Goal: Task Accomplishment & Management: Use online tool/utility

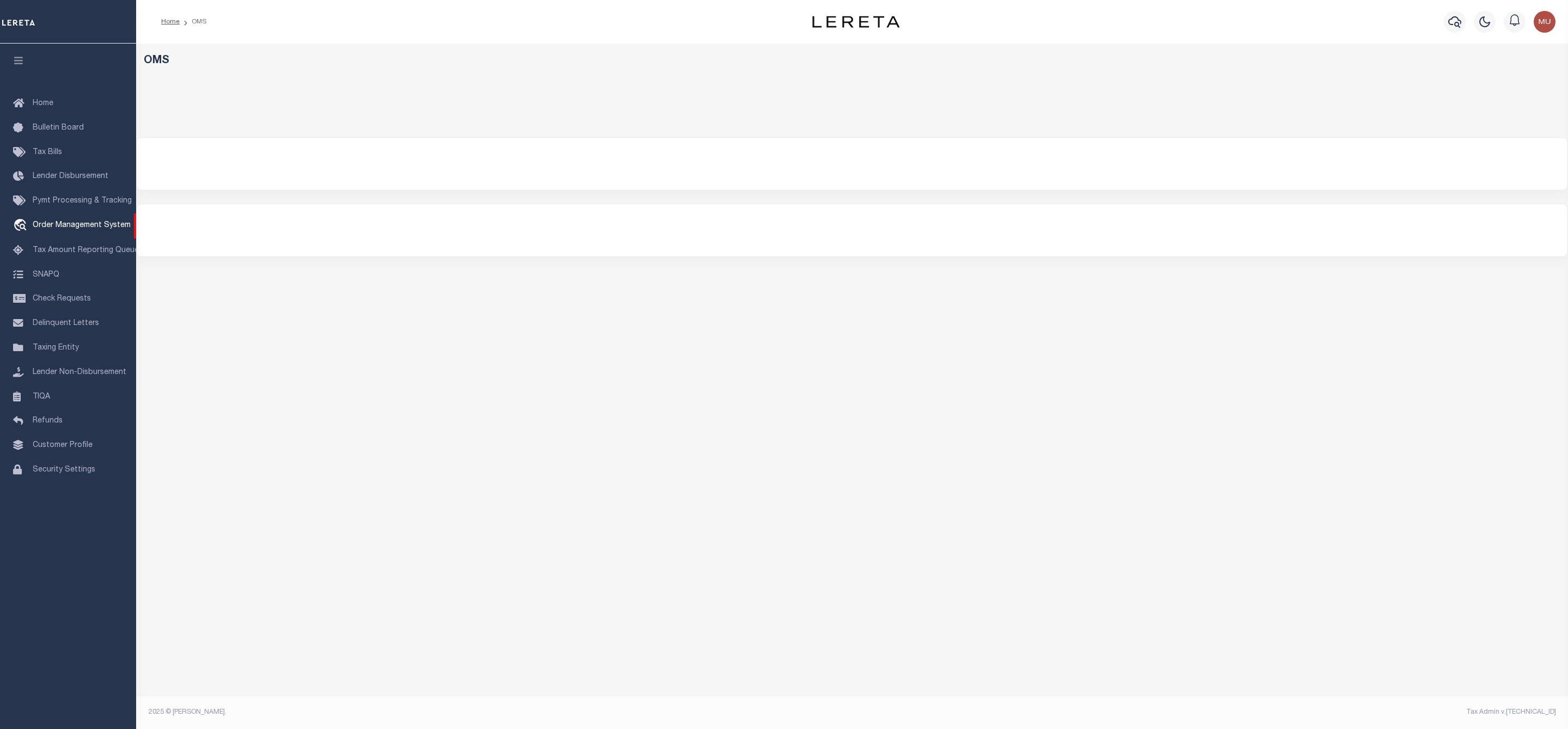
select select "200"
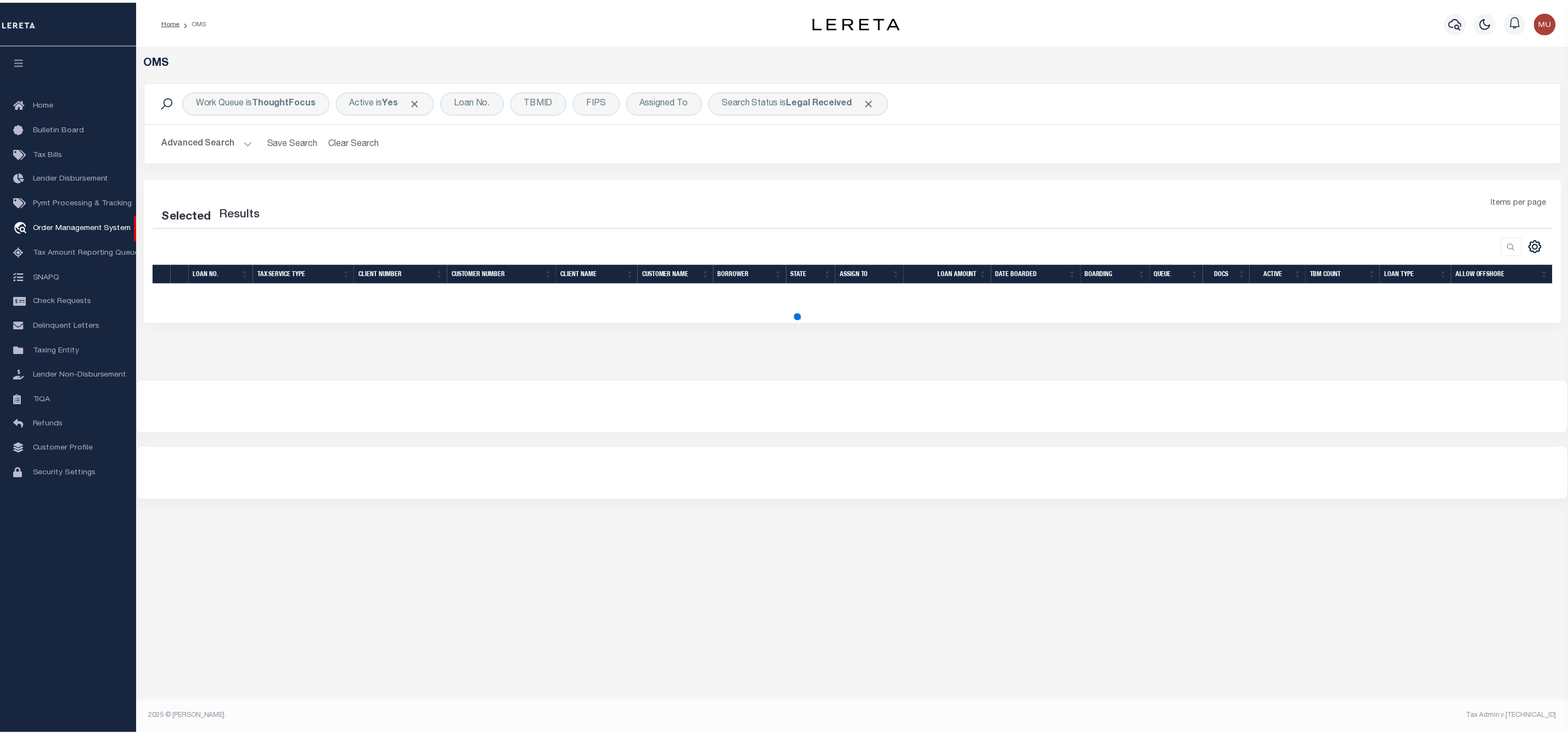
select select "200"
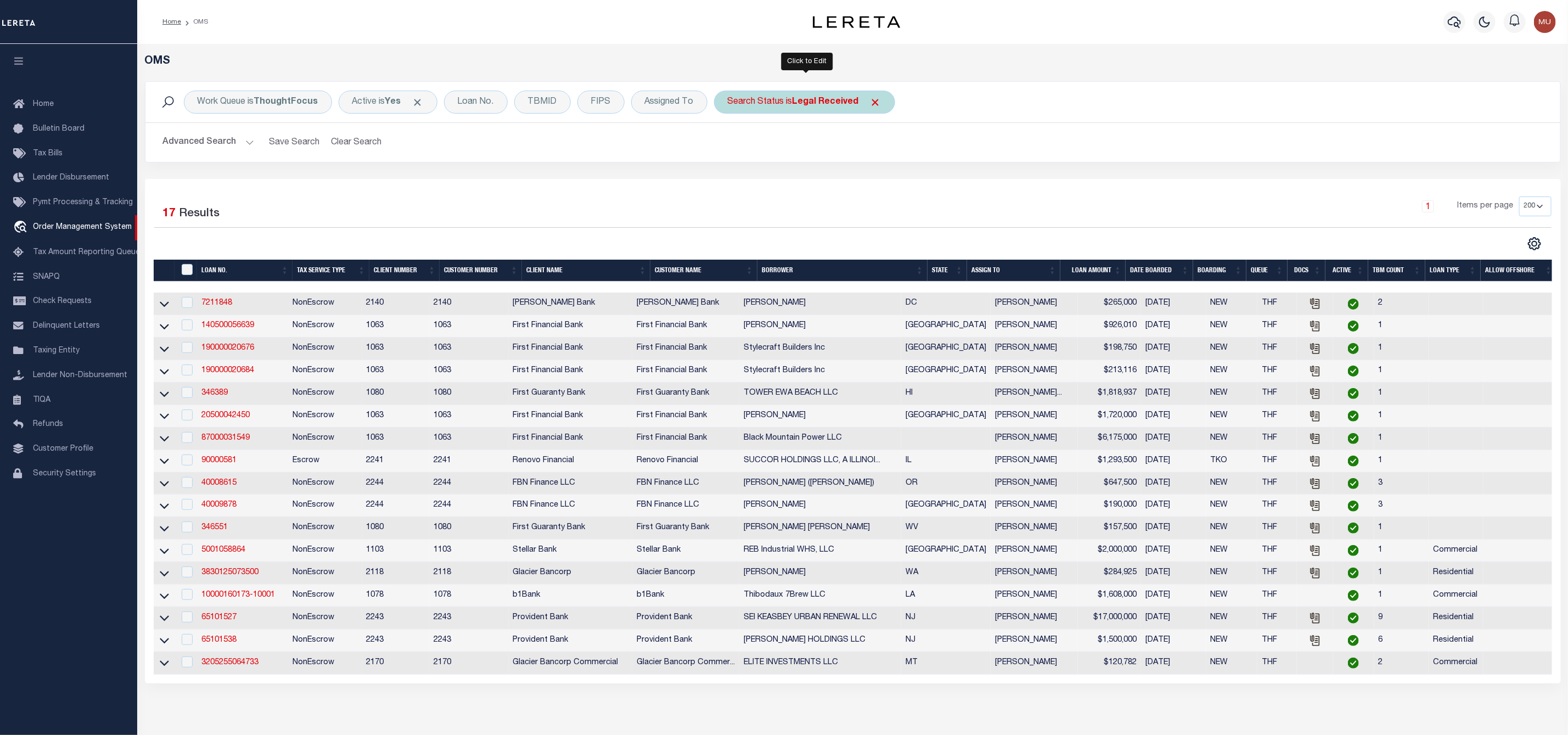
click at [771, 98] on div "Search Status is Legal Received" at bounding box center [805, 102] width 181 height 23
click at [770, 164] on select "Automated Search Bad Parcel Complete Duplicate Parcel High Dollar Reporting In …" at bounding box center [809, 156] width 161 height 21
select select "IP"
click at [731, 147] on select "Automated Search Bad Parcel Complete Duplicate Parcel High Dollar Reporting In …" at bounding box center [809, 156] width 161 height 21
click at [879, 182] on input "Apply" at bounding box center [873, 180] width 33 height 18
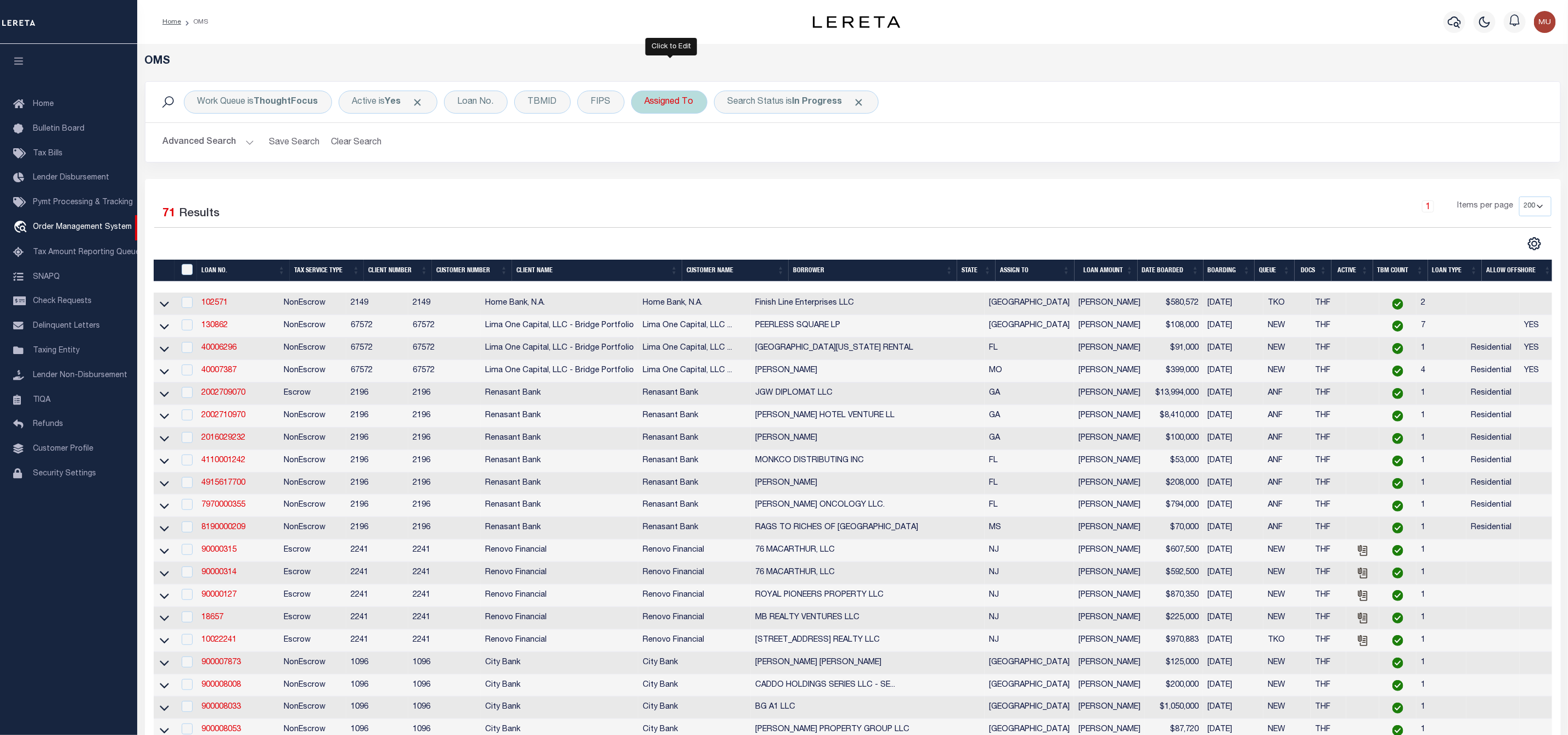
click at [684, 104] on div "Assigned To" at bounding box center [670, 102] width 76 height 23
click at [679, 155] on select "--Unassigned-- [PERSON_NAME] [PERSON_NAME] [PERSON_NAME] [PERSON_NAME], [PERSON…" at bounding box center [726, 156] width 161 height 21
select select "[PERSON_NAME]"
click at [647, 147] on select "--Unassigned-- [PERSON_NAME] [PERSON_NAME] [PERSON_NAME] [PERSON_NAME], [PERSON…" at bounding box center [726, 156] width 161 height 21
click at [789, 186] on input "Apply" at bounding box center [790, 180] width 33 height 18
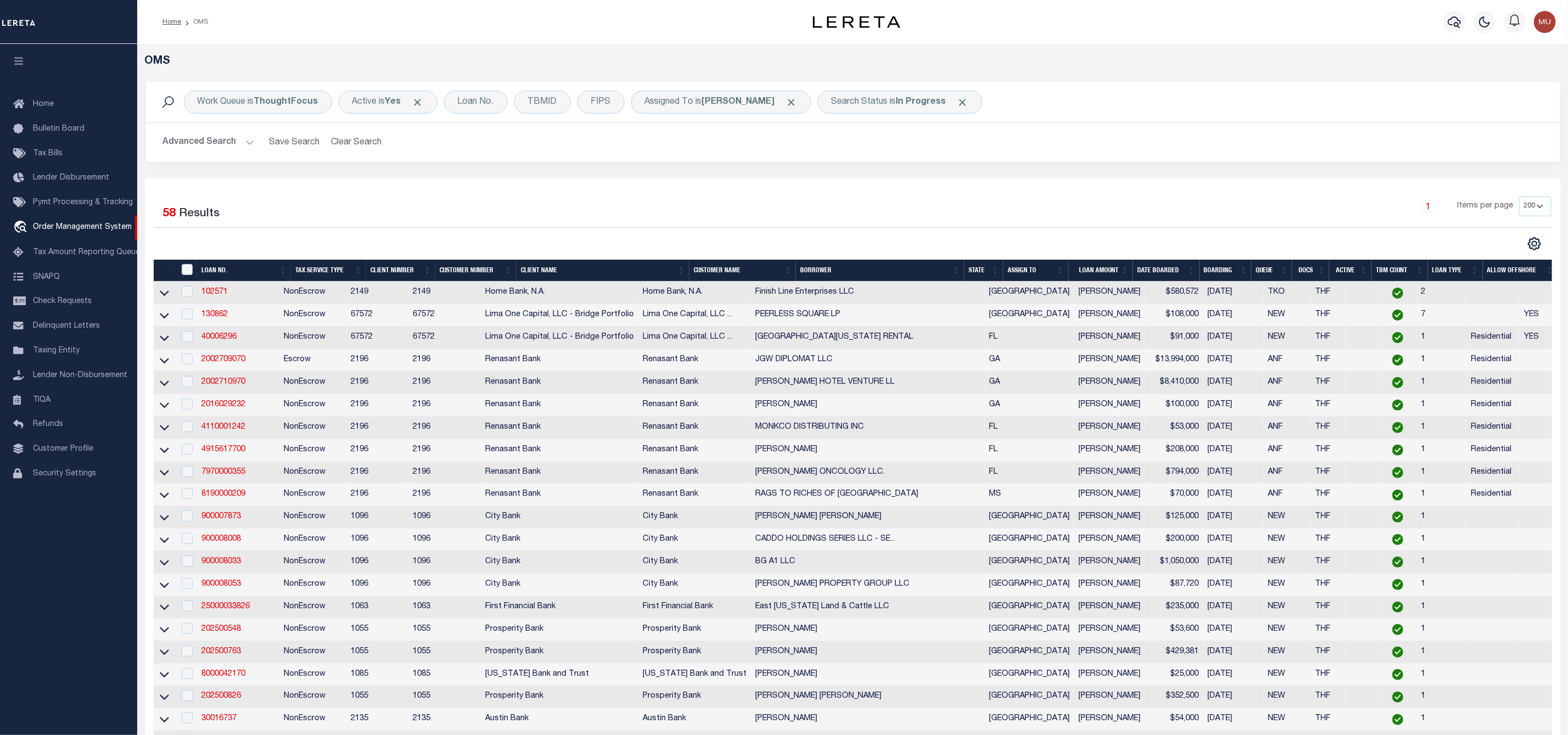
click at [995, 270] on th "State" at bounding box center [984, 271] width 39 height 23
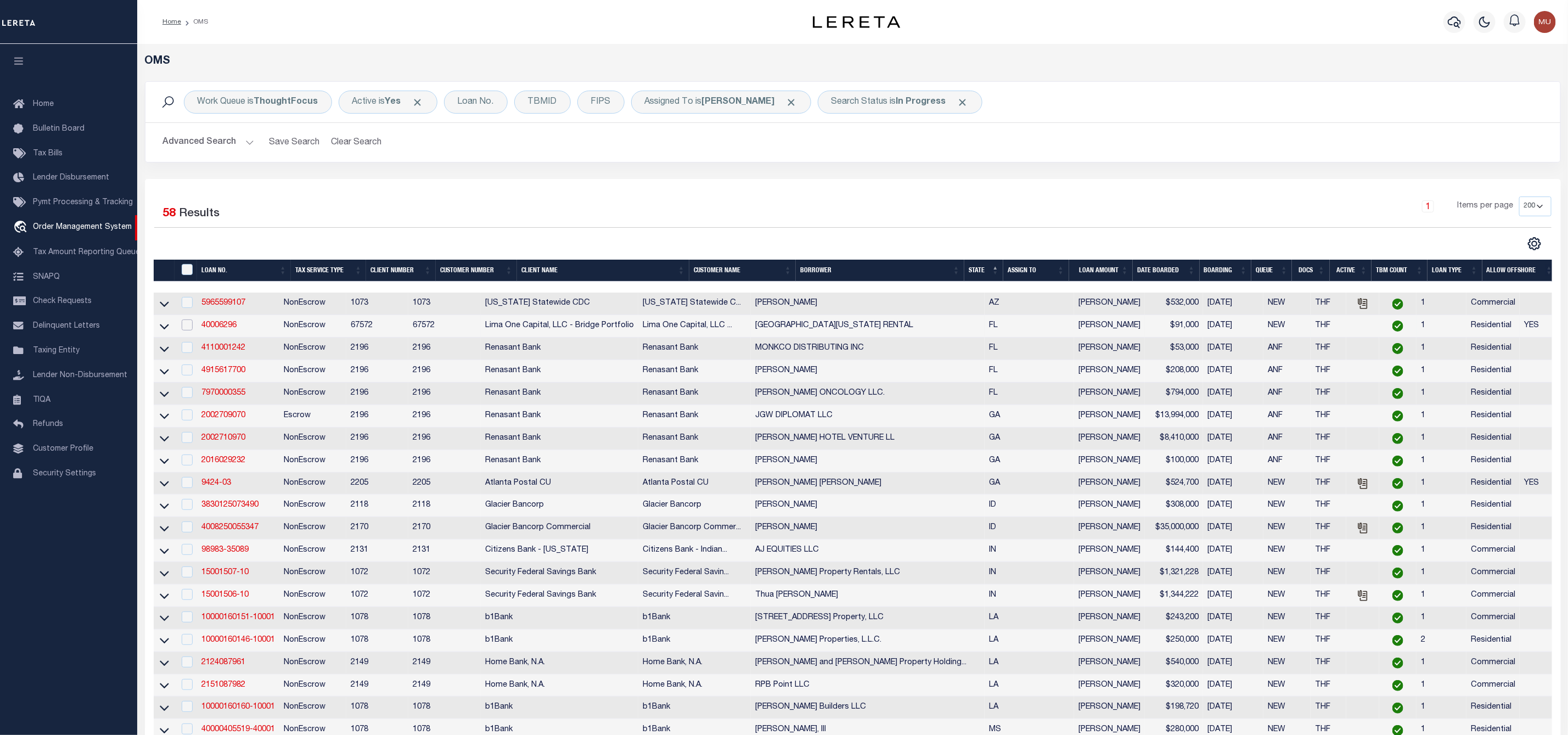
click at [185, 326] on input "checkbox" at bounding box center [187, 325] width 11 height 11
checkbox input "true"
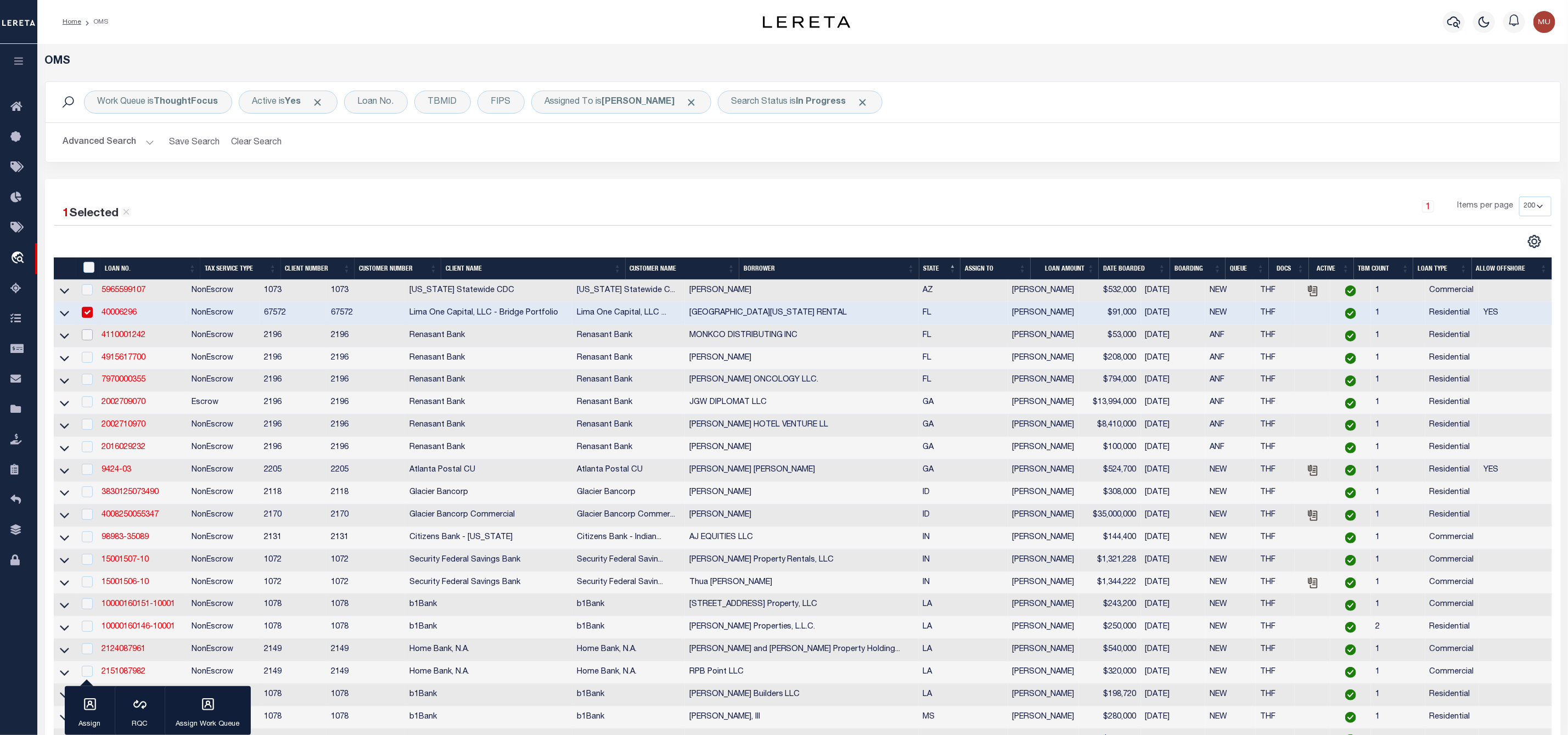
click at [86, 336] on input "checkbox" at bounding box center [87, 335] width 11 height 11
checkbox input "true"
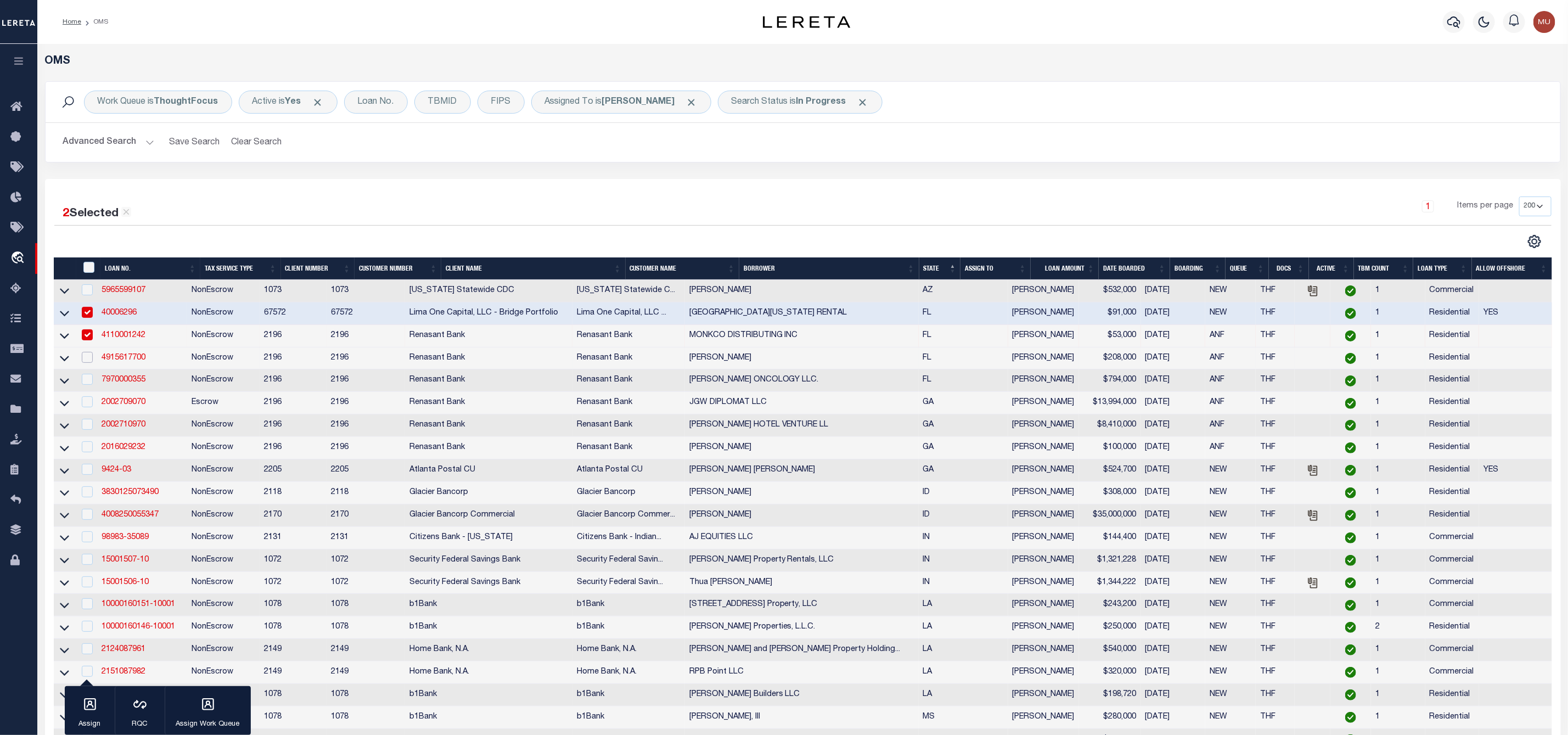
click at [85, 362] on input "checkbox" at bounding box center [87, 357] width 11 height 11
checkbox input "true"
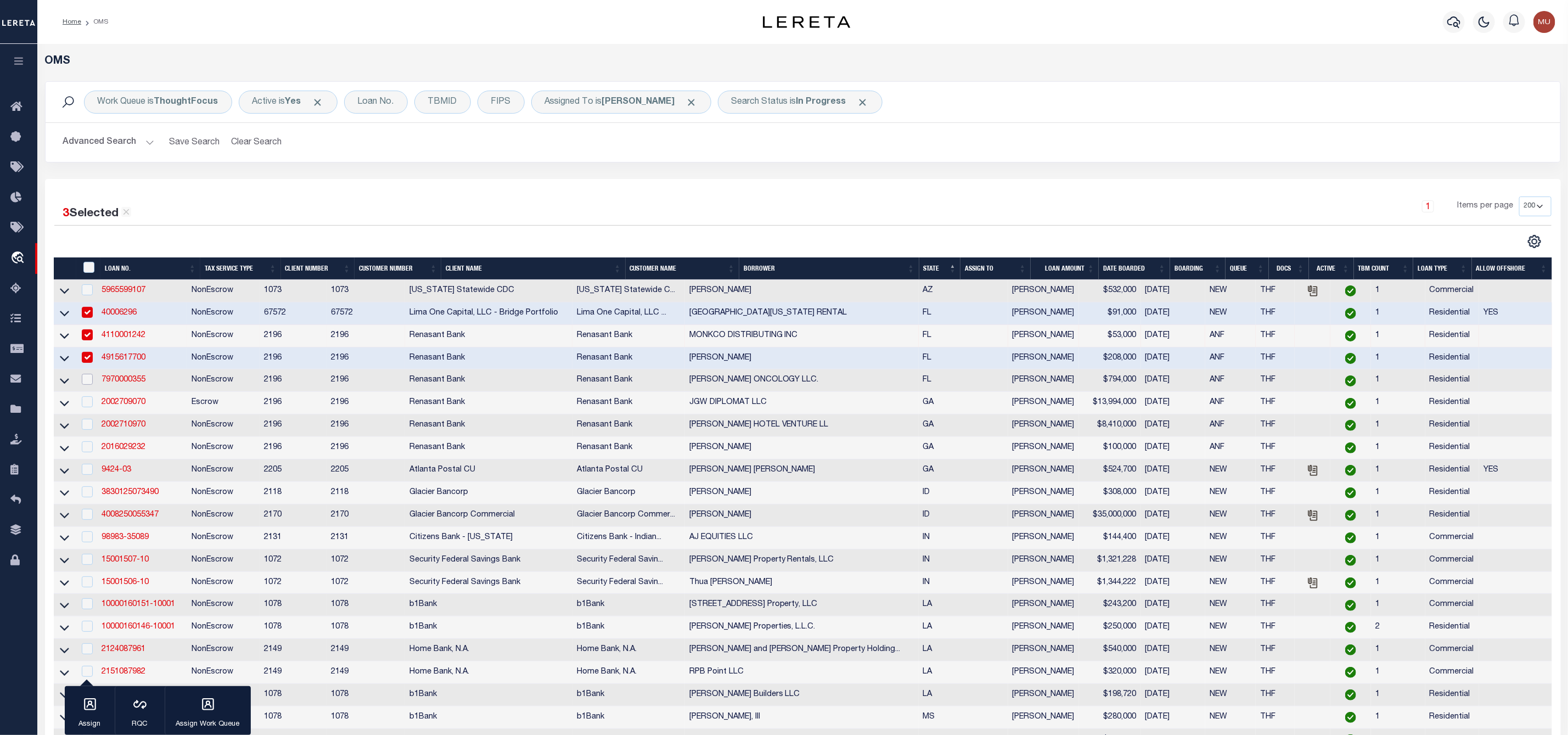
click at [88, 383] on input "checkbox" at bounding box center [87, 379] width 11 height 11
checkbox input "true"
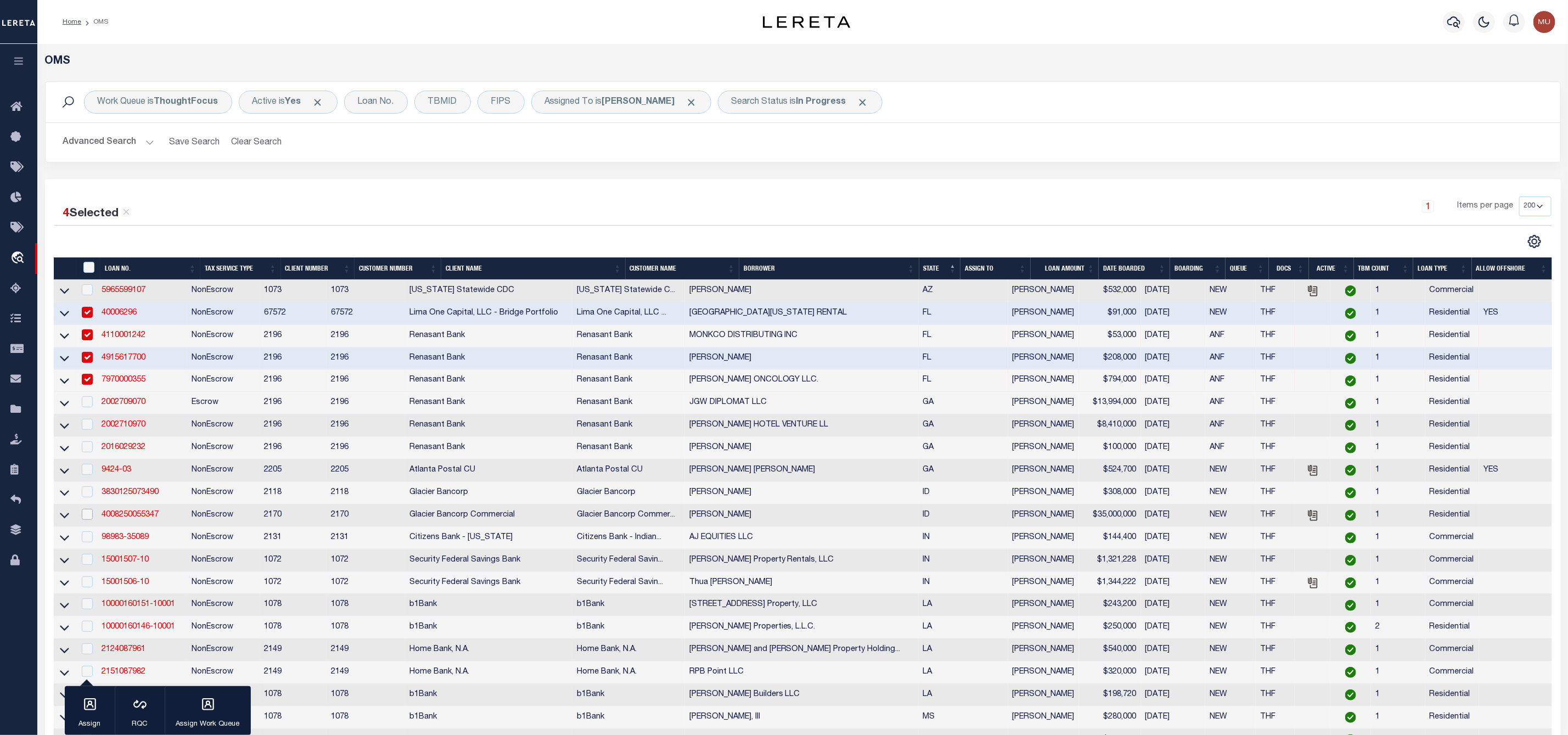
click at [89, 520] on input "checkbox" at bounding box center [87, 514] width 11 height 11
checkbox input "true"
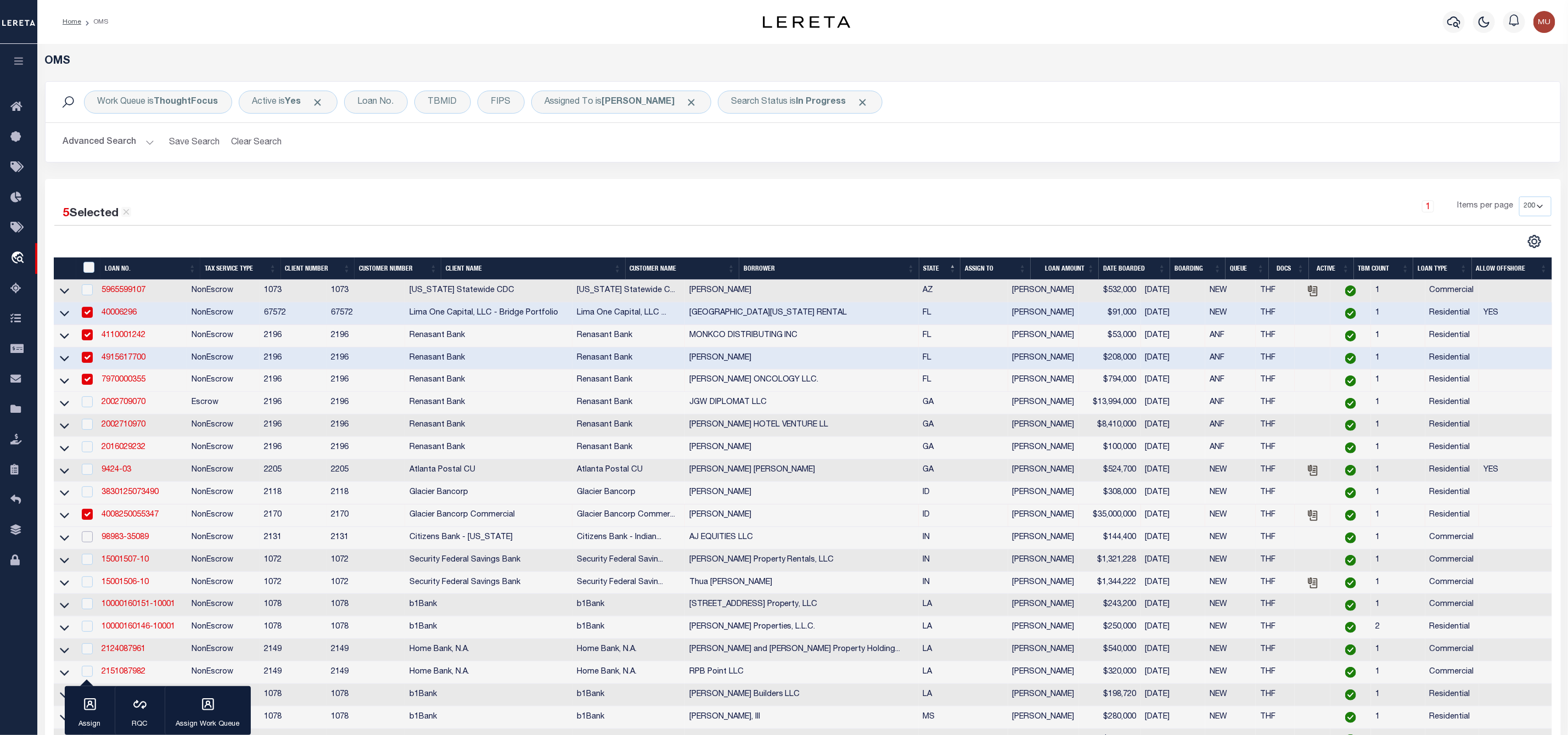
click at [87, 542] on input "checkbox" at bounding box center [87, 537] width 11 height 11
checkbox input "true"
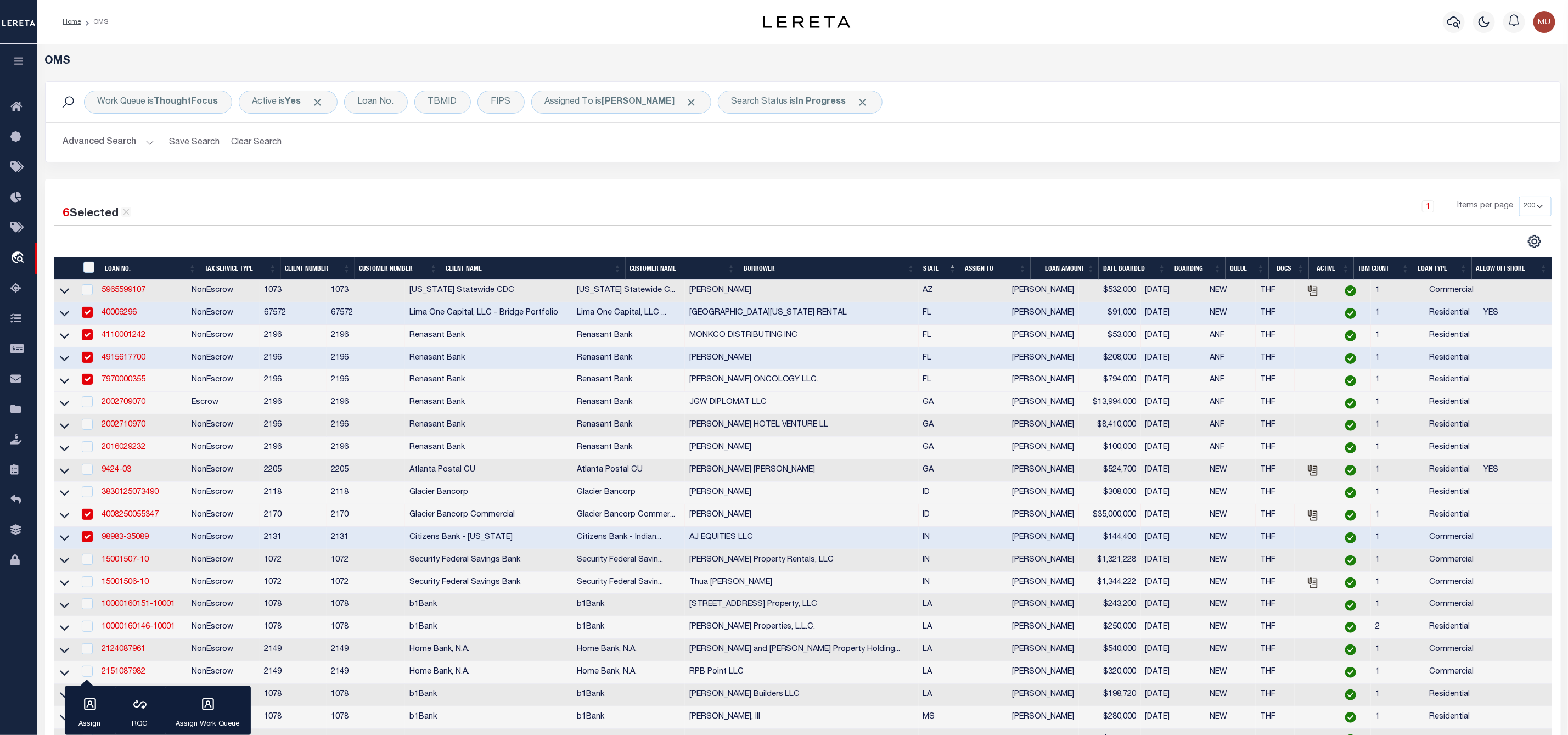
click at [86, 520] on input "checkbox" at bounding box center [87, 514] width 11 height 11
checkbox input "false"
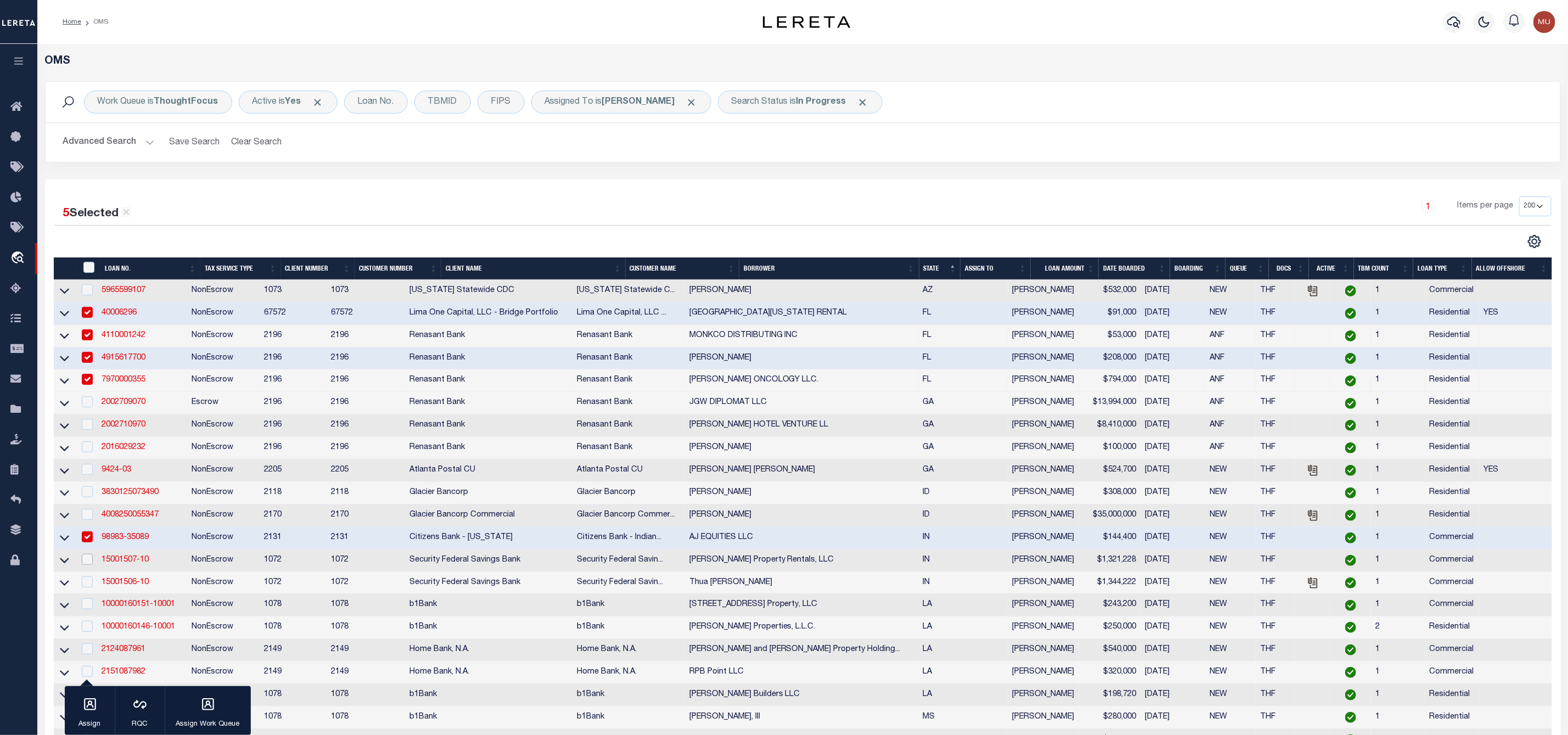
click at [87, 563] on input "checkbox" at bounding box center [87, 559] width 11 height 11
checkbox input "true"
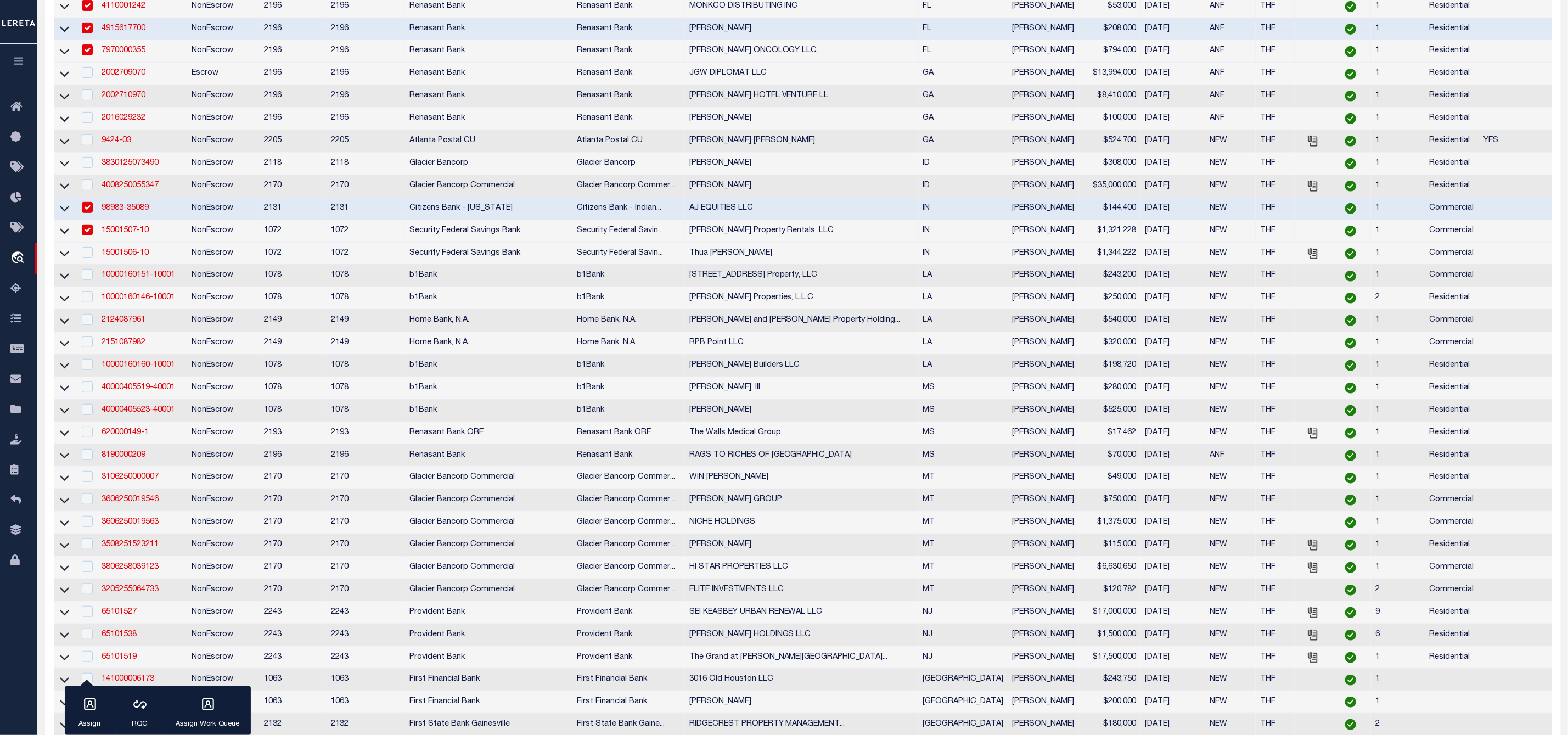
scroll to position [82, 0]
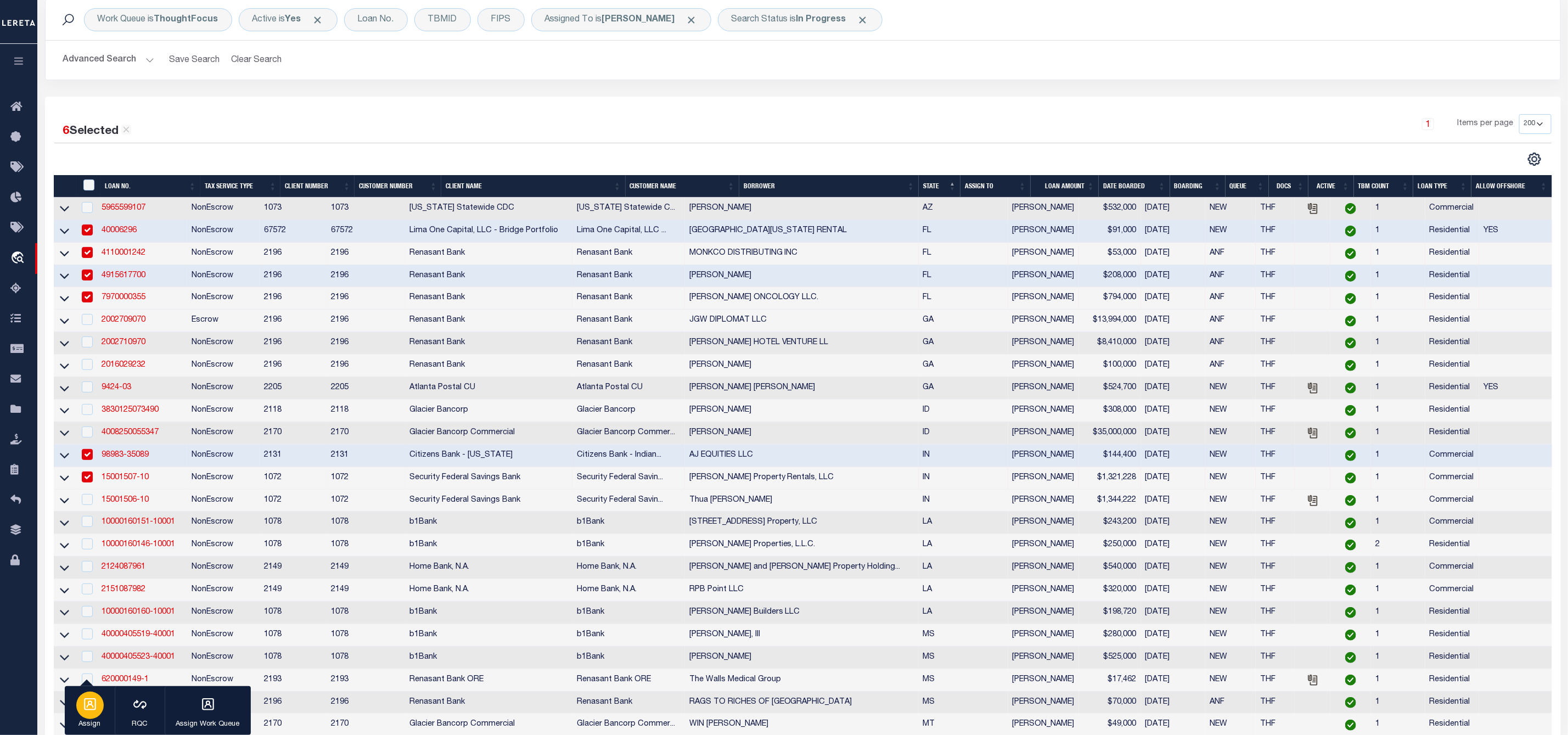
click at [95, 705] on icon "button" at bounding box center [90, 704] width 14 height 14
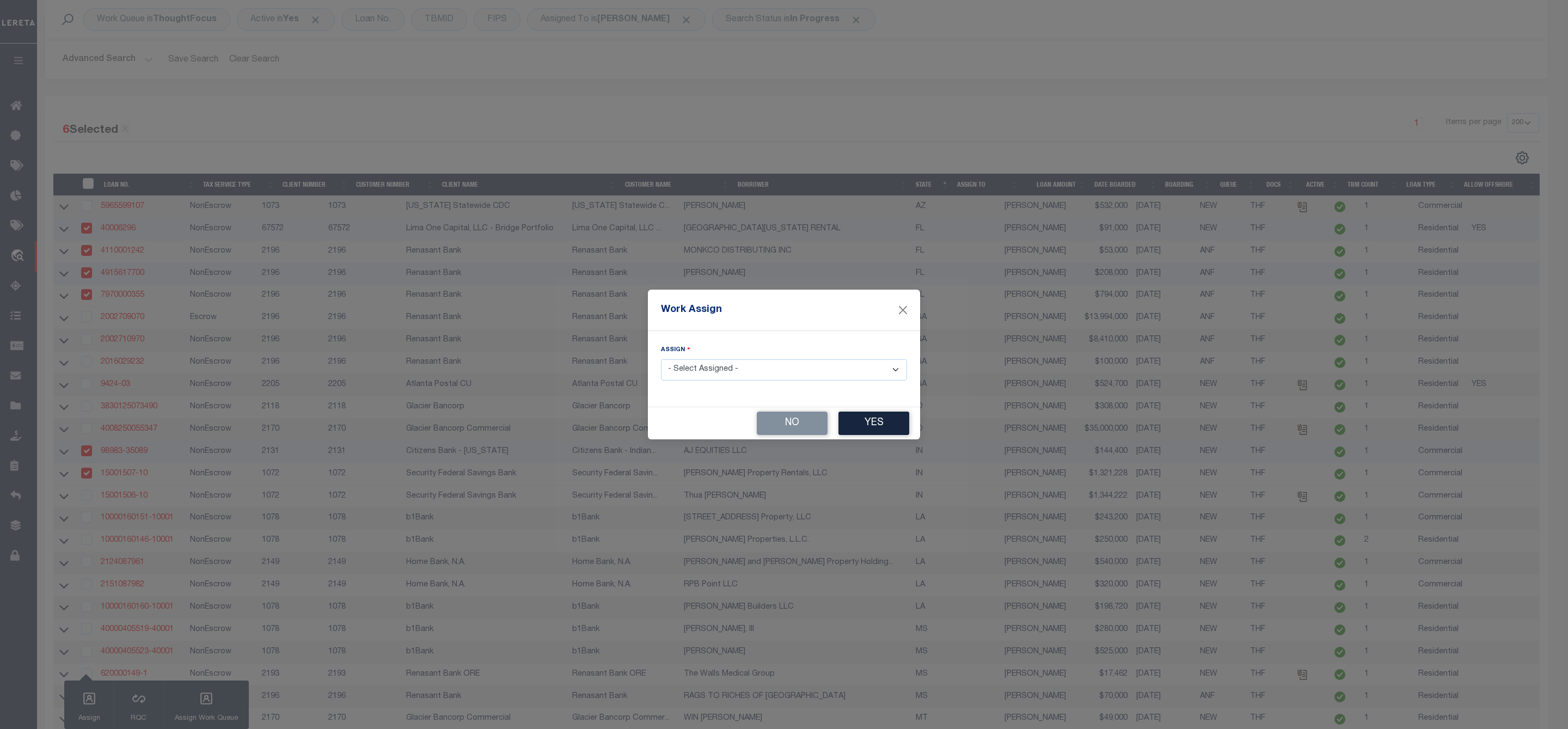
click at [744, 369] on select "- Select Assigned - --Unassigned-- [PERSON_NAME] [PERSON_NAME] [PERSON_NAME] [P…" at bounding box center [784, 369] width 246 height 21
select select "[PERSON_NAME]"
click at [661, 359] on select "- Select Assigned - --Unassigned-- [PERSON_NAME] [PERSON_NAME] [PERSON_NAME] [P…" at bounding box center [784, 369] width 246 height 21
click at [875, 422] on button "Yes" at bounding box center [873, 423] width 71 height 23
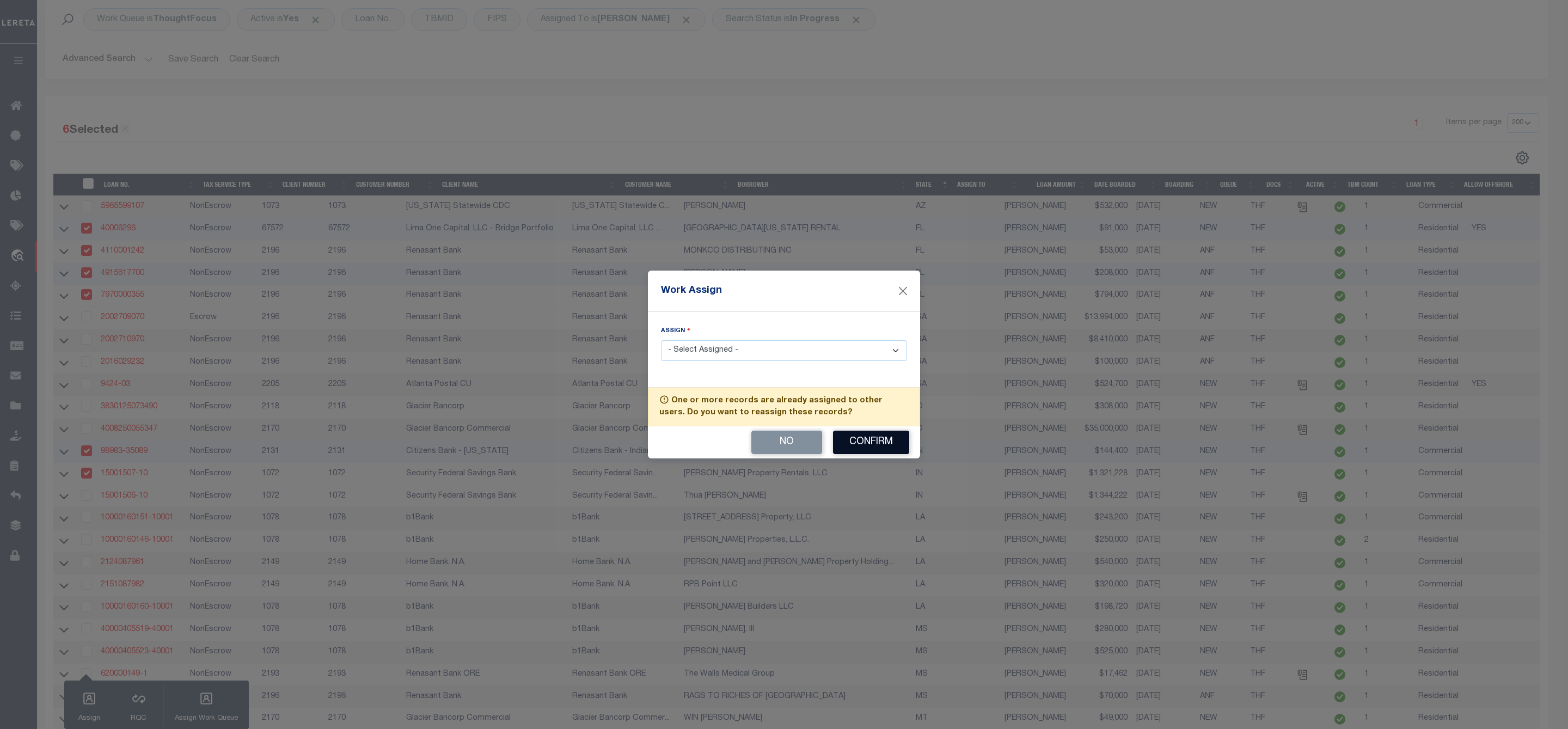
click at [872, 438] on button "Confirm" at bounding box center [870, 442] width 76 height 23
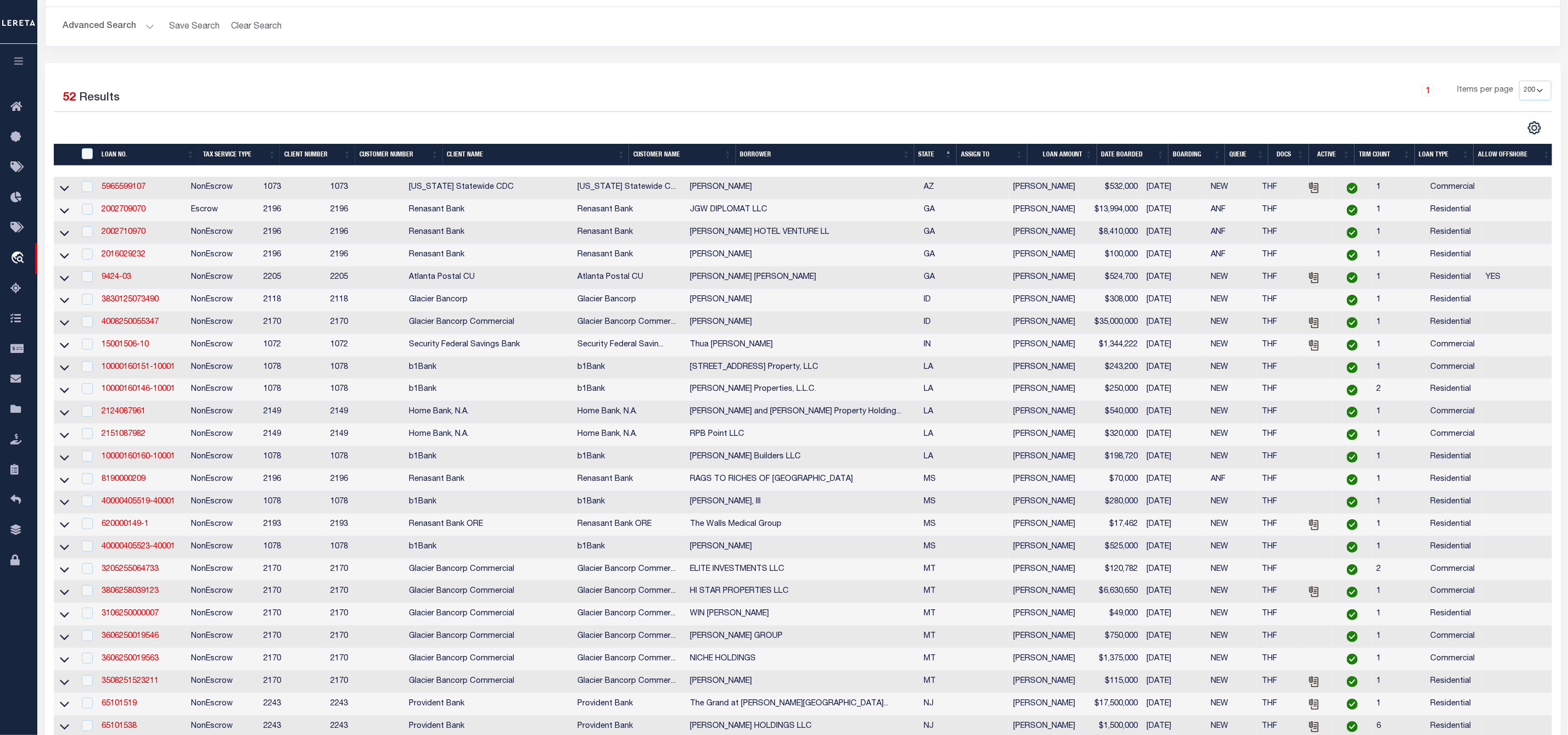
scroll to position [0, 0]
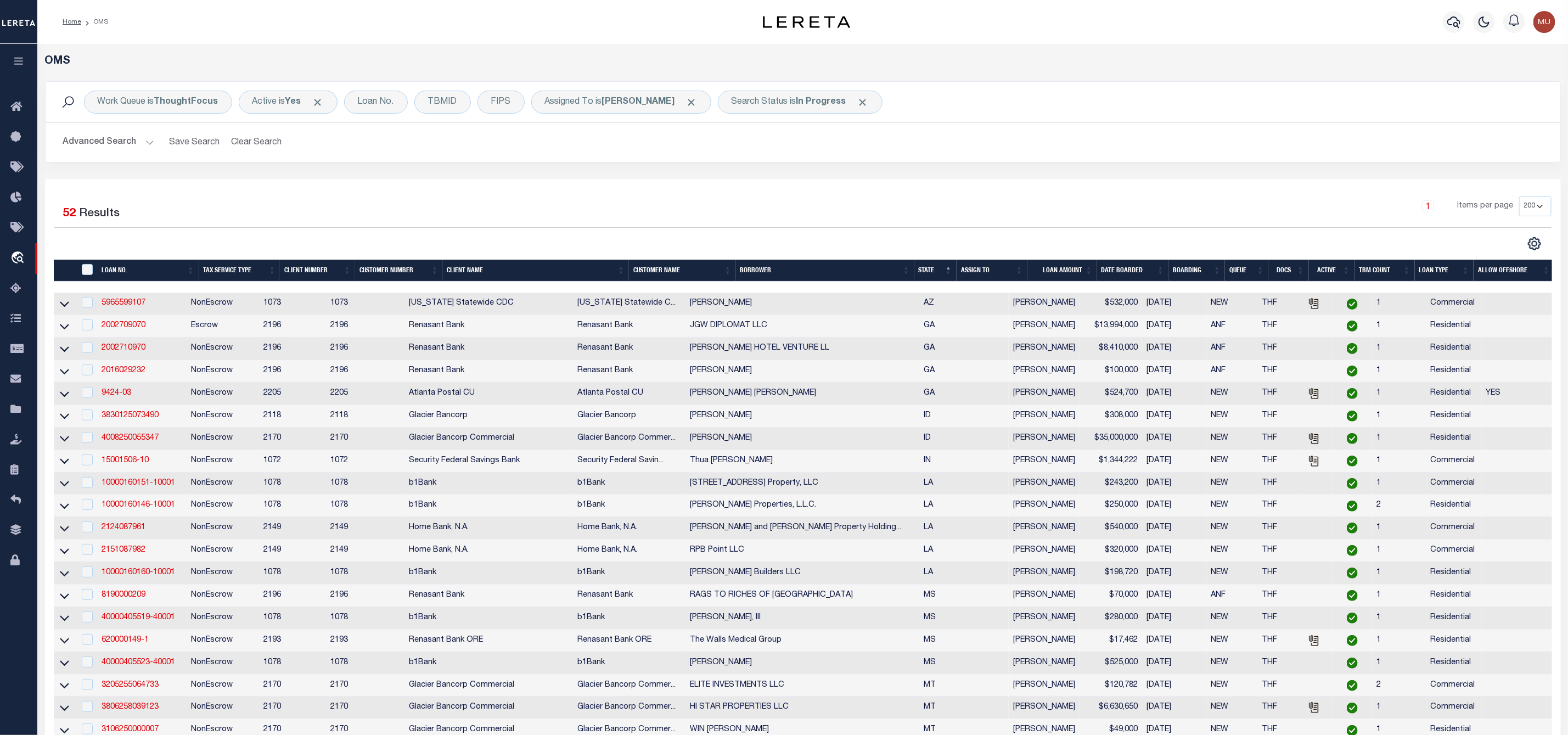
click at [139, 140] on button "Advanced Search" at bounding box center [109, 142] width 91 height 21
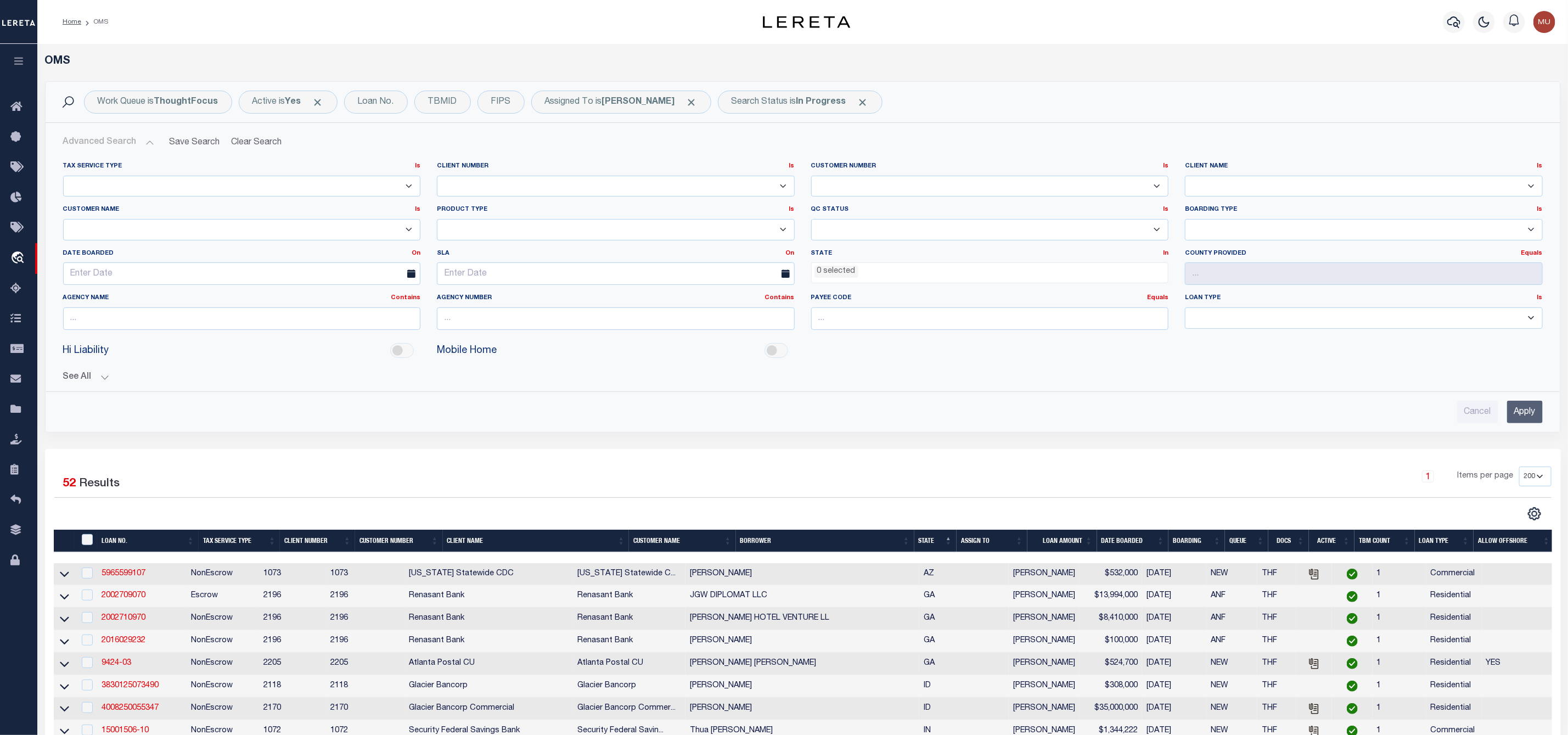
click at [860, 272] on ul "0 selected" at bounding box center [990, 270] width 357 height 15
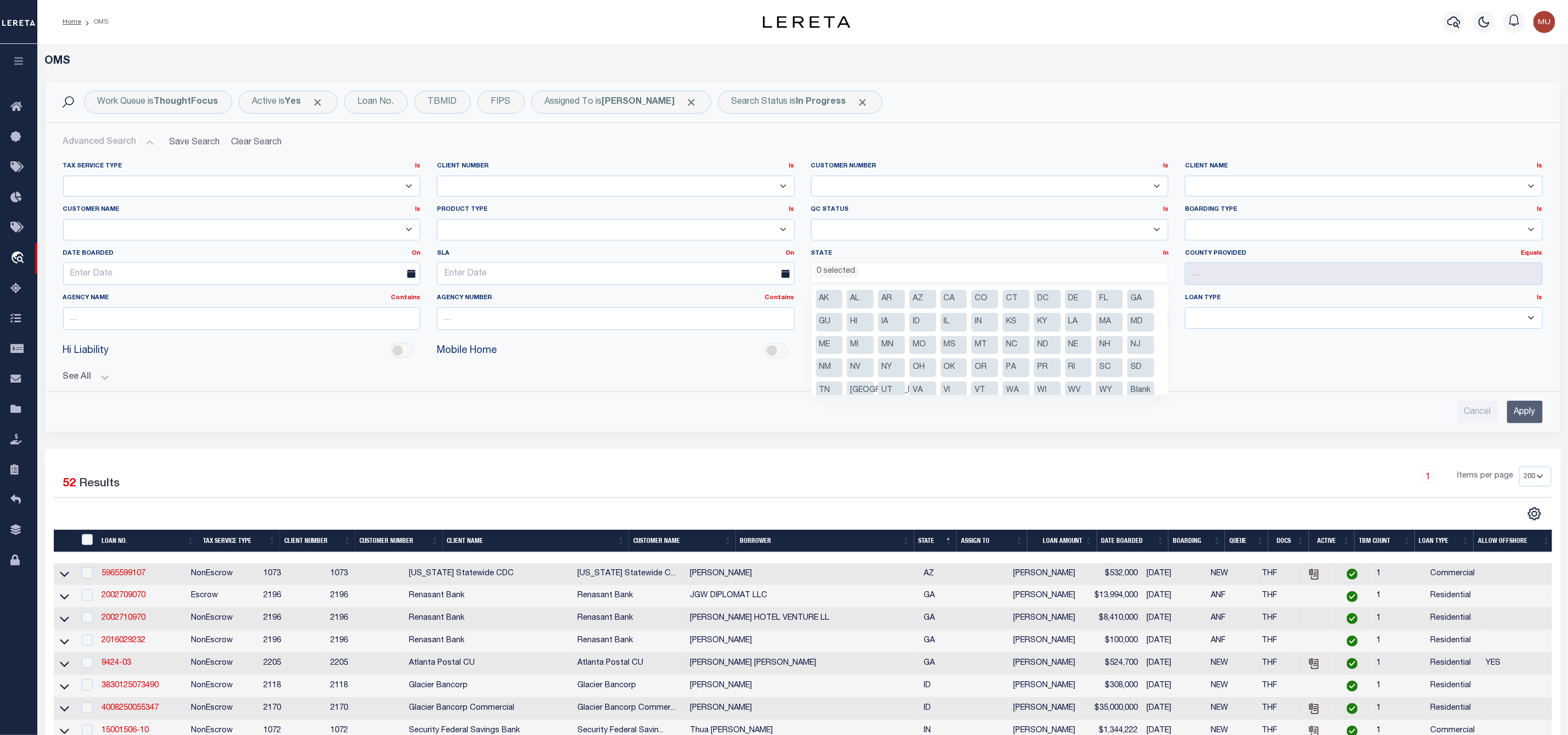
click at [1092, 323] on li "LA" at bounding box center [1079, 322] width 27 height 18
select select "LA"
click at [1127, 355] on li "NJ" at bounding box center [1141, 345] width 27 height 18
click at [874, 389] on li "[GEOGRAPHIC_DATA]" at bounding box center [860, 391] width 27 height 18
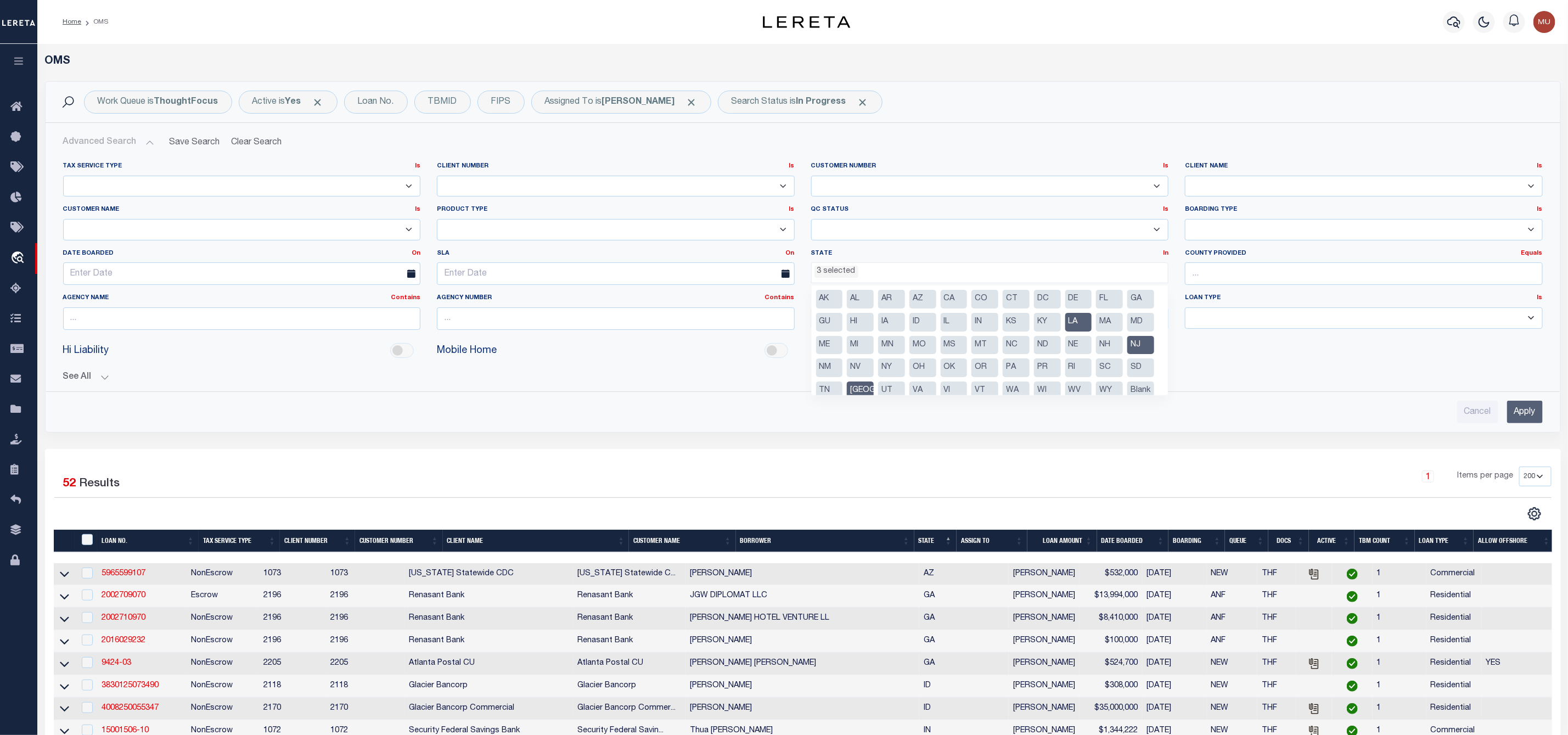
click at [1529, 420] on input "Apply" at bounding box center [1525, 412] width 36 height 23
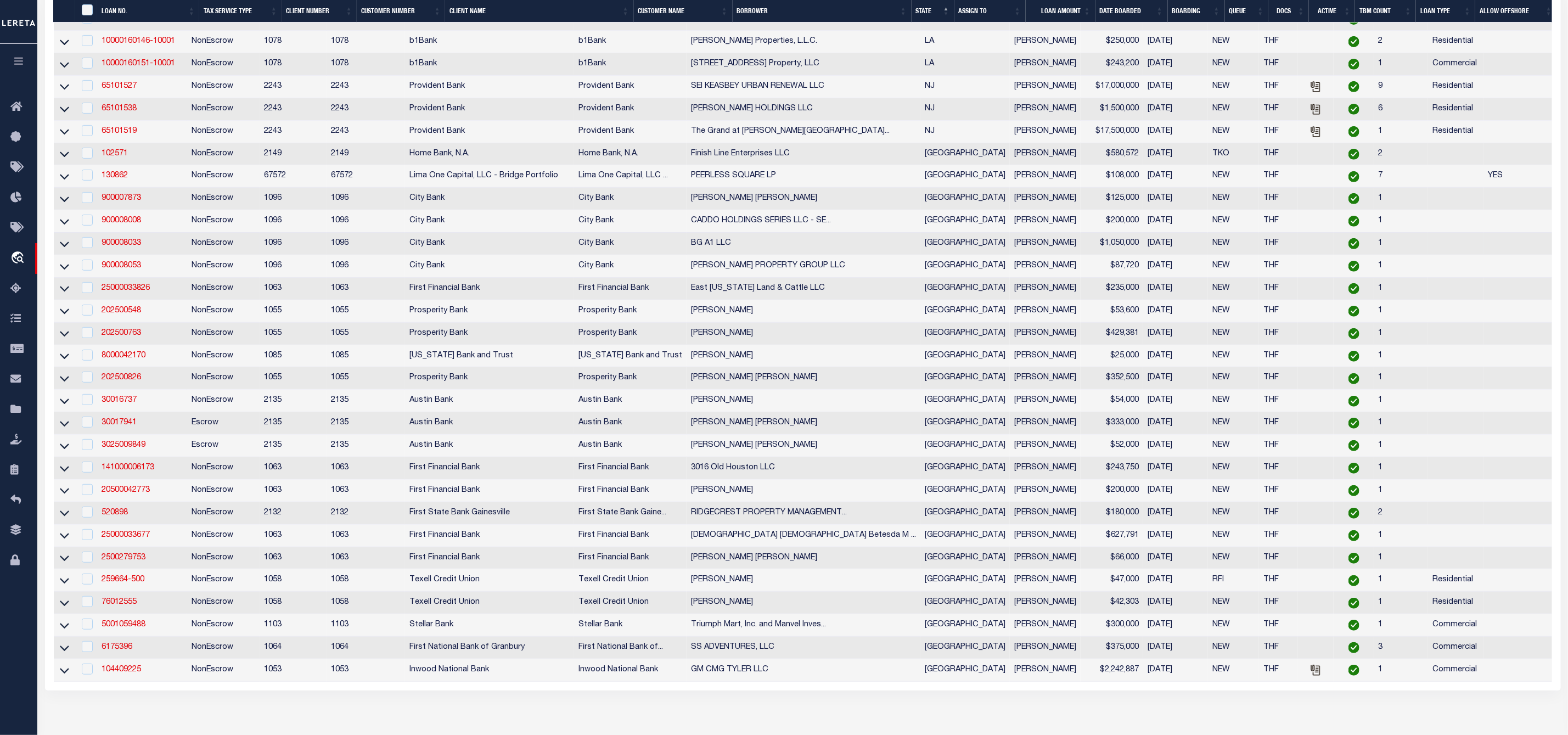
scroll to position [0, 0]
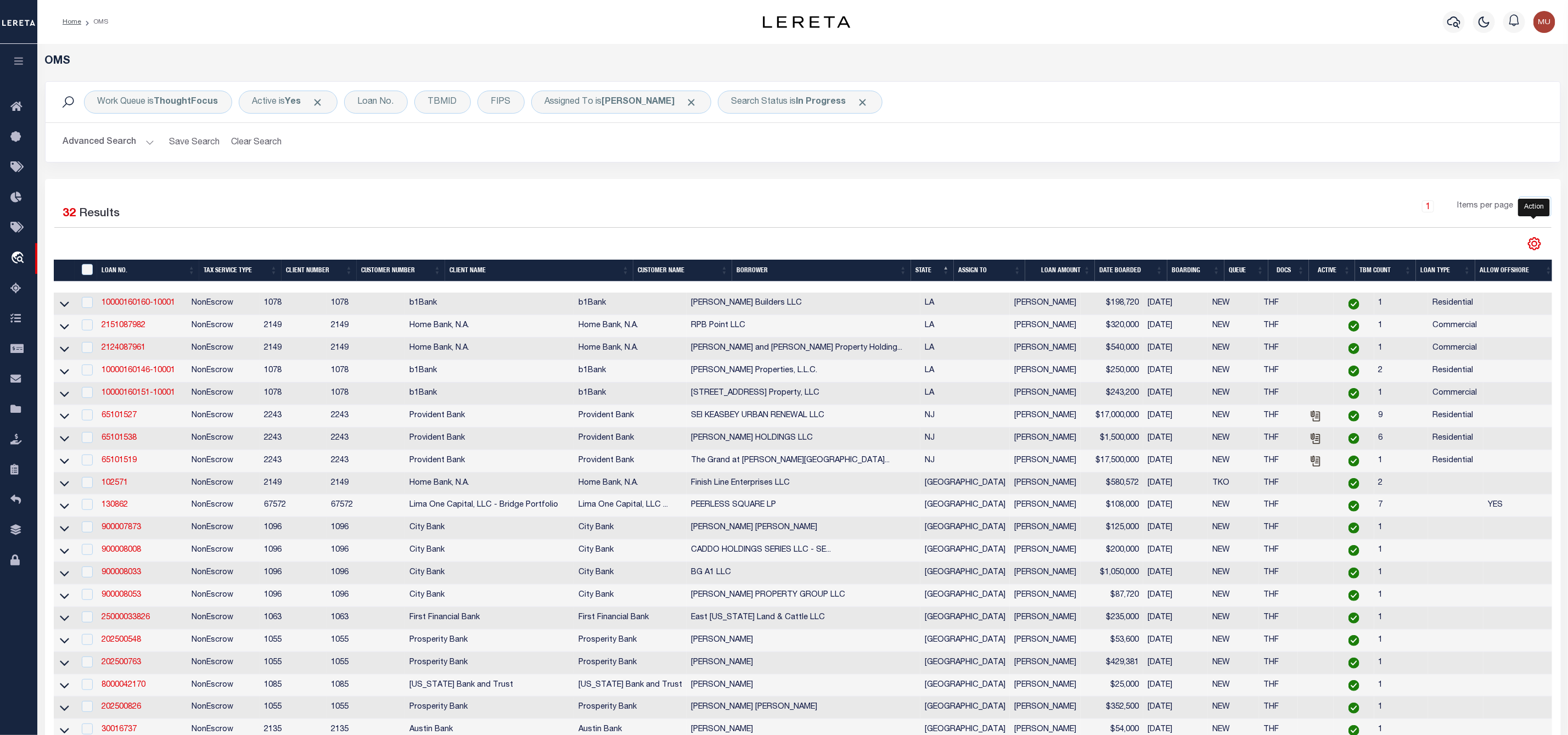
click at [1540, 244] on icon "" at bounding box center [1535, 244] width 12 height 12
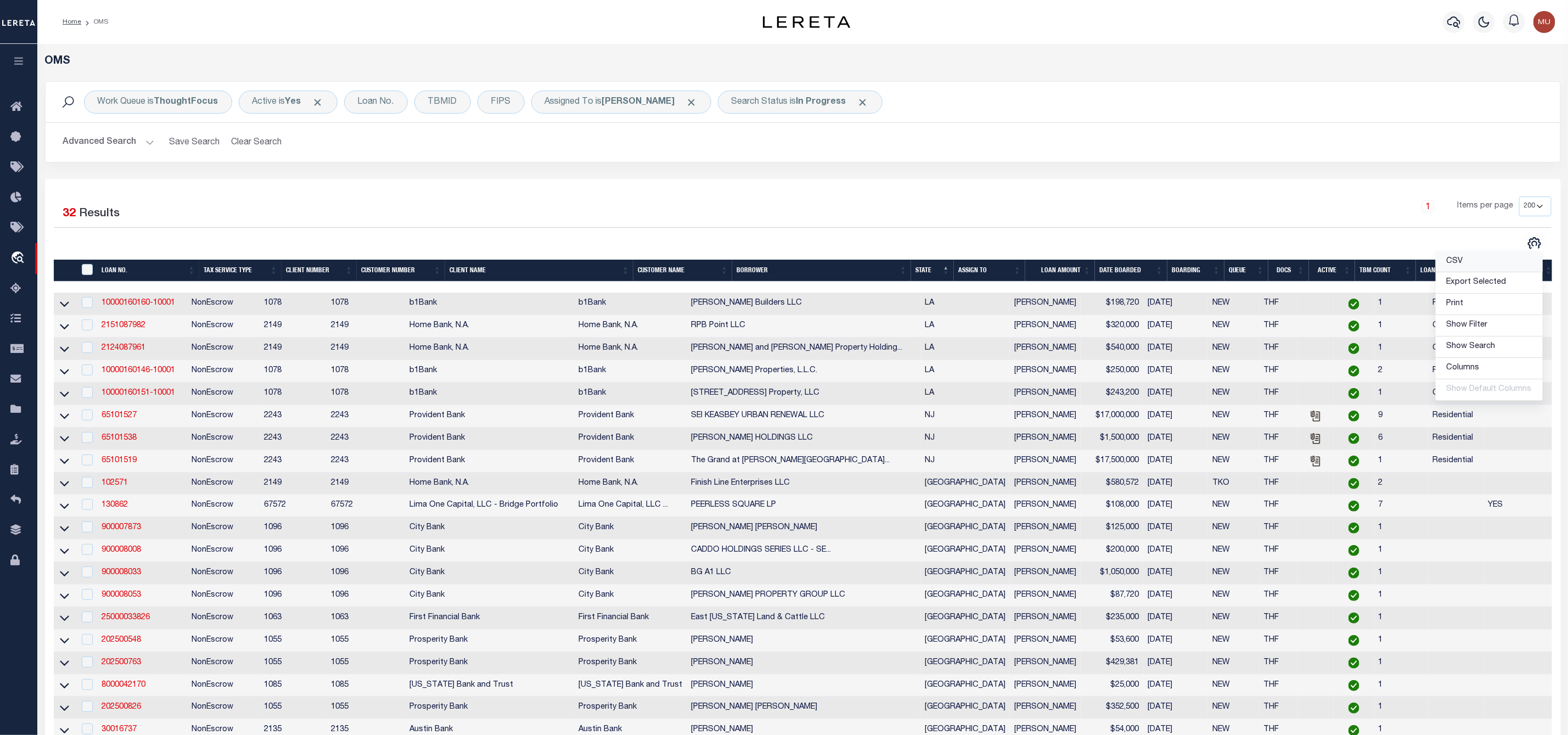
click at [1487, 260] on link "CSV" at bounding box center [1489, 262] width 107 height 21
click at [89, 308] on input "checkbox" at bounding box center [87, 302] width 11 height 11
checkbox input "true"
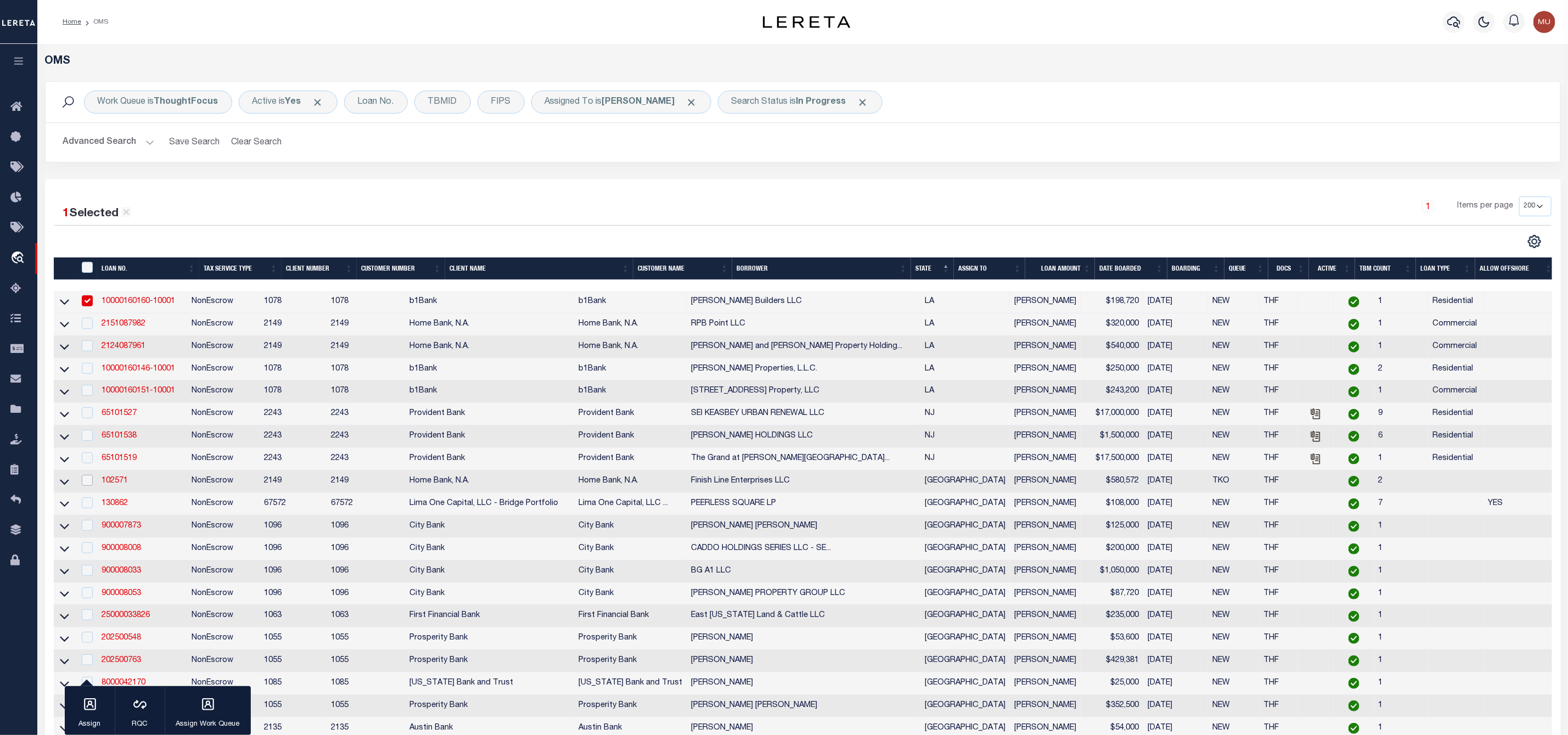
click at [90, 485] on input "checkbox" at bounding box center [87, 480] width 11 height 11
checkbox input "true"
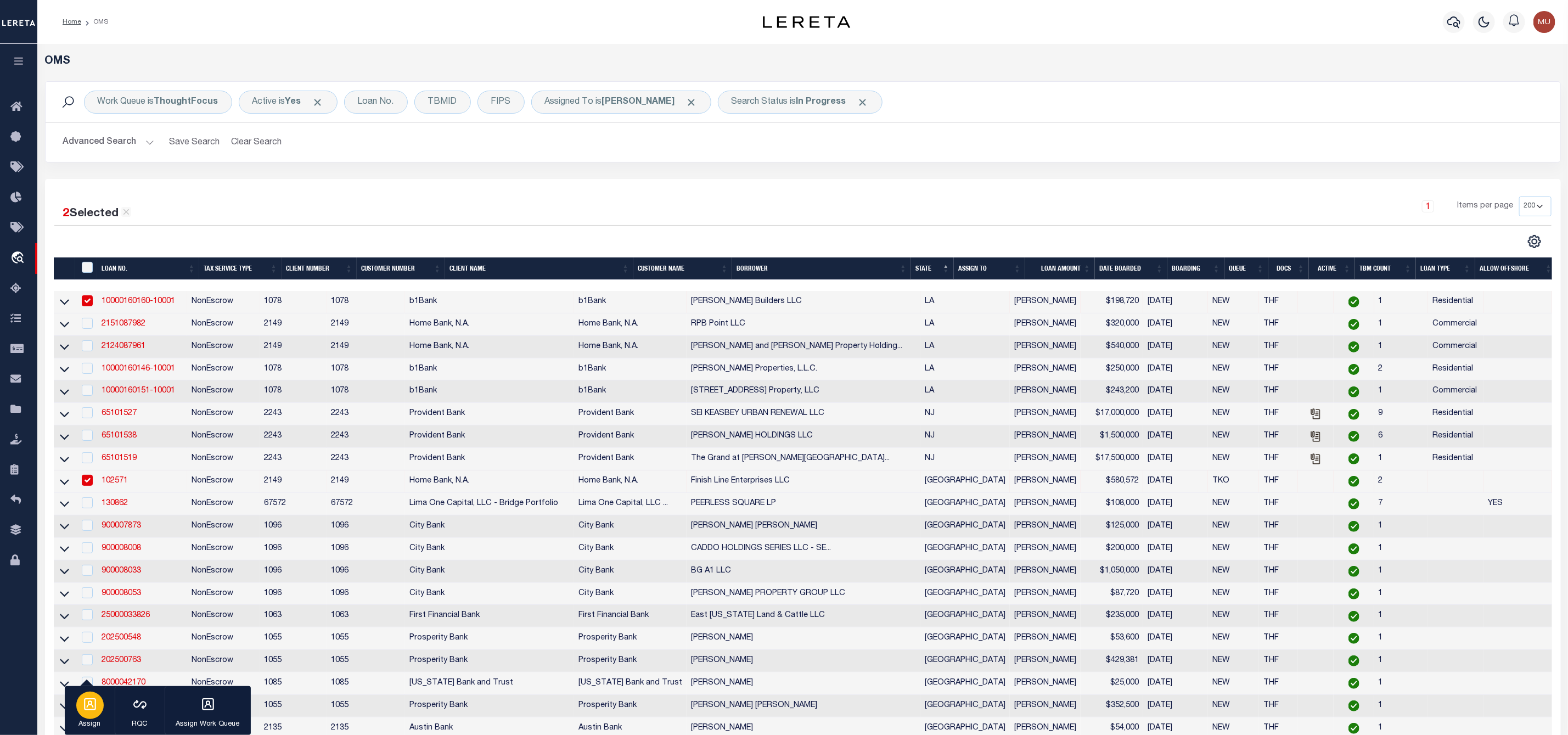
click at [92, 705] on icon "button" at bounding box center [90, 704] width 12 height 12
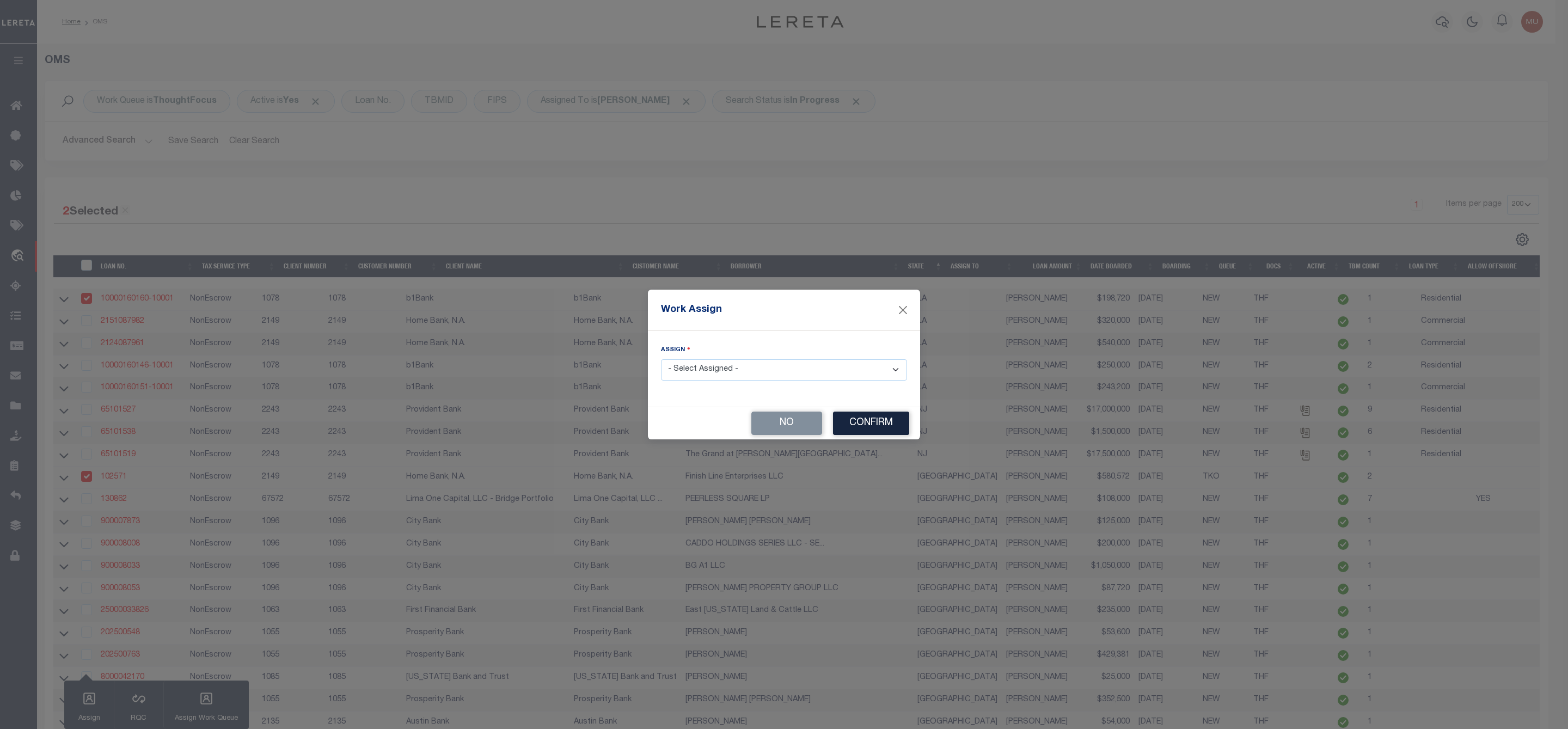
click at [740, 368] on select "- Select Assigned - --Unassigned-- [PERSON_NAME] [PERSON_NAME] [PERSON_NAME] [P…" at bounding box center [784, 369] width 246 height 21
select select "[PERSON_NAME]"
click at [661, 359] on select "- Select Assigned - --Unassigned-- [PERSON_NAME] [PERSON_NAME] [PERSON_NAME] [P…" at bounding box center [784, 369] width 246 height 21
click at [864, 425] on button "Confirm" at bounding box center [870, 423] width 76 height 23
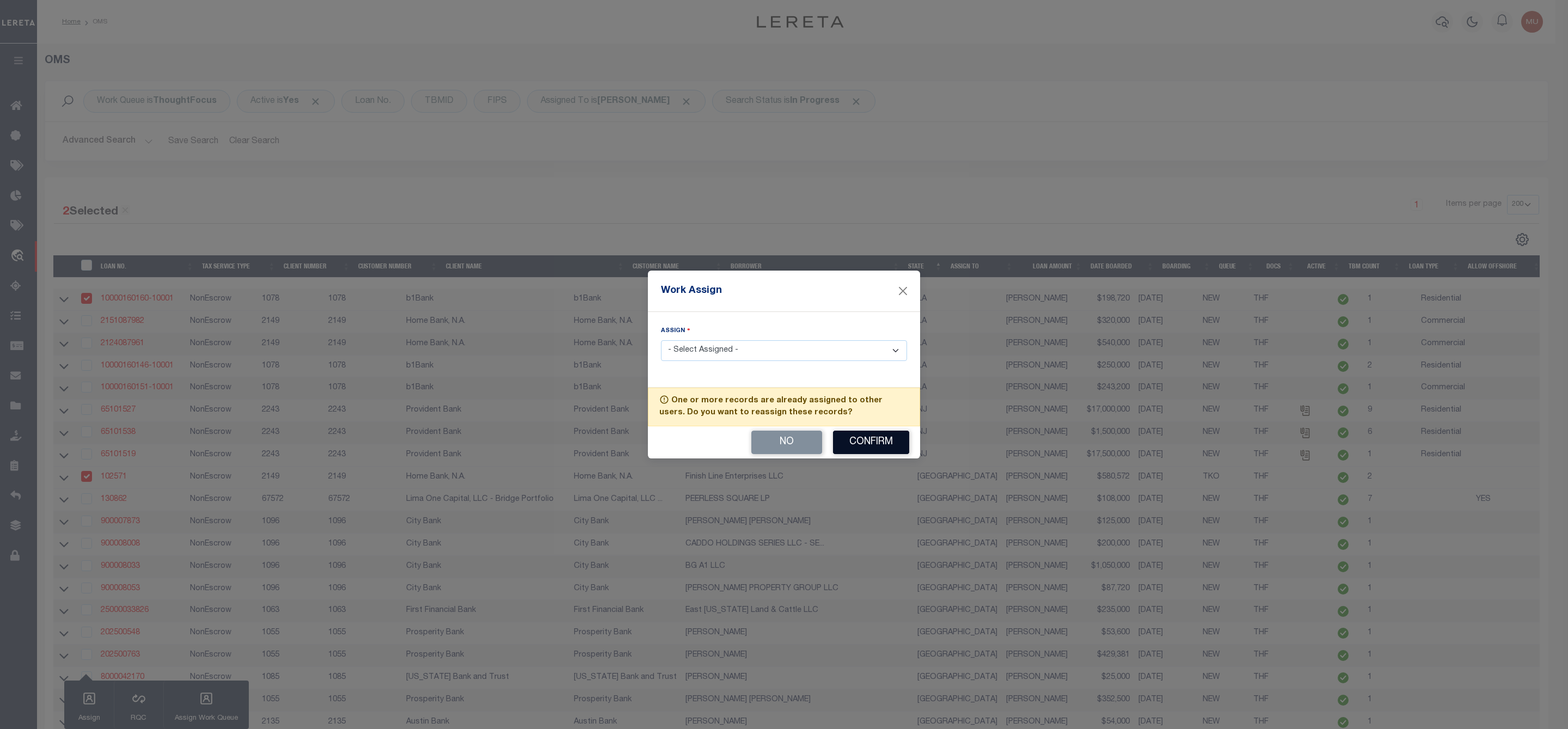
click at [855, 446] on button "Confirm" at bounding box center [870, 442] width 76 height 23
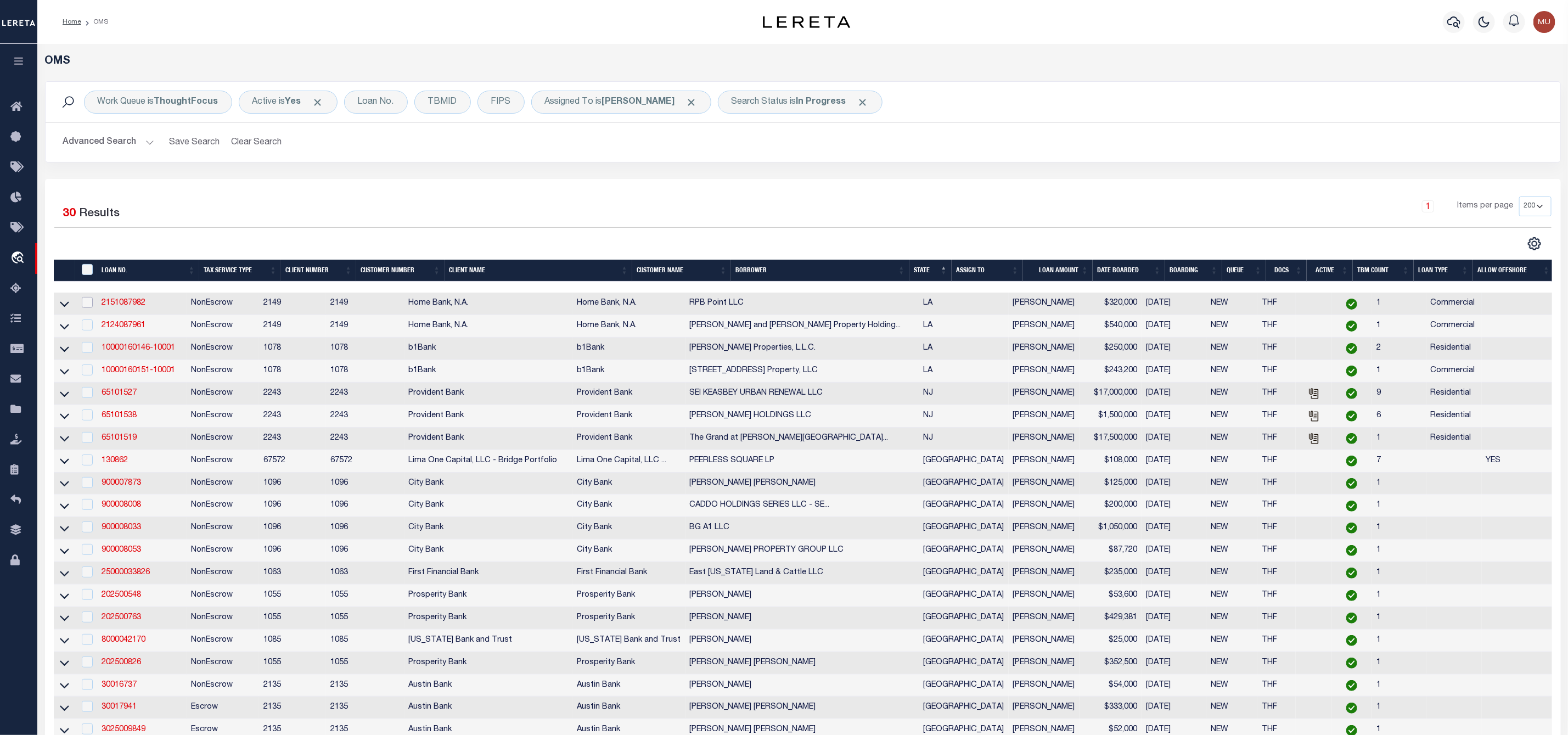
click at [82, 308] on input "checkbox" at bounding box center [87, 302] width 11 height 11
checkbox input "true"
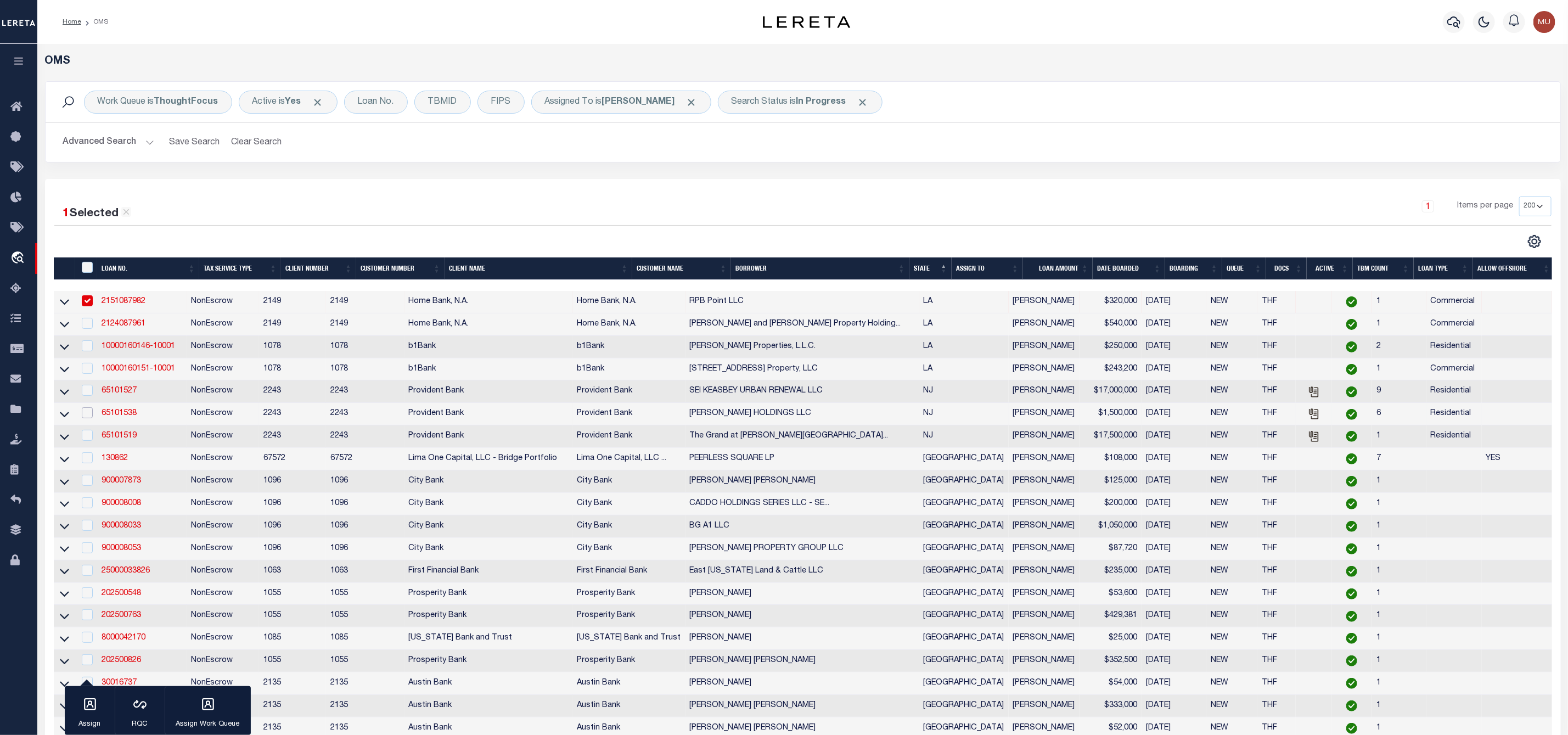
click at [87, 417] on input "checkbox" at bounding box center [87, 413] width 11 height 11
checkbox input "true"
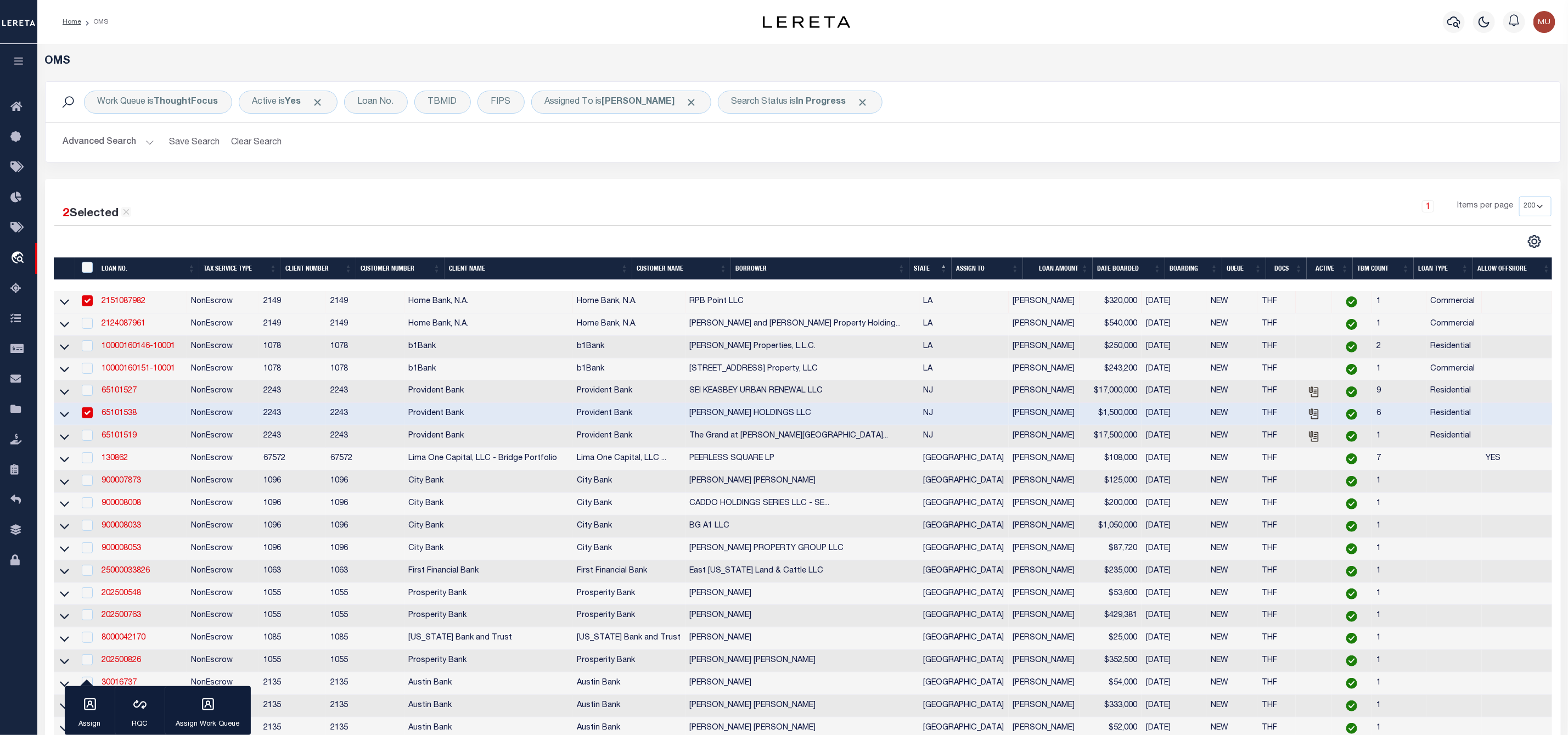
click at [92, 303] on input "checkbox" at bounding box center [87, 301] width 11 height 11
checkbox input "false"
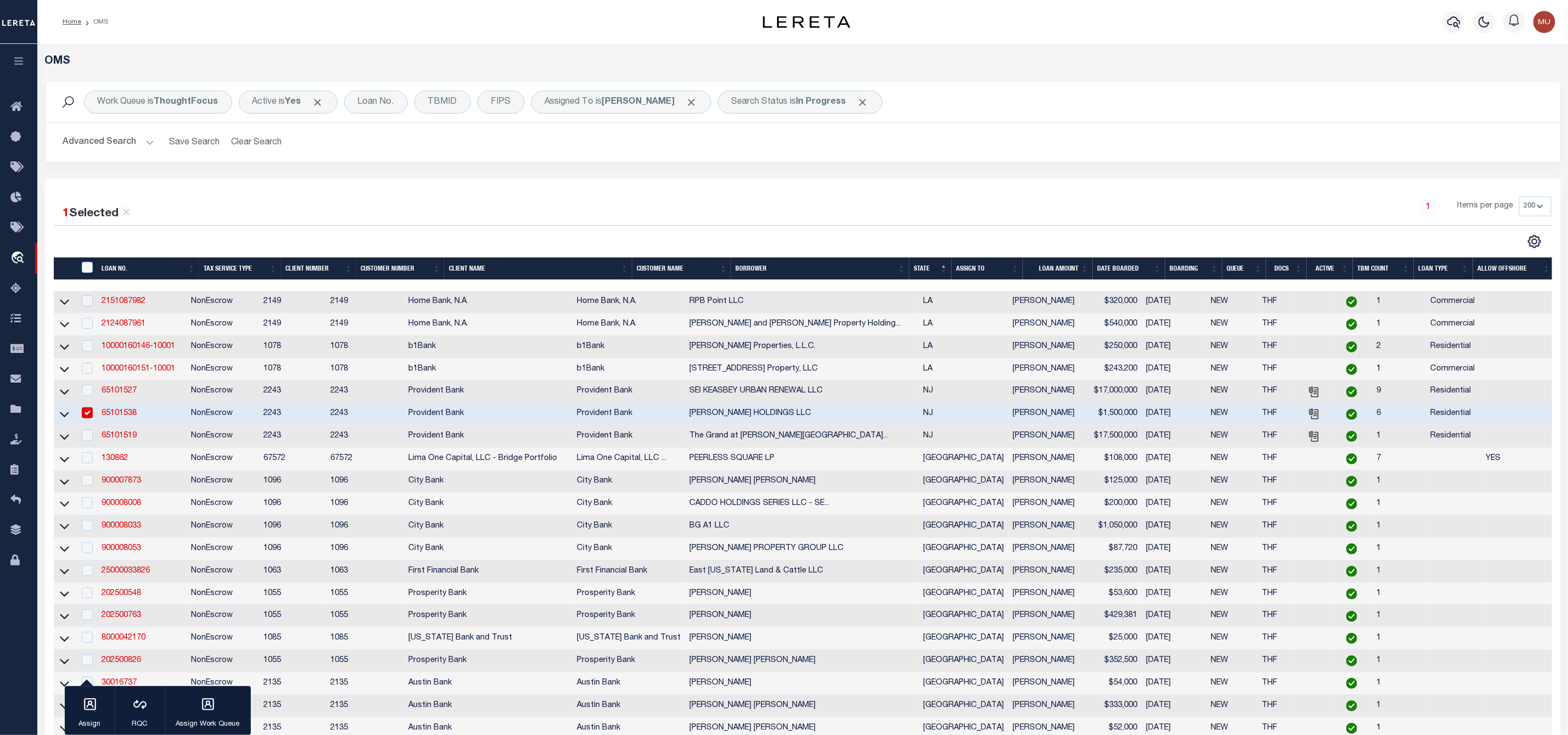
click at [84, 410] on input "checkbox" at bounding box center [87, 413] width 11 height 11
checkbox input "false"
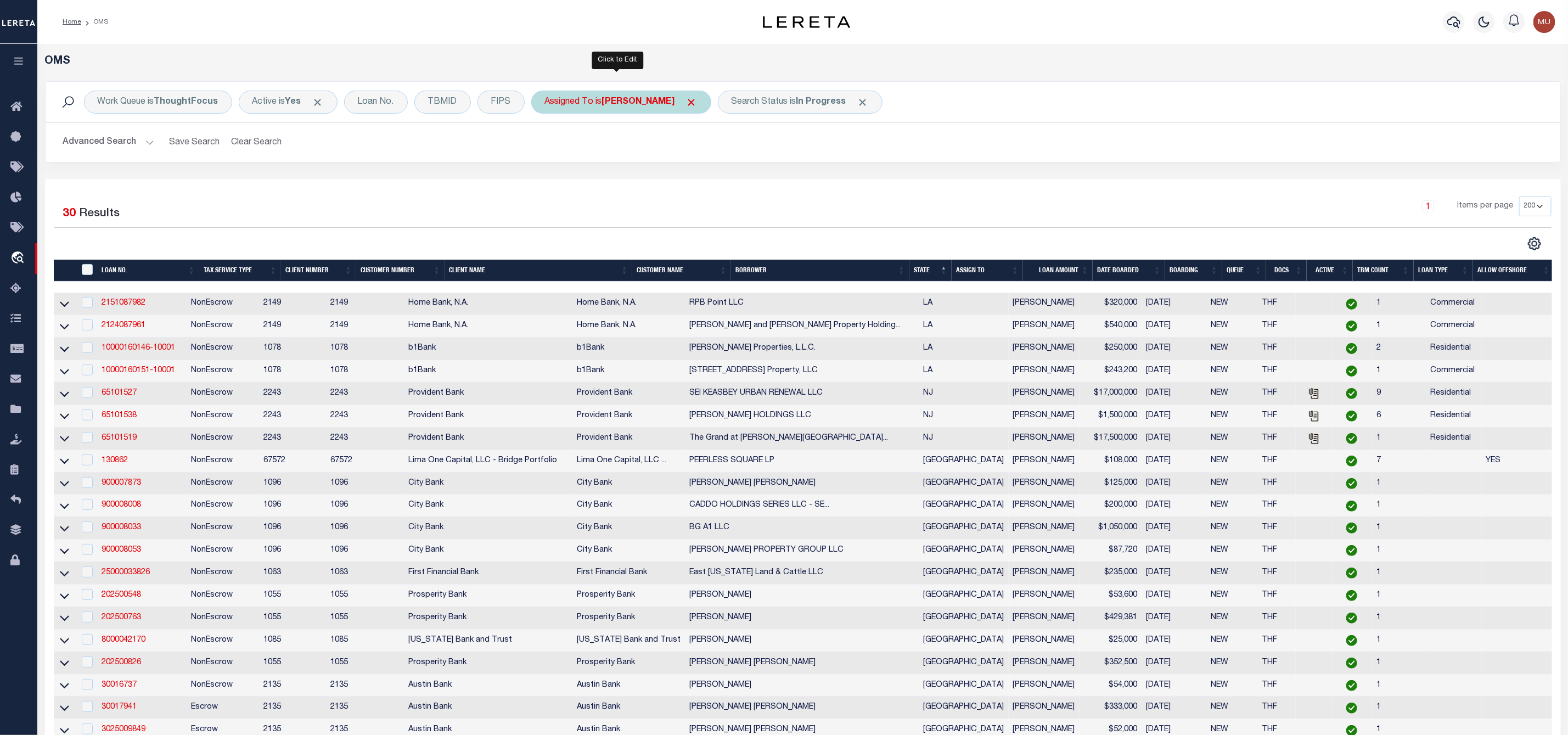
click at [619, 104] on b "[PERSON_NAME]" at bounding box center [638, 102] width 73 height 9
click at [609, 158] on select "--Unassigned-- [PERSON_NAME] [PERSON_NAME] [PERSON_NAME] [PERSON_NAME], [PERSON…" at bounding box center [626, 156] width 161 height 21
select select "[PERSON_NAME]"
click at [547, 147] on select "--Unassigned-- [PERSON_NAME] [PERSON_NAME] [PERSON_NAME] [PERSON_NAME], [PERSON…" at bounding box center [626, 156] width 161 height 21
click at [692, 185] on input "Apply" at bounding box center [690, 180] width 33 height 18
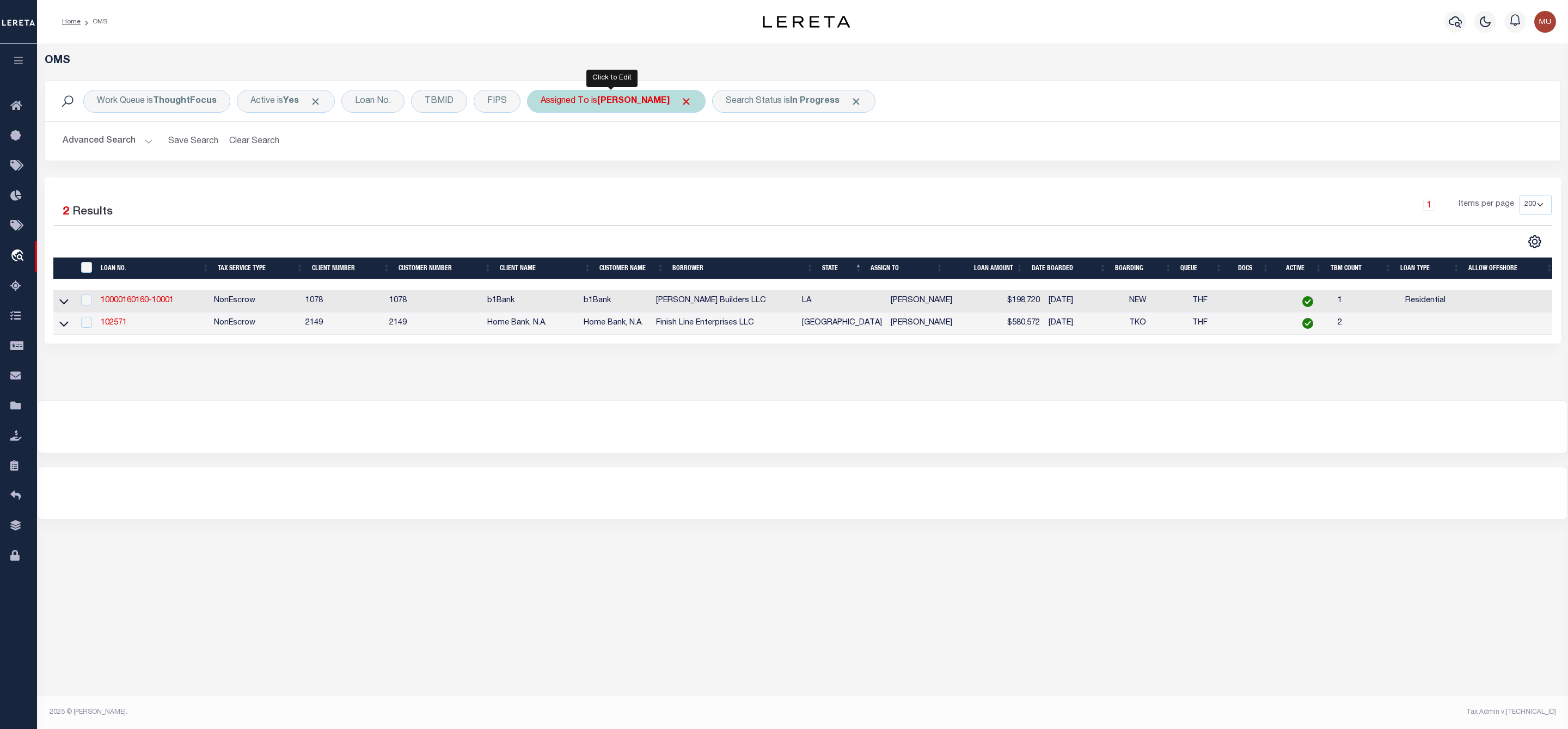
click at [632, 103] on b "[PERSON_NAME]" at bounding box center [633, 101] width 72 height 9
click at [625, 164] on select "--Unassigned-- [PERSON_NAME] [PERSON_NAME] [PERSON_NAME] [PERSON_NAME], [PERSON…" at bounding box center [621, 155] width 160 height 21
select select "[PERSON_NAME]"
click at [543, 145] on select "--Unassigned-- [PERSON_NAME] [PERSON_NAME] [PERSON_NAME] [PERSON_NAME], [PERSON…" at bounding box center [621, 155] width 160 height 21
click at [691, 183] on input "Apply" at bounding box center [685, 178] width 32 height 18
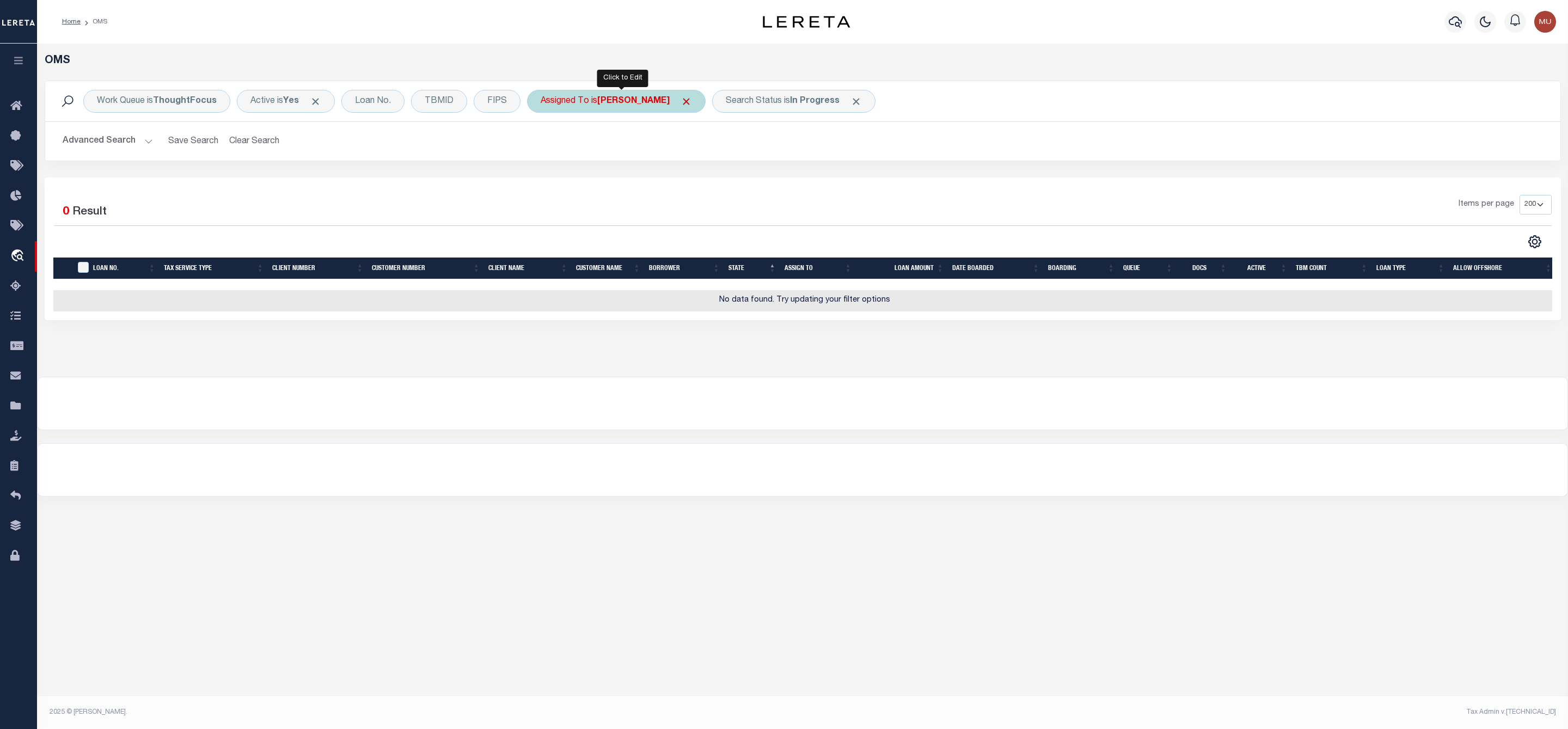
click at [659, 98] on b "[PERSON_NAME]" at bounding box center [633, 101] width 72 height 9
select select "[PERSON_NAME]"
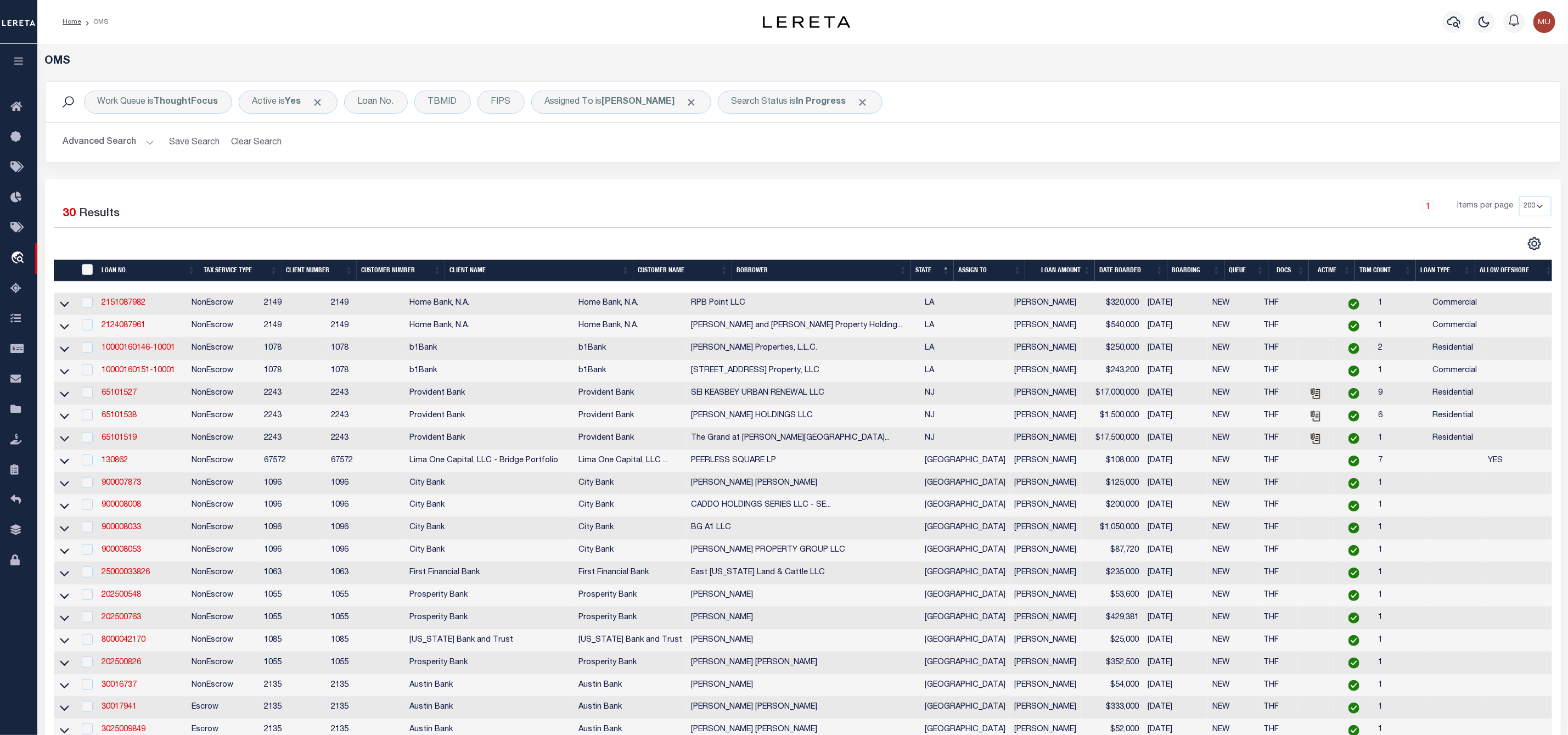
click at [80, 304] on div at bounding box center [87, 303] width 14 height 12
checkbox input "true"
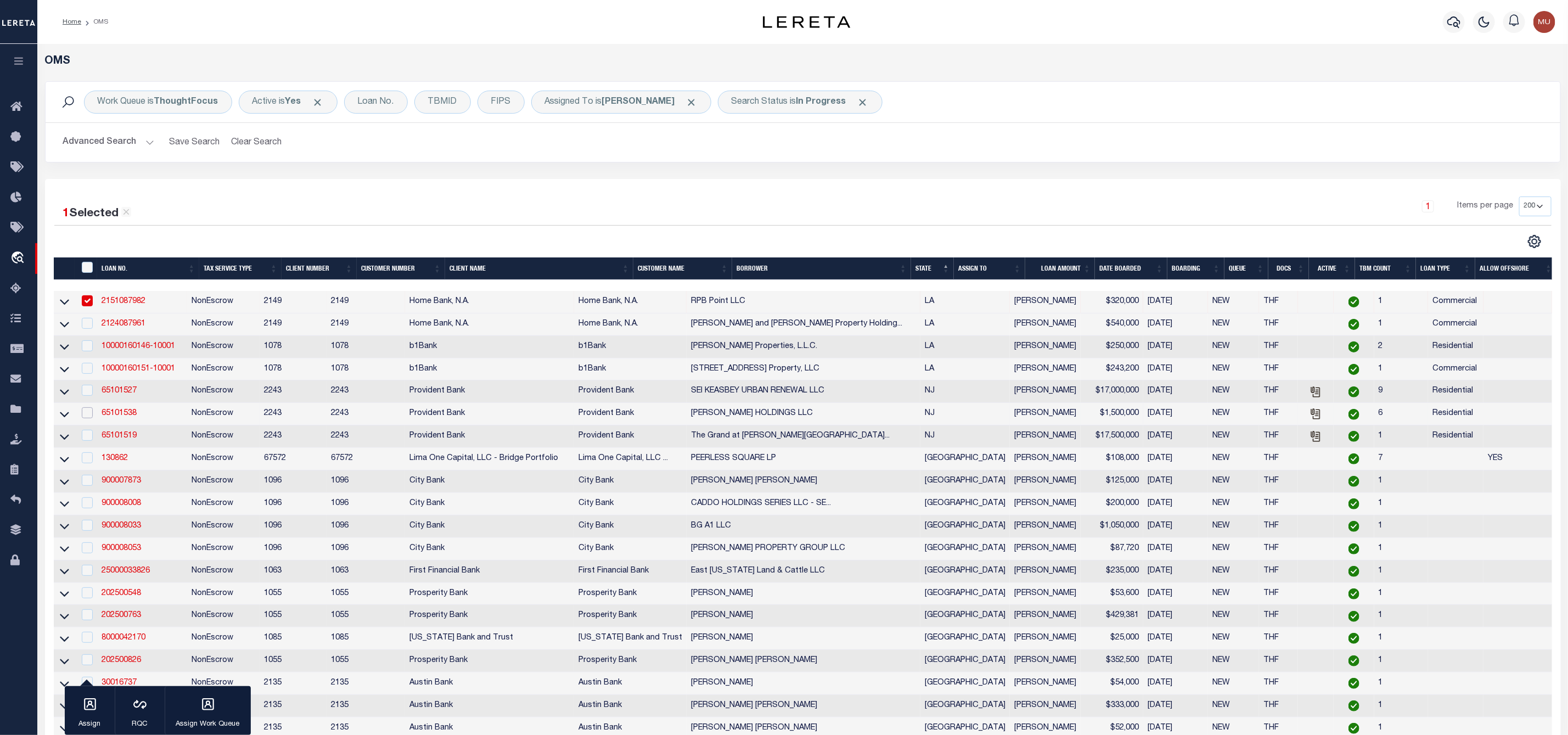
click at [84, 415] on input "checkbox" at bounding box center [87, 413] width 11 height 11
checkbox input "true"
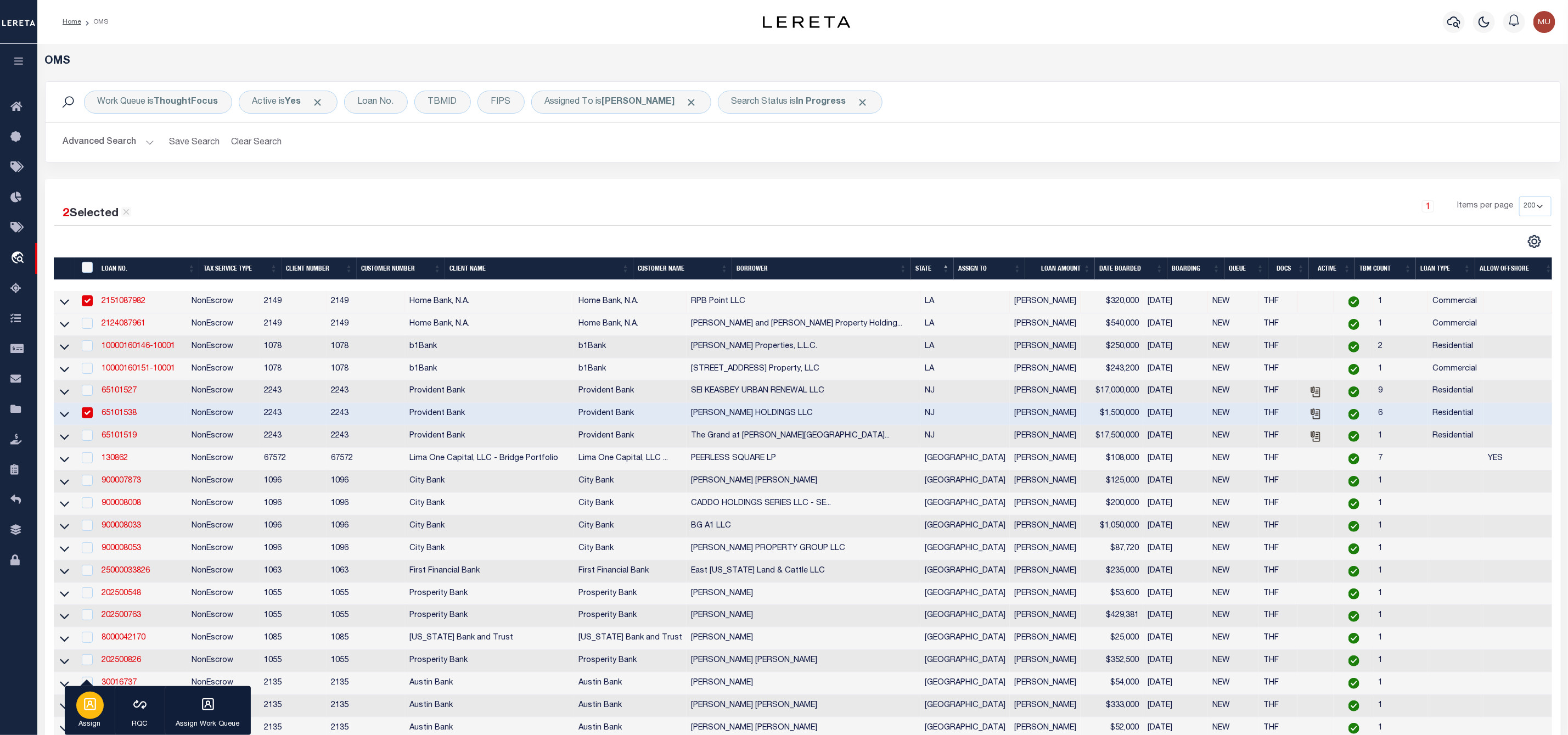
click at [83, 710] on icon "button" at bounding box center [90, 704] width 14 height 14
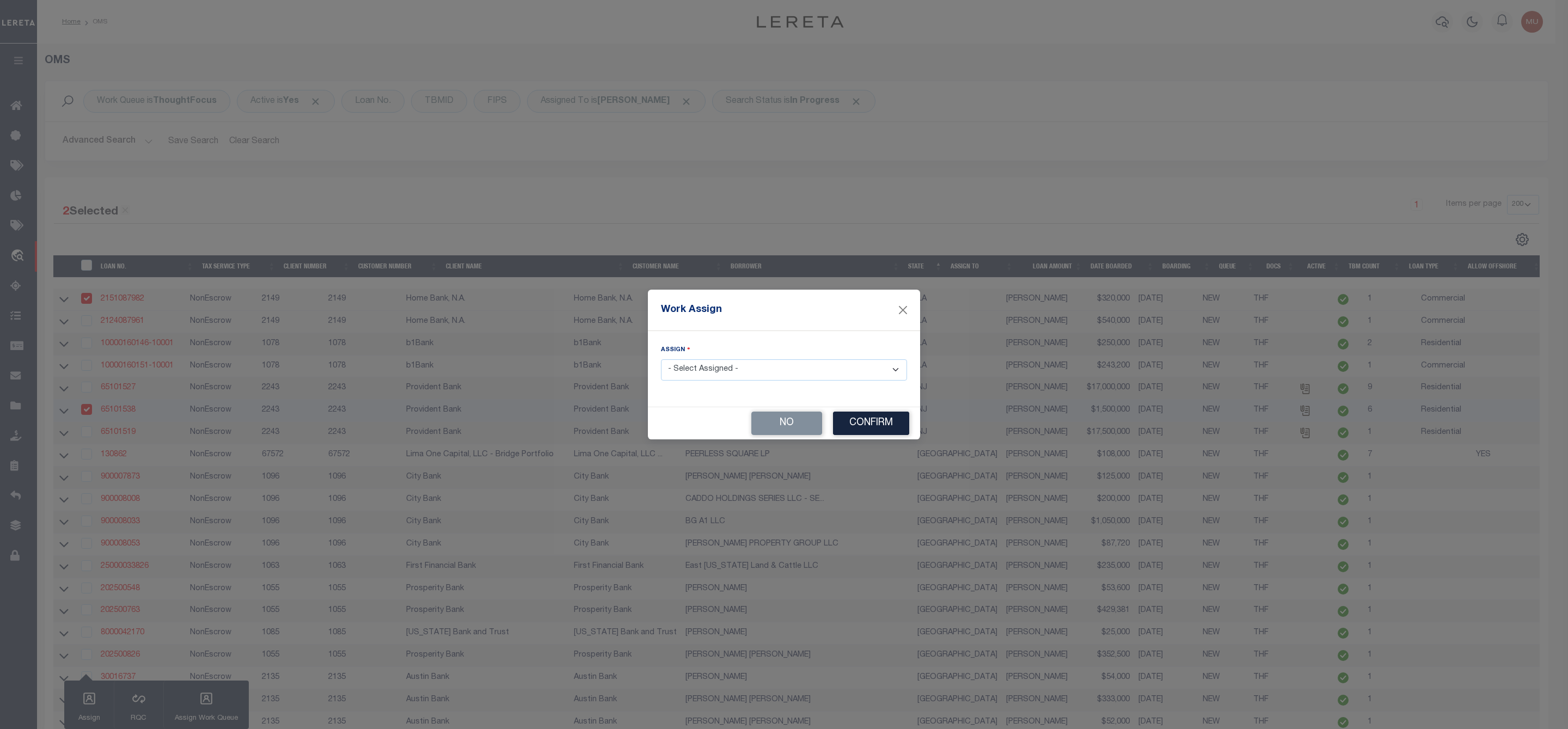
click at [681, 375] on select "- Select Assigned - --Unassigned-- [PERSON_NAME] [PERSON_NAME] [PERSON_NAME] [P…" at bounding box center [784, 369] width 246 height 21
select select "[PERSON_NAME]"
click at [661, 359] on select "- Select Assigned - --Unassigned-- [PERSON_NAME] [PERSON_NAME] [PERSON_NAME] [P…" at bounding box center [784, 369] width 246 height 21
click at [884, 428] on button "Confirm" at bounding box center [870, 423] width 76 height 23
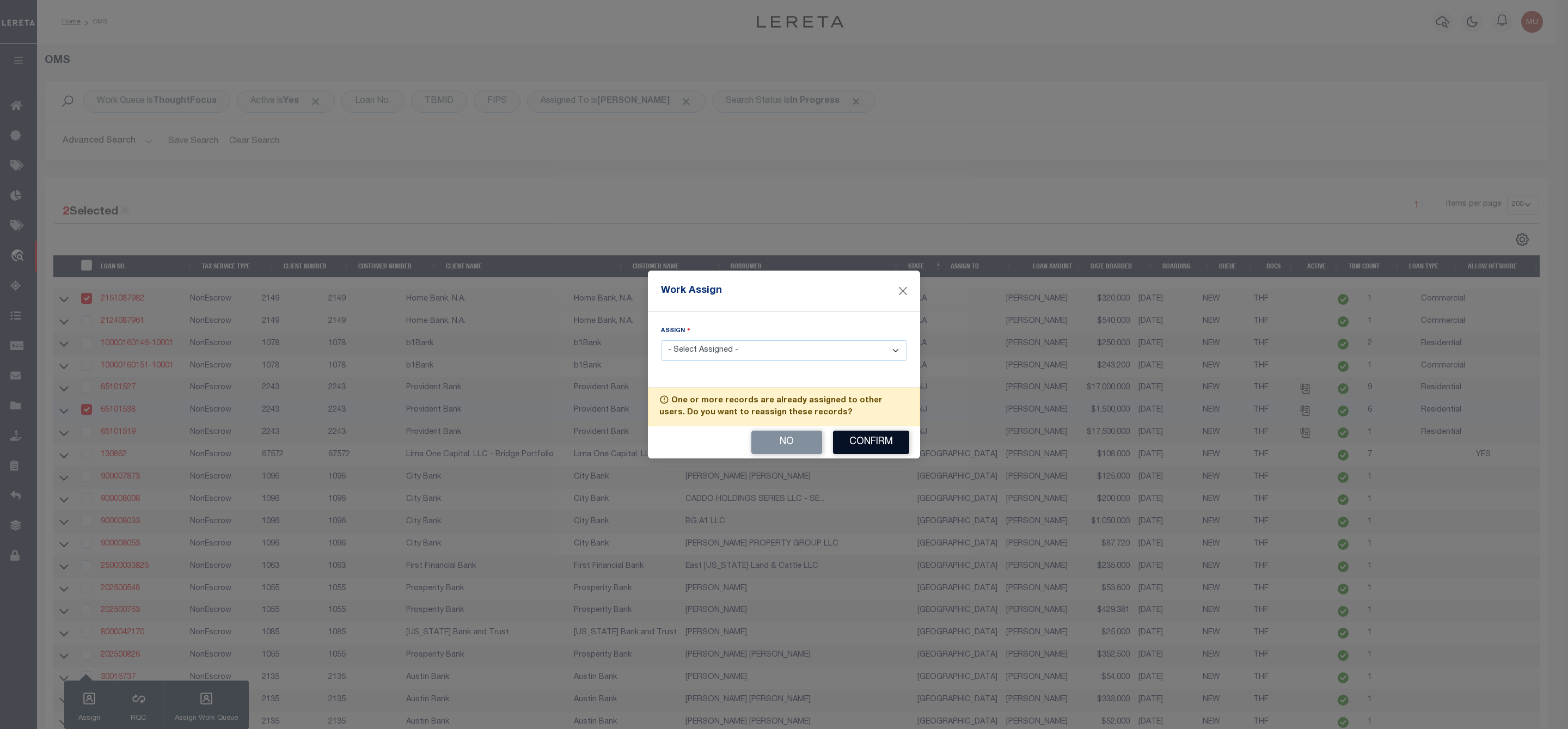
click at [872, 439] on button "Confirm" at bounding box center [870, 442] width 76 height 23
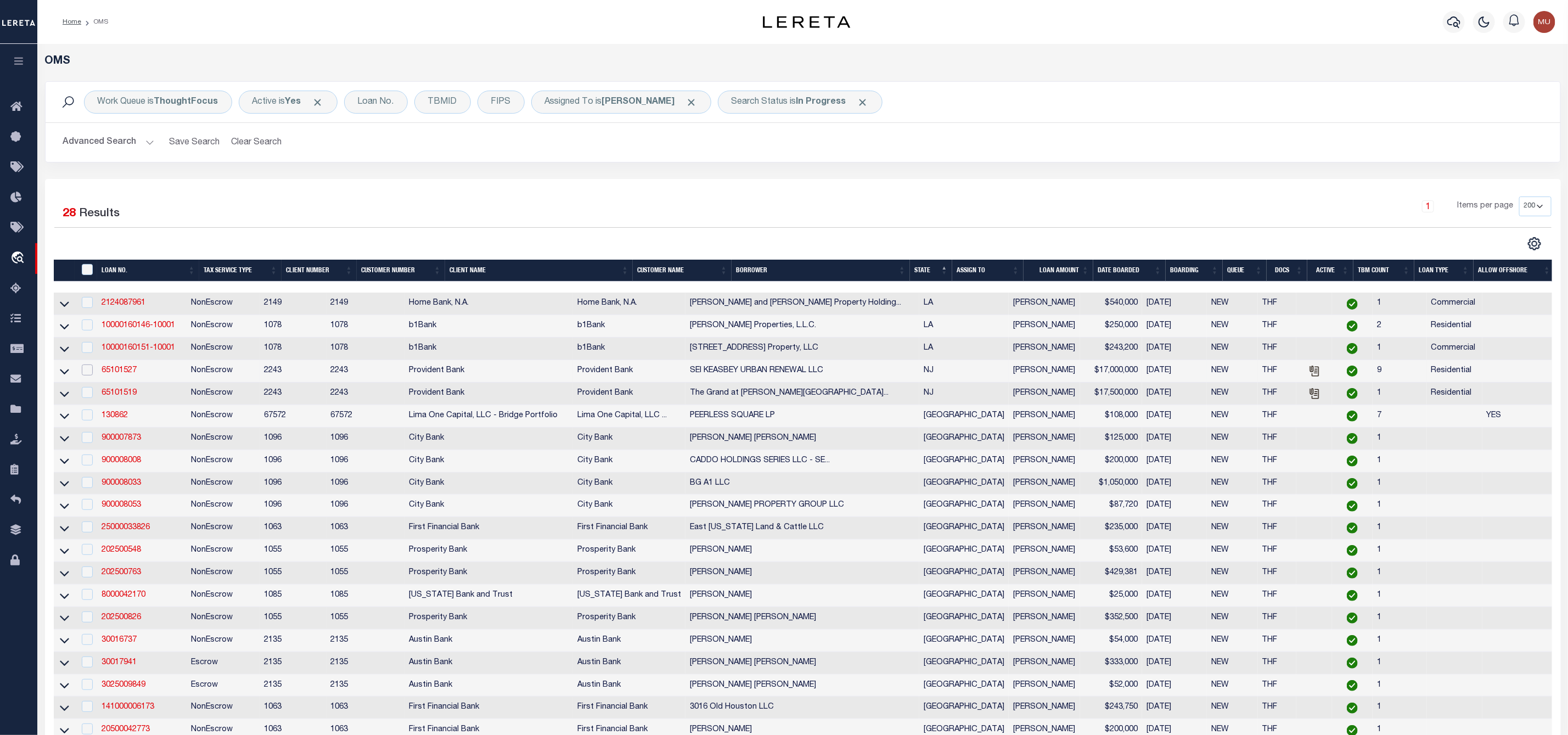
click at [88, 372] on input "checkbox" at bounding box center [87, 370] width 11 height 11
checkbox input "true"
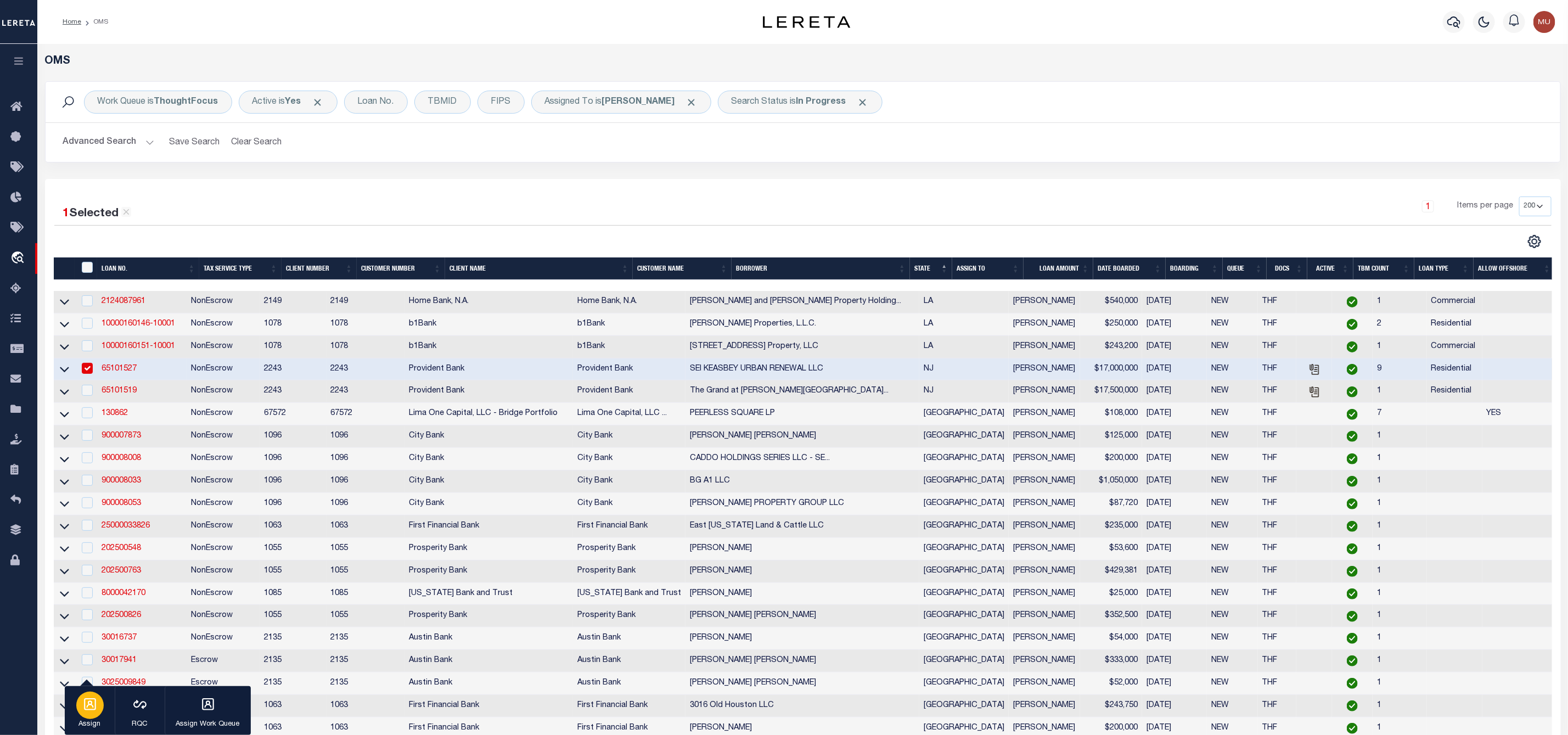
click at [84, 705] on icon "button" at bounding box center [90, 704] width 14 height 14
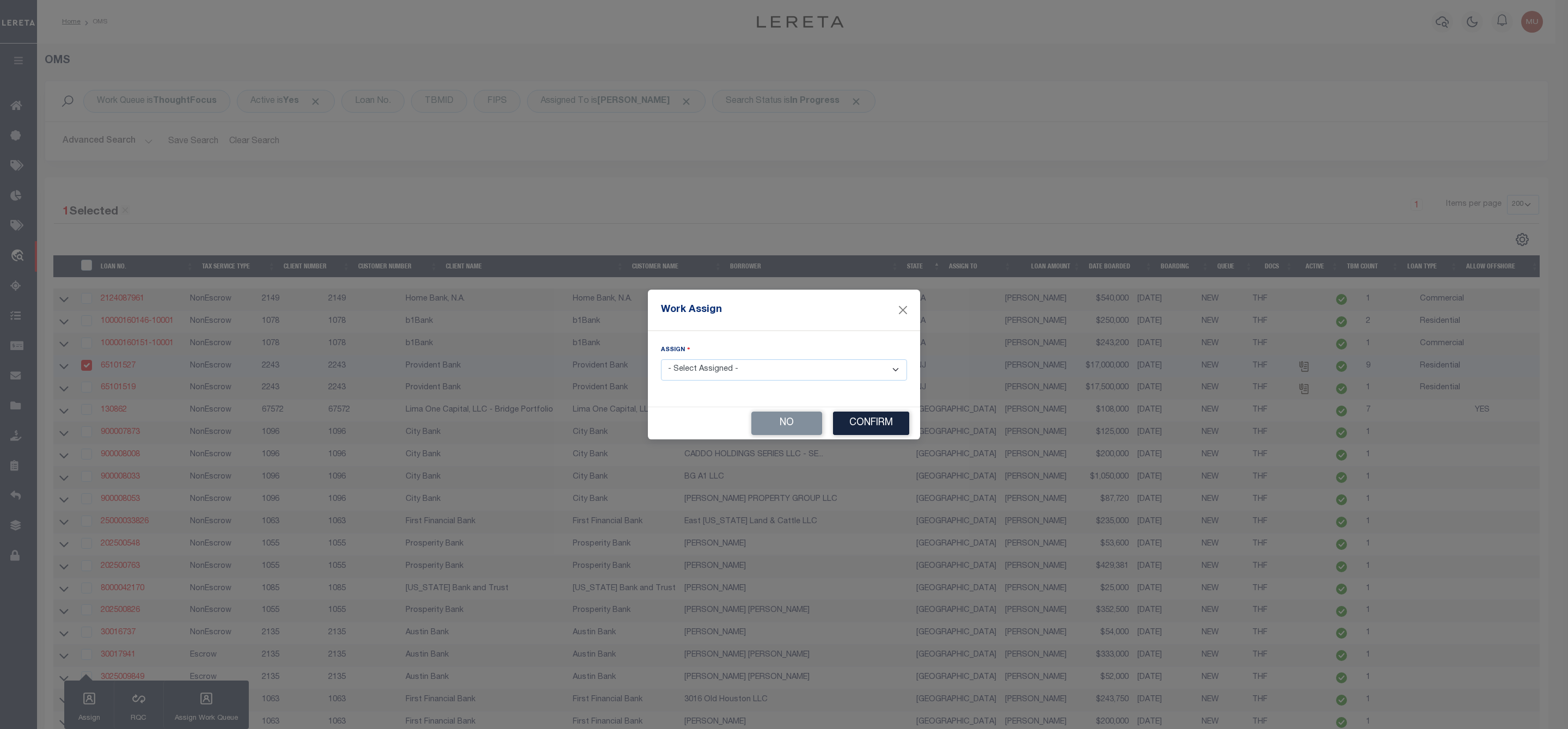
click at [689, 368] on select "- Select Assigned - --Unassigned-- [PERSON_NAME] [PERSON_NAME] [PERSON_NAME] [P…" at bounding box center [784, 369] width 246 height 21
select select "[PERSON_NAME]"
click at [661, 359] on select "- Select Assigned - --Unassigned-- [PERSON_NAME] [PERSON_NAME] [PERSON_NAME] [P…" at bounding box center [784, 369] width 246 height 21
click at [861, 424] on button "Confirm" at bounding box center [870, 423] width 76 height 23
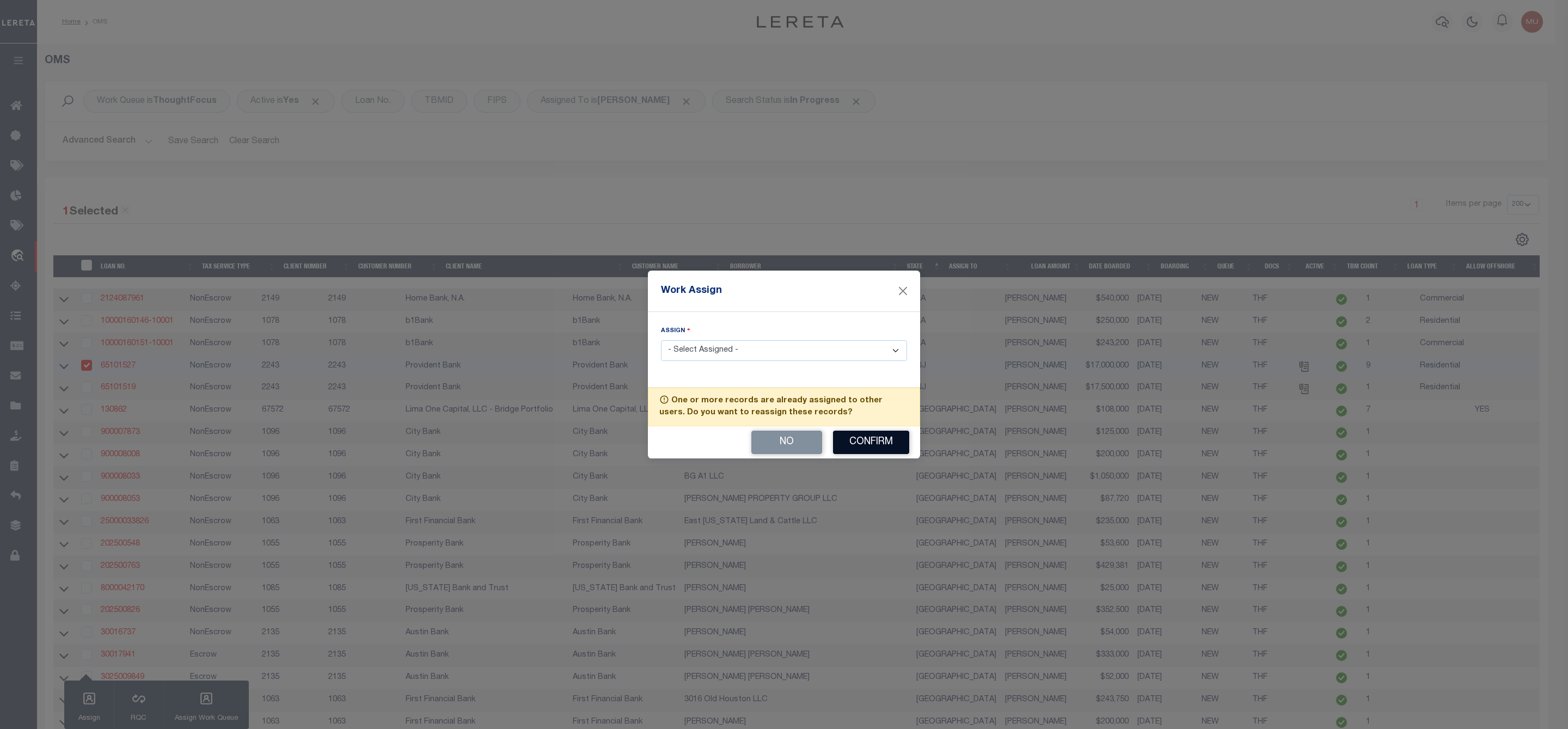
click at [861, 442] on button "Confirm" at bounding box center [870, 442] width 76 height 23
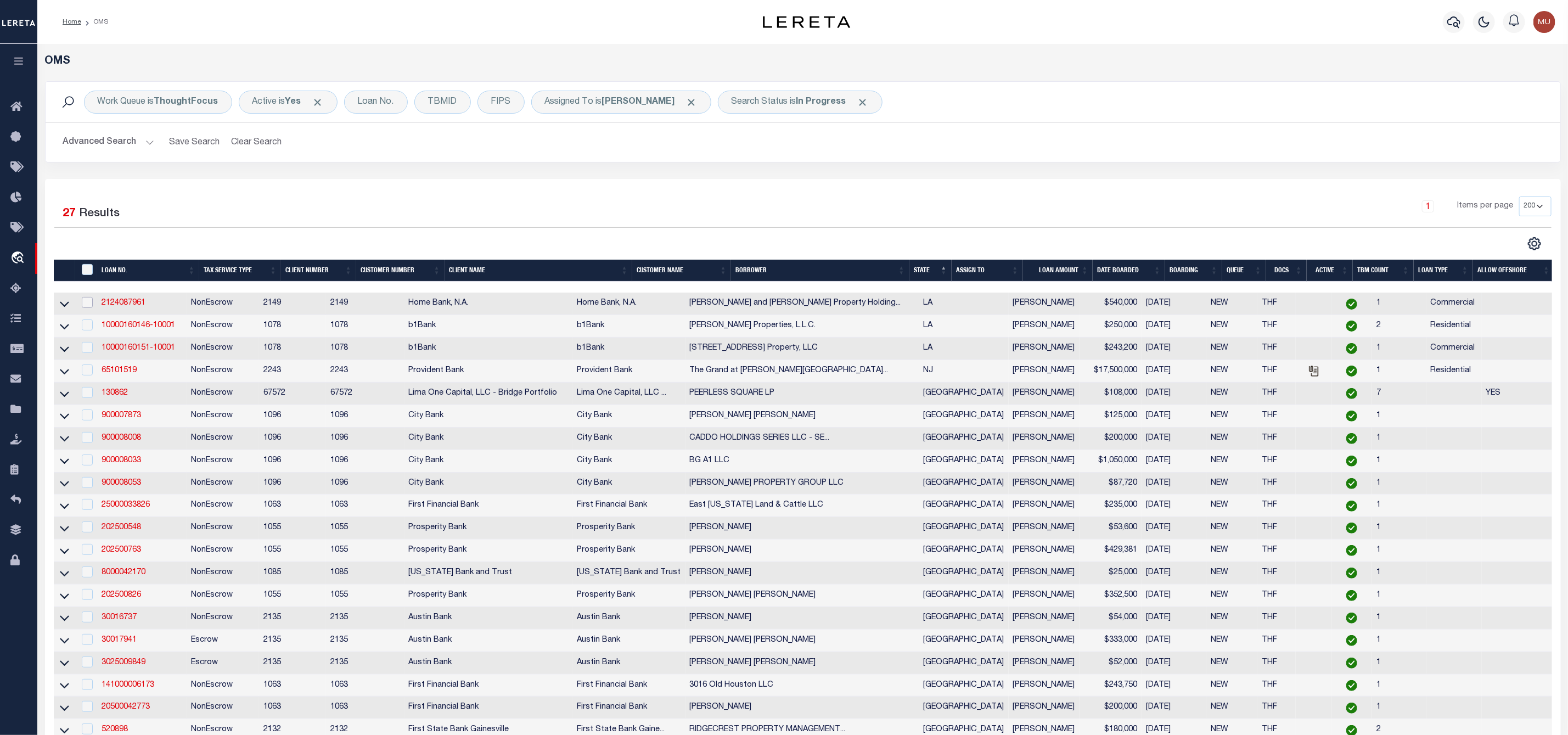
click at [85, 301] on input "checkbox" at bounding box center [87, 302] width 11 height 11
checkbox input "true"
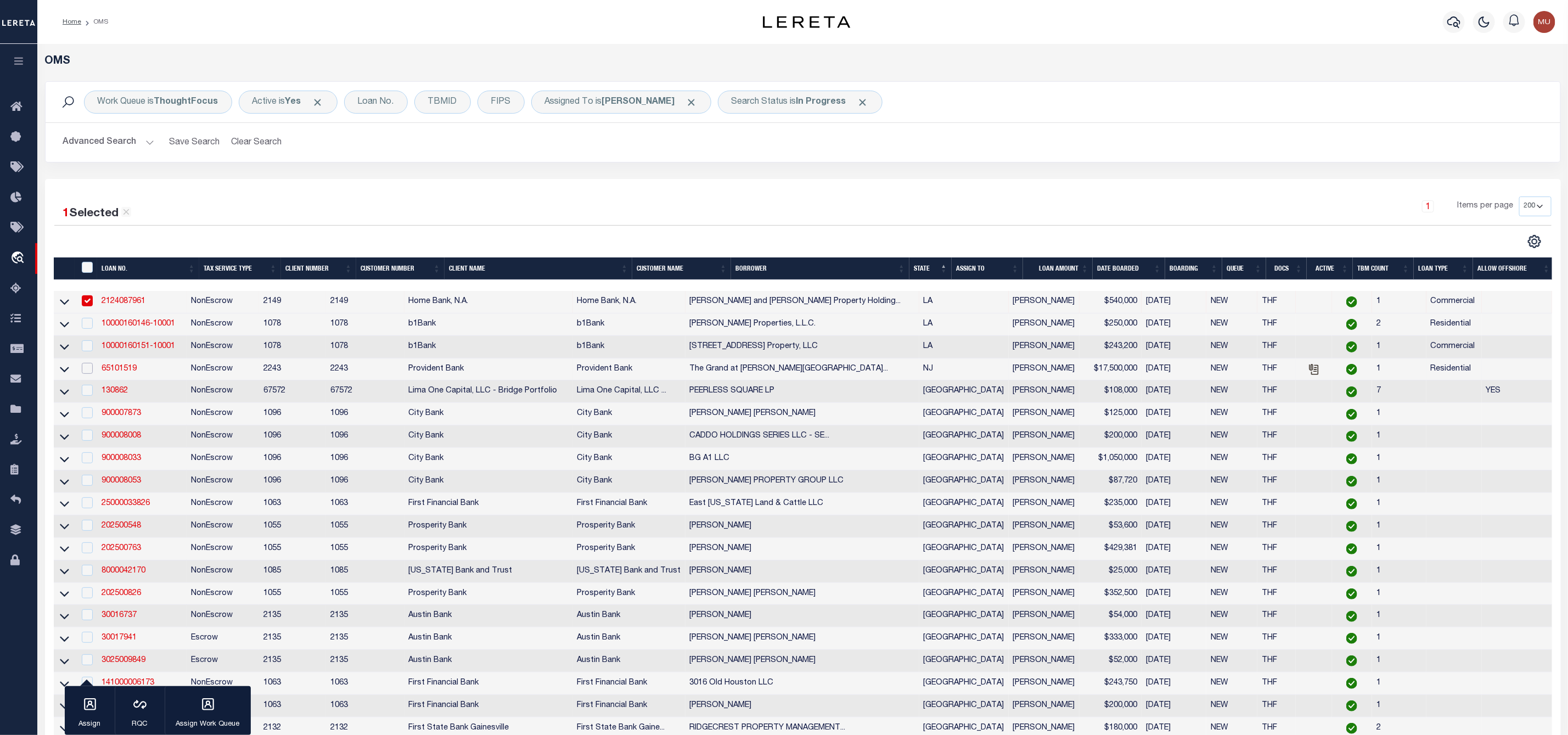
click at [89, 371] on input "checkbox" at bounding box center [87, 368] width 11 height 11
checkbox input "true"
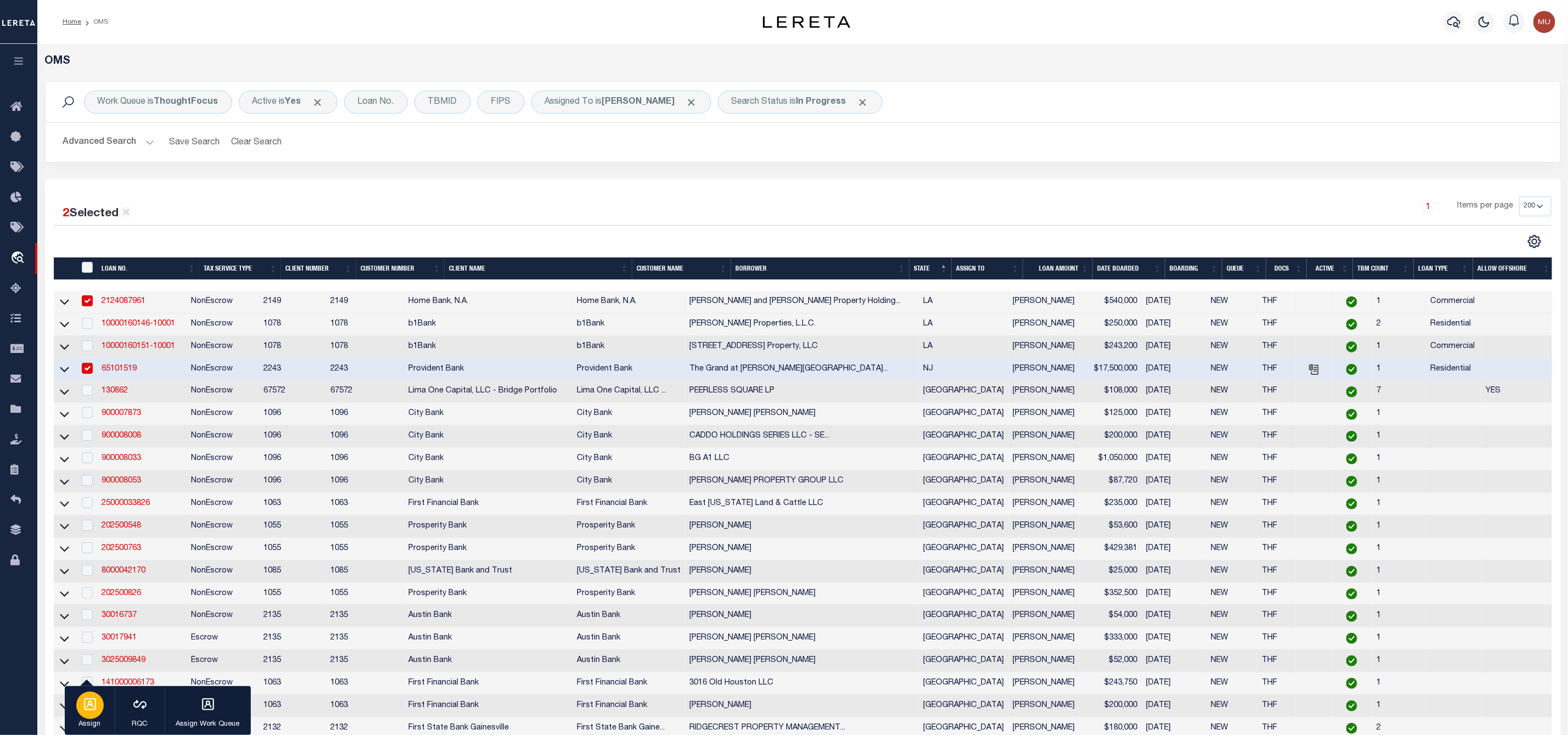
click at [91, 704] on icon "button" at bounding box center [90, 704] width 12 height 12
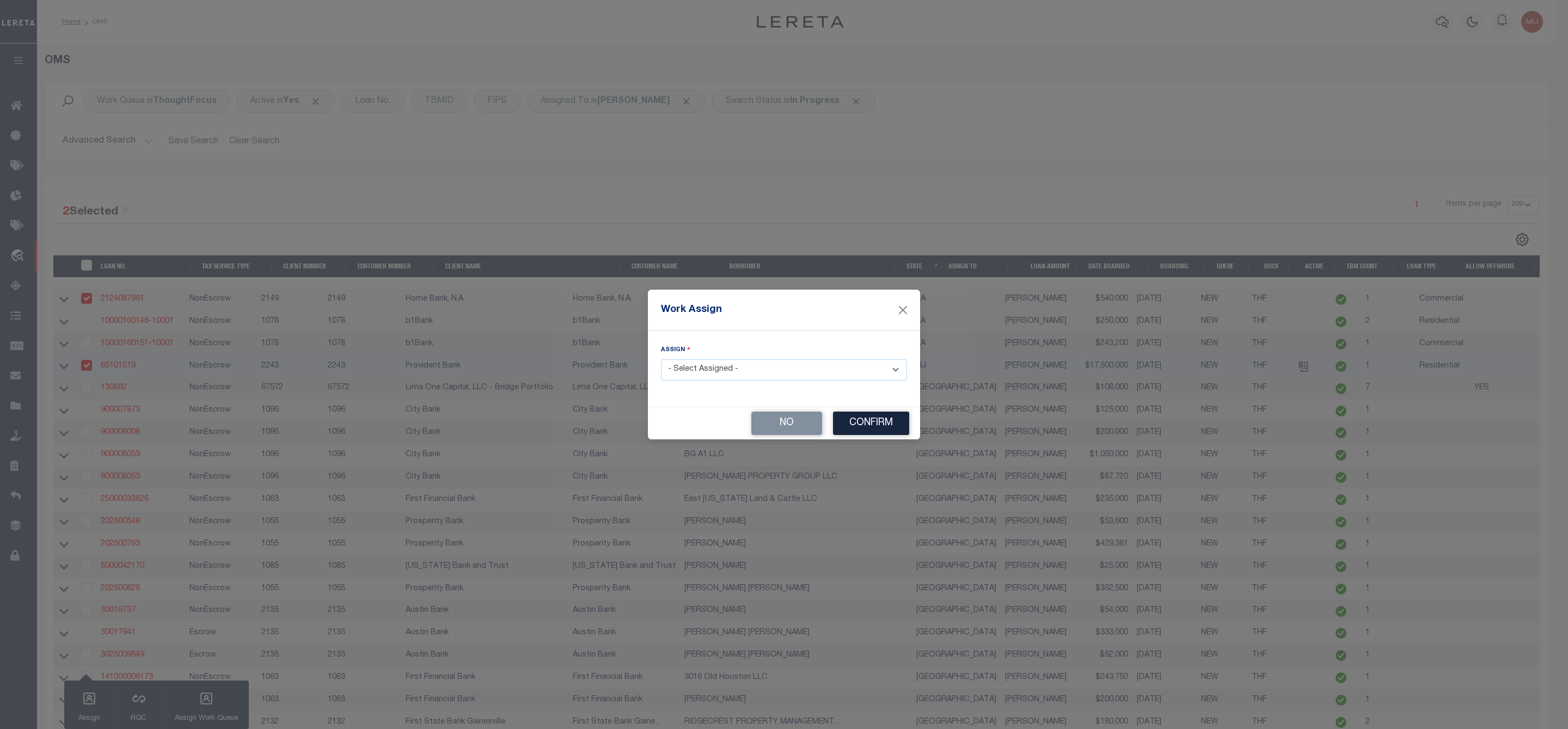
click at [746, 368] on select "- Select Assigned - --Unassigned-- [PERSON_NAME] [PERSON_NAME] [PERSON_NAME] [P…" at bounding box center [784, 369] width 246 height 21
select select "[PERSON_NAME]"
click at [661, 359] on select "- Select Assigned - --Unassigned-- [PERSON_NAME] [PERSON_NAME] [PERSON_NAME] [P…" at bounding box center [784, 369] width 246 height 21
click at [874, 425] on button "Confirm" at bounding box center [870, 423] width 76 height 23
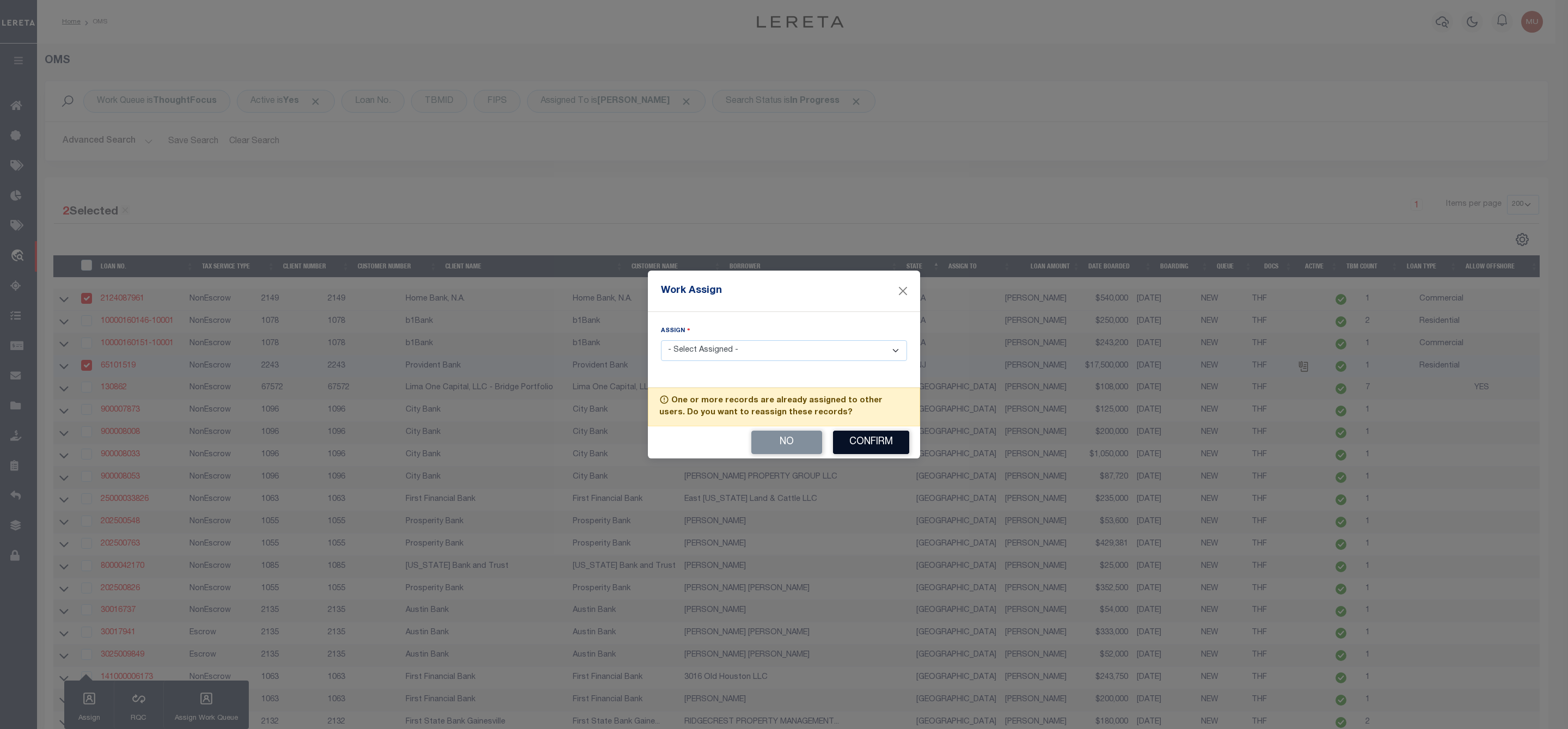
click at [874, 441] on button "Confirm" at bounding box center [870, 442] width 76 height 23
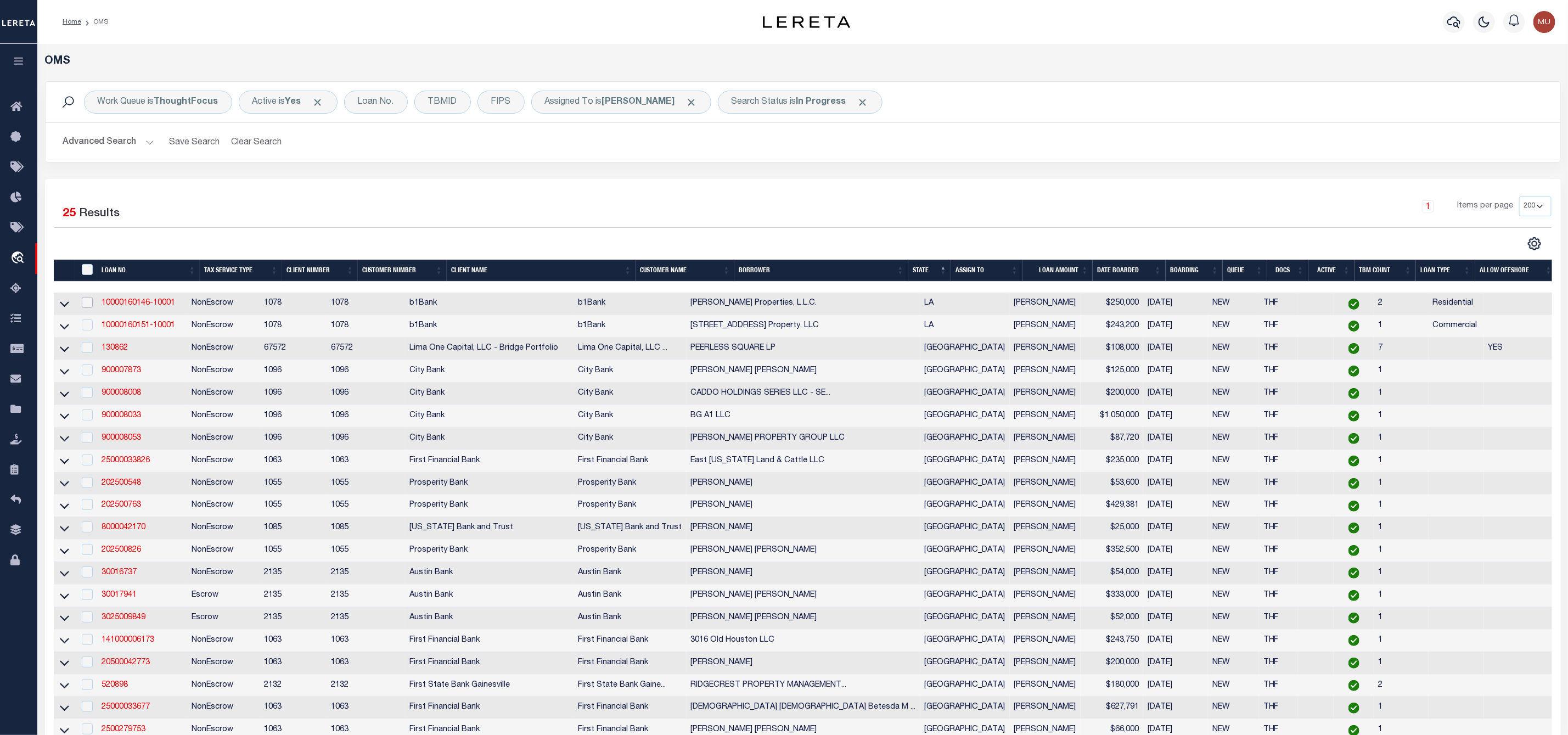
click at [91, 304] on input "checkbox" at bounding box center [87, 302] width 11 height 11
checkbox input "true"
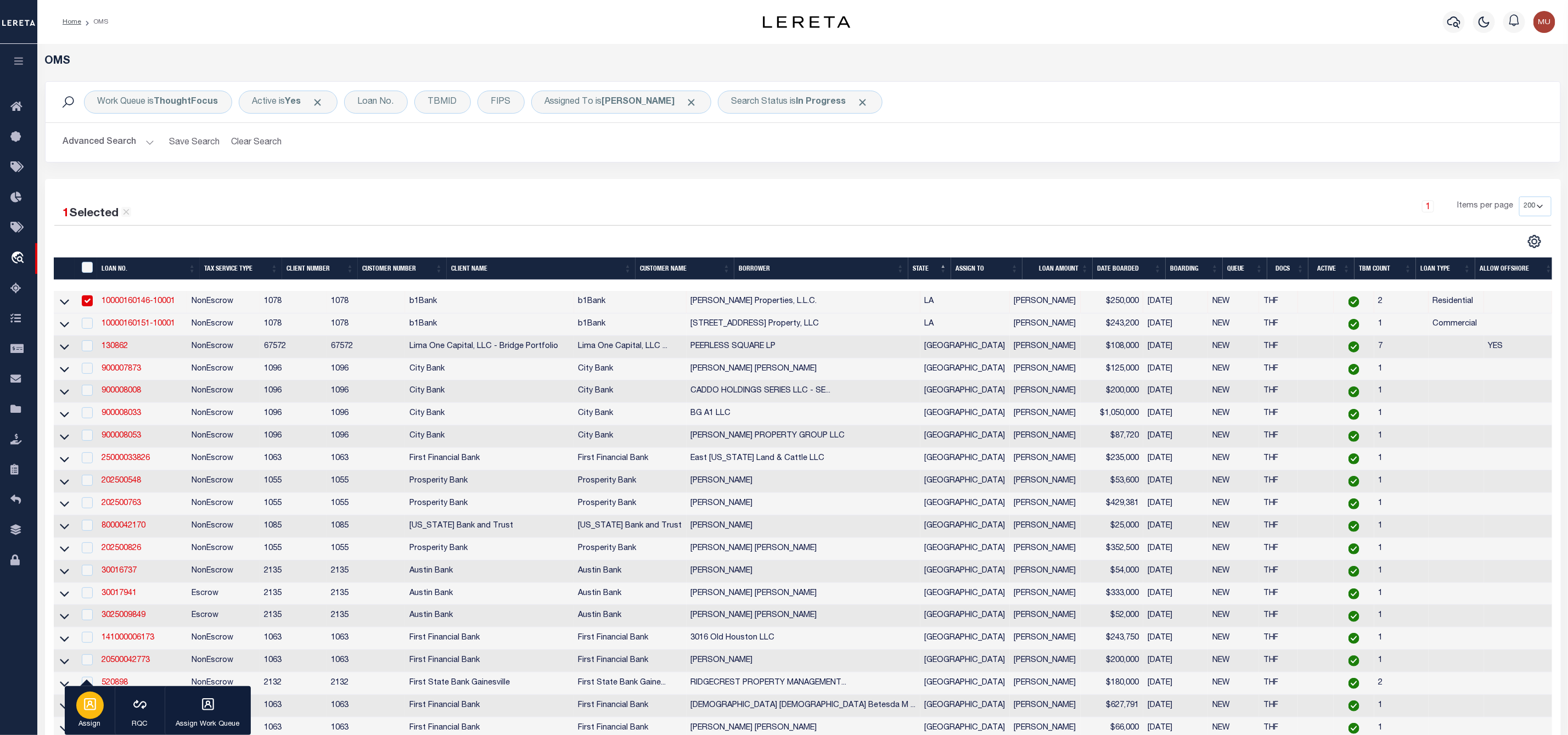
click at [93, 704] on icon "button" at bounding box center [90, 704] width 14 height 14
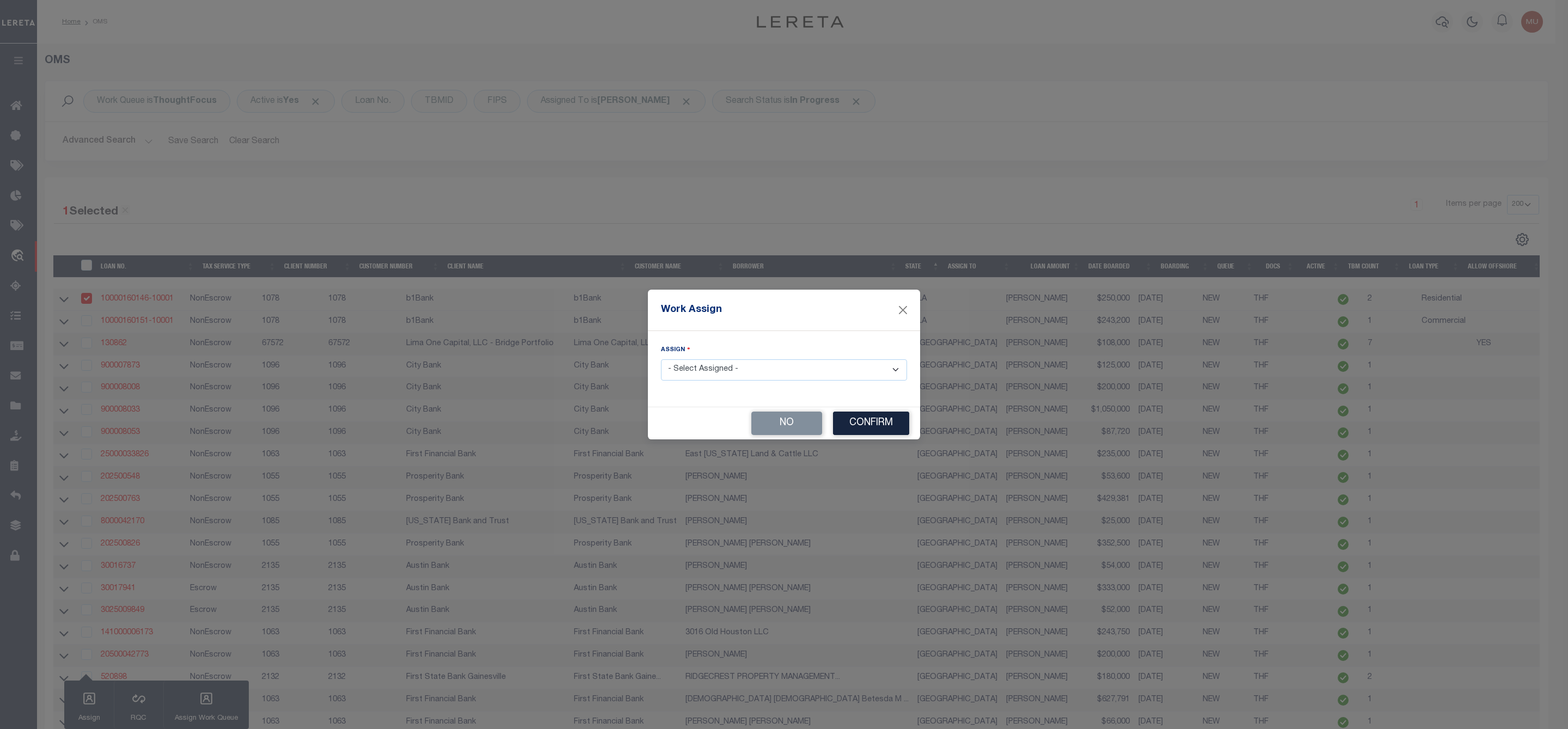
click at [756, 377] on select "- Select Assigned - --Unassigned-- [PERSON_NAME] [PERSON_NAME] [PERSON_NAME] [P…" at bounding box center [784, 369] width 246 height 21
select select "[PERSON_NAME]"
click at [661, 359] on select "- Select Assigned - --Unassigned-- [PERSON_NAME] [PERSON_NAME] [PERSON_NAME] [P…" at bounding box center [784, 369] width 246 height 21
click at [867, 423] on button "Confirm" at bounding box center [870, 423] width 76 height 23
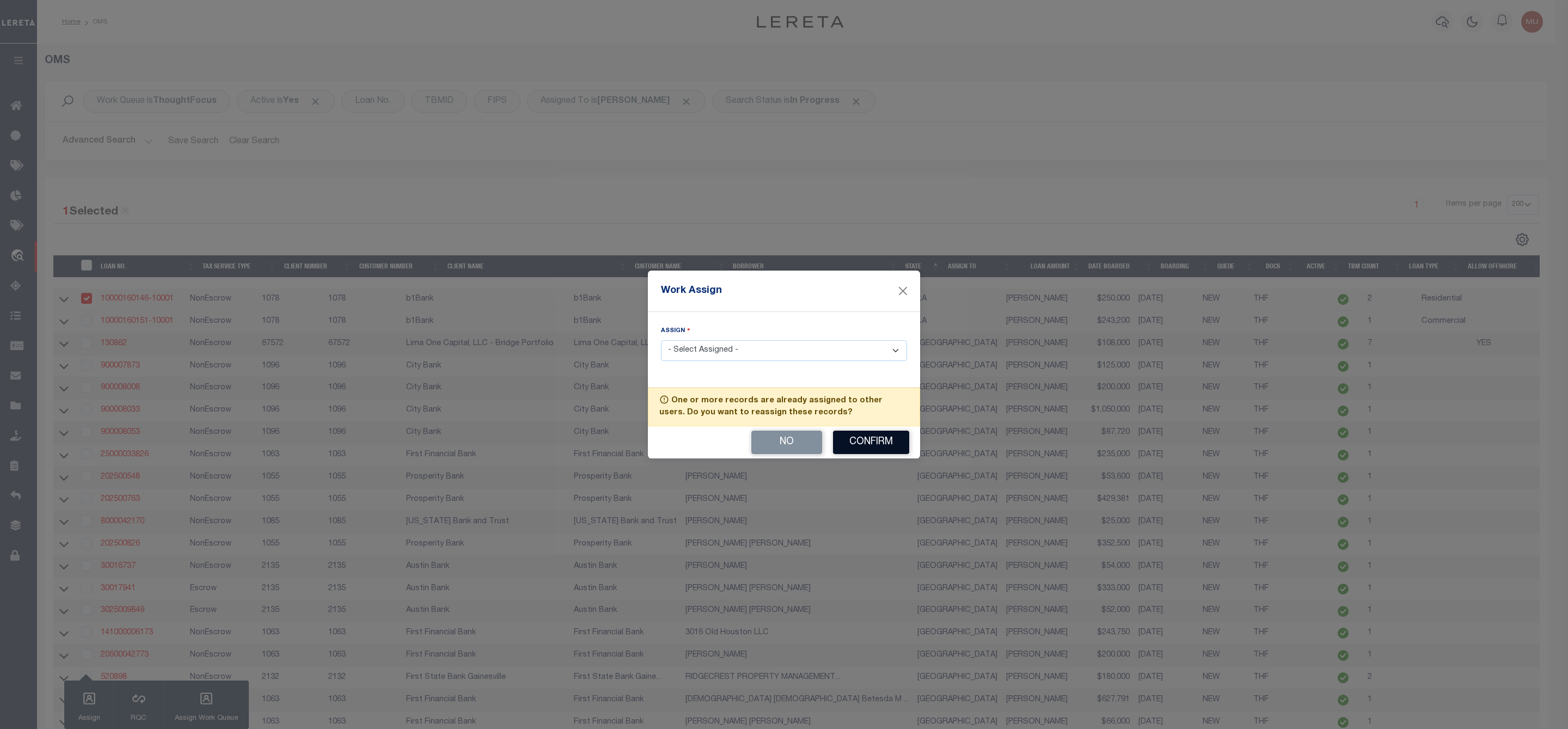
click at [871, 446] on button "Confirm" at bounding box center [870, 442] width 76 height 23
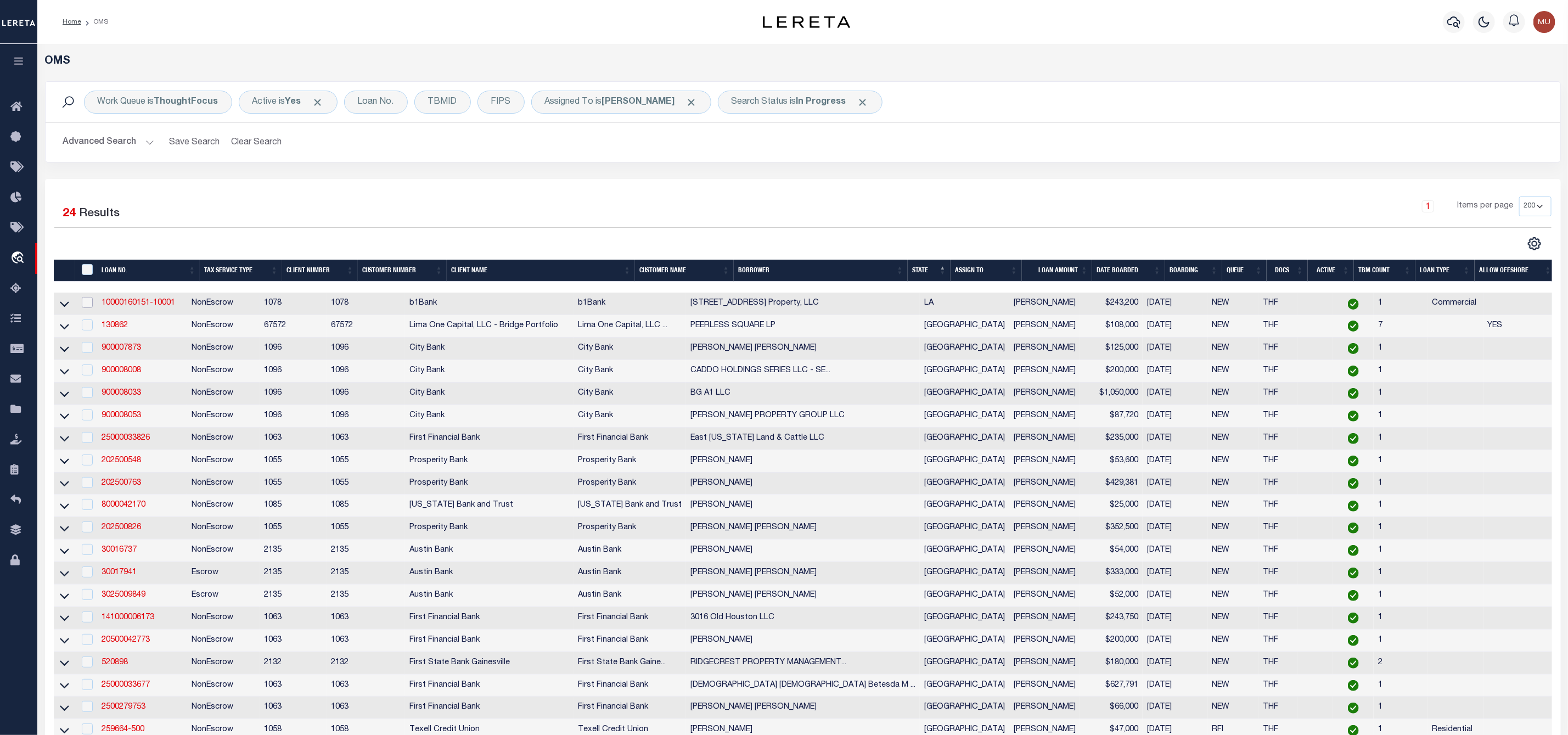
click at [85, 303] on input "checkbox" at bounding box center [87, 302] width 11 height 11
checkbox input "true"
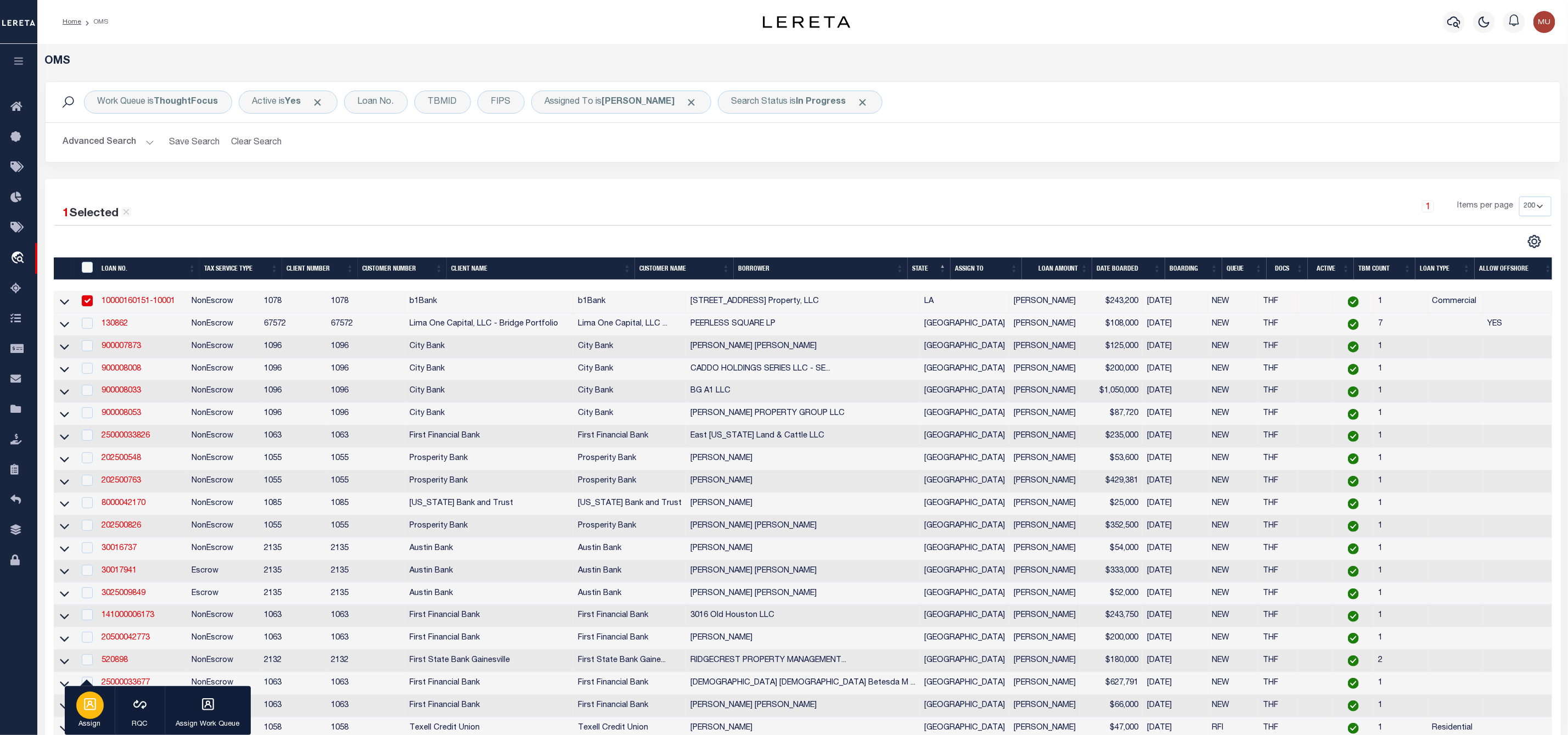
click at [84, 705] on icon "button" at bounding box center [90, 704] width 14 height 14
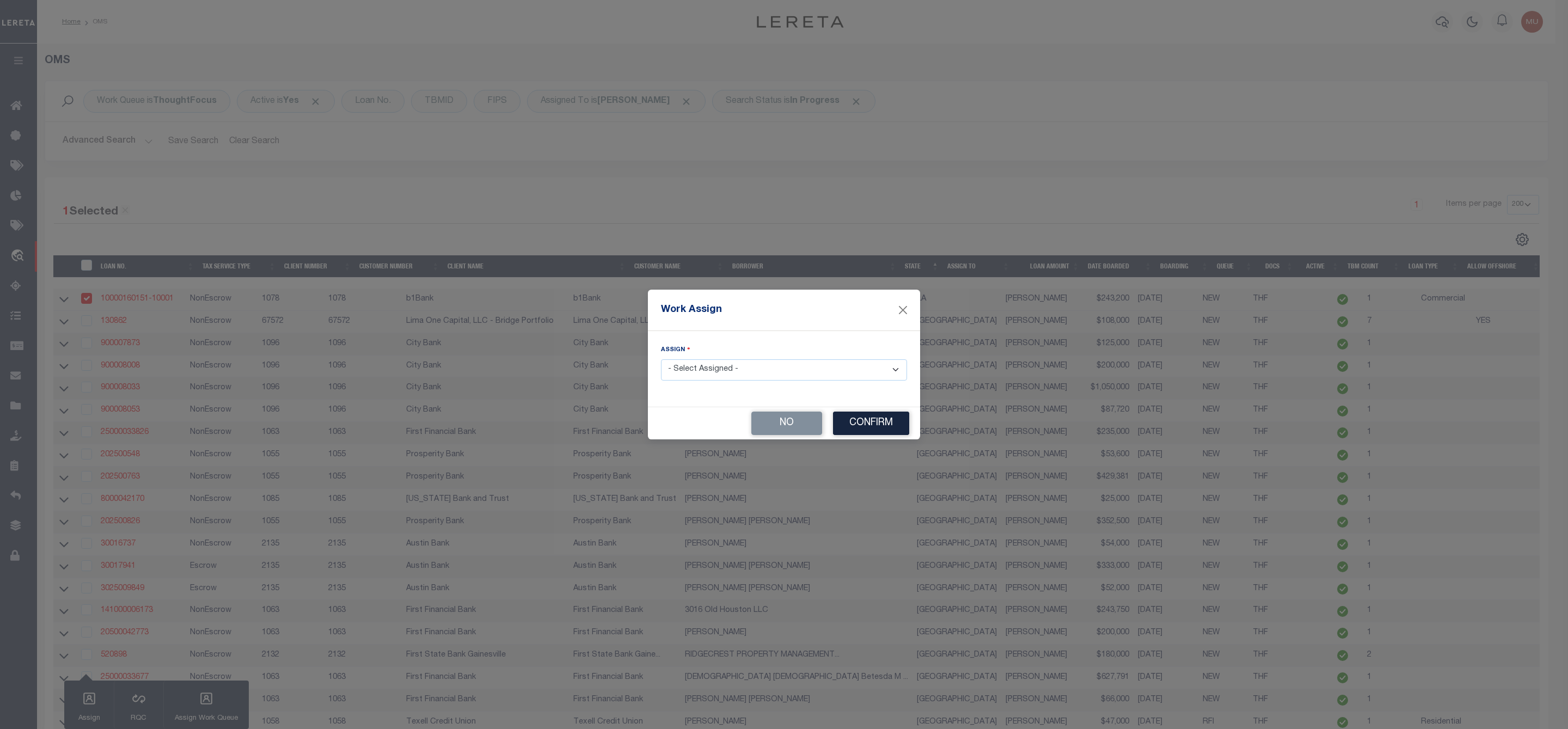
click at [715, 374] on select "- Select Assigned - --Unassigned-- [PERSON_NAME] [PERSON_NAME] [PERSON_NAME] [P…" at bounding box center [784, 369] width 246 height 21
select select "[PERSON_NAME]"
click at [661, 359] on select "- Select Assigned - --Unassigned-- [PERSON_NAME] [PERSON_NAME] [PERSON_NAME] [P…" at bounding box center [784, 369] width 246 height 21
click at [884, 423] on button "Confirm" at bounding box center [870, 423] width 76 height 23
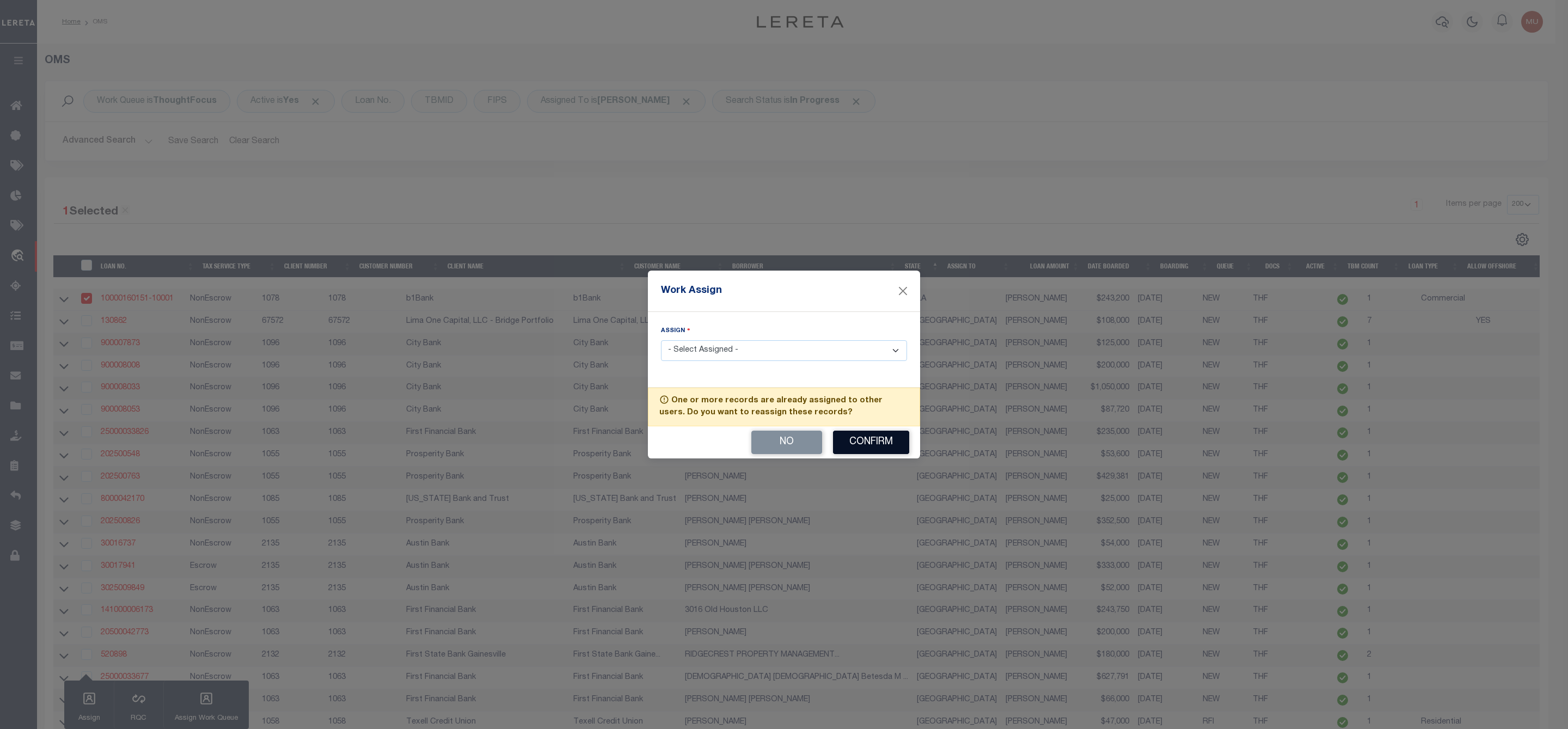
click at [871, 446] on button "Confirm" at bounding box center [870, 442] width 76 height 23
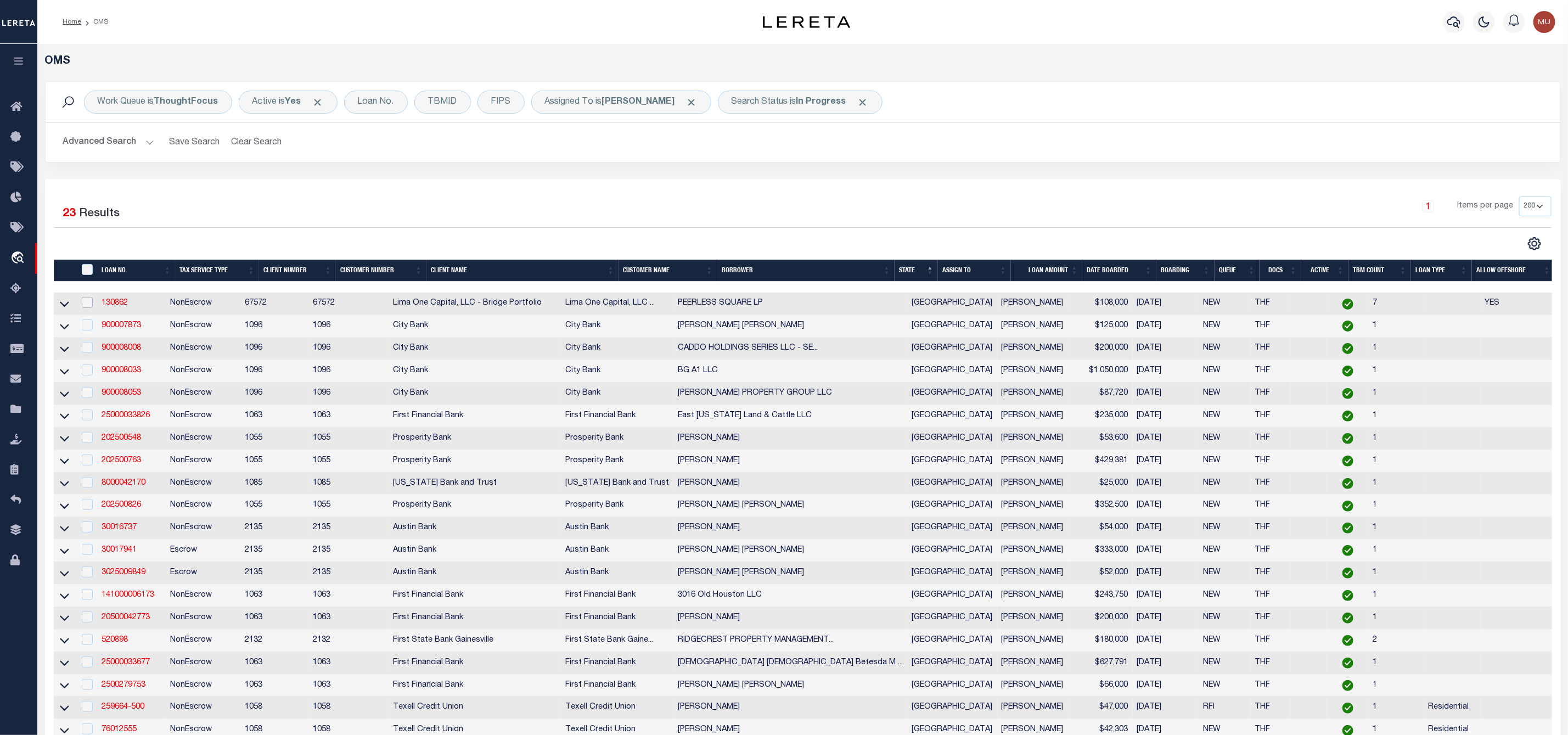
click at [89, 308] on input "checkbox" at bounding box center [87, 302] width 11 height 11
checkbox input "true"
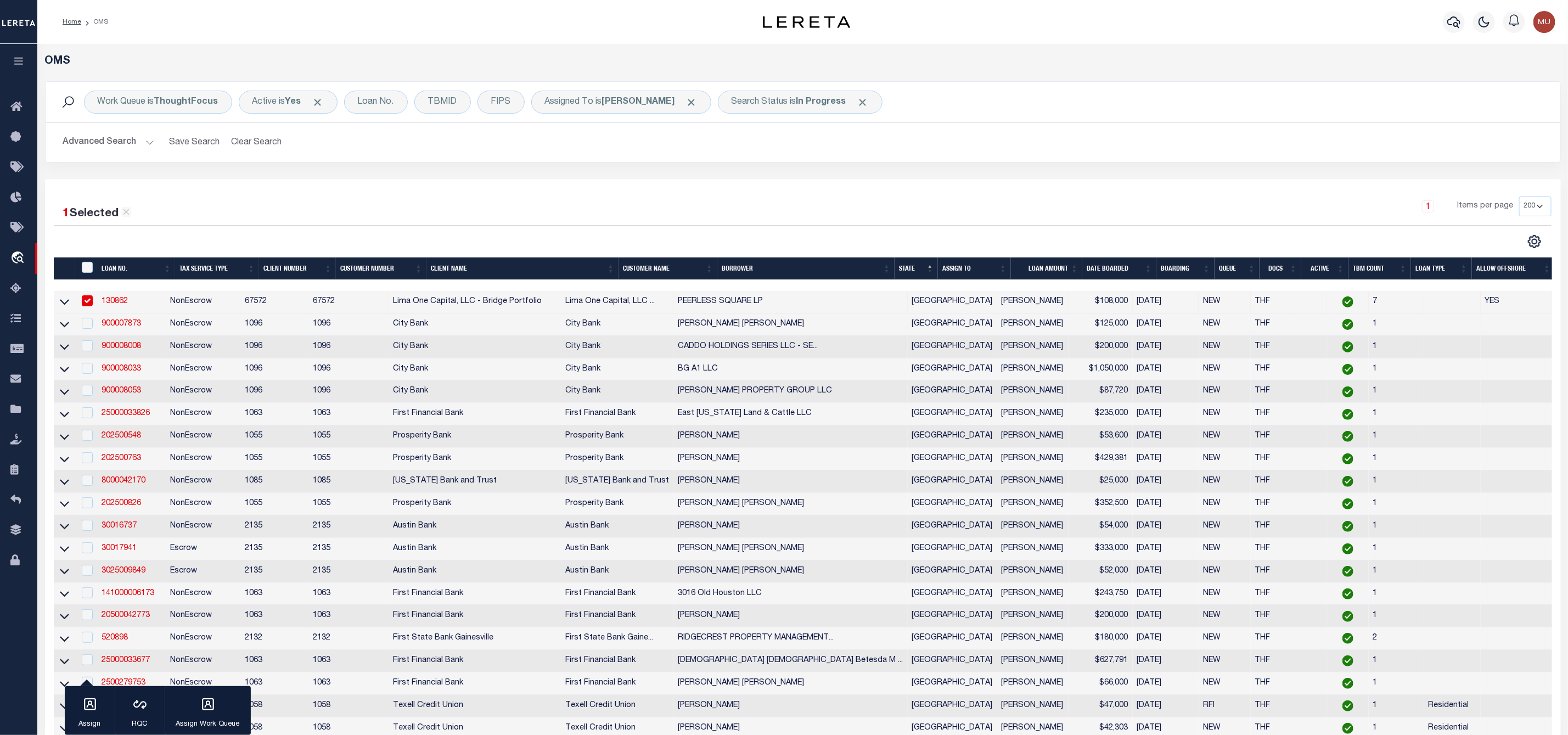
click at [93, 330] on td at bounding box center [87, 325] width 23 height 23
checkbox input "true"
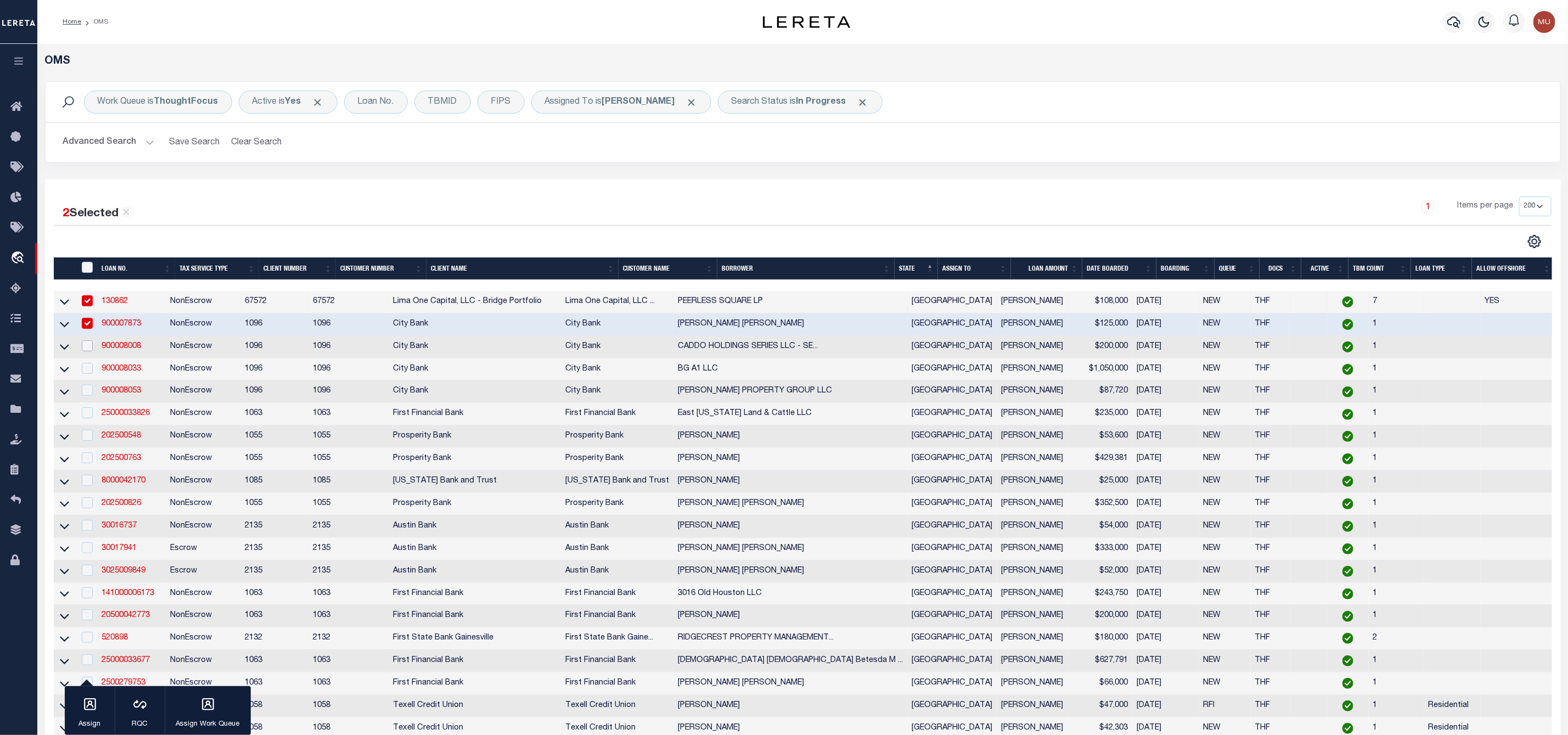
click at [88, 351] on input "checkbox" at bounding box center [87, 346] width 11 height 11
checkbox input "true"
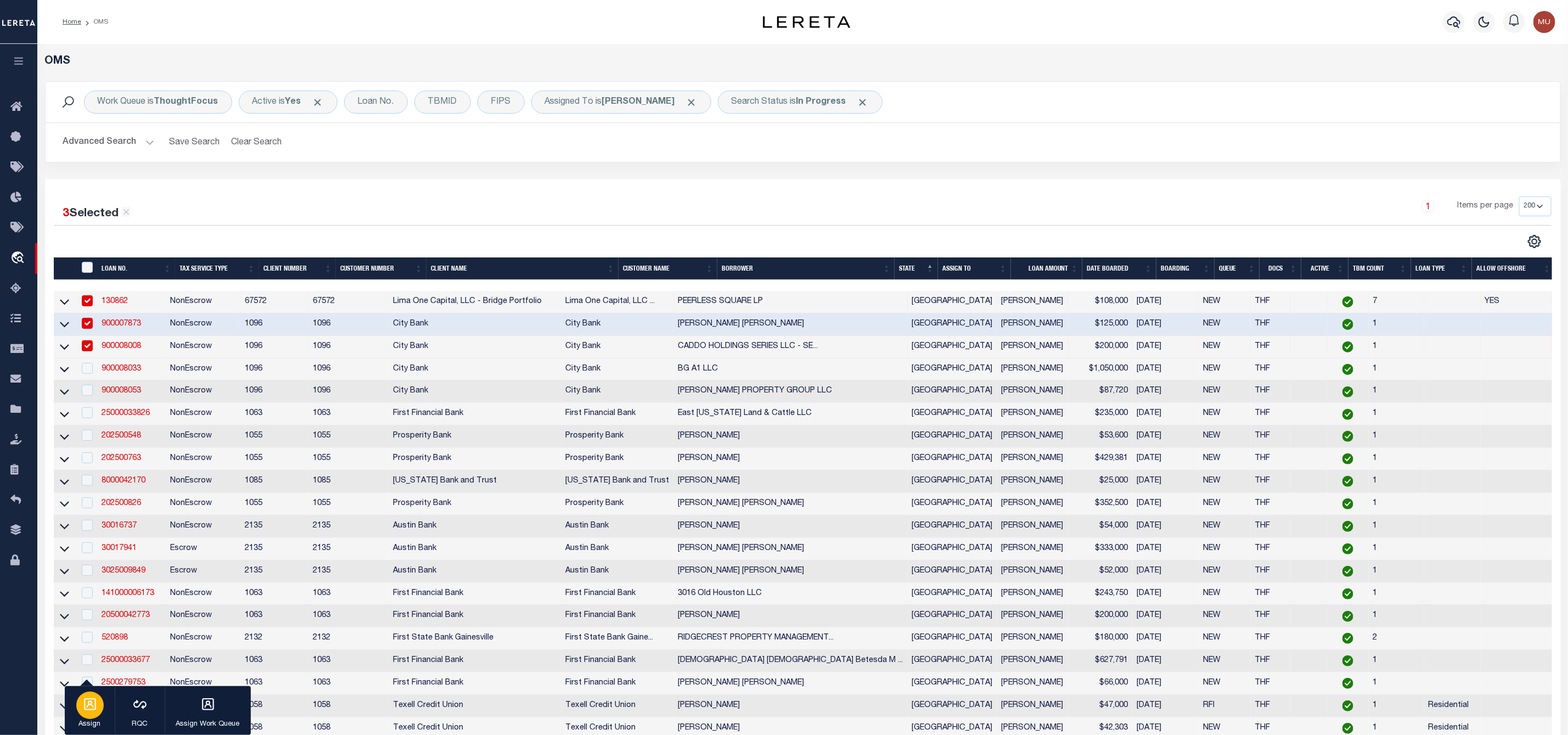
click at [87, 699] on icon "button" at bounding box center [90, 704] width 12 height 12
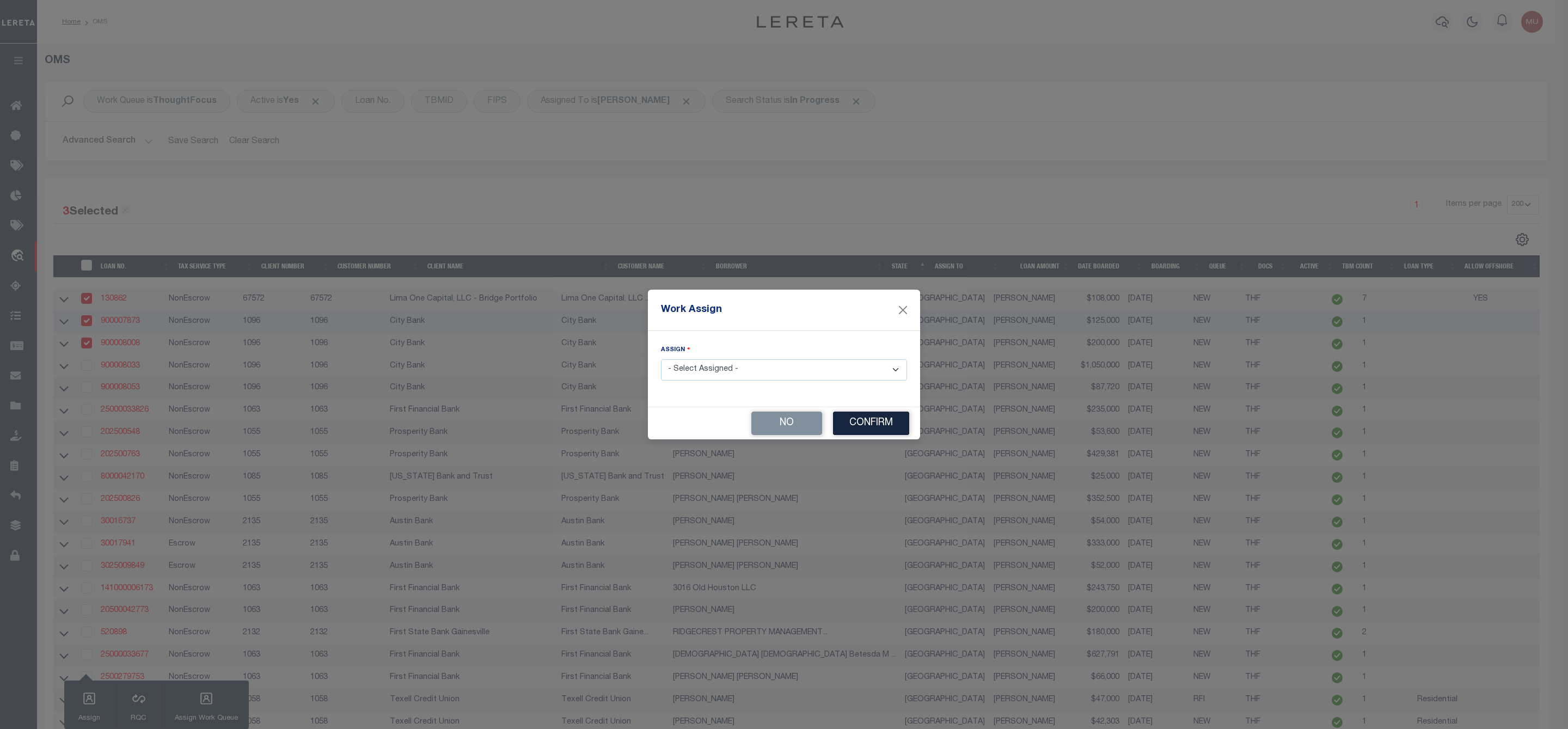
click at [746, 371] on select "- Select Assigned - --Unassigned-- [PERSON_NAME] [PERSON_NAME] [PERSON_NAME] [P…" at bounding box center [784, 369] width 246 height 21
select select "[PERSON_NAME]"
click at [661, 359] on select "- Select Assigned - --Unassigned-- [PERSON_NAME] [PERSON_NAME] [PERSON_NAME] [P…" at bounding box center [784, 369] width 246 height 21
click at [882, 430] on button "Confirm" at bounding box center [870, 423] width 76 height 23
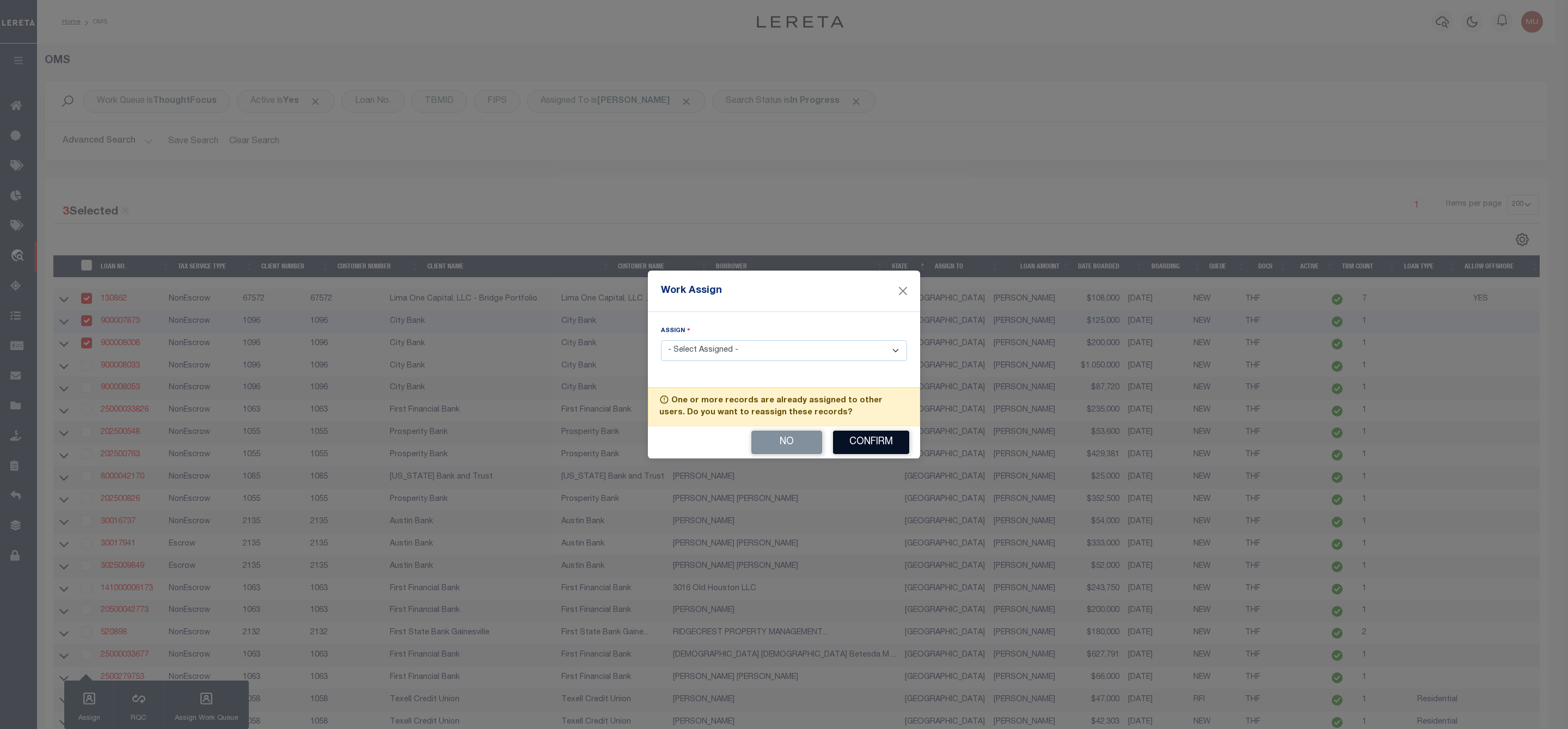
click at [881, 441] on button "Confirm" at bounding box center [870, 442] width 76 height 23
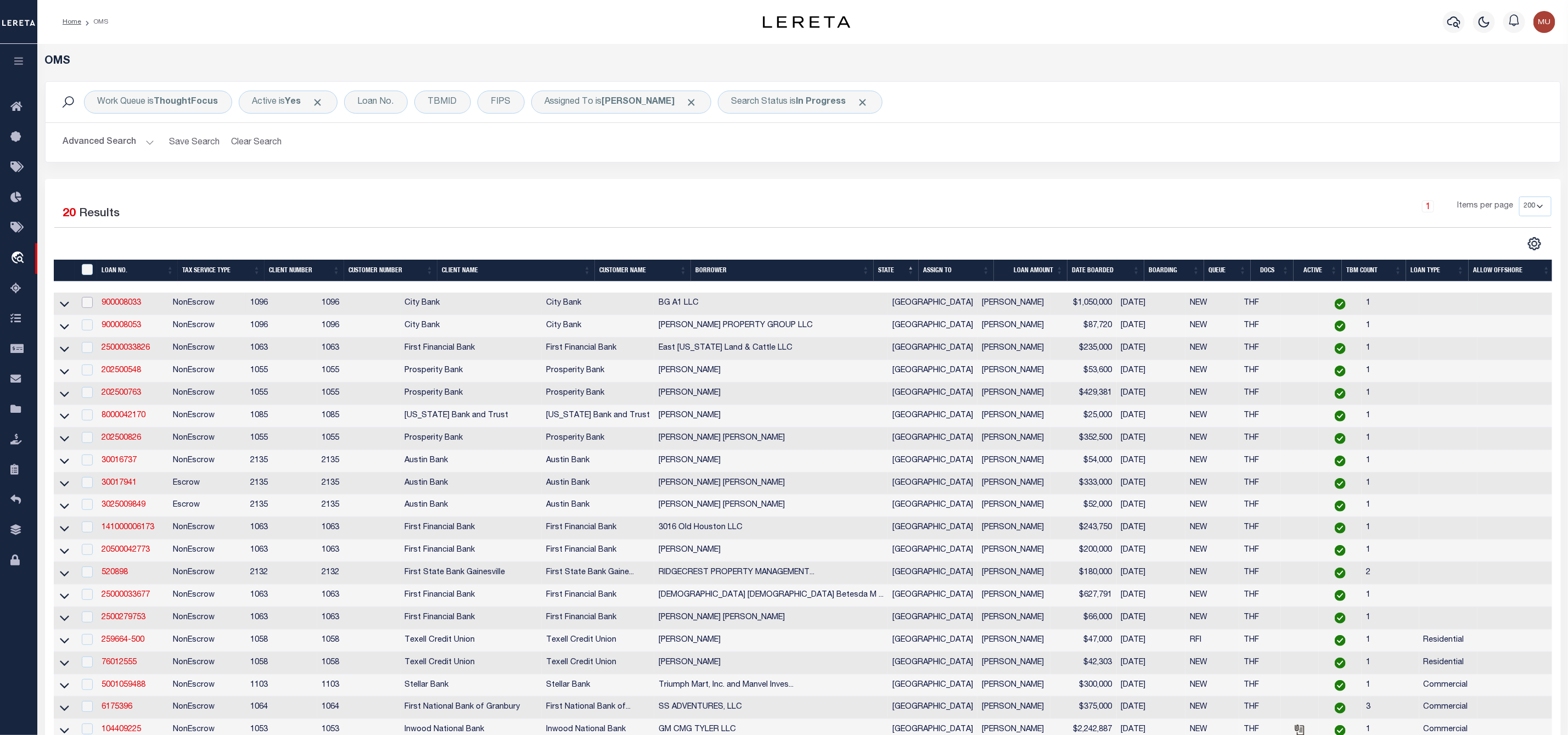
click at [91, 308] on input "checkbox" at bounding box center [87, 302] width 11 height 11
checkbox input "true"
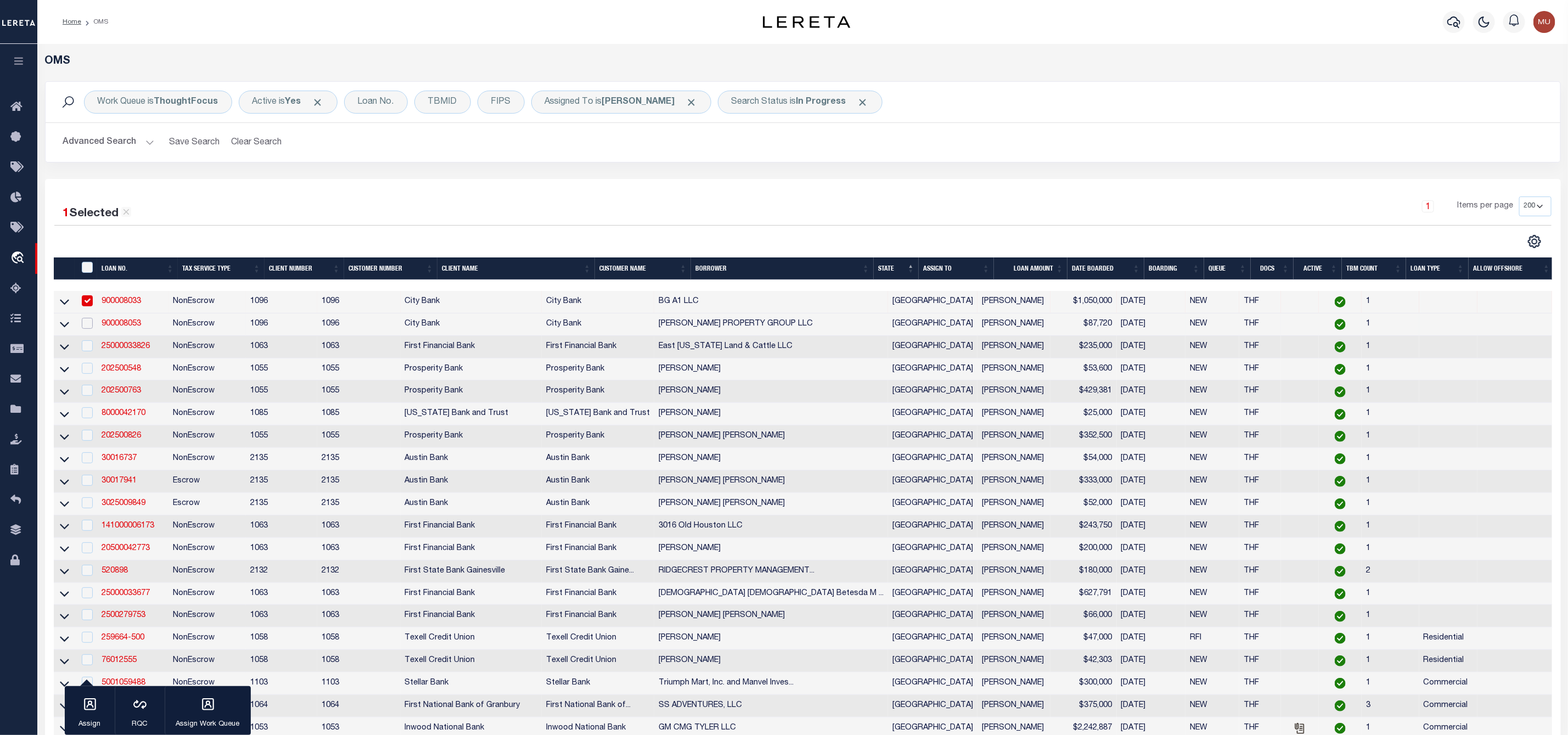
click at [86, 329] on input "checkbox" at bounding box center [87, 323] width 11 height 11
checkbox input "true"
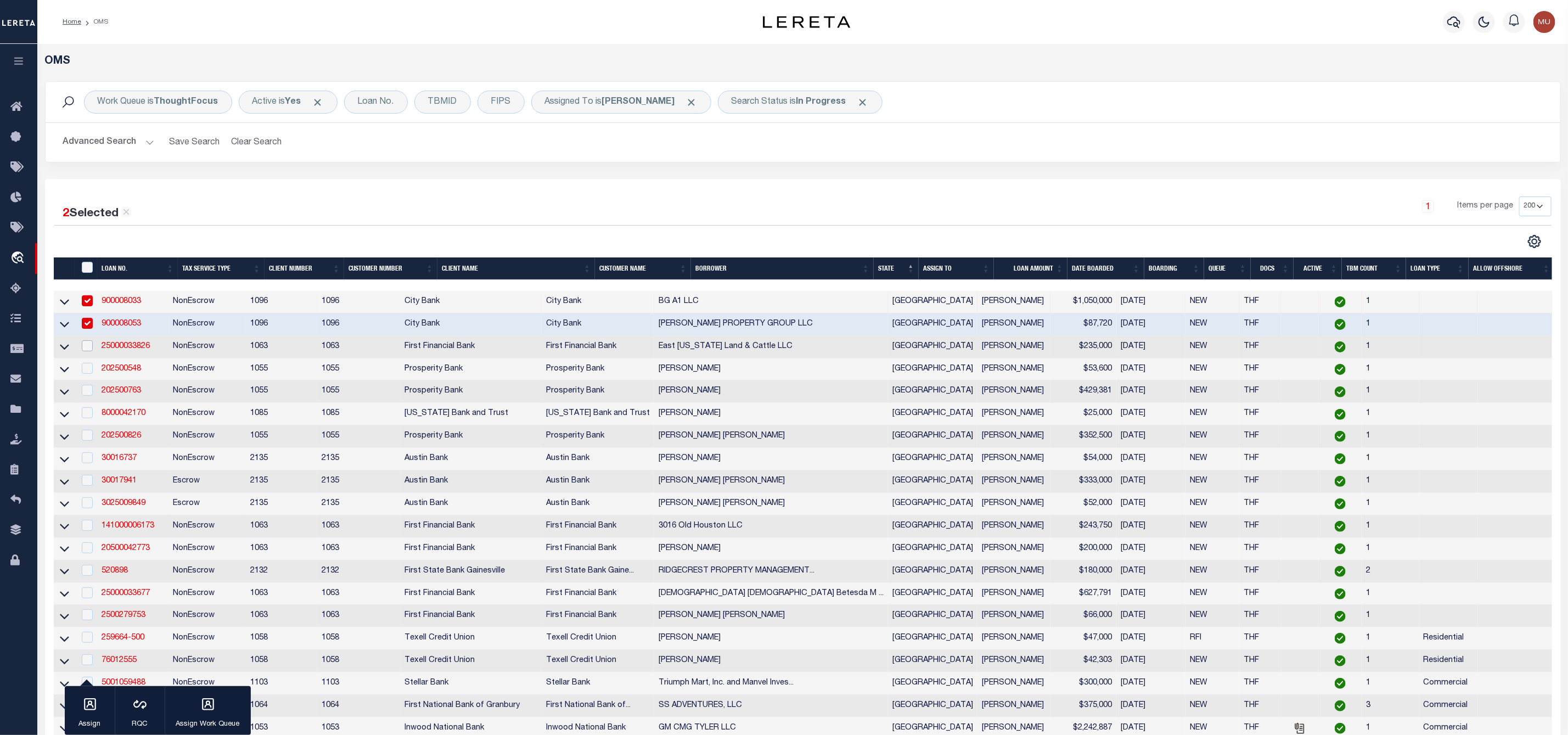
click at [87, 348] on input "checkbox" at bounding box center [87, 346] width 11 height 11
checkbox input "true"
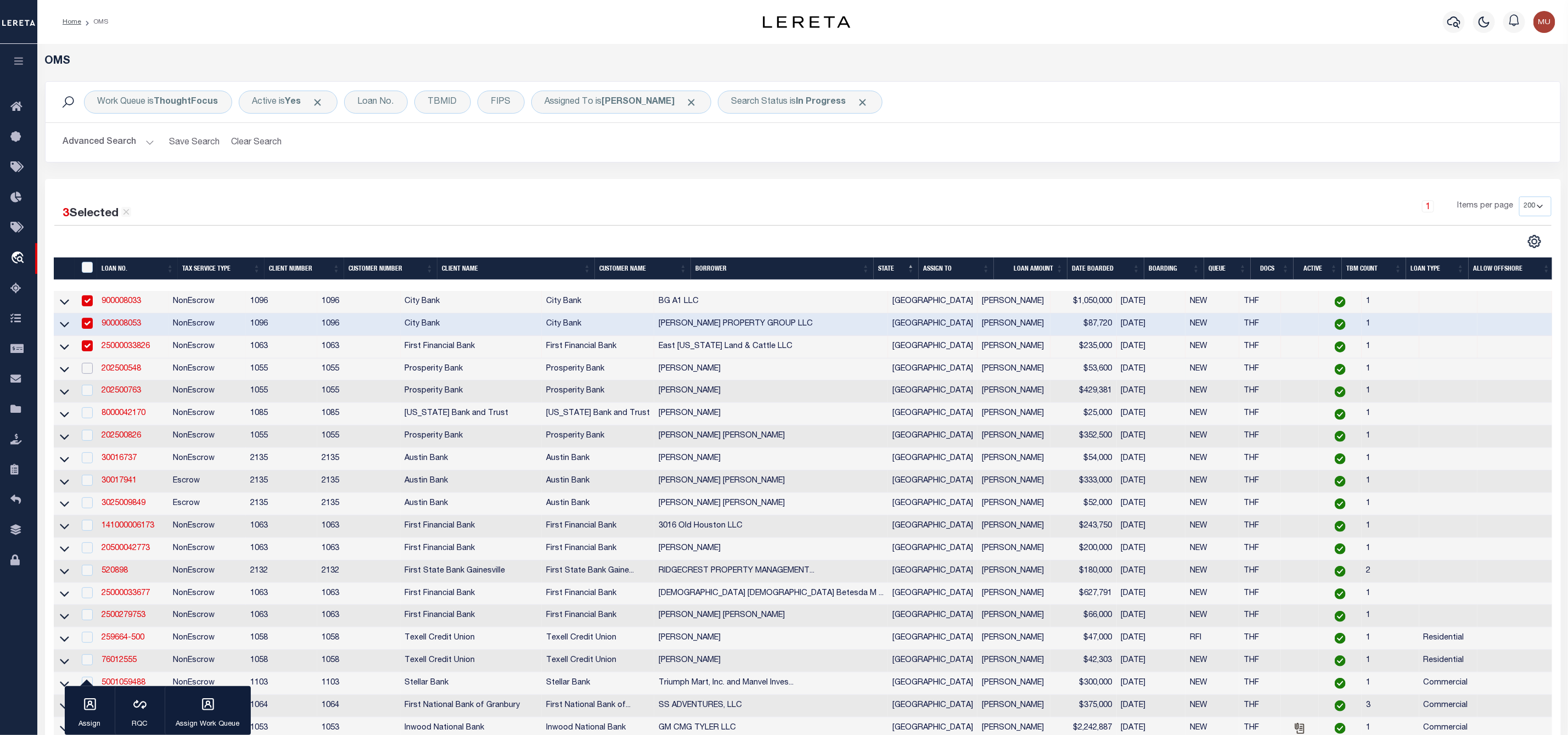
click at [91, 371] on input "checkbox" at bounding box center [87, 368] width 11 height 11
checkbox input "true"
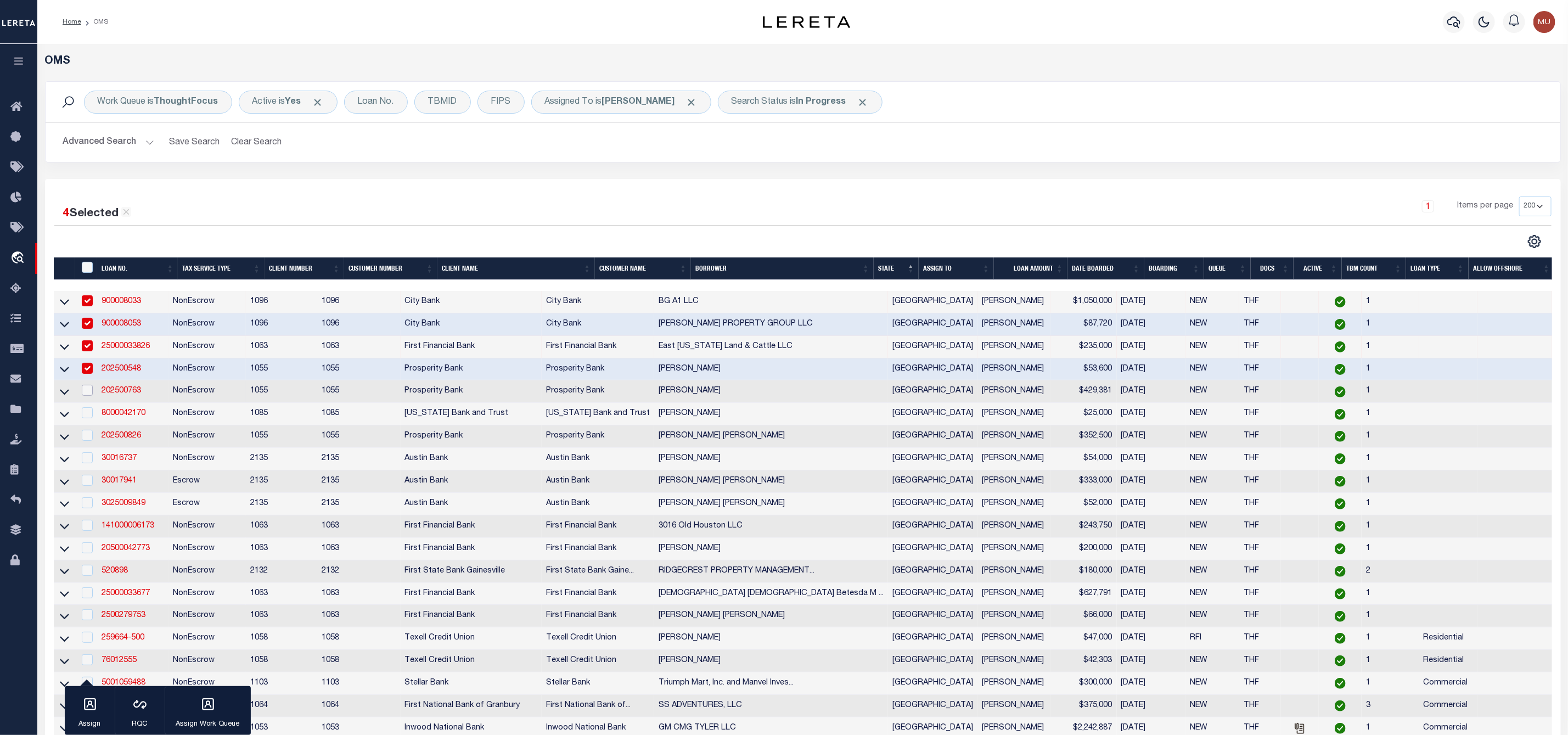
click at [82, 395] on input "checkbox" at bounding box center [87, 390] width 11 height 11
checkbox input "true"
click at [92, 704] on icon "button" at bounding box center [90, 704] width 14 height 14
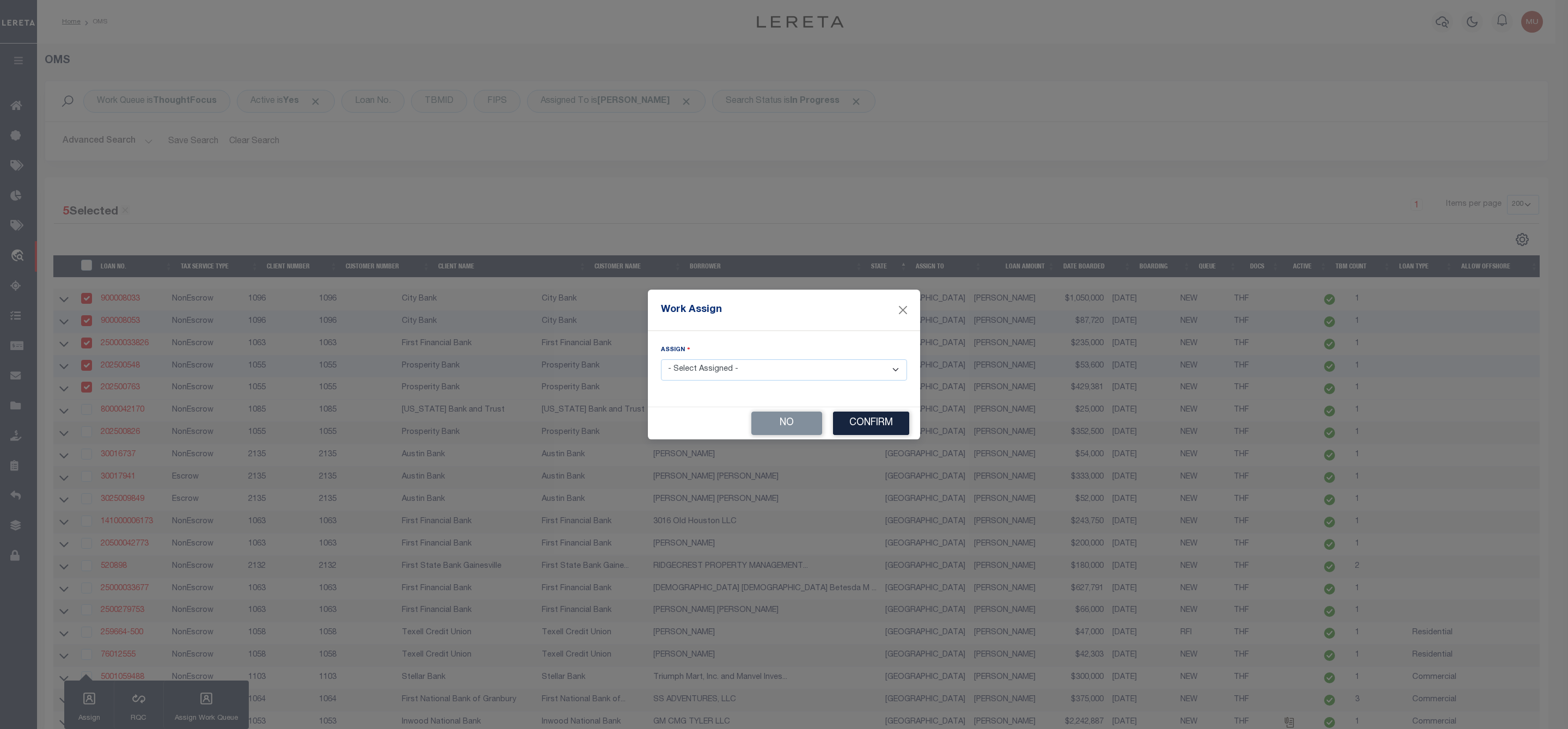
click at [725, 366] on select "- Select Assigned - --Unassigned-- [PERSON_NAME] [PERSON_NAME] [PERSON_NAME] [P…" at bounding box center [784, 369] width 246 height 21
select select "[PERSON_NAME]"
click at [661, 359] on select "- Select Assigned - --Unassigned-- [PERSON_NAME] [PERSON_NAME] [PERSON_NAME] [P…" at bounding box center [784, 369] width 246 height 21
click at [859, 421] on button "Confirm" at bounding box center [870, 423] width 76 height 23
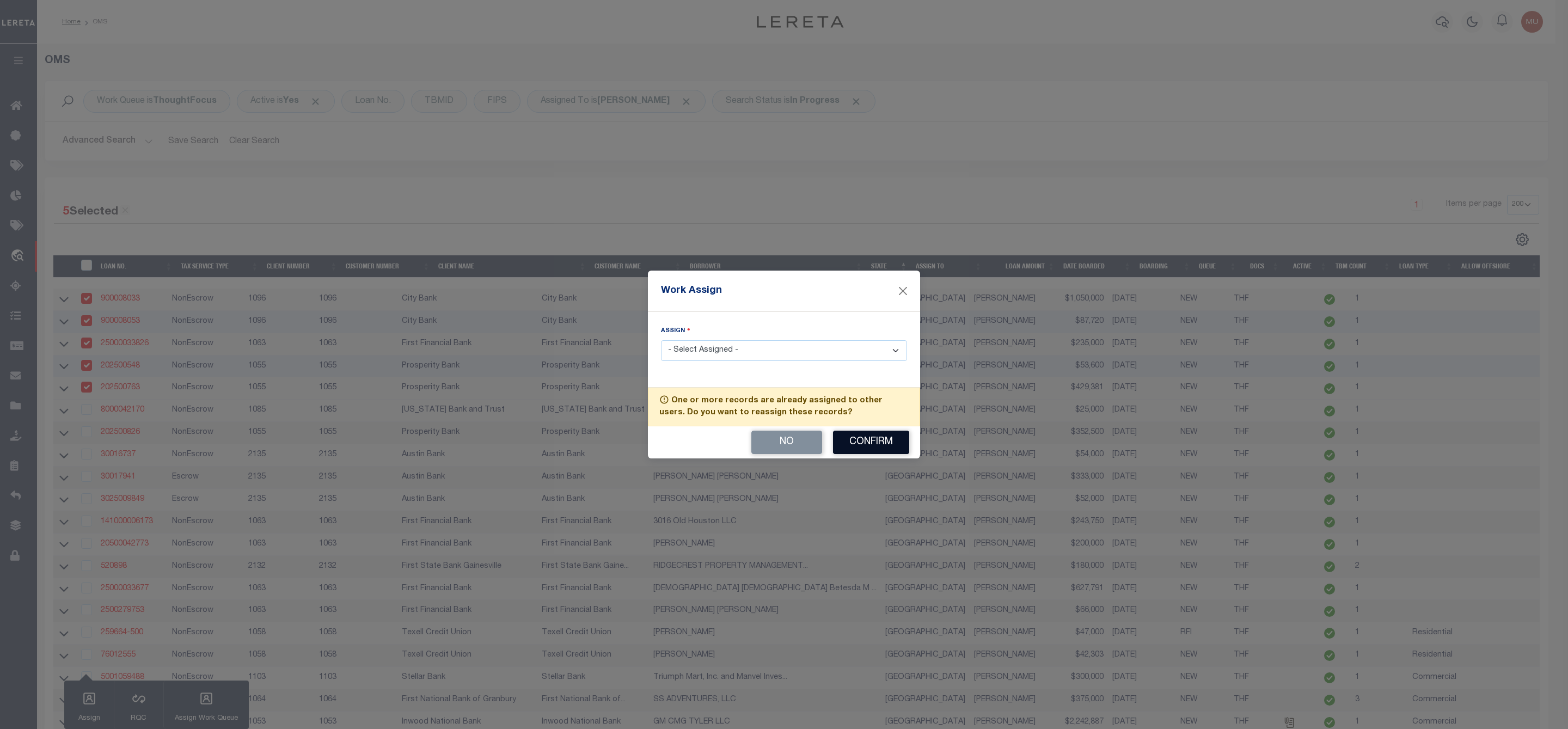
click at [858, 441] on button "Confirm" at bounding box center [870, 442] width 76 height 23
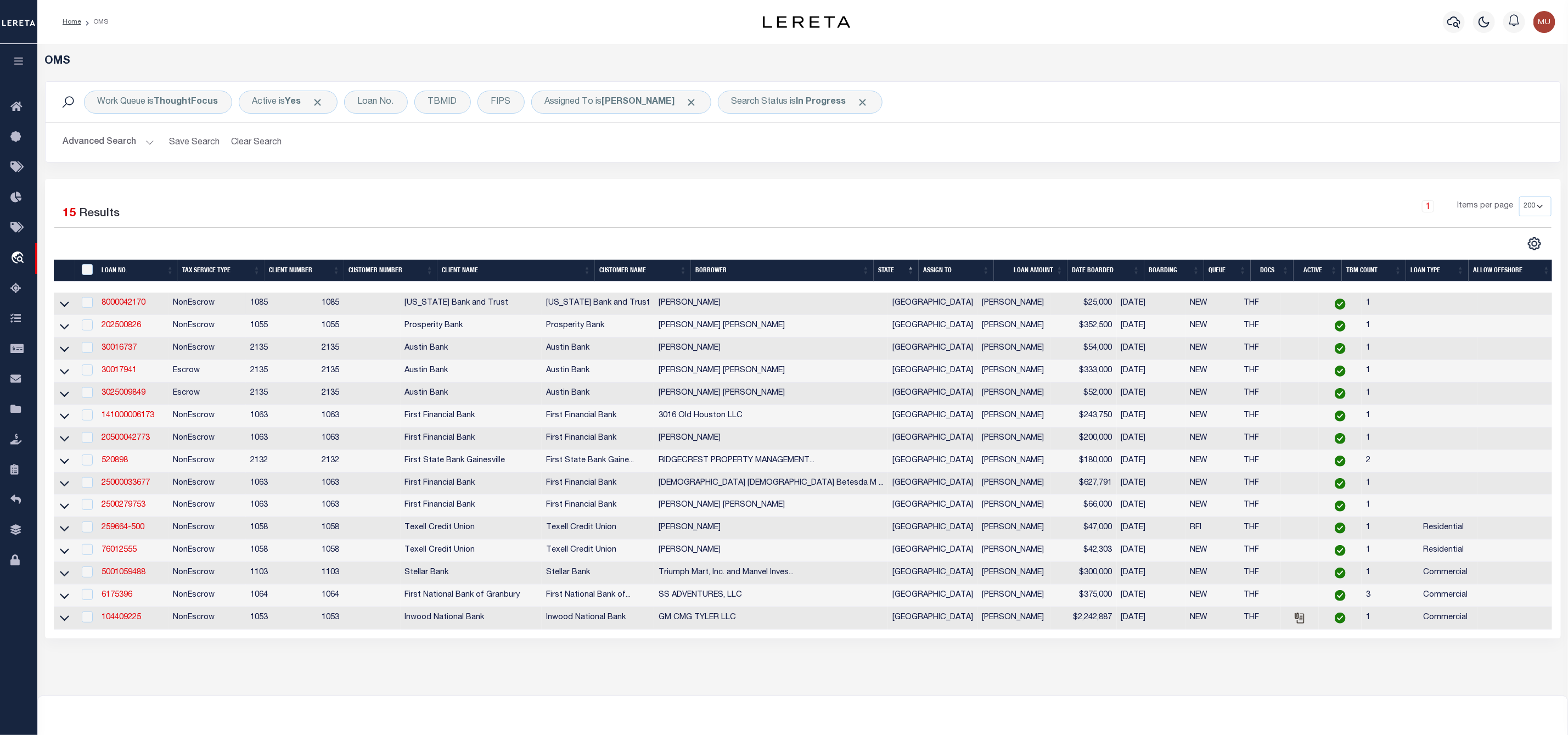
click at [94, 305] on td at bounding box center [87, 304] width 23 height 23
checkbox input "true"
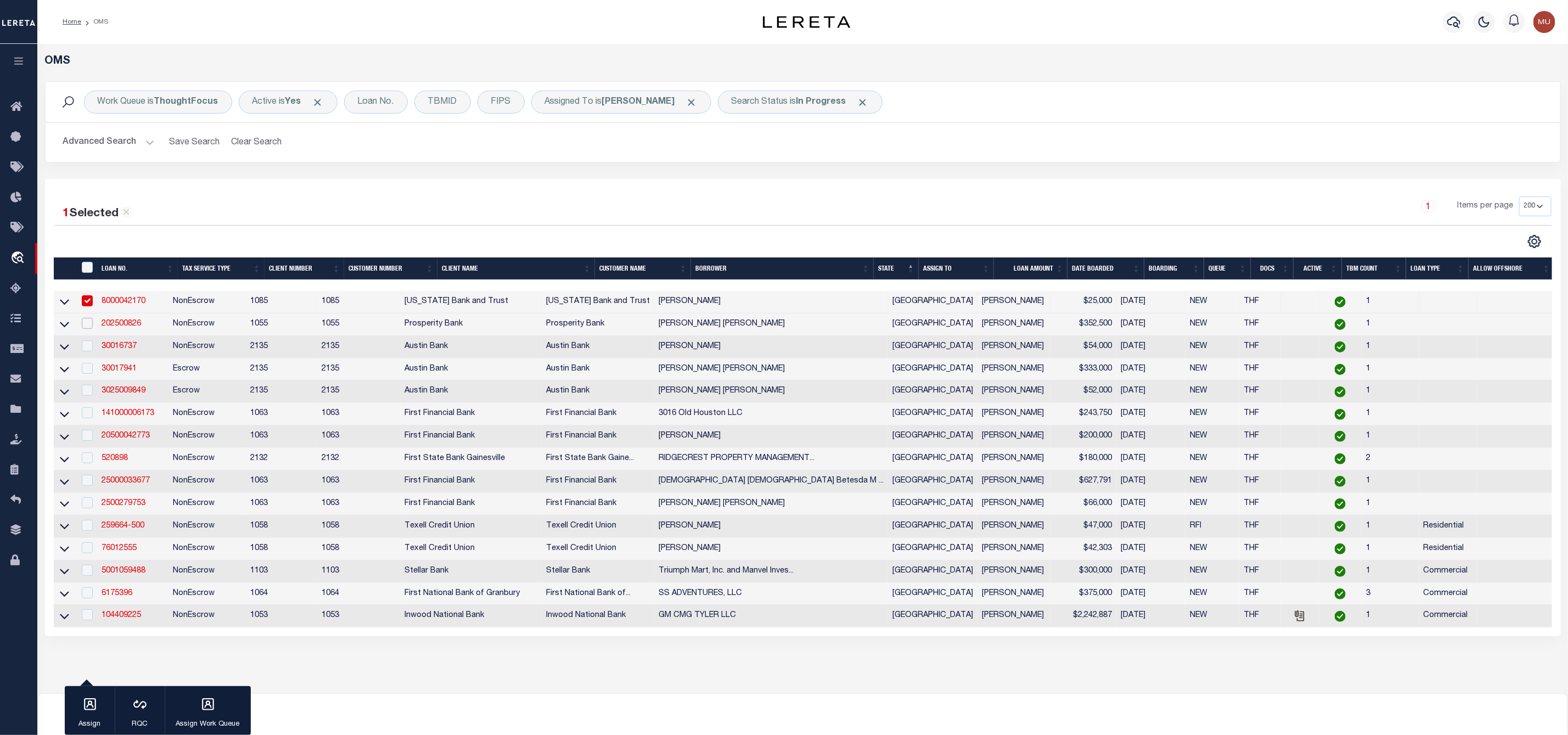
click at [88, 326] on input "checkbox" at bounding box center [87, 323] width 11 height 11
checkbox input "true"
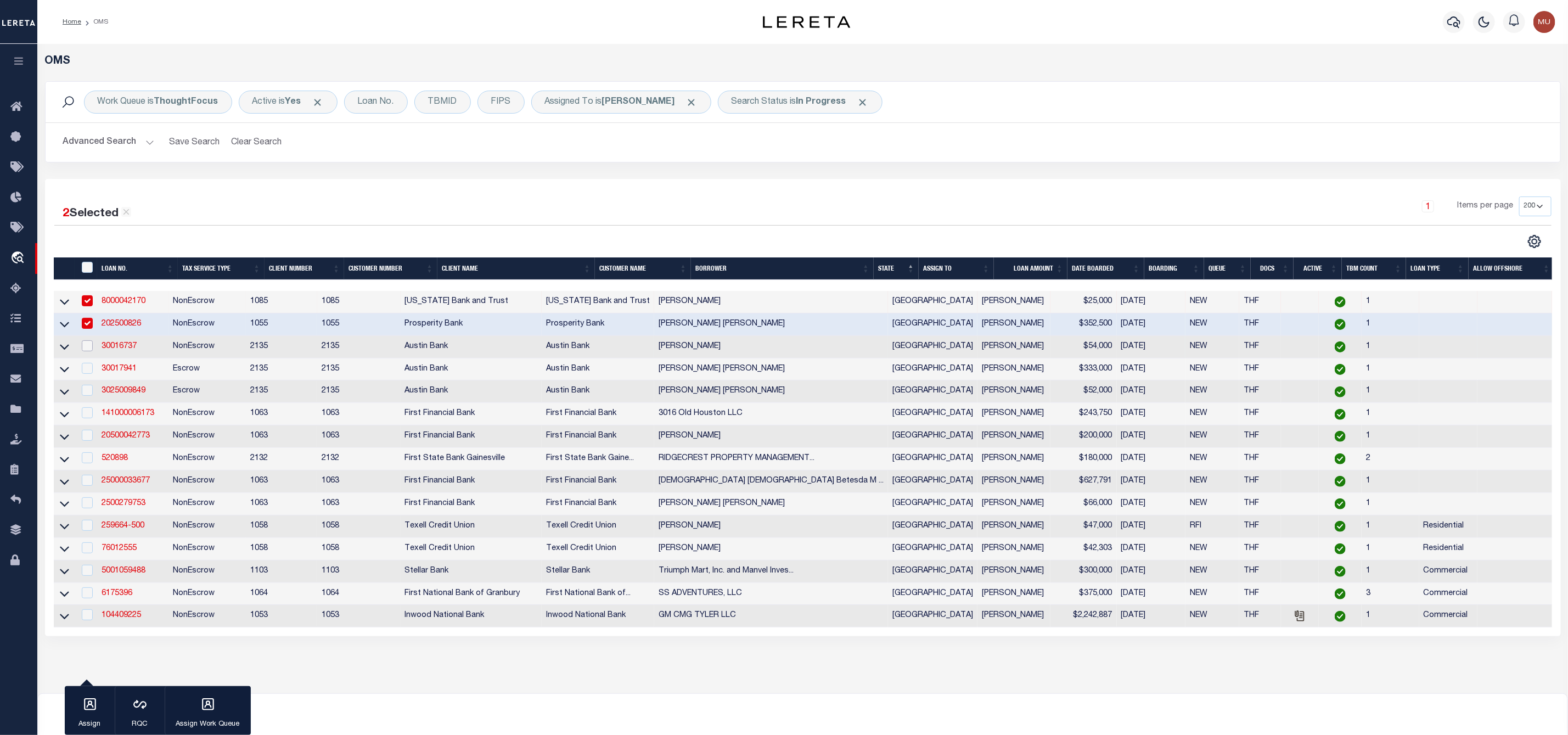
click at [88, 351] on input "checkbox" at bounding box center [87, 346] width 11 height 11
checkbox input "true"
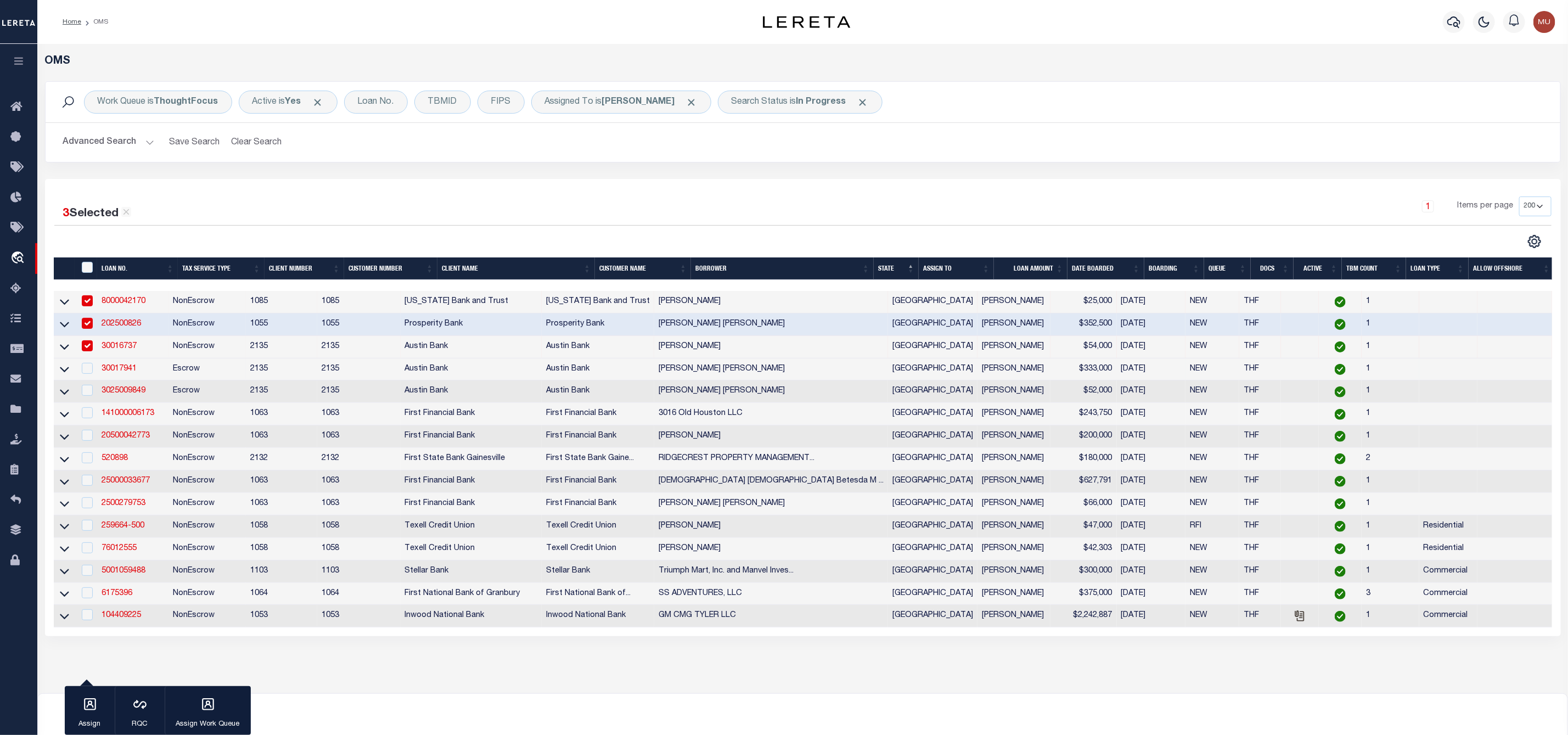
click at [87, 379] on td at bounding box center [87, 369] width 23 height 23
checkbox input "true"
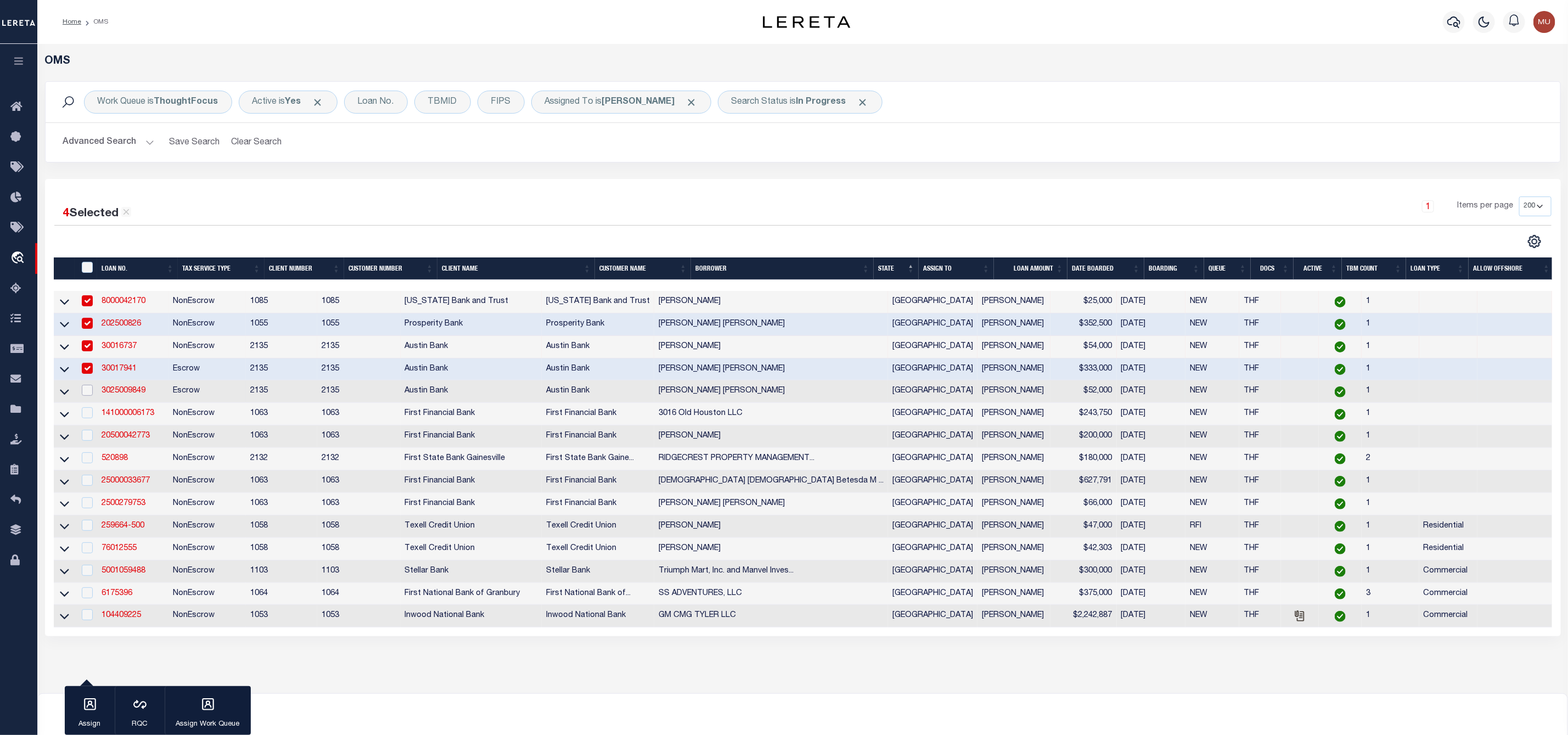
click at [84, 396] on input "checkbox" at bounding box center [87, 390] width 11 height 11
checkbox input "true"
click at [91, 709] on icon "button" at bounding box center [90, 704] width 14 height 14
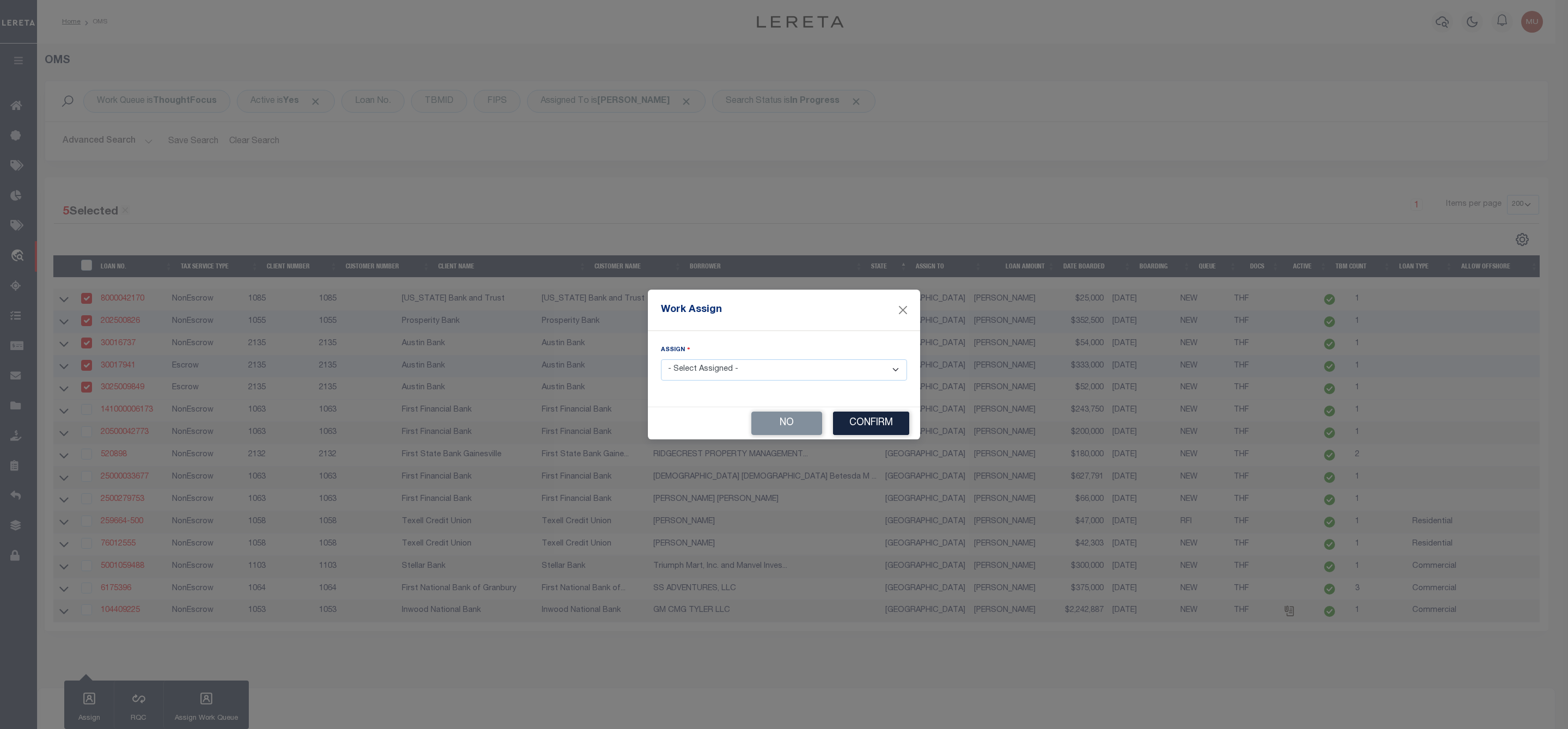
click at [720, 369] on select "- Select Assigned - --Unassigned-- [PERSON_NAME] [PERSON_NAME] [PERSON_NAME] [P…" at bounding box center [784, 369] width 246 height 21
select select "[PERSON_NAME]"
click at [661, 359] on select "- Select Assigned - --Unassigned-- [PERSON_NAME] [PERSON_NAME] [PERSON_NAME] [P…" at bounding box center [784, 369] width 246 height 21
click at [864, 425] on button "Confirm" at bounding box center [870, 423] width 76 height 23
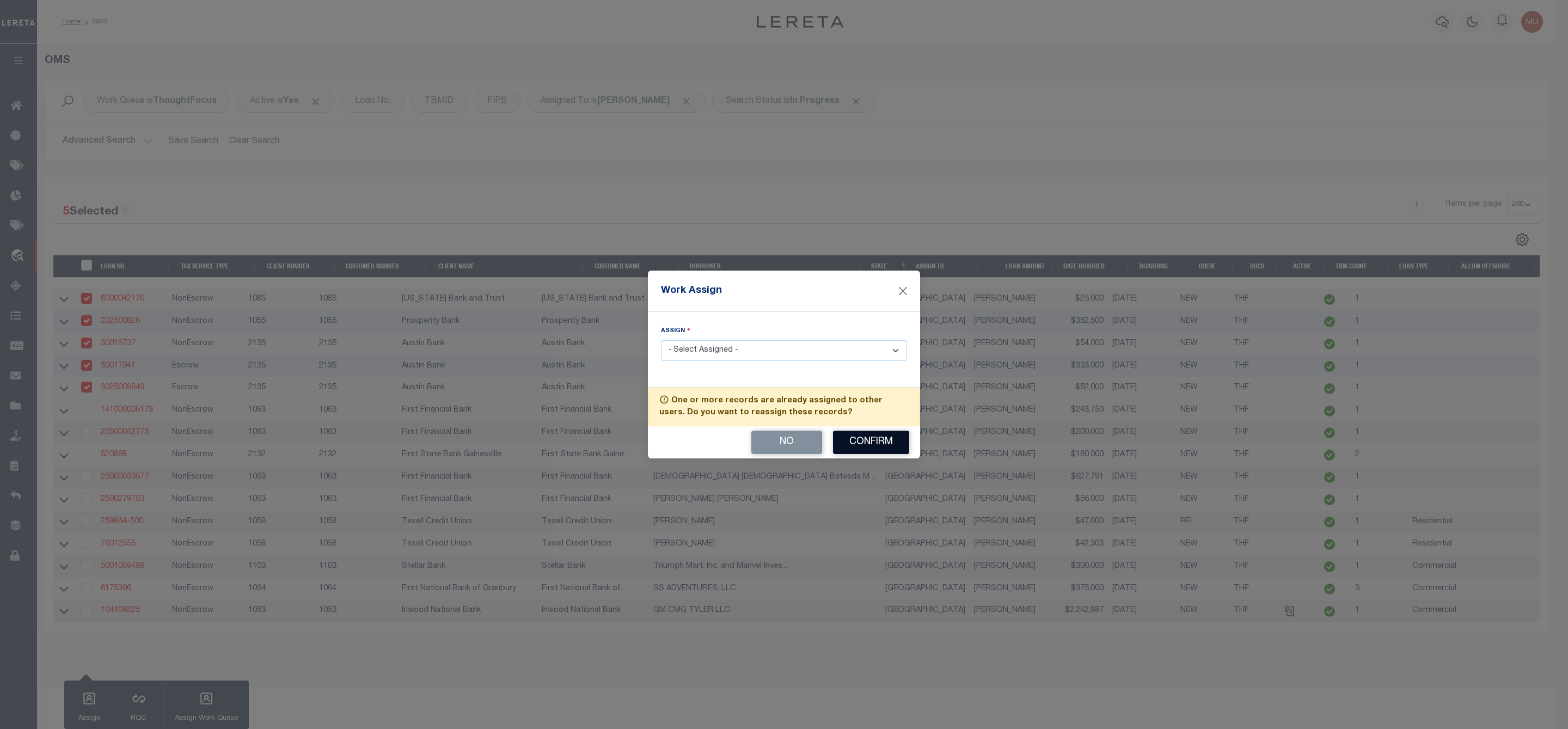
click at [867, 436] on button "Confirm" at bounding box center [870, 442] width 76 height 23
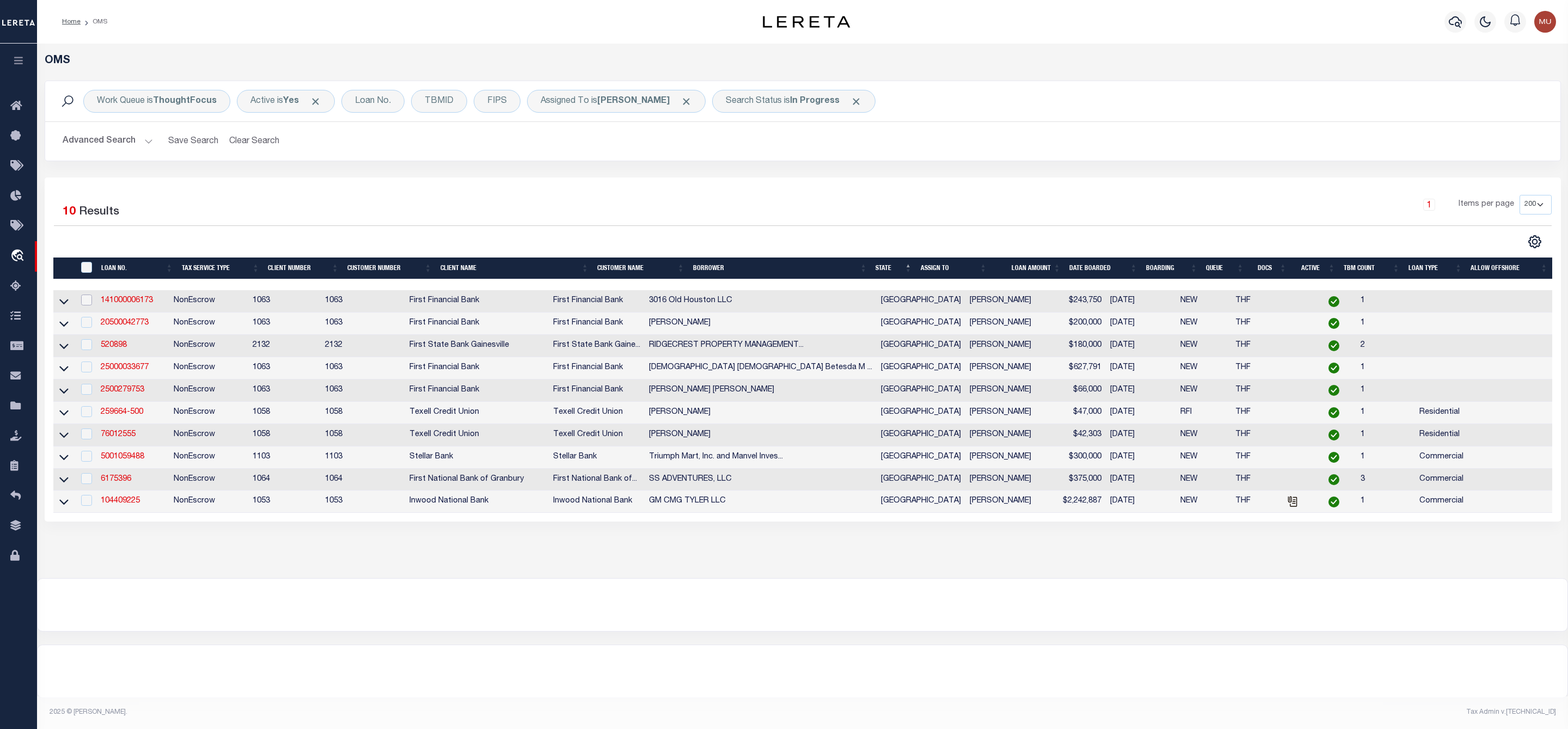
click at [85, 301] on input "checkbox" at bounding box center [86, 300] width 11 height 11
checkbox input "true"
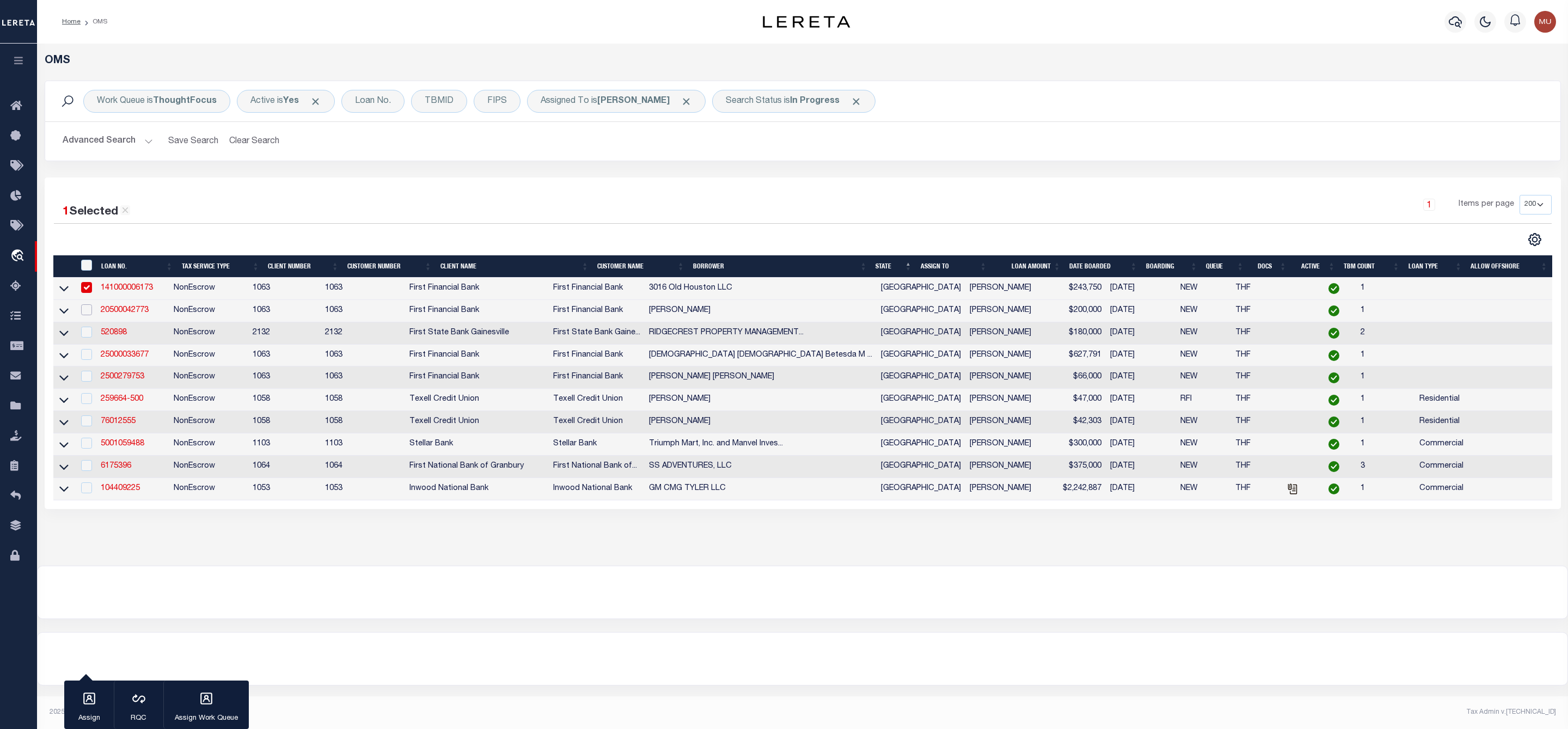
click at [86, 313] on input "checkbox" at bounding box center [86, 310] width 11 height 11
checkbox input "true"
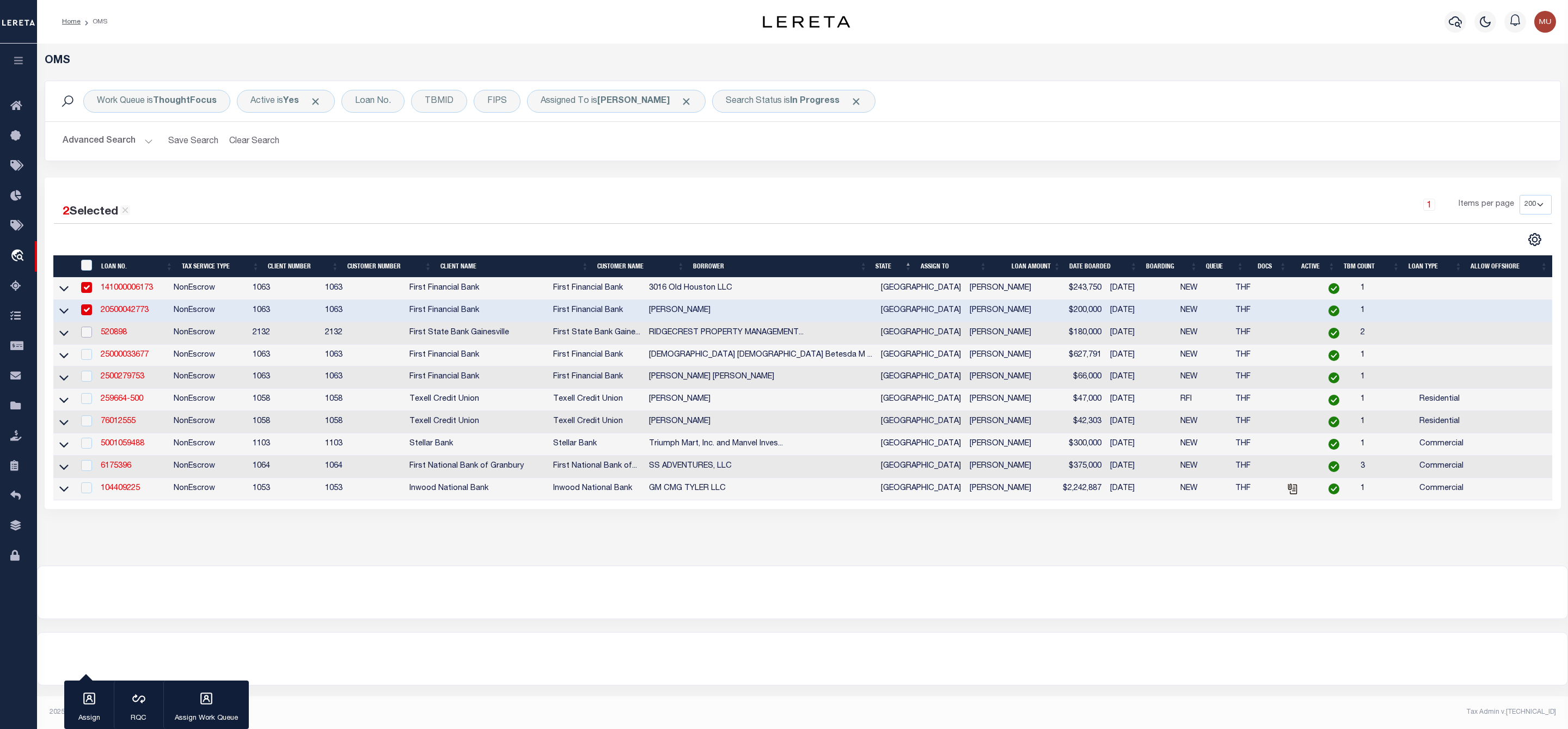
click at [90, 335] on input "checkbox" at bounding box center [86, 332] width 11 height 11
checkbox input "true"
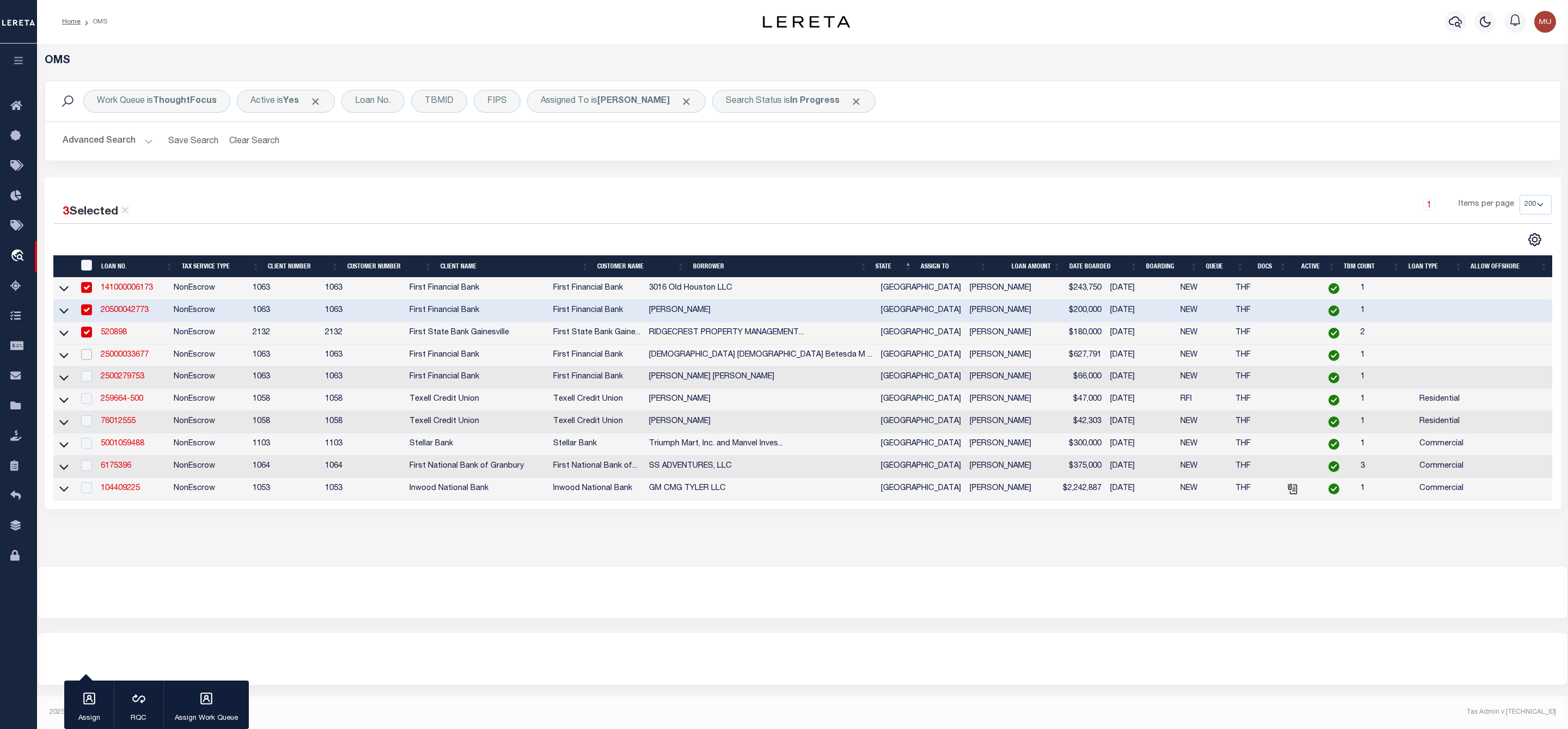
click at [87, 358] on input "checkbox" at bounding box center [86, 354] width 11 height 11
checkbox input "true"
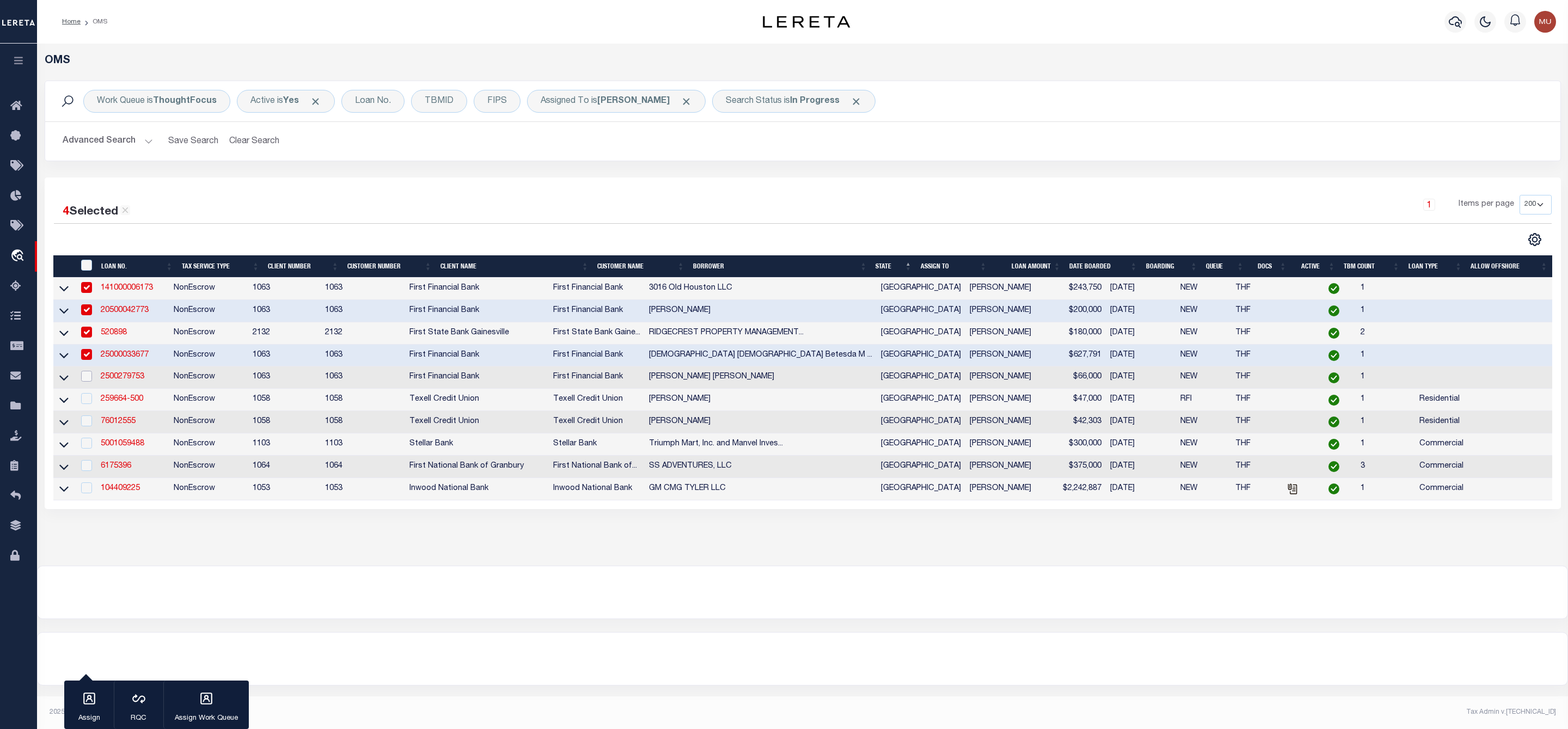
click at [89, 382] on input "checkbox" at bounding box center [86, 376] width 11 height 11
checkbox input "true"
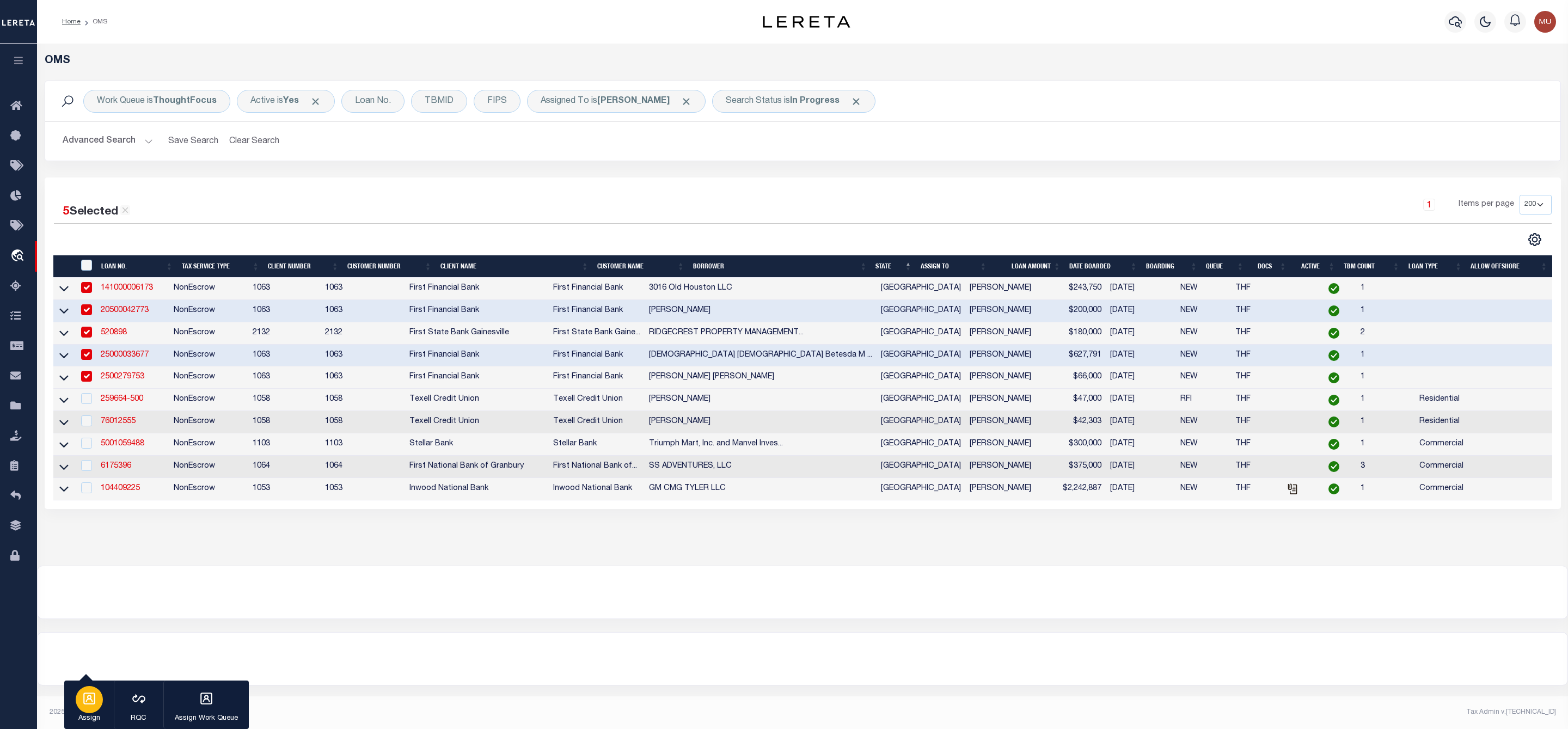
click at [91, 702] on icon "button" at bounding box center [89, 698] width 14 height 14
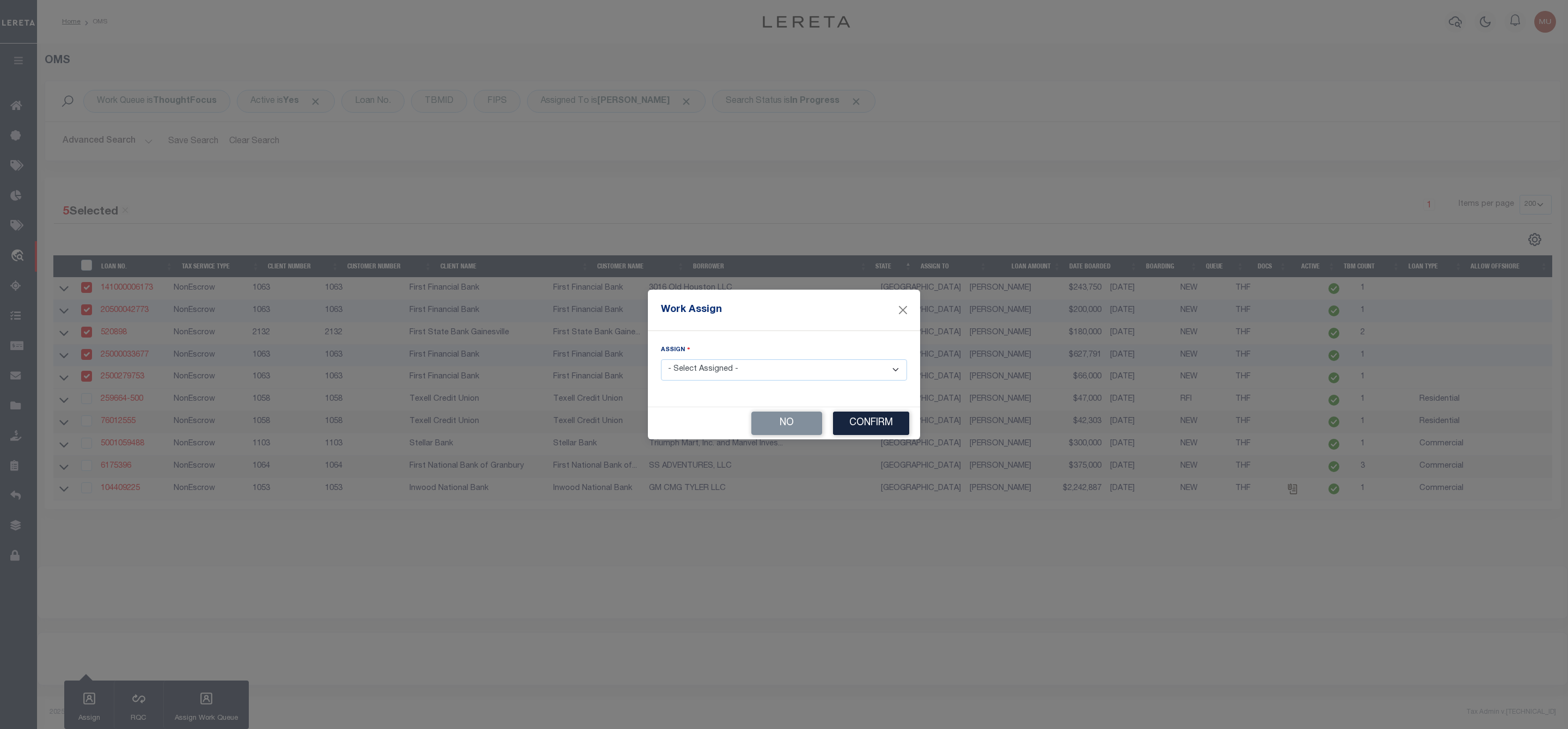
click at [714, 371] on select "- Select Assigned - --Unassigned-- [PERSON_NAME] [PERSON_NAME] [PERSON_NAME] [P…" at bounding box center [784, 369] width 246 height 21
select select "[PERSON_NAME]"
click at [661, 359] on select "- Select Assigned - --Unassigned-- [PERSON_NAME] [PERSON_NAME] [PERSON_NAME] [P…" at bounding box center [784, 369] width 246 height 21
click at [879, 428] on button "Confirm" at bounding box center [870, 423] width 76 height 23
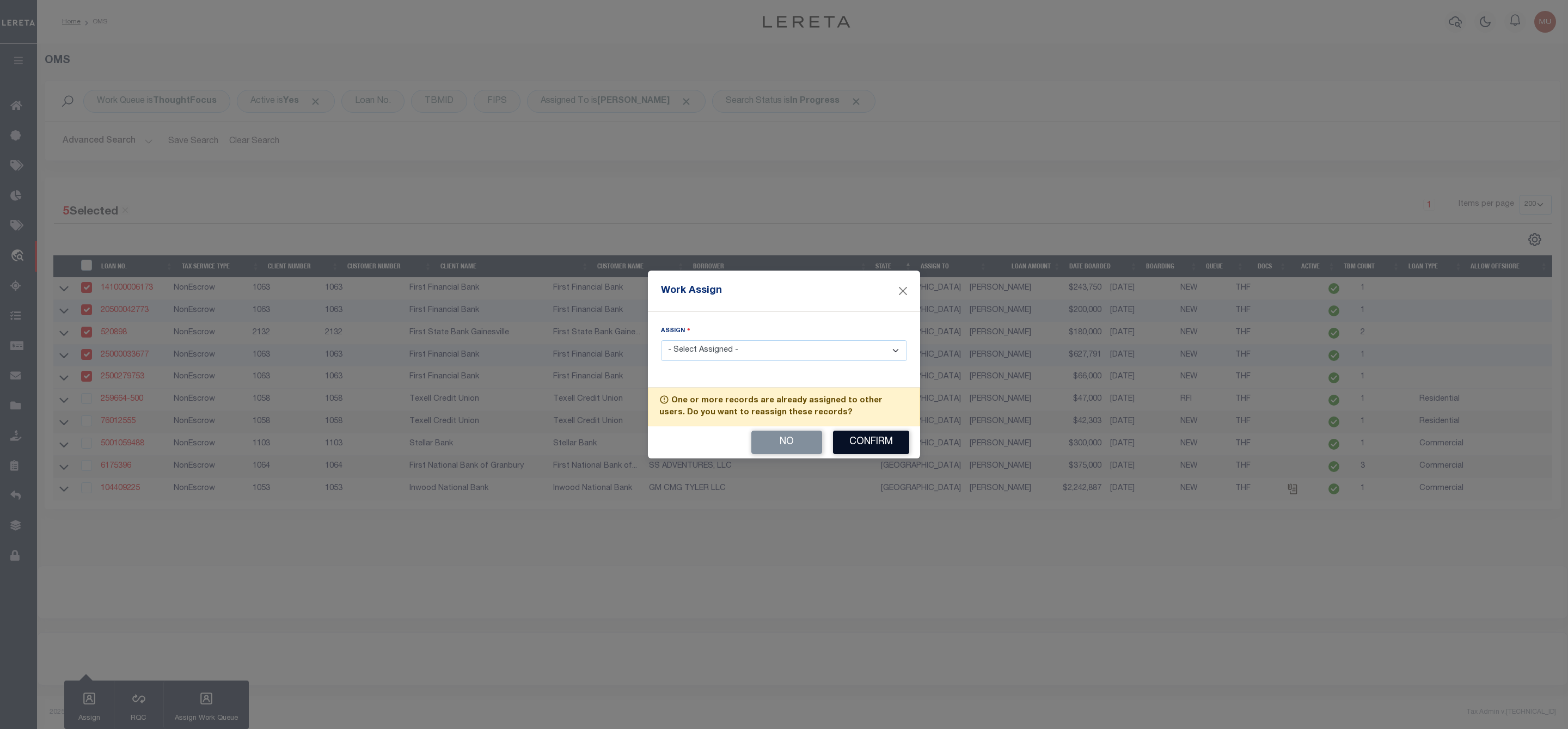
click at [879, 428] on div "No Confirm" at bounding box center [783, 442] width 272 height 32
click at [874, 446] on button "Confirm" at bounding box center [870, 442] width 76 height 23
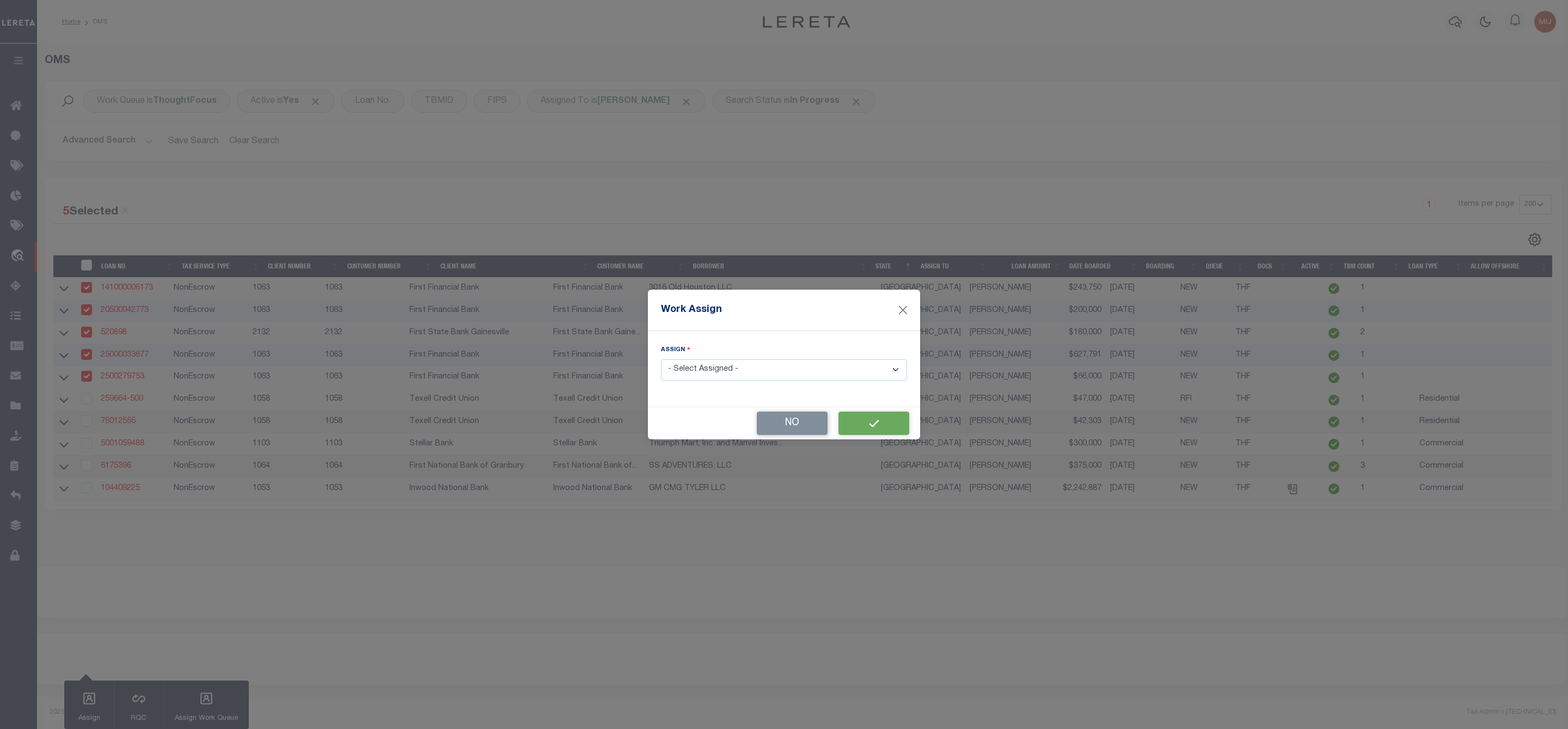
select select
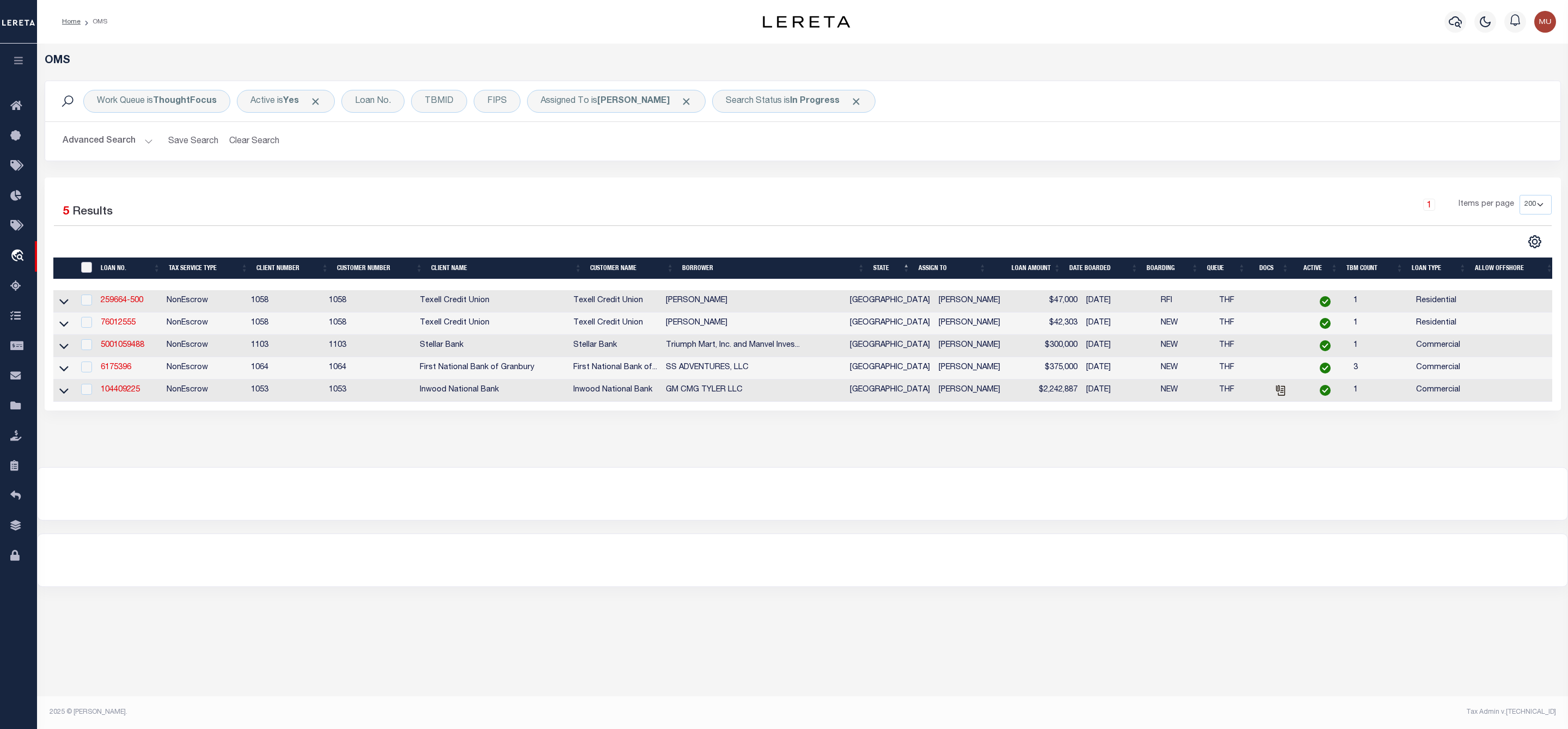
click at [86, 267] on input "" at bounding box center [86, 267] width 11 height 11
checkbox input "true"
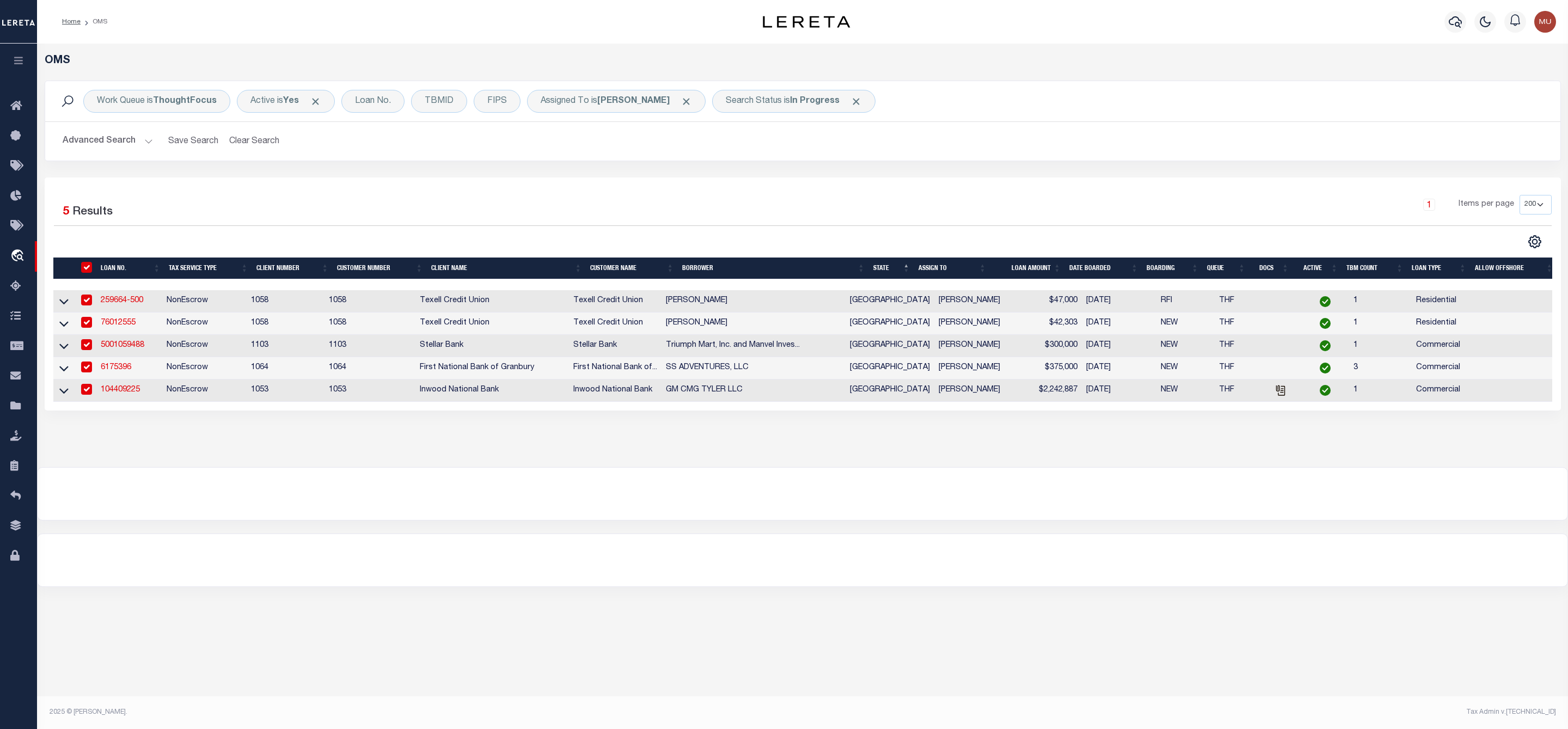
checkbox input "true"
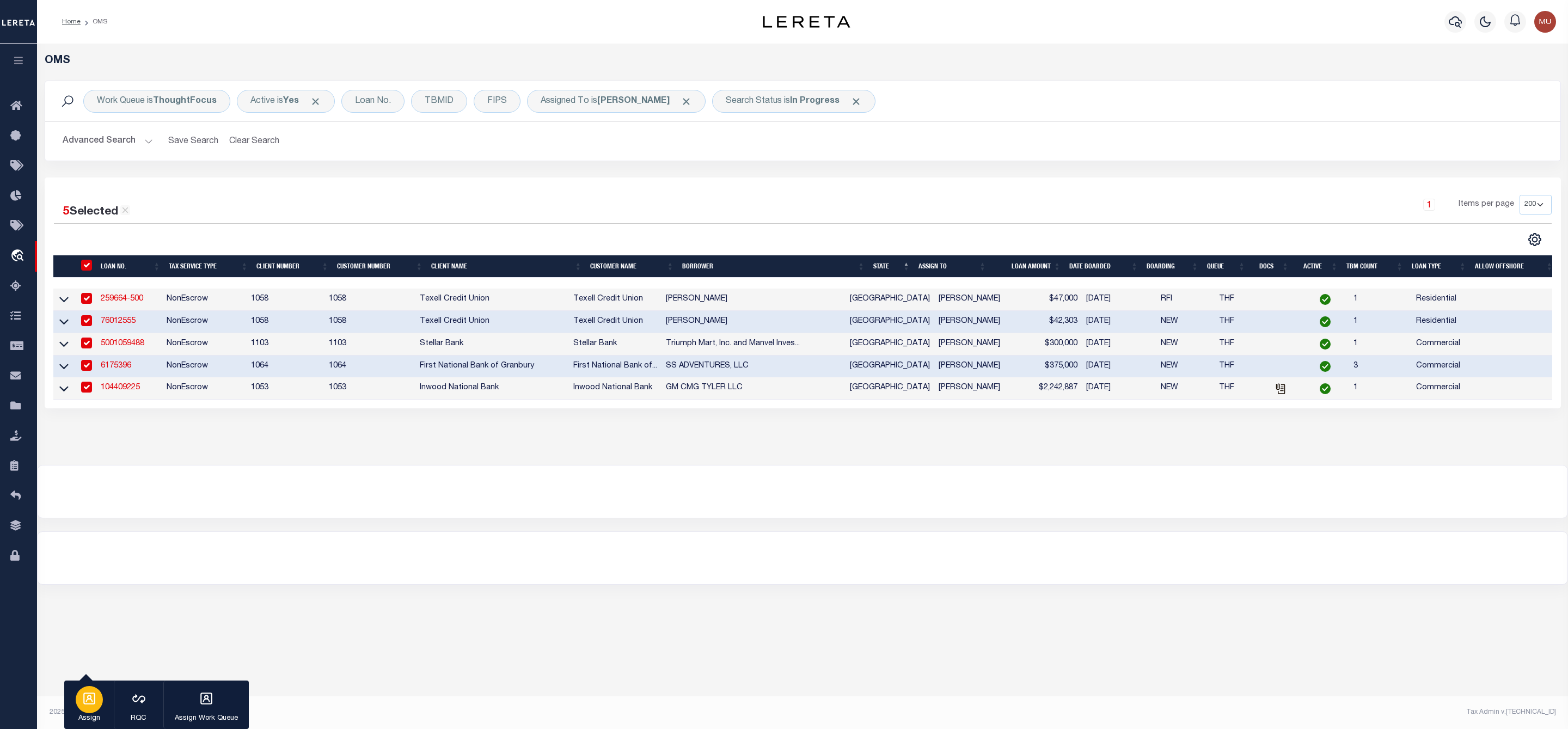
click at [90, 709] on div "button" at bounding box center [89, 699] width 27 height 27
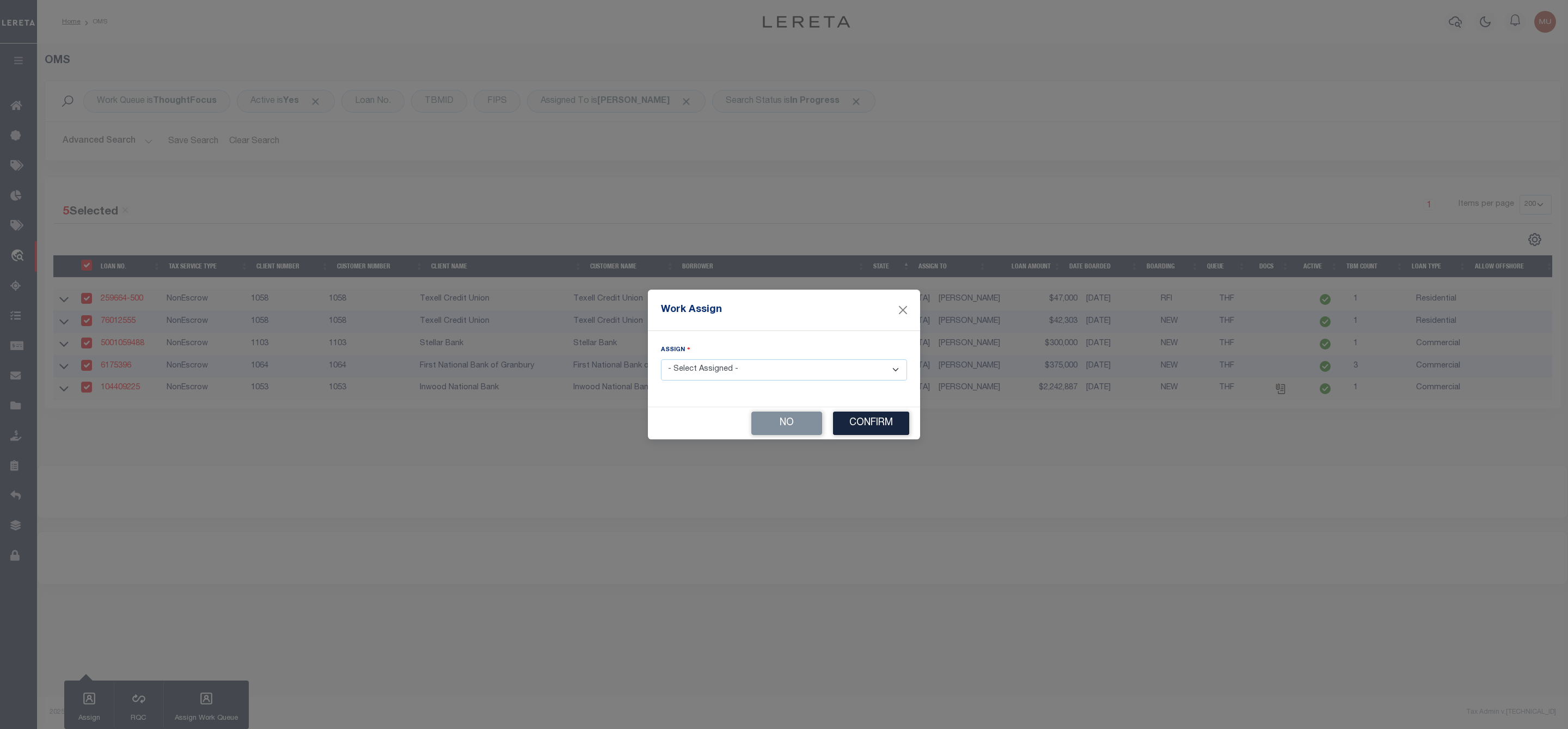
click at [719, 368] on select "- Select Assigned - --Unassigned-- [PERSON_NAME] [PERSON_NAME] [PERSON_NAME] [P…" at bounding box center [784, 369] width 246 height 21
select select "[PERSON_NAME]"
click at [661, 359] on select "- Select Assigned - --Unassigned-- [PERSON_NAME] [PERSON_NAME] [PERSON_NAME] [P…" at bounding box center [784, 369] width 246 height 21
click at [874, 430] on button "Confirm" at bounding box center [870, 423] width 76 height 23
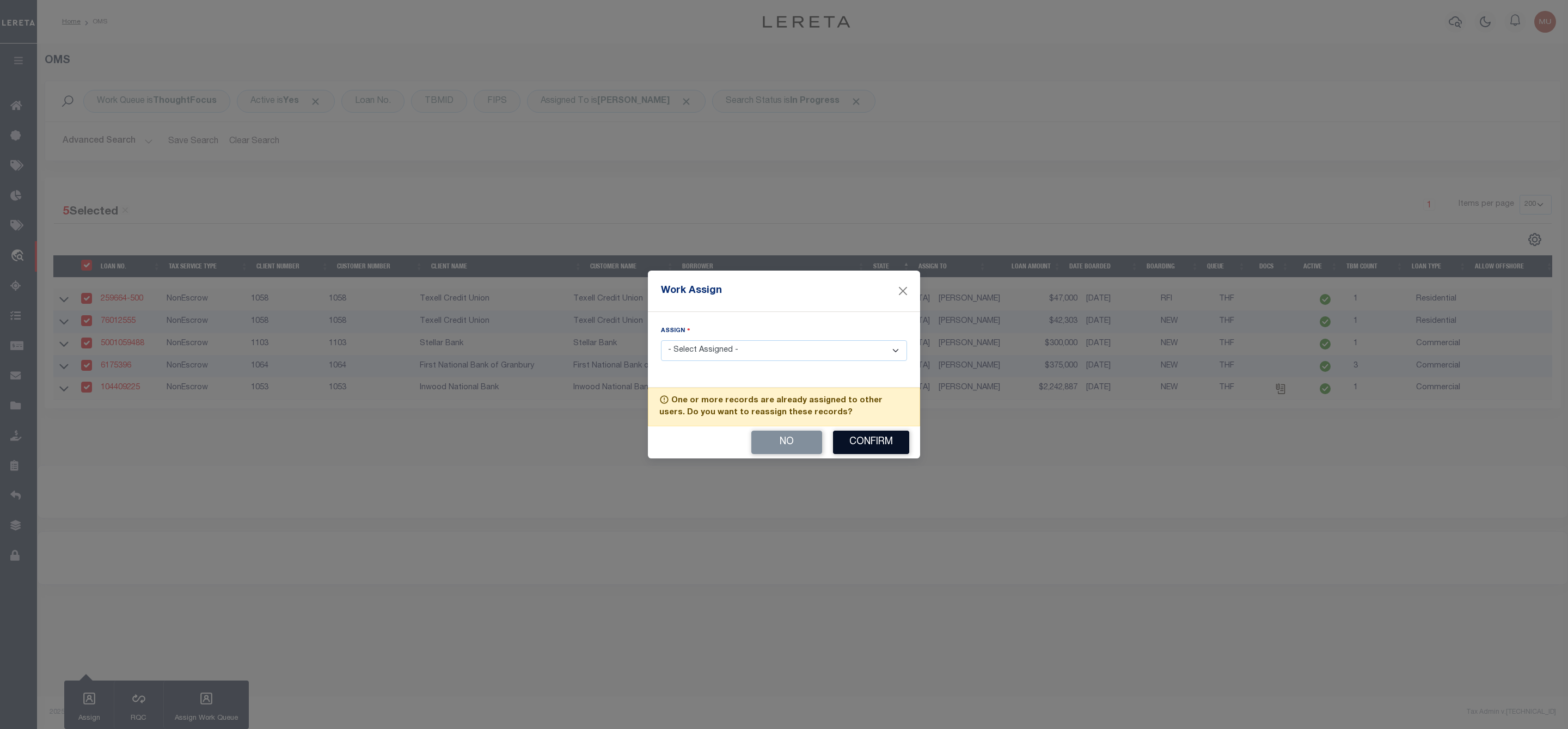
click at [874, 451] on button "Confirm" at bounding box center [870, 442] width 76 height 23
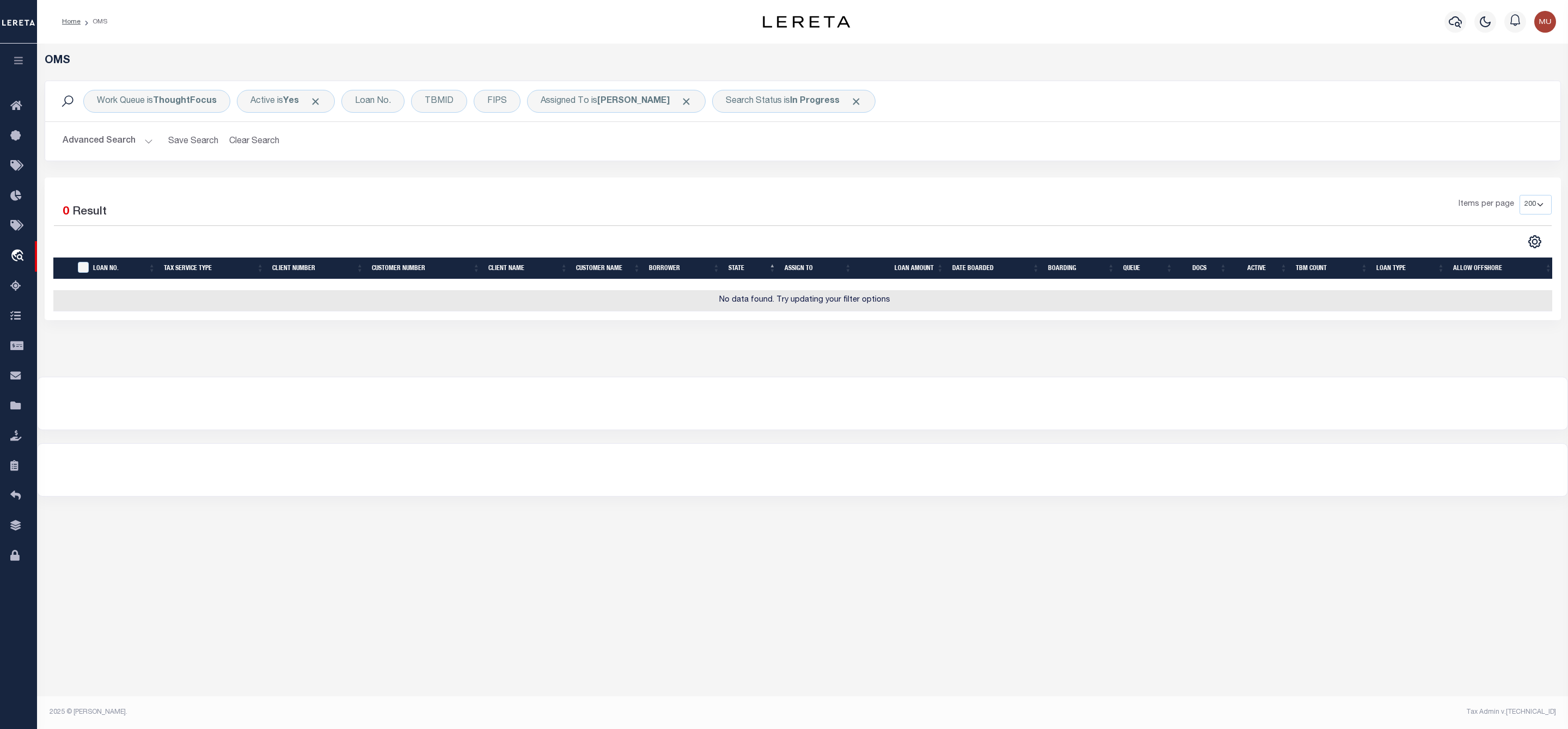
click at [144, 142] on button "Advanced Search" at bounding box center [108, 141] width 90 height 21
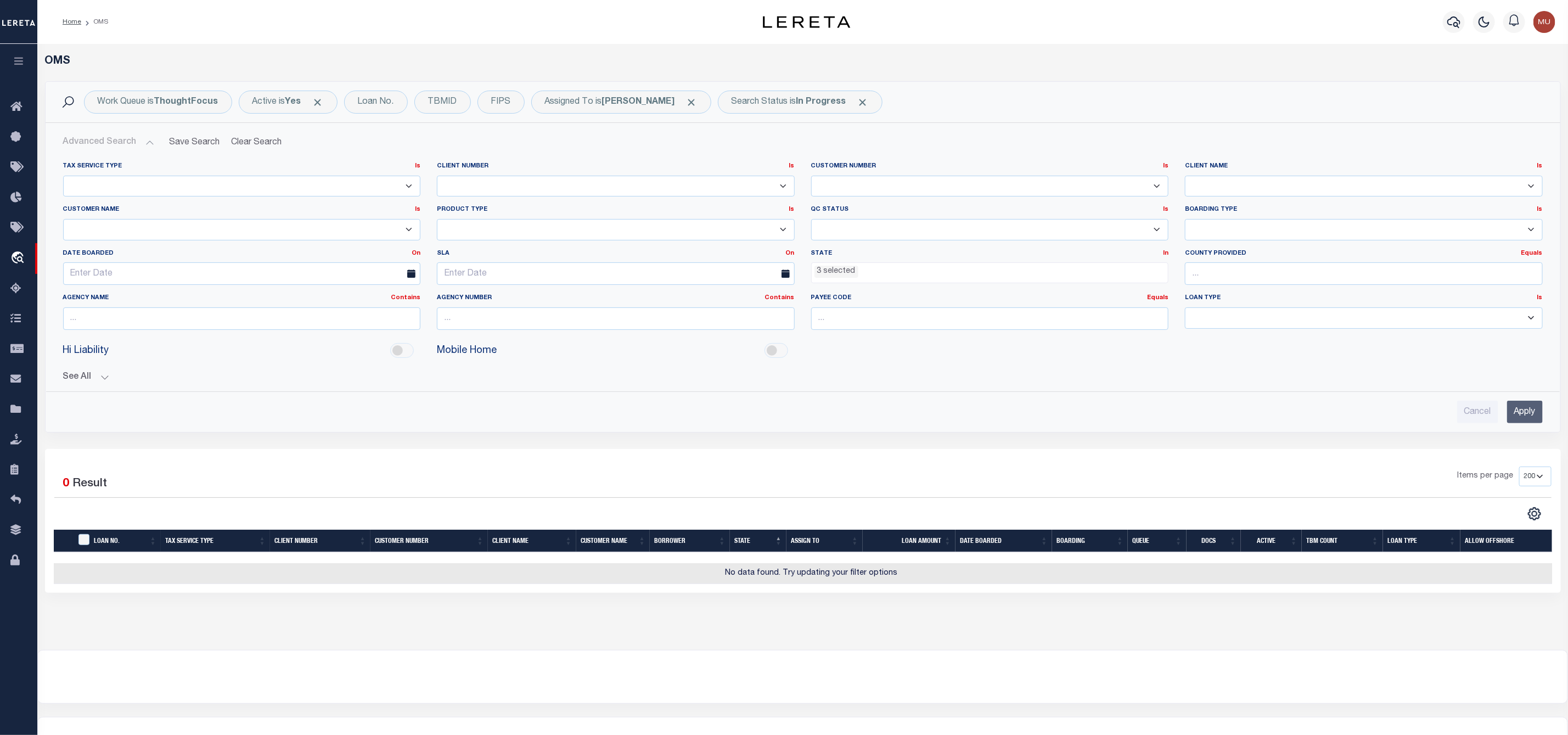
click at [930, 275] on ul "3 selected" at bounding box center [990, 270] width 357 height 15
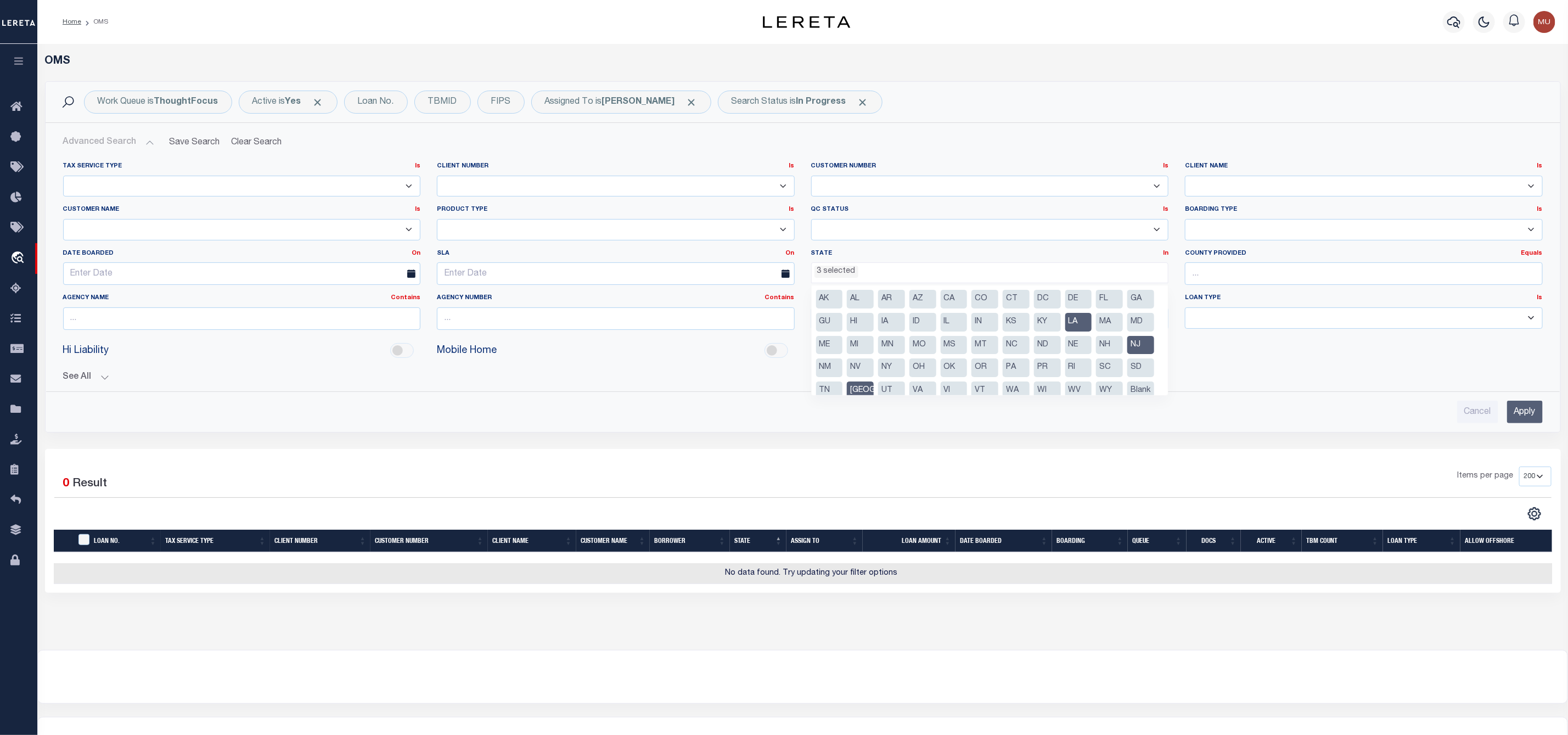
click at [1127, 355] on li "NJ" at bounding box center [1141, 345] width 27 height 18
click at [1092, 321] on li "LA" at bounding box center [1079, 322] width 27 height 18
select select "[GEOGRAPHIC_DATA]"
click at [874, 385] on li "[GEOGRAPHIC_DATA]" at bounding box center [860, 391] width 27 height 18
select select
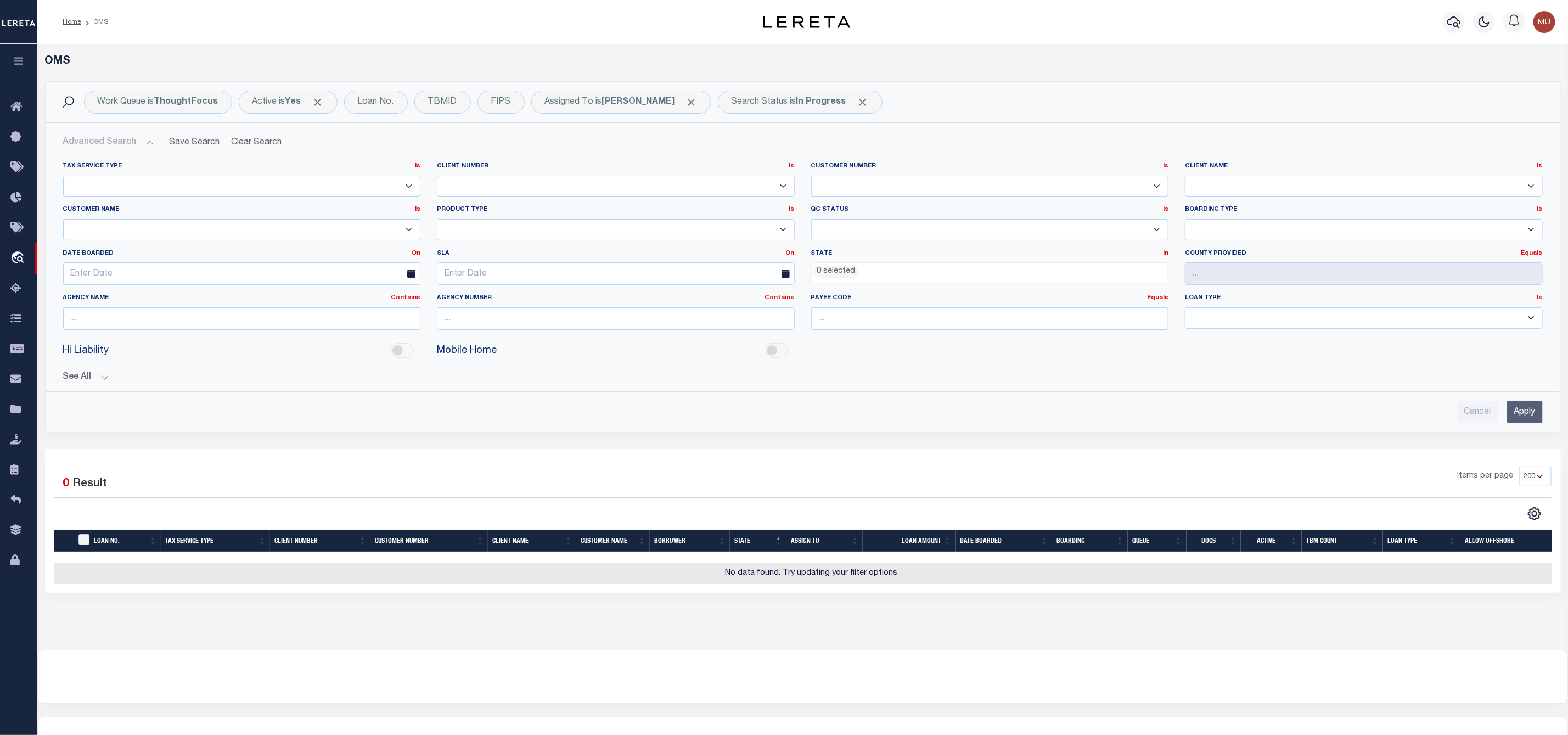
click at [1521, 420] on input "Apply" at bounding box center [1525, 412] width 36 height 23
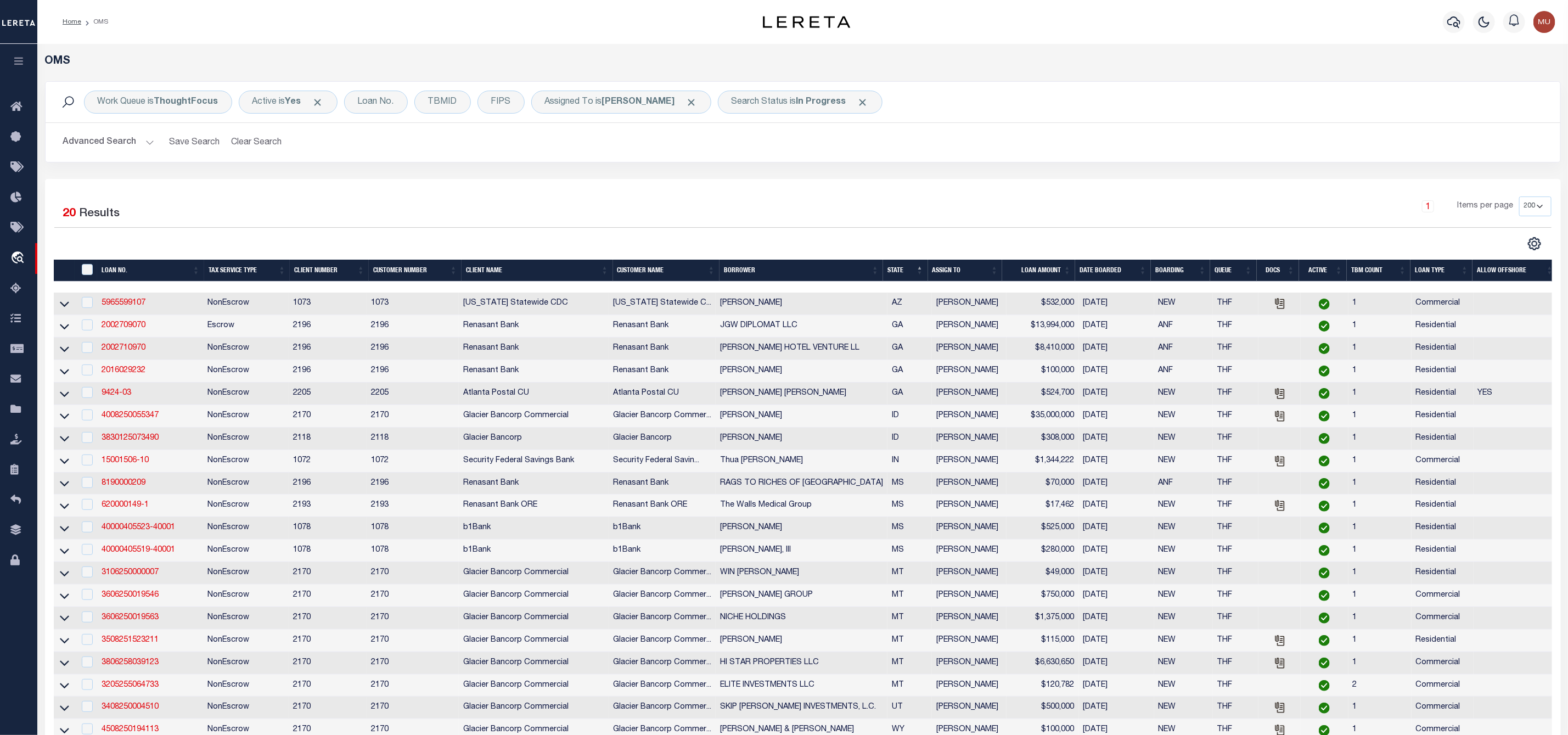
click at [1141, 270] on th "DATE BOARDED" at bounding box center [1113, 271] width 75 height 23
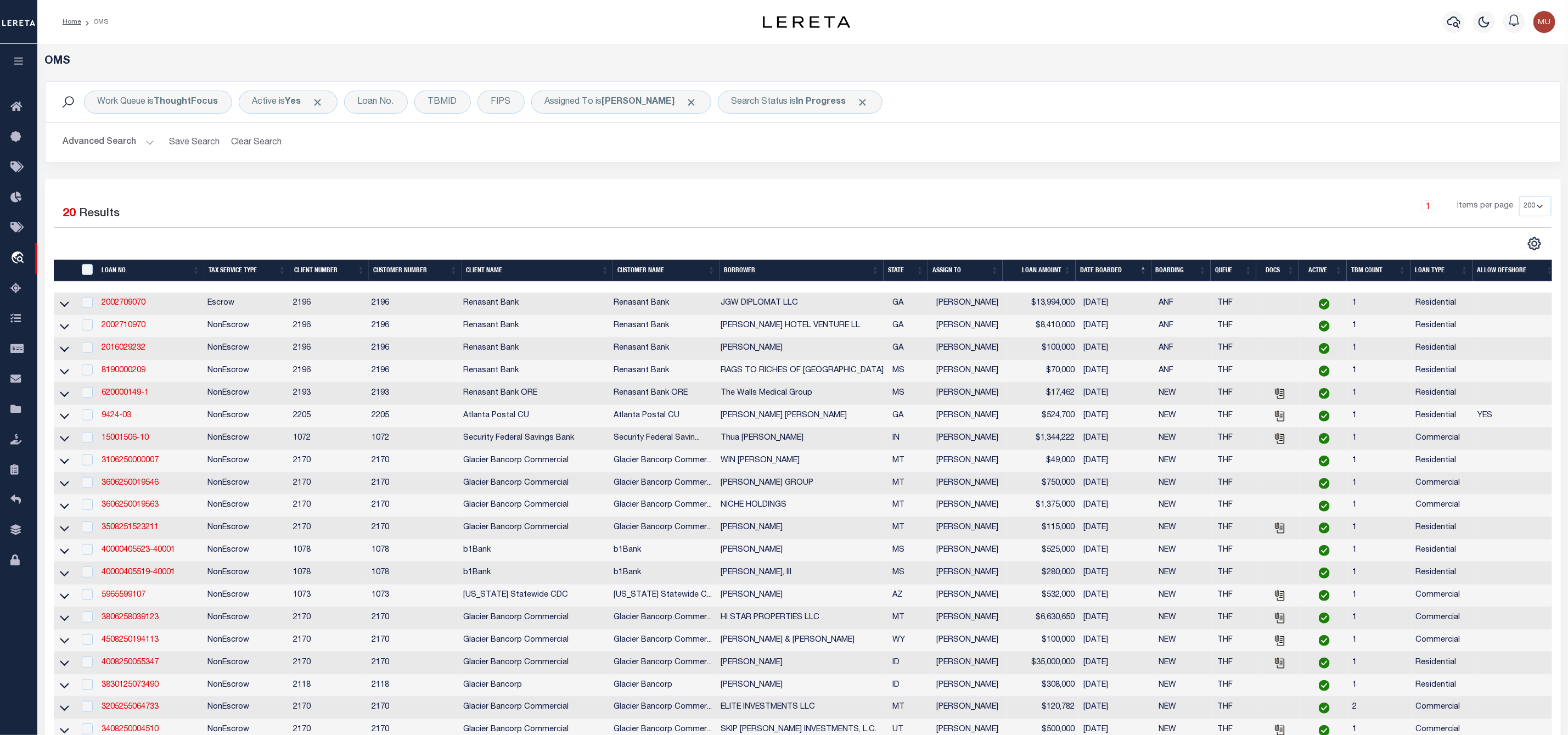
click at [1068, 277] on th "LOAN AMOUNT" at bounding box center [1039, 271] width 73 height 23
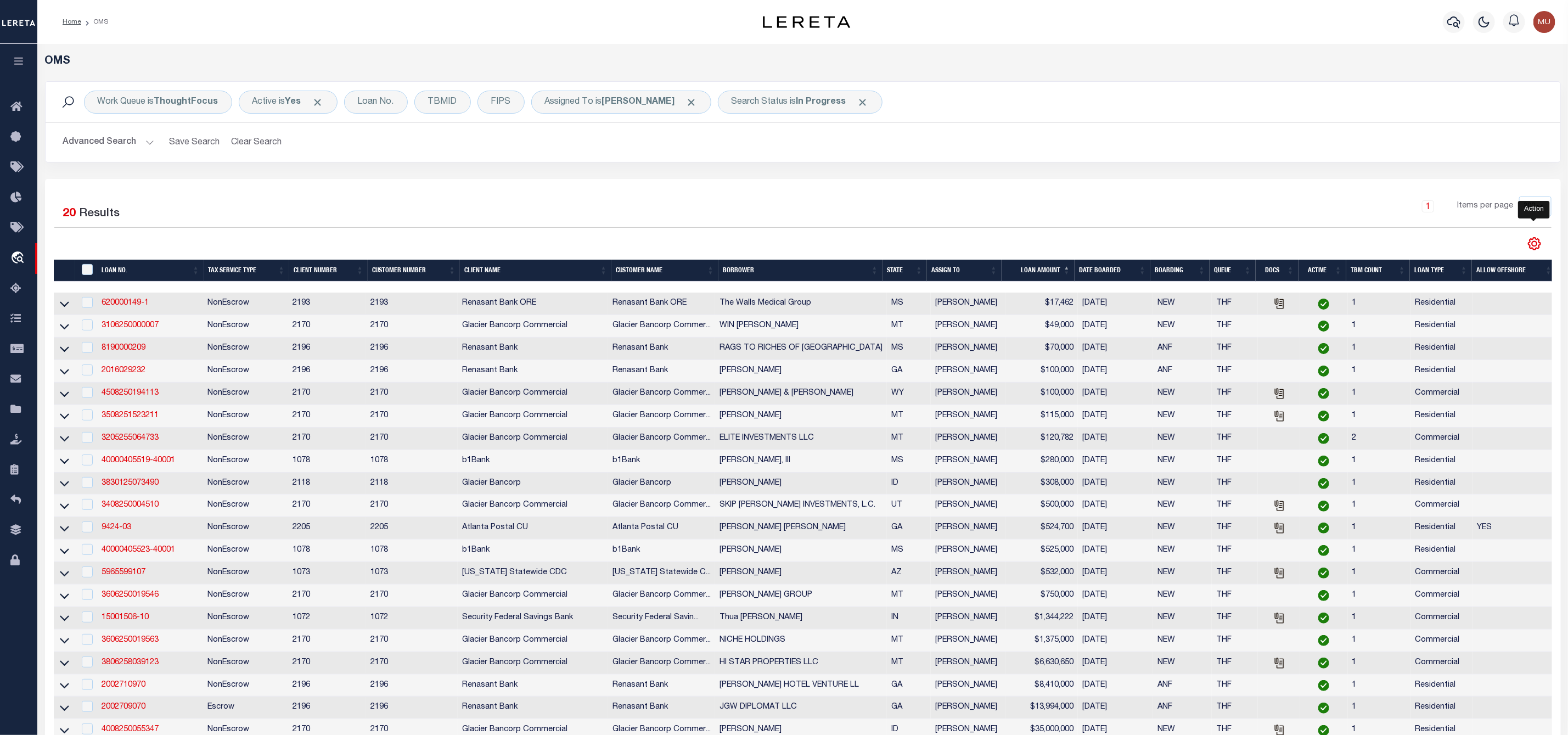
click at [1535, 242] on icon "" at bounding box center [1534, 244] width 14 height 14
click at [1496, 268] on link "CSV" at bounding box center [1489, 262] width 107 height 21
click at [82, 303] on input "checkbox" at bounding box center [87, 302] width 11 height 11
checkbox input "true"
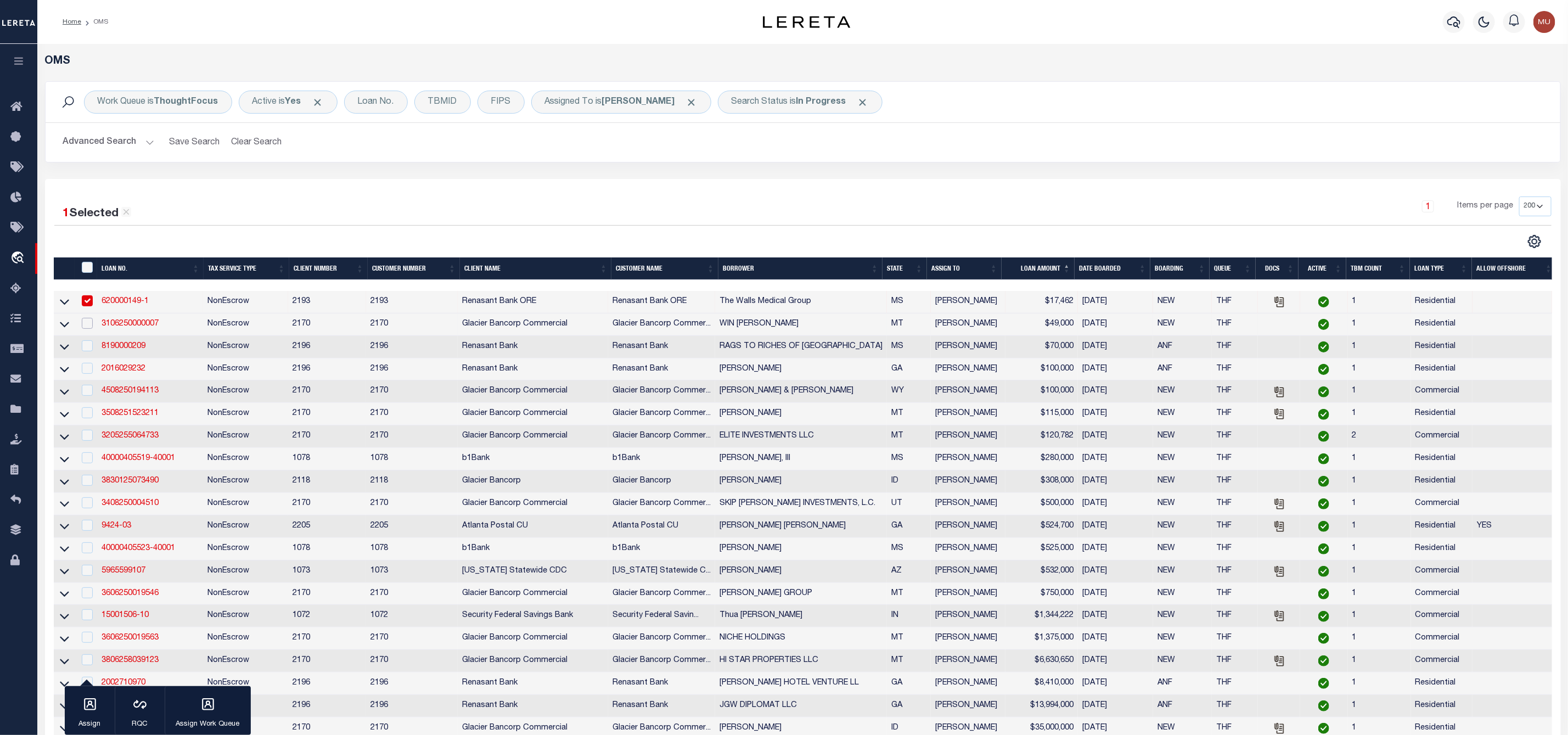
click at [84, 328] on input "checkbox" at bounding box center [87, 323] width 11 height 11
checkbox input "true"
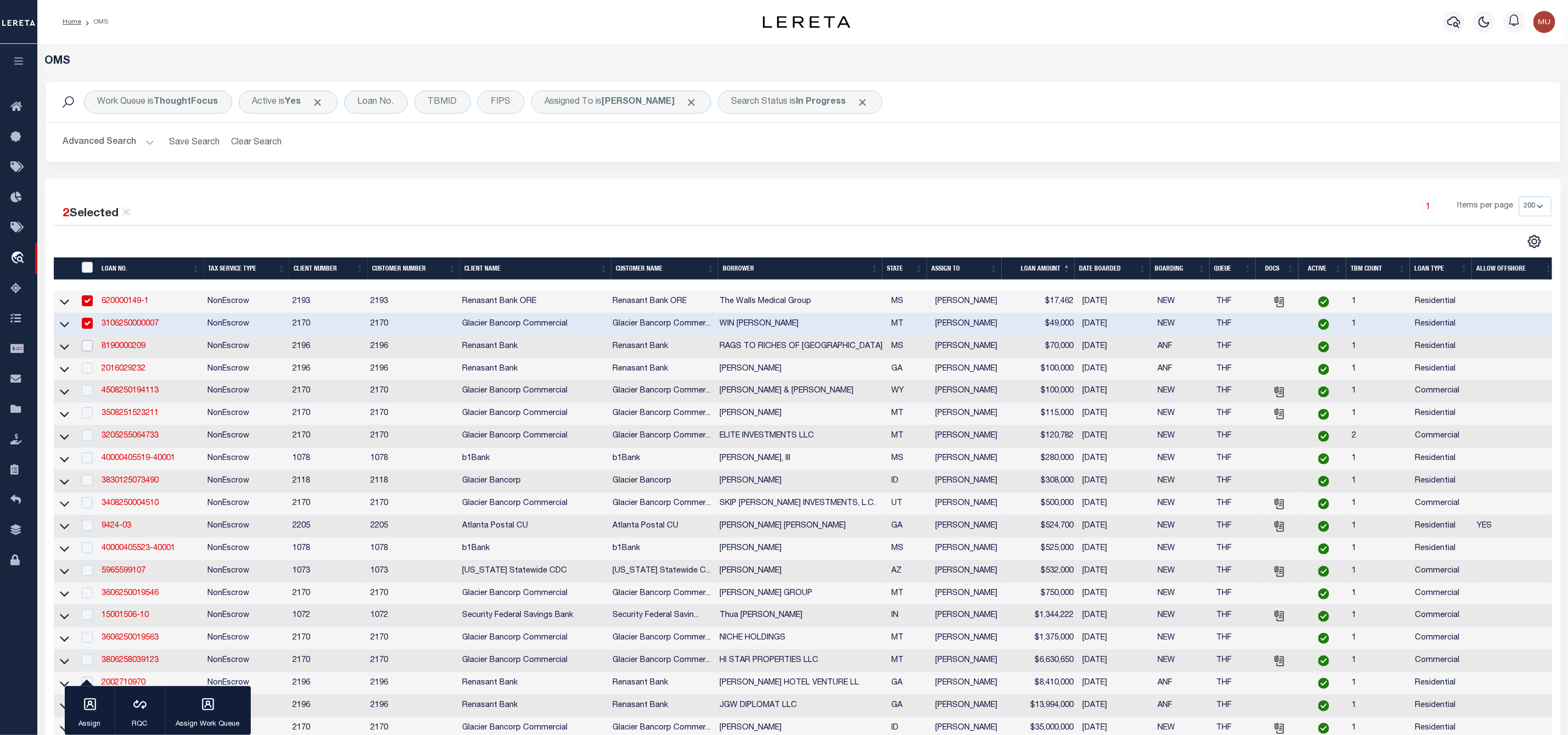
click at [87, 349] on input "checkbox" at bounding box center [87, 346] width 11 height 11
checkbox input "true"
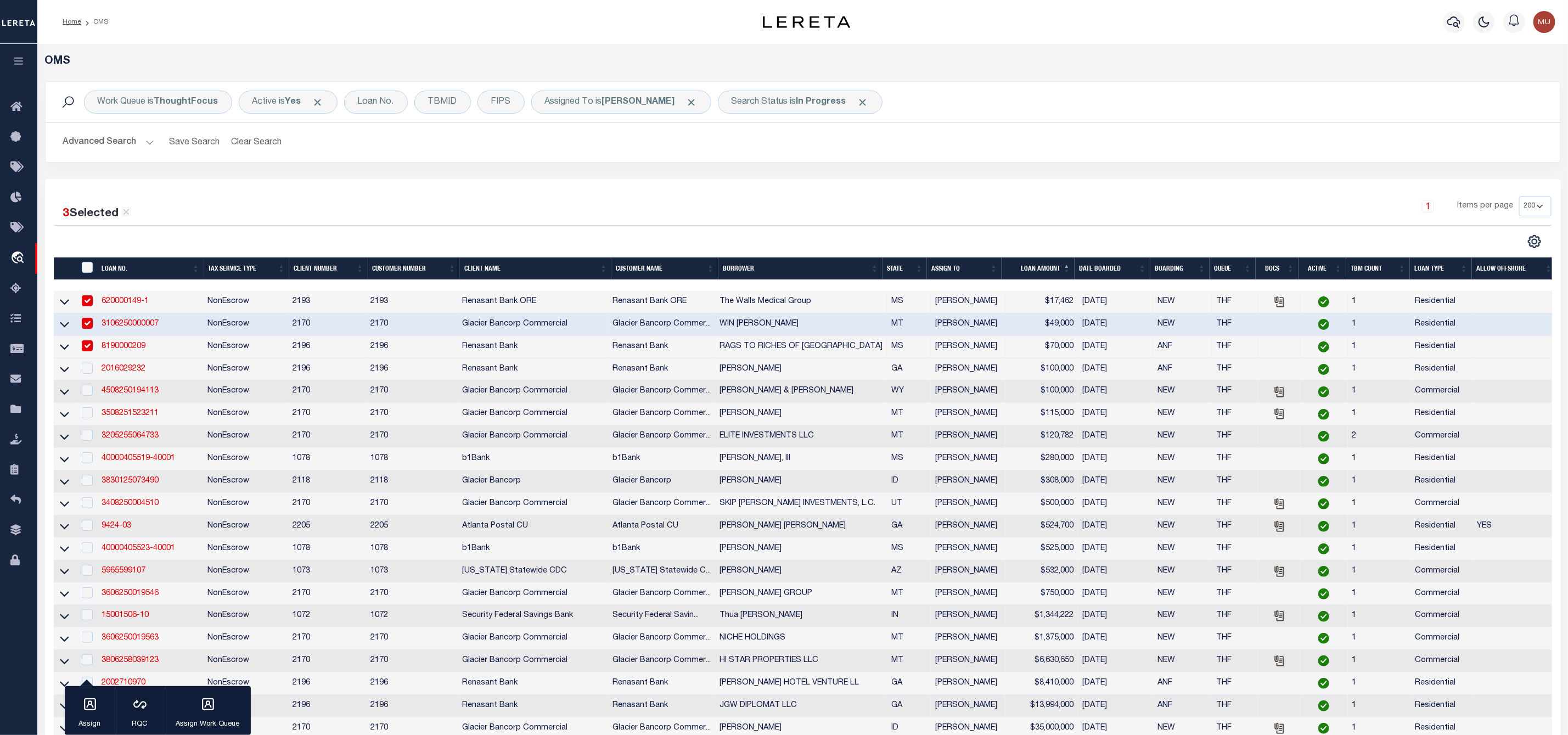
click at [90, 379] on td at bounding box center [87, 369] width 23 height 23
checkbox input "true"
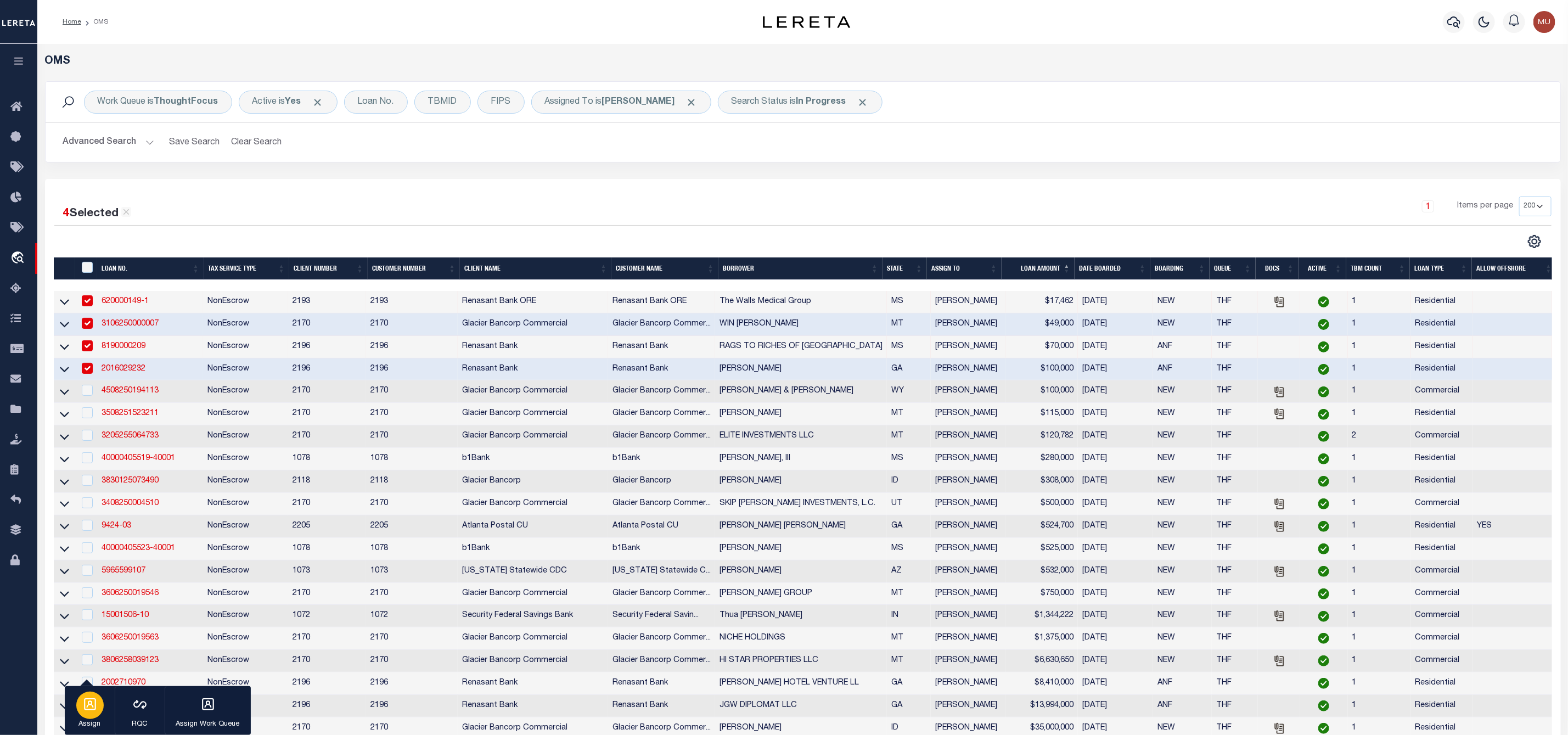
click at [96, 704] on icon "button" at bounding box center [90, 704] width 14 height 14
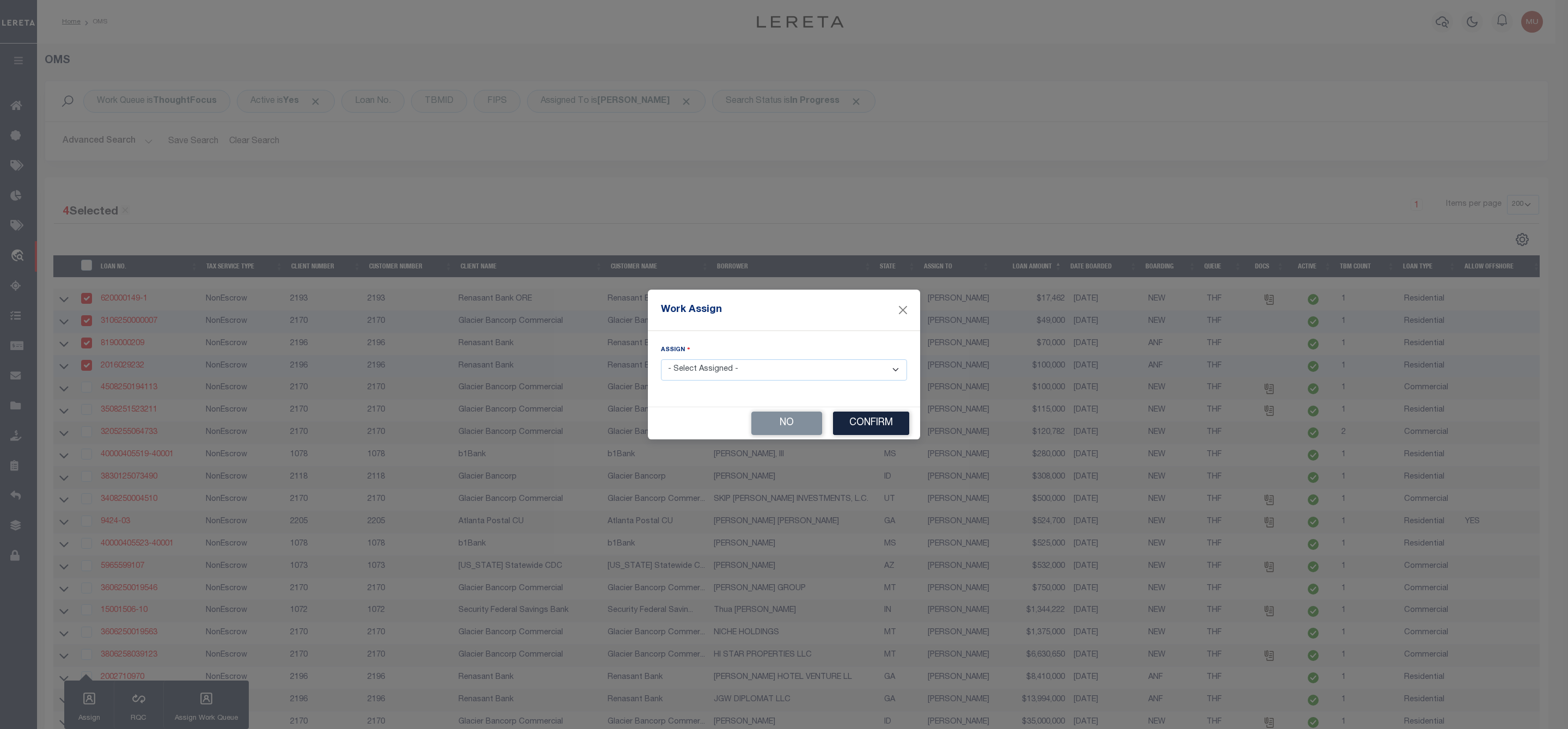
click at [794, 377] on select "- Select Assigned - --Unassigned-- [PERSON_NAME] [PERSON_NAME] [PERSON_NAME] [P…" at bounding box center [784, 369] width 246 height 21
select select "[PERSON_NAME]"
click at [661, 359] on select "- Select Assigned - --Unassigned-- [PERSON_NAME] [PERSON_NAME] [PERSON_NAME] [P…" at bounding box center [784, 369] width 246 height 21
click at [884, 416] on button "Confirm" at bounding box center [870, 423] width 76 height 23
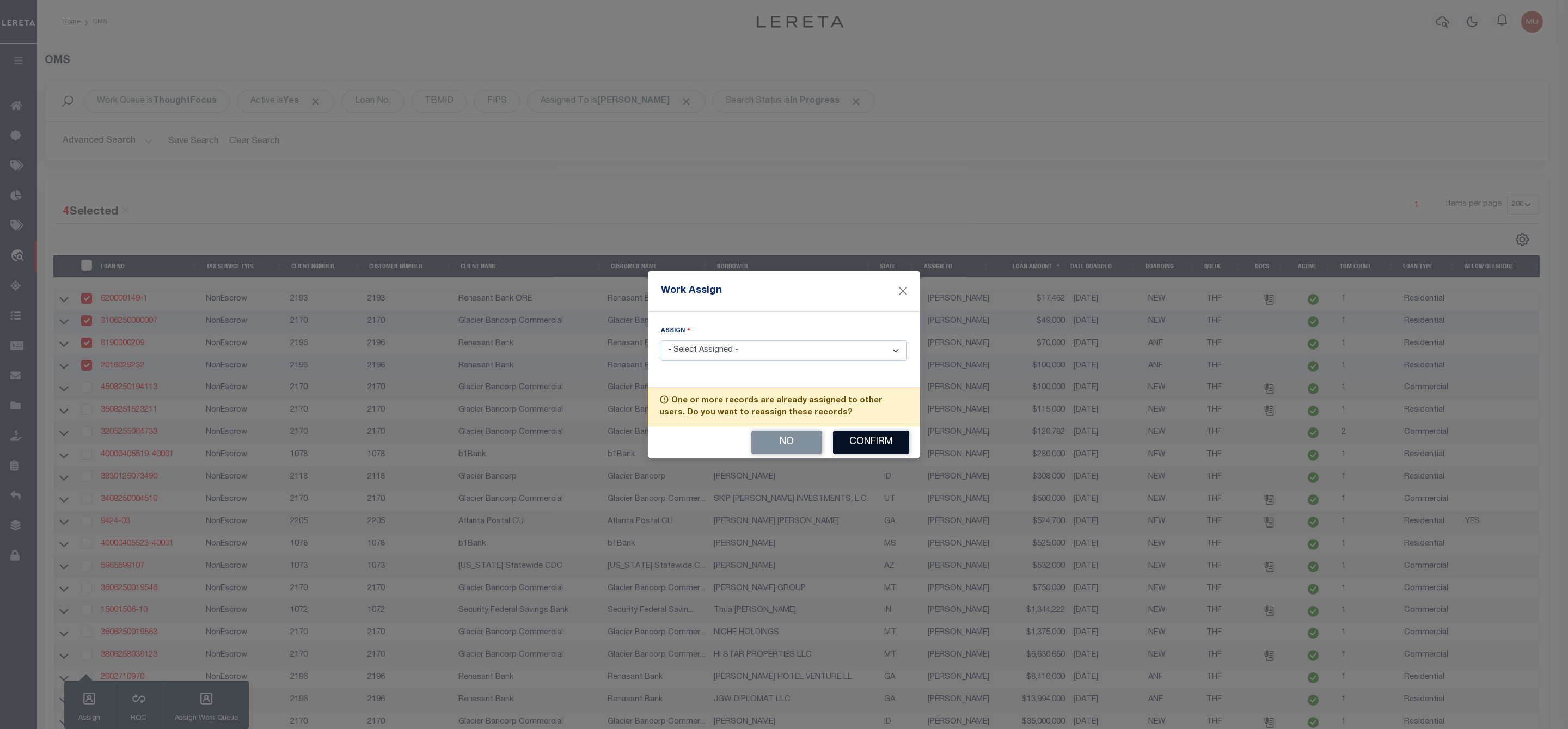
click at [873, 438] on button "Confirm" at bounding box center [870, 442] width 76 height 23
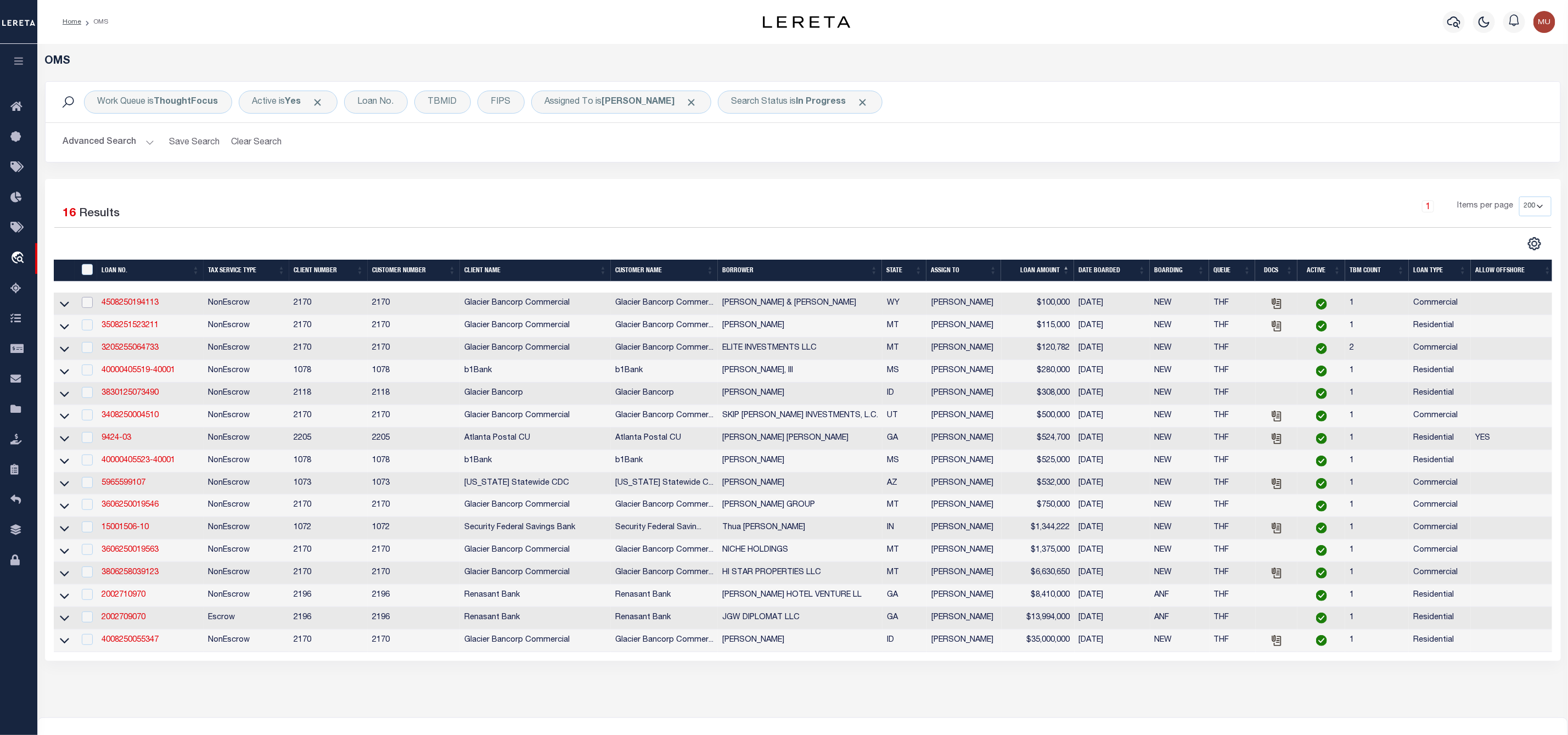
click at [89, 305] on input "checkbox" at bounding box center [87, 302] width 11 height 11
checkbox input "true"
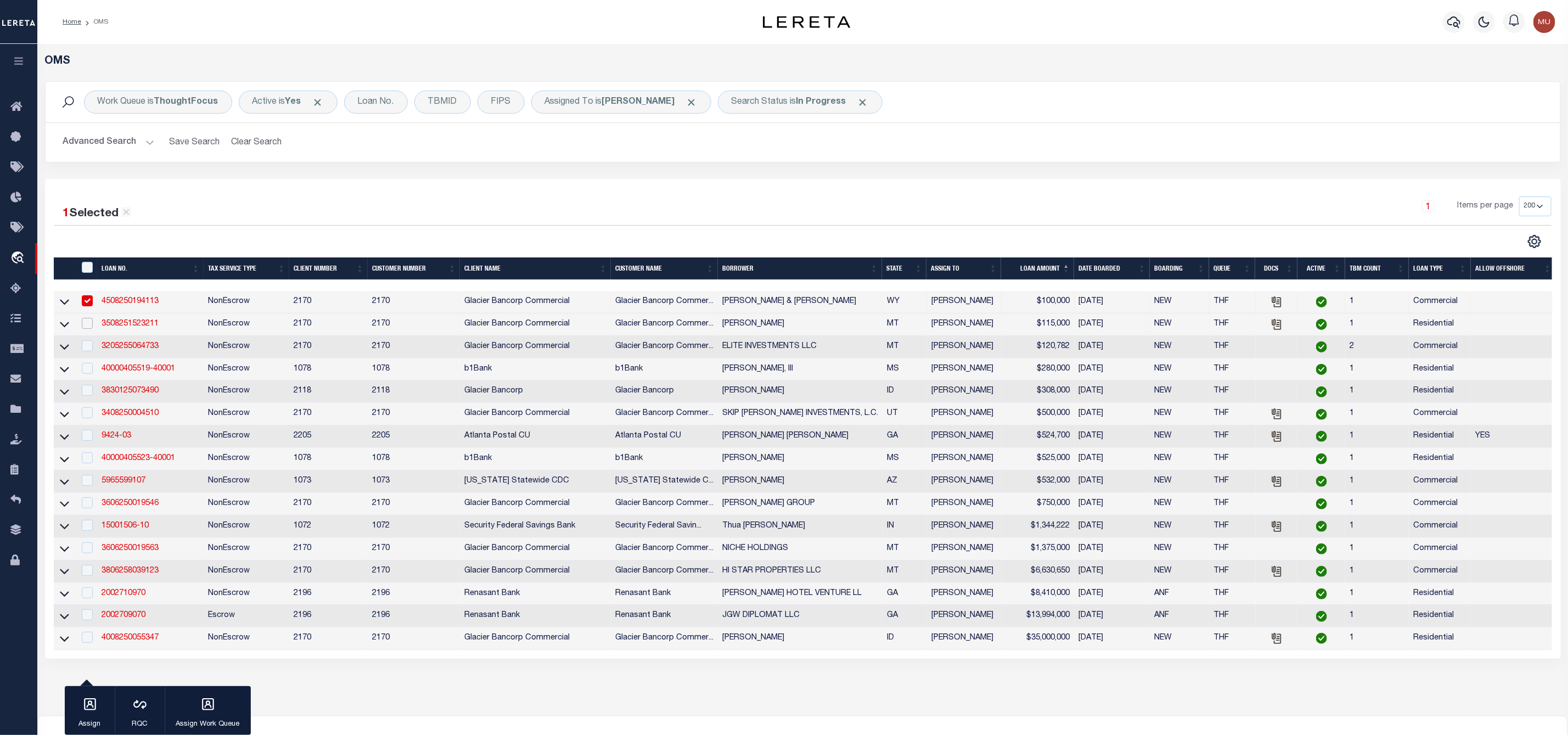
click at [89, 329] on input "checkbox" at bounding box center [87, 323] width 11 height 11
checkbox input "true"
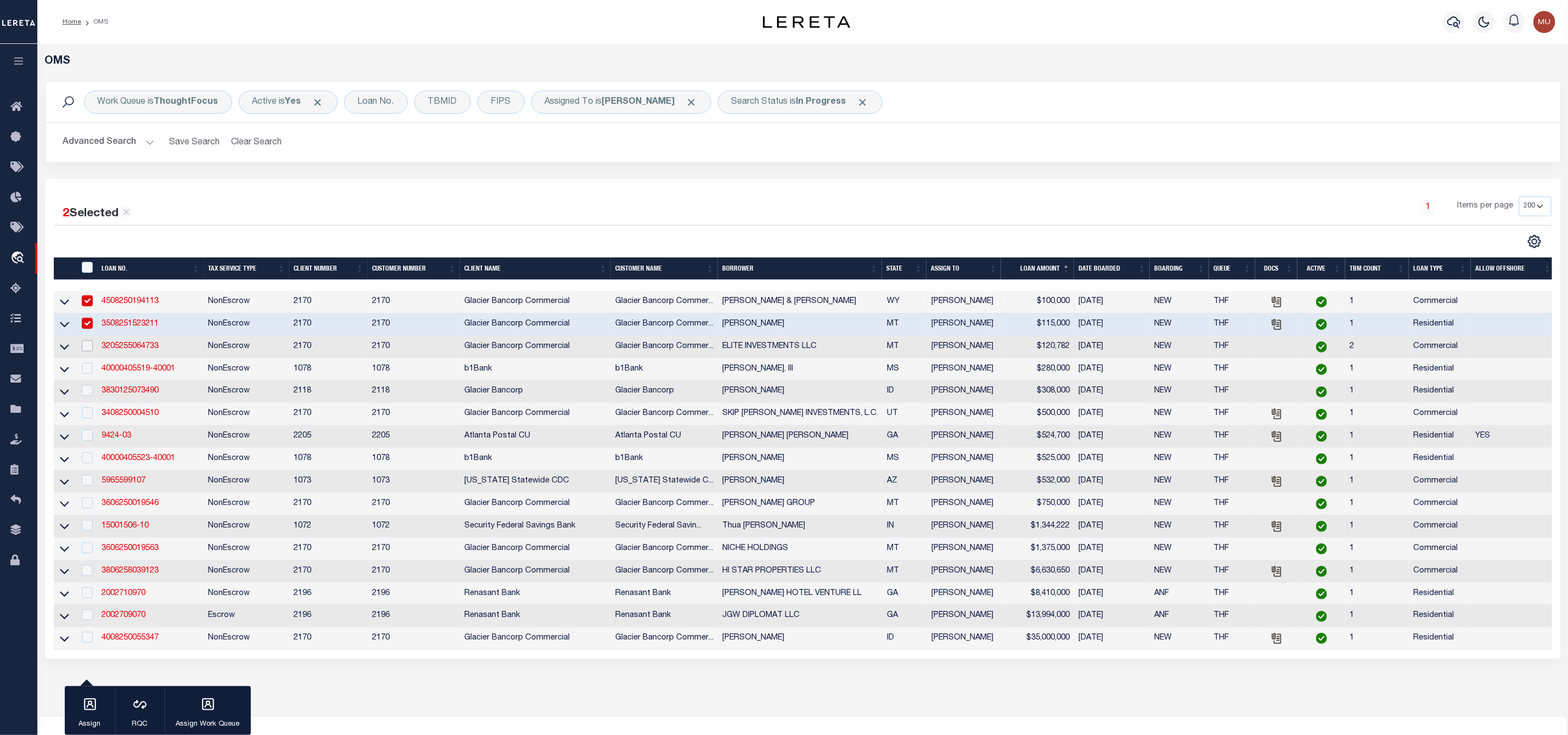
click at [85, 351] on input "checkbox" at bounding box center [87, 346] width 11 height 11
checkbox input "true"
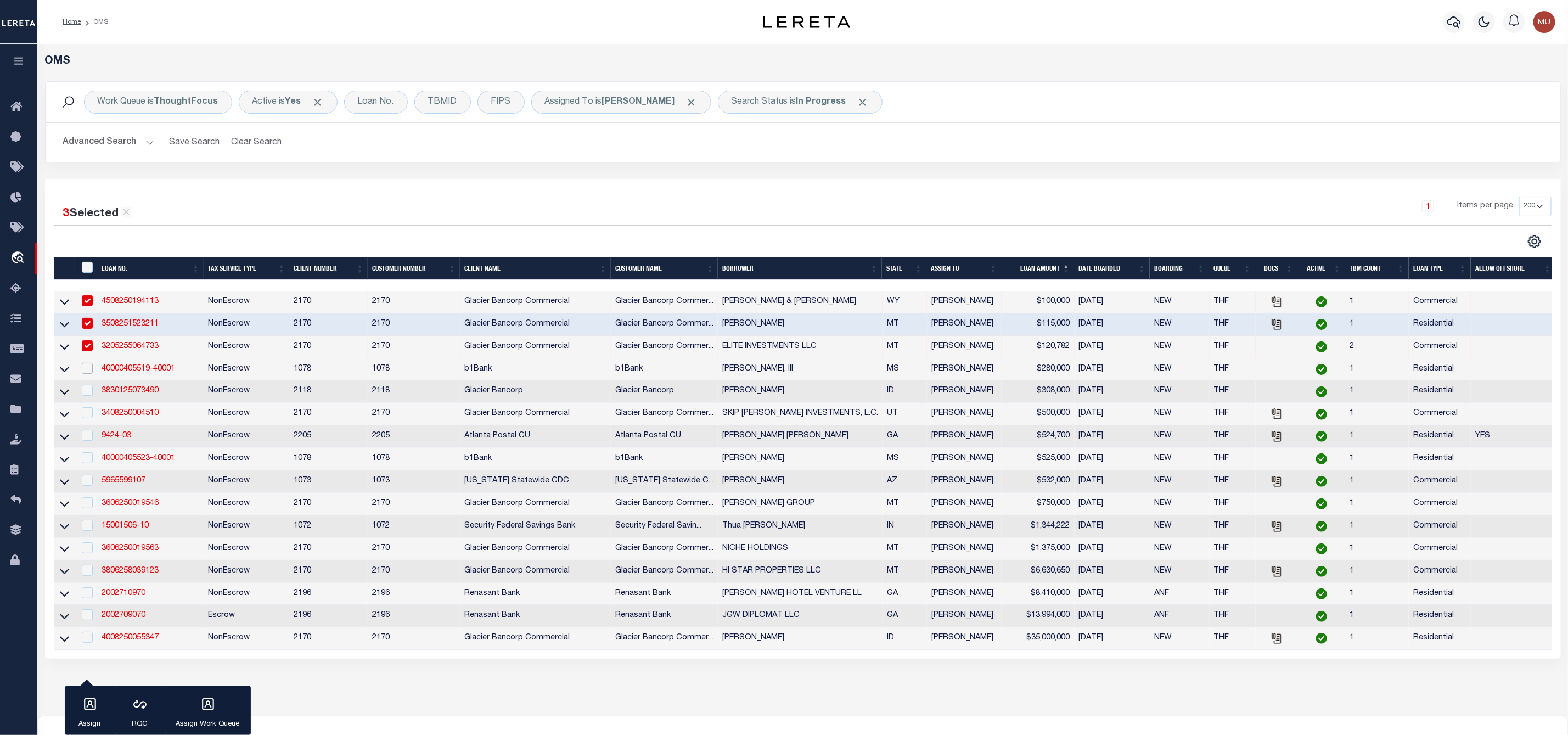
click at [88, 374] on input "checkbox" at bounding box center [87, 368] width 11 height 11
checkbox input "true"
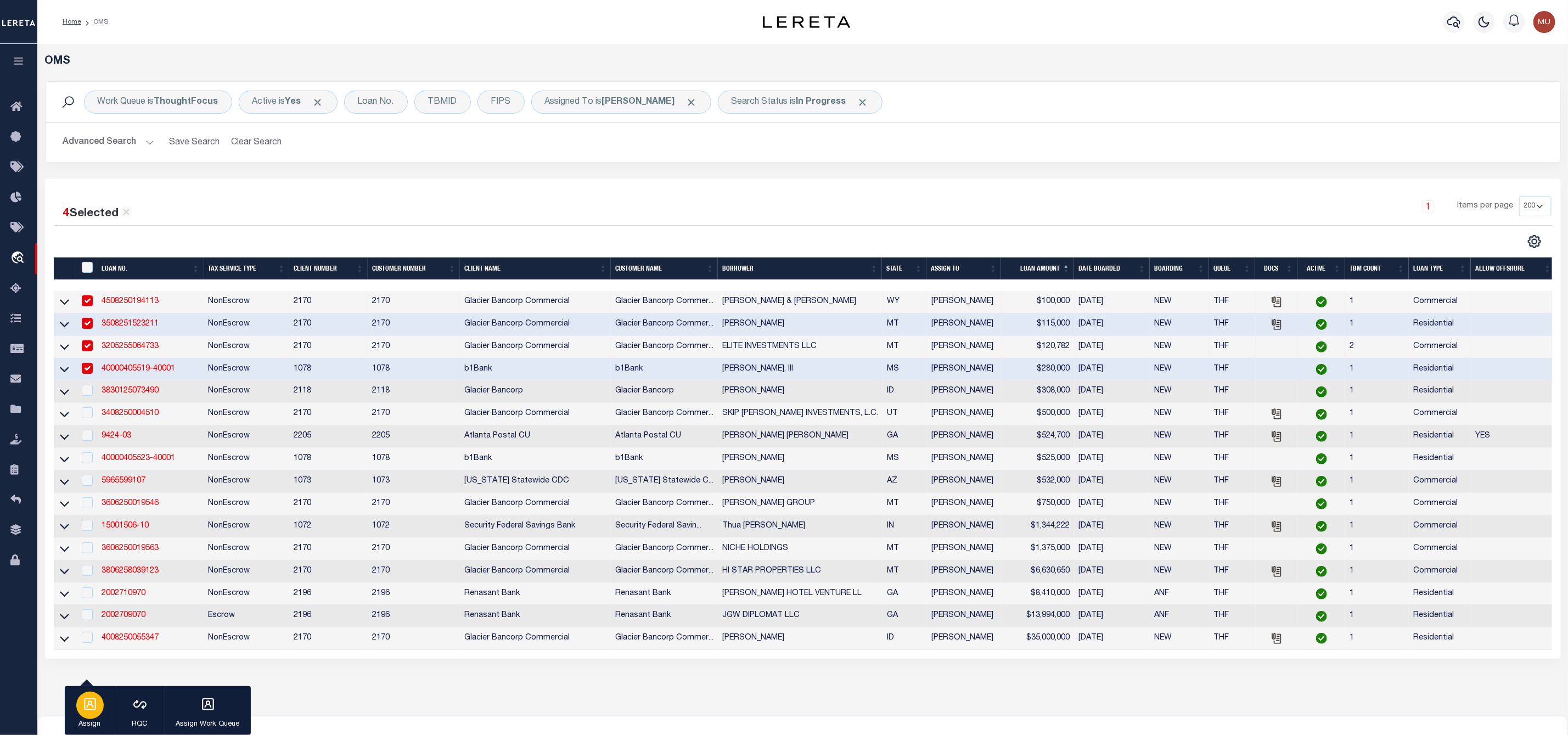
click at [90, 714] on div "button" at bounding box center [90, 705] width 28 height 28
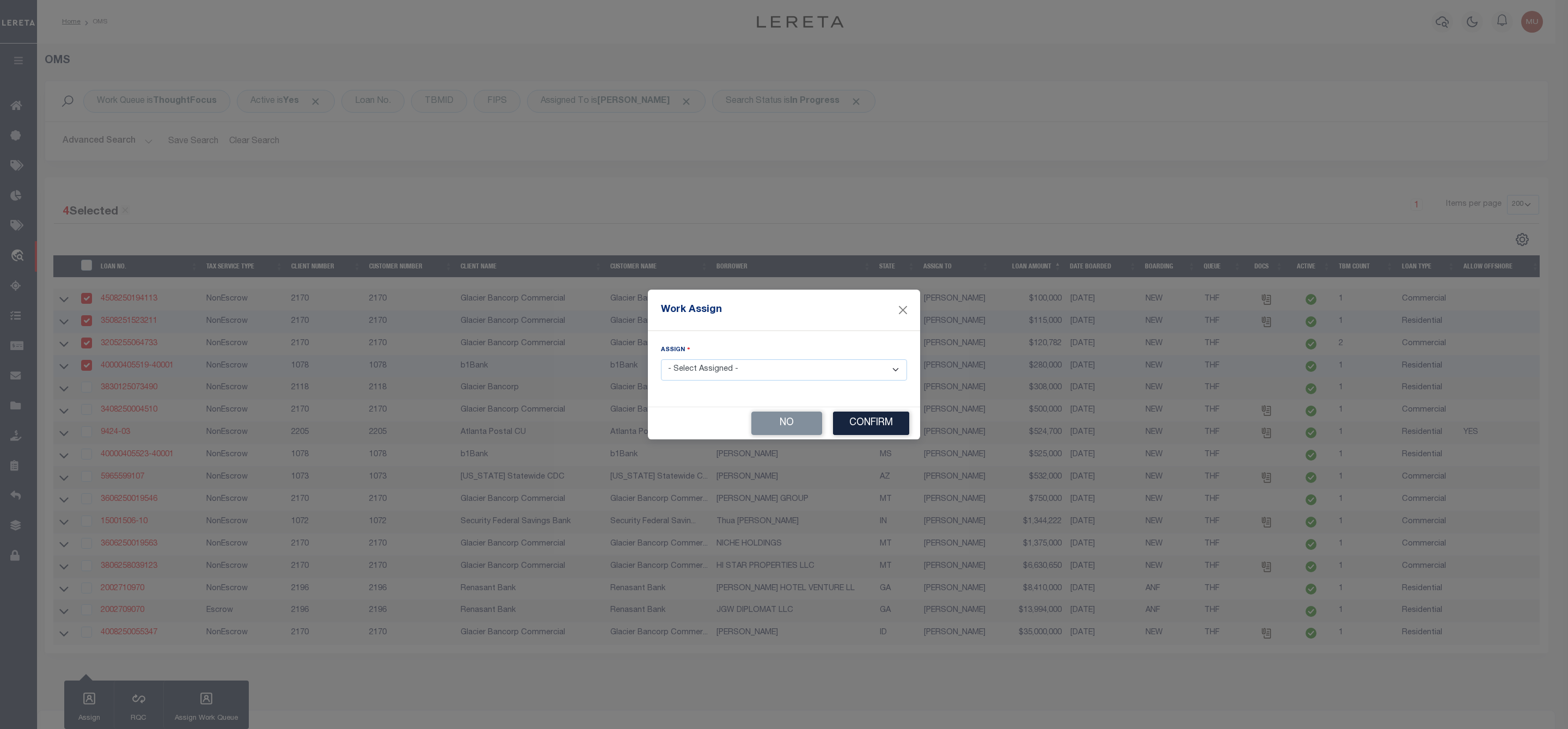
click at [741, 366] on select "- Select Assigned - --Unassigned-- [PERSON_NAME] [PERSON_NAME] [PERSON_NAME] [P…" at bounding box center [784, 369] width 246 height 21
select select "[PERSON_NAME]"
click at [661, 359] on select "- Select Assigned - --Unassigned-- [PERSON_NAME] [PERSON_NAME] [PERSON_NAME] [P…" at bounding box center [784, 369] width 246 height 21
click at [878, 425] on button "Confirm" at bounding box center [870, 423] width 76 height 23
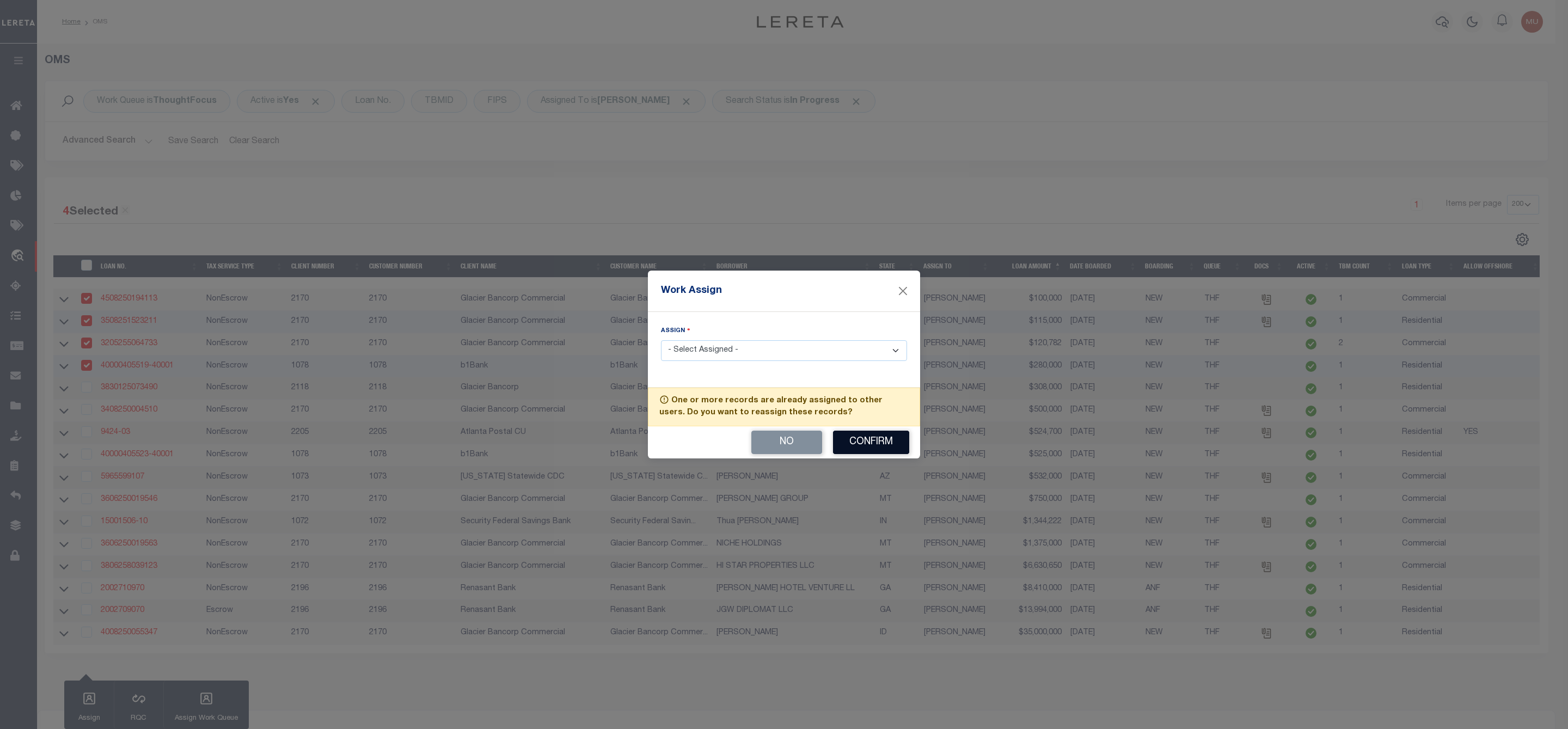
click at [874, 439] on button "Confirm" at bounding box center [870, 442] width 76 height 23
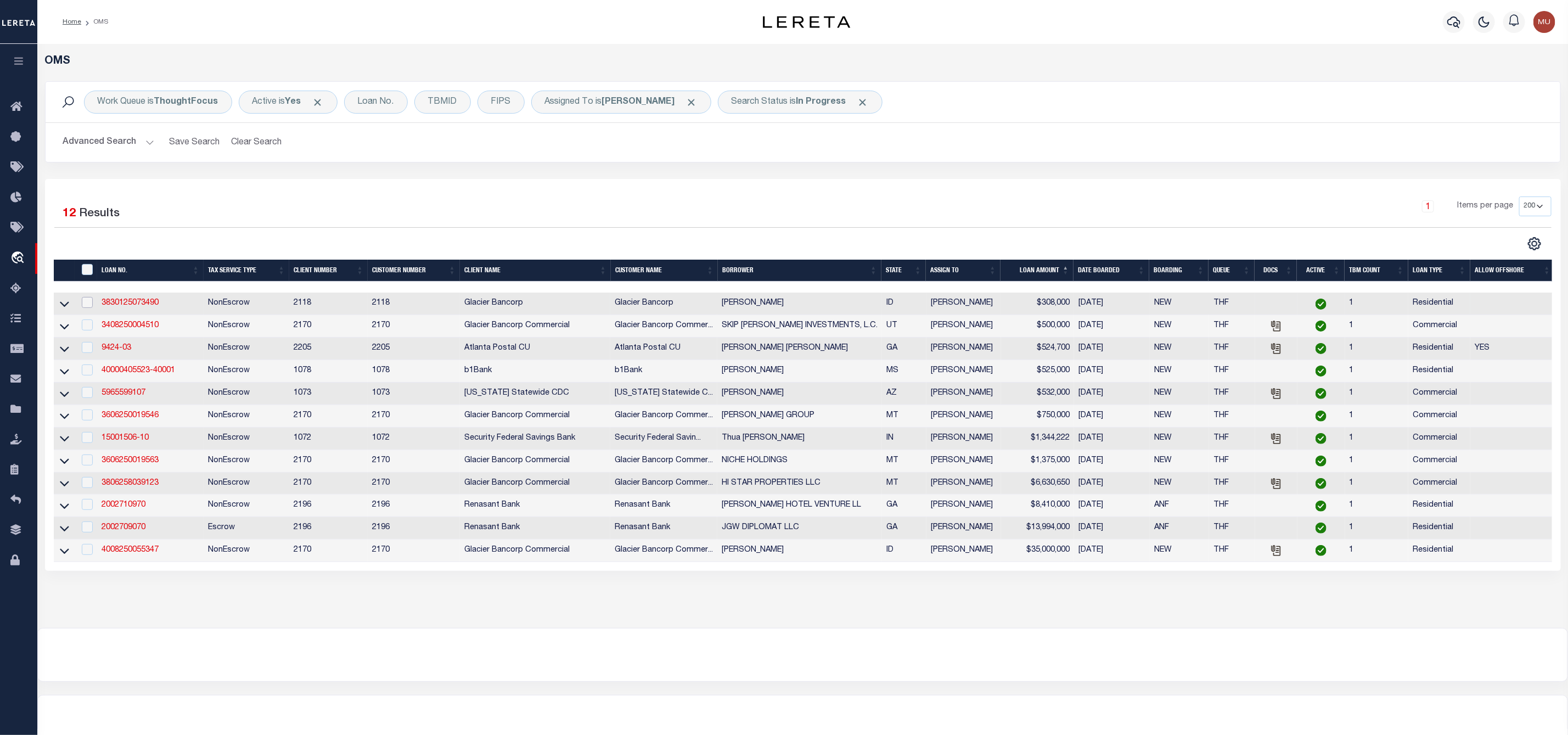
click at [85, 307] on input "checkbox" at bounding box center [87, 302] width 11 height 11
checkbox input "true"
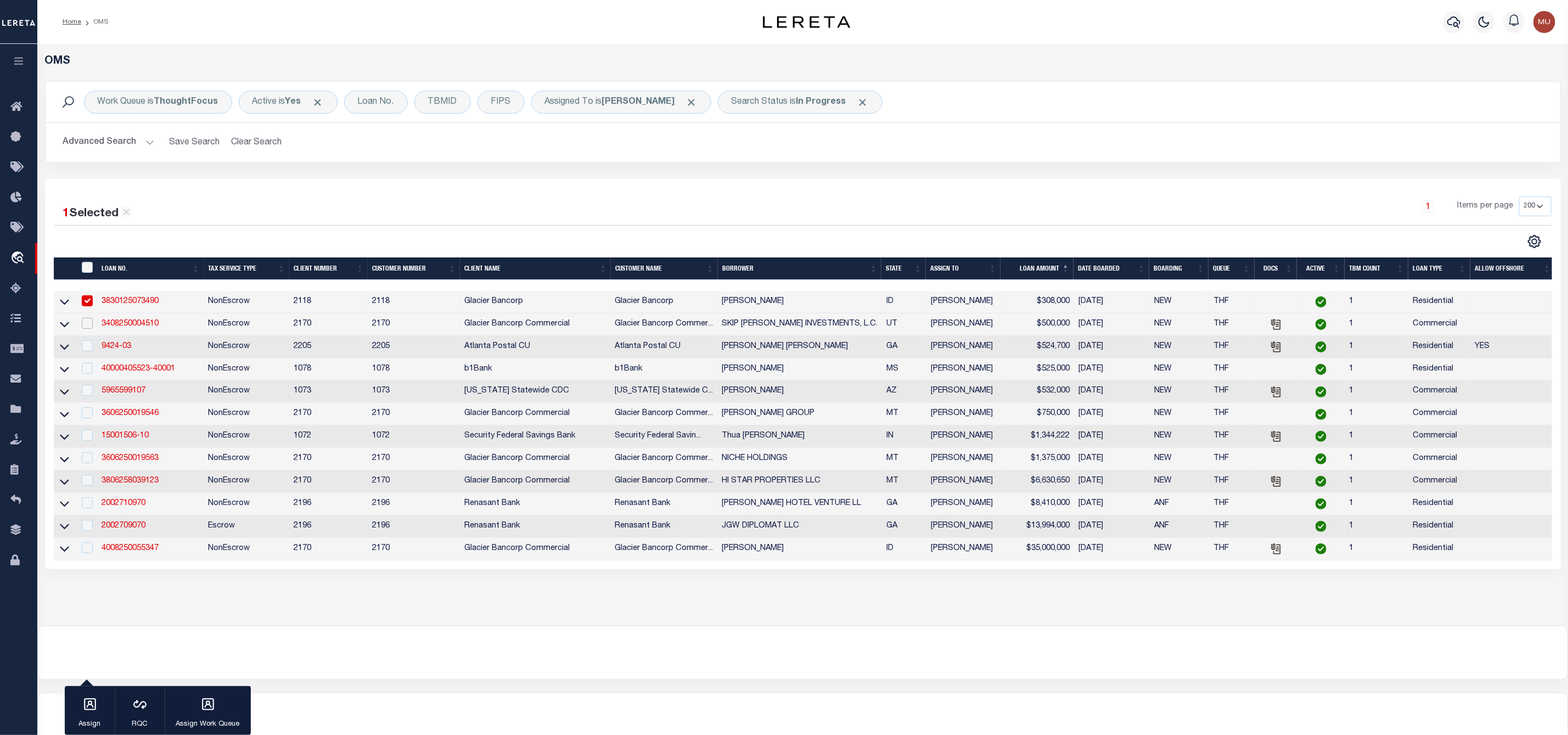
click at [82, 329] on input "checkbox" at bounding box center [87, 323] width 11 height 11
checkbox input "true"
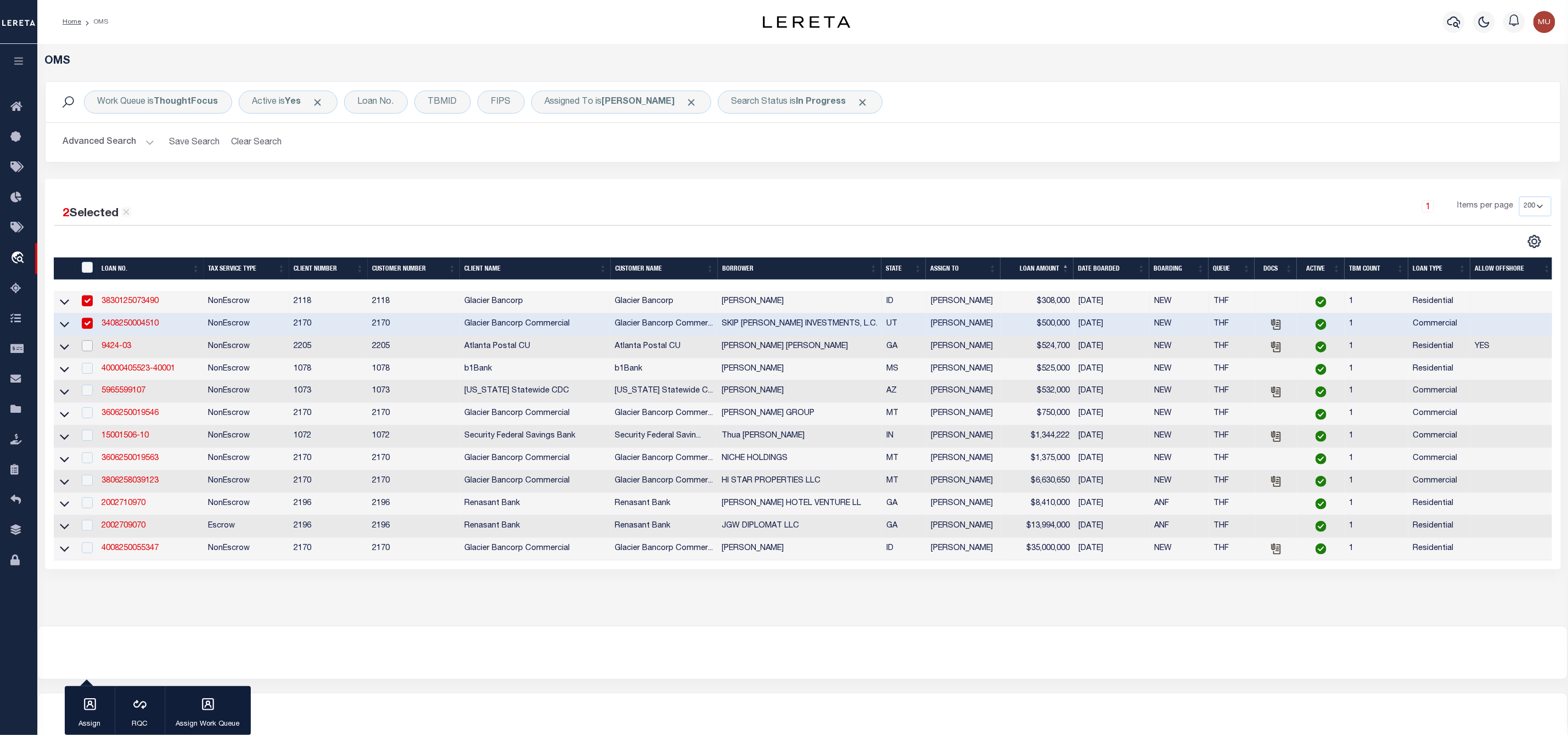
click at [90, 351] on input "checkbox" at bounding box center [87, 346] width 11 height 11
checkbox input "true"
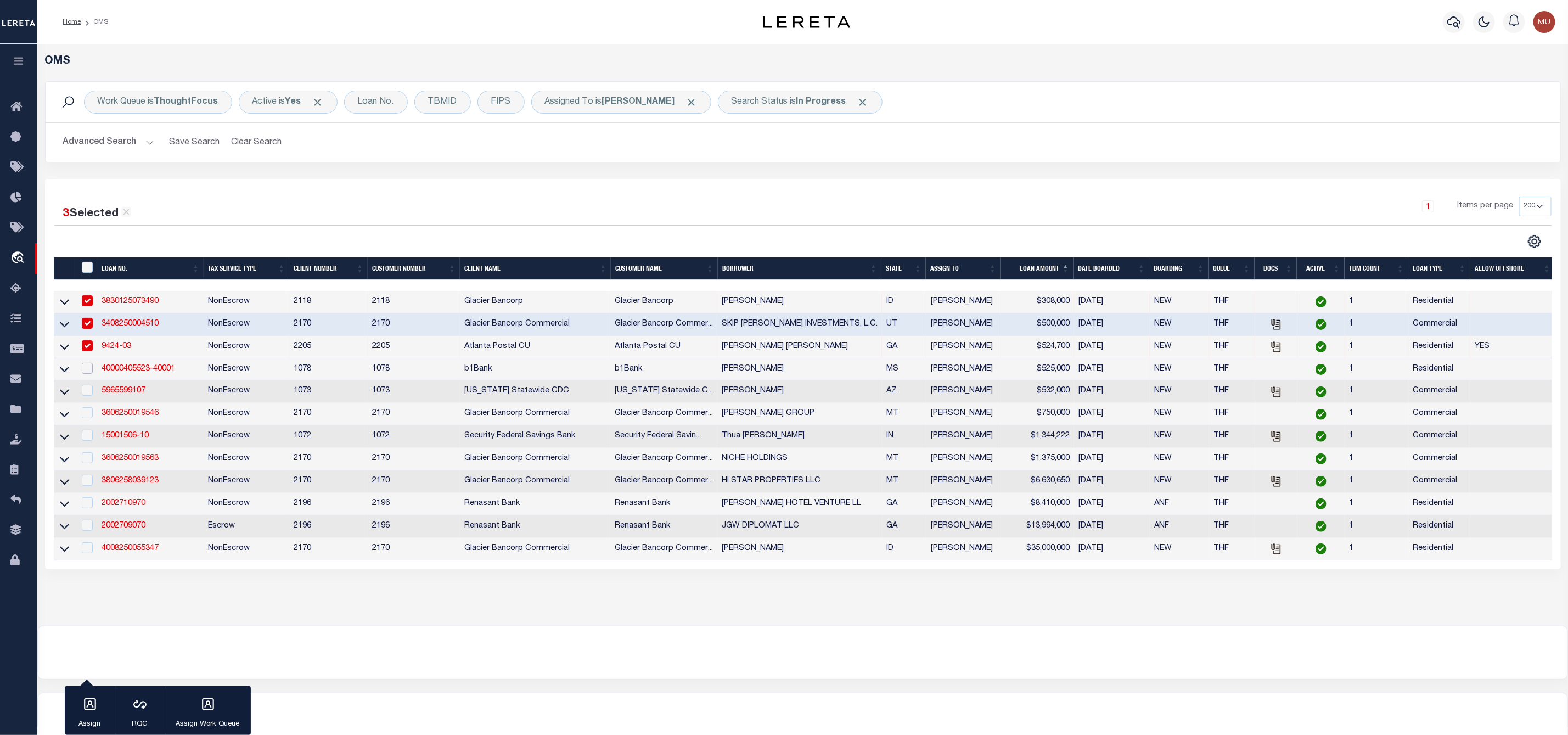
click at [88, 374] on input "checkbox" at bounding box center [87, 368] width 11 height 11
checkbox input "true"
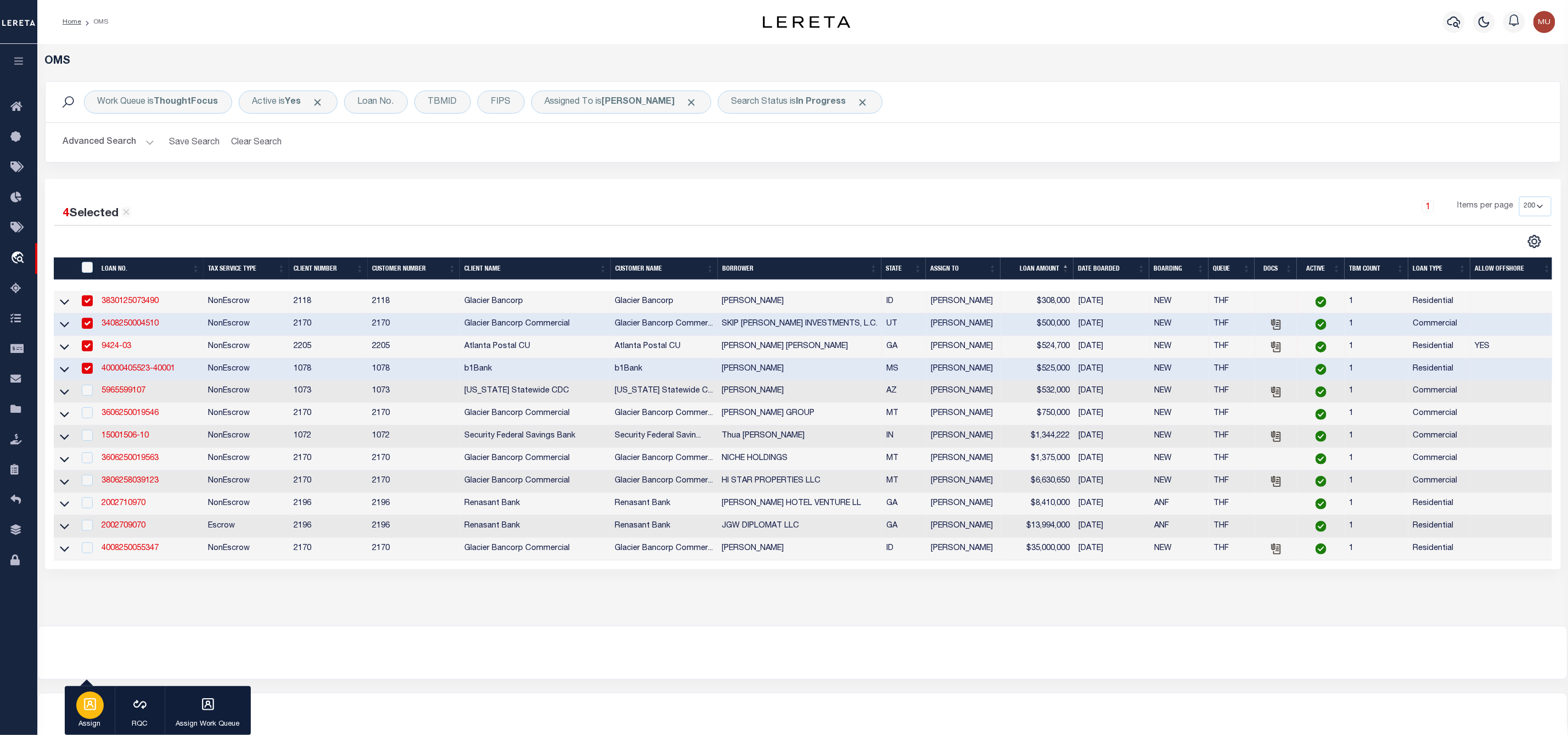
click at [96, 706] on icon "button" at bounding box center [90, 704] width 12 height 12
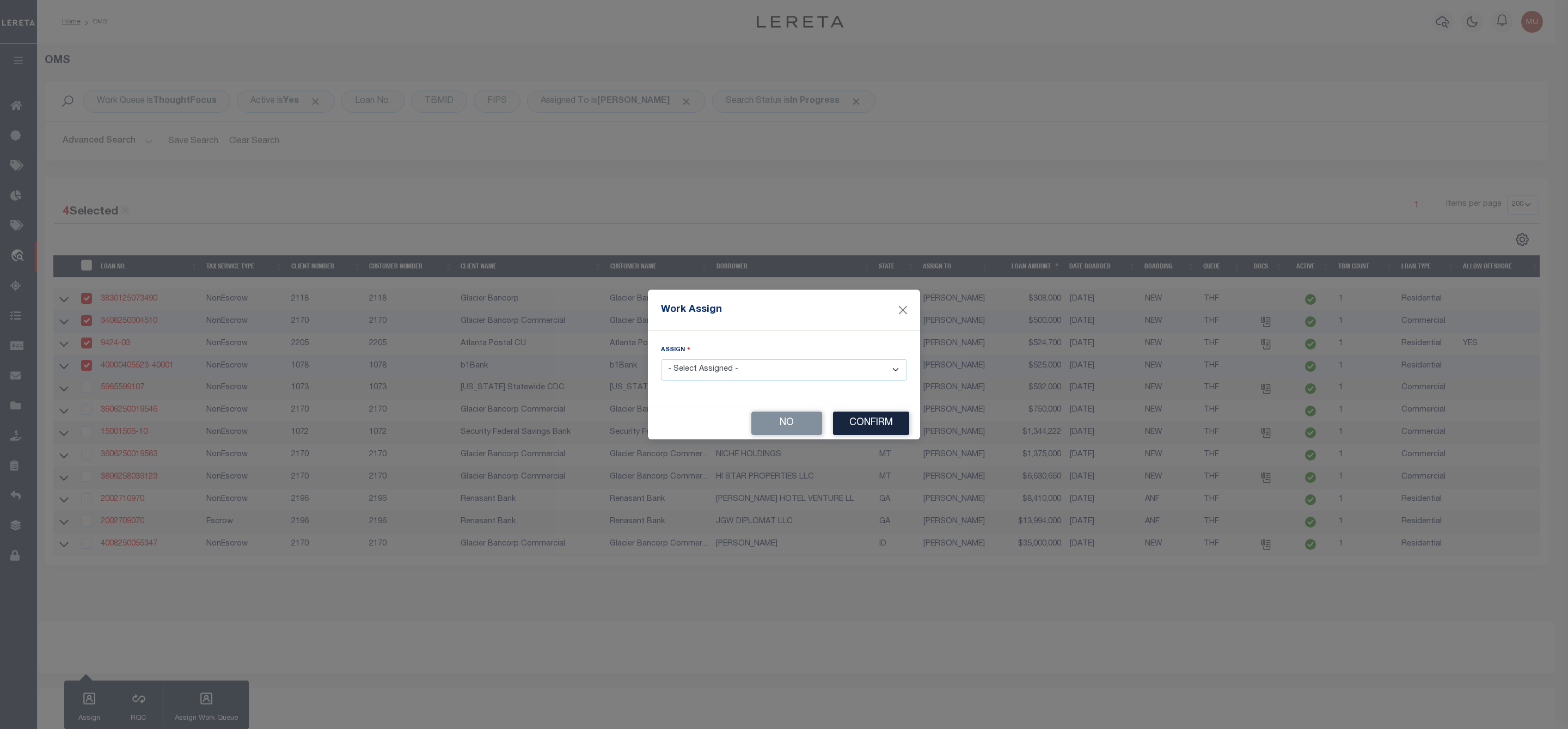
click at [699, 372] on select "- Select Assigned - --Unassigned-- [PERSON_NAME] [PERSON_NAME] [PERSON_NAME] [P…" at bounding box center [784, 369] width 246 height 21
select select "[PERSON_NAME]"
click at [661, 359] on select "- Select Assigned - --Unassigned-- [PERSON_NAME] [PERSON_NAME] [PERSON_NAME] [P…" at bounding box center [784, 369] width 246 height 21
click at [874, 428] on button "Confirm" at bounding box center [870, 423] width 76 height 23
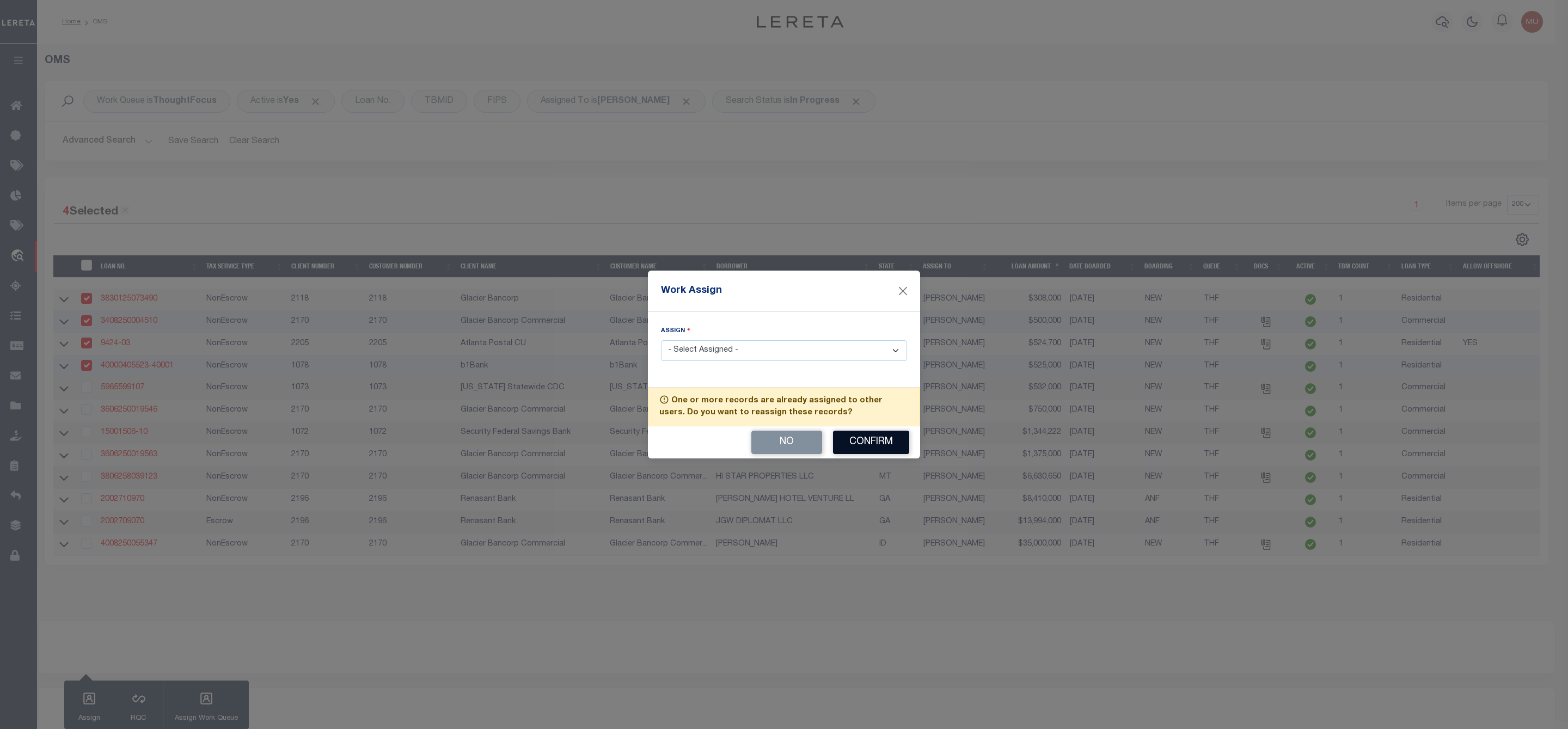
click at [874, 442] on button "Confirm" at bounding box center [870, 442] width 76 height 23
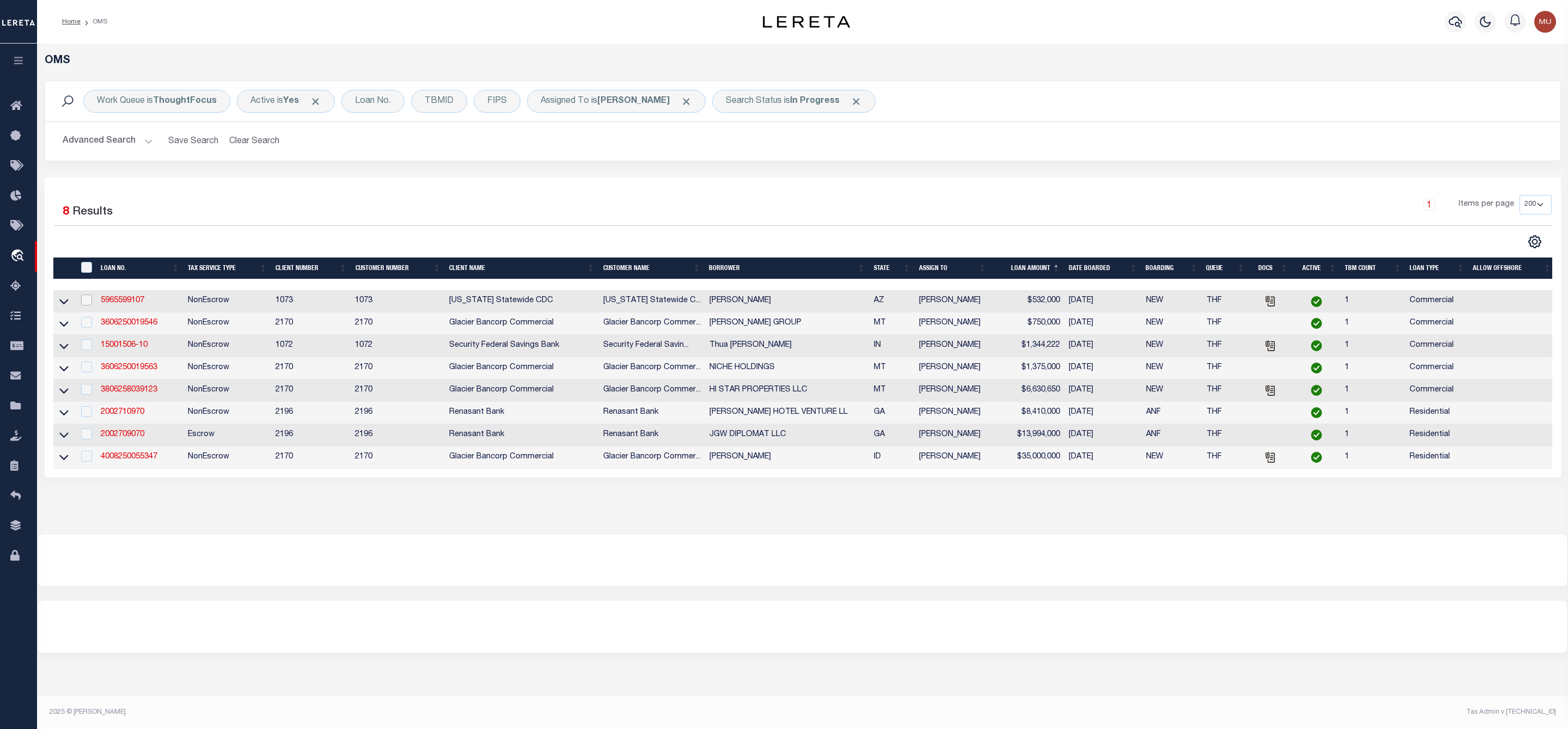
click at [90, 302] on input "checkbox" at bounding box center [86, 300] width 11 height 11
checkbox input "true"
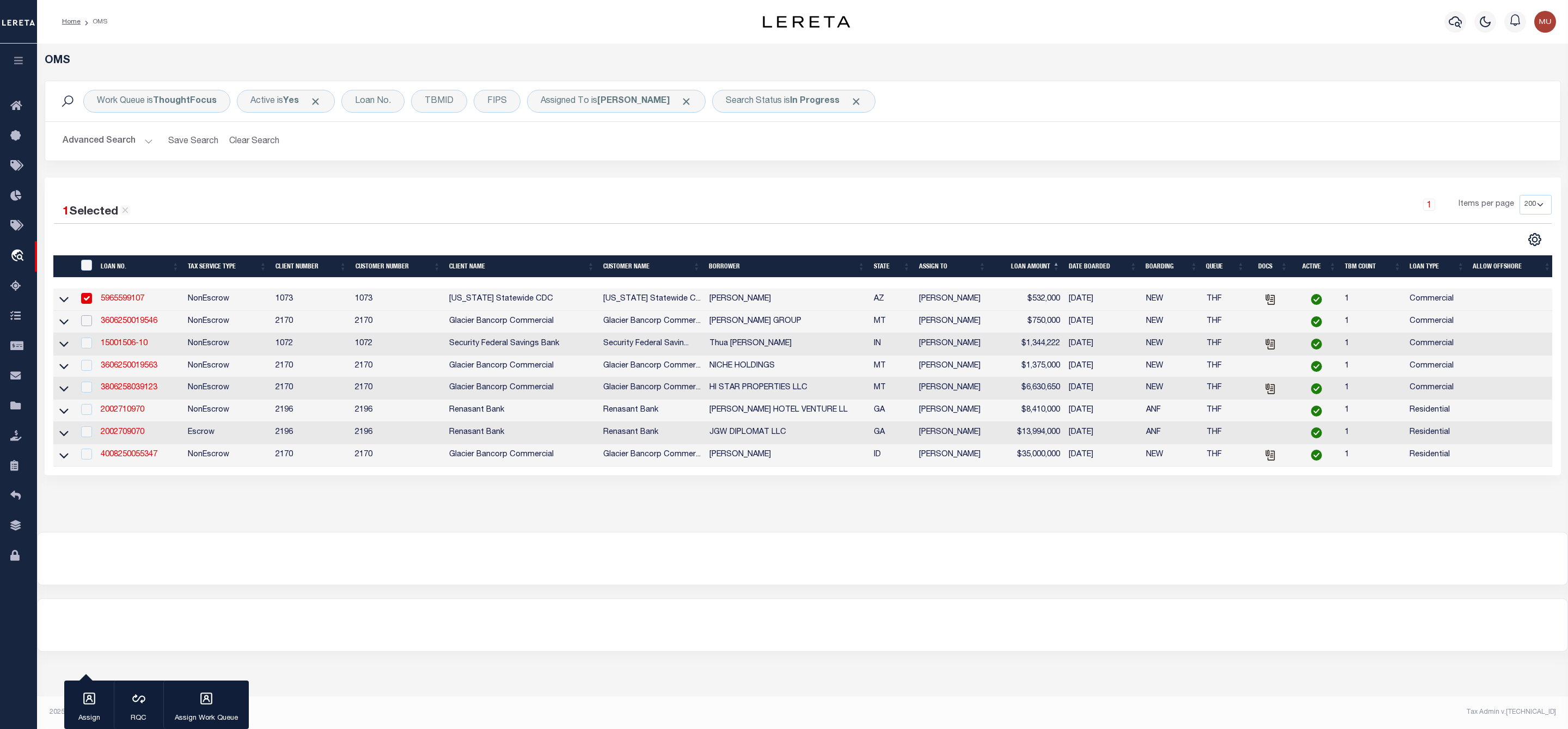
click at [85, 324] on input "checkbox" at bounding box center [86, 321] width 11 height 11
checkbox input "true"
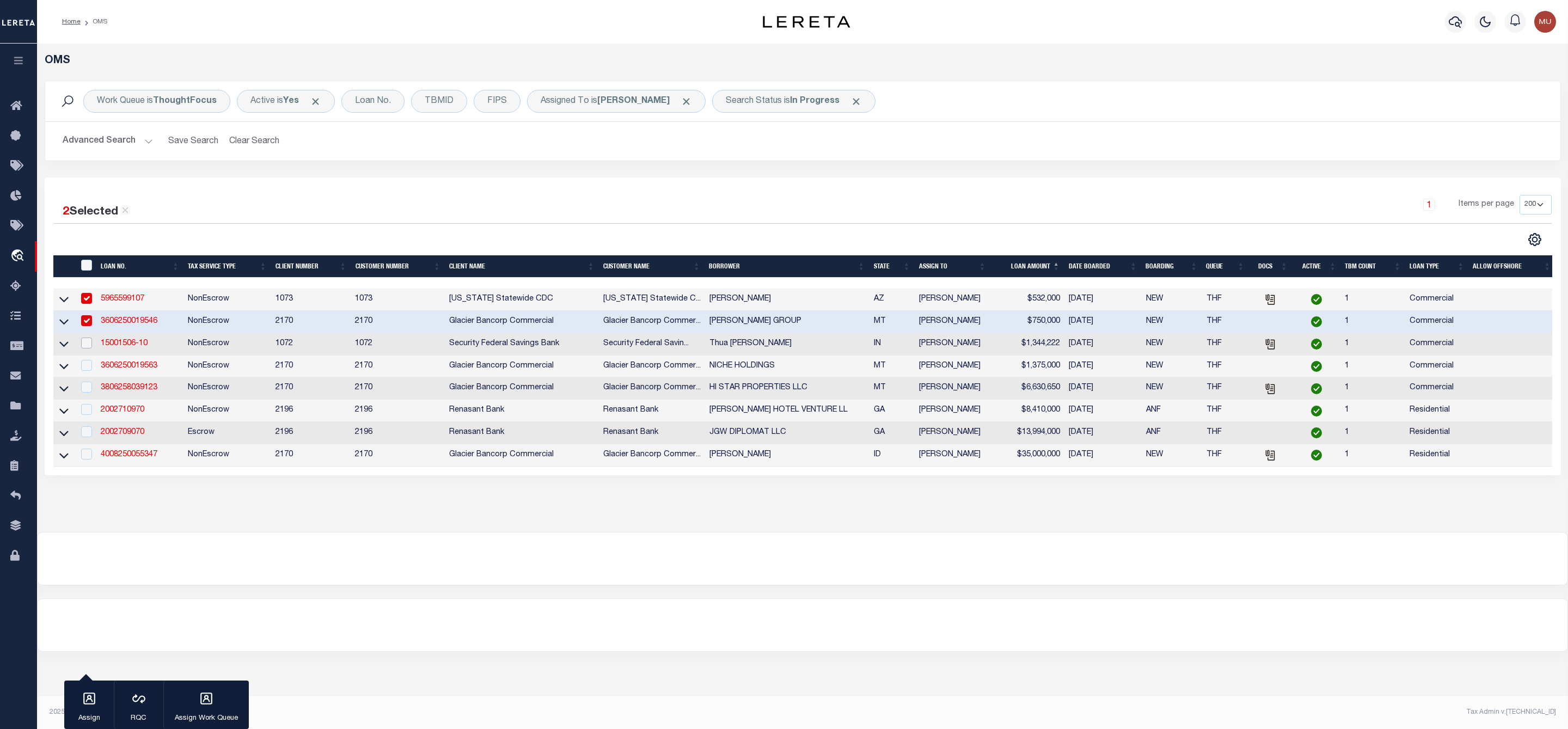
click at [87, 343] on input "checkbox" at bounding box center [86, 343] width 11 height 11
checkbox input "true"
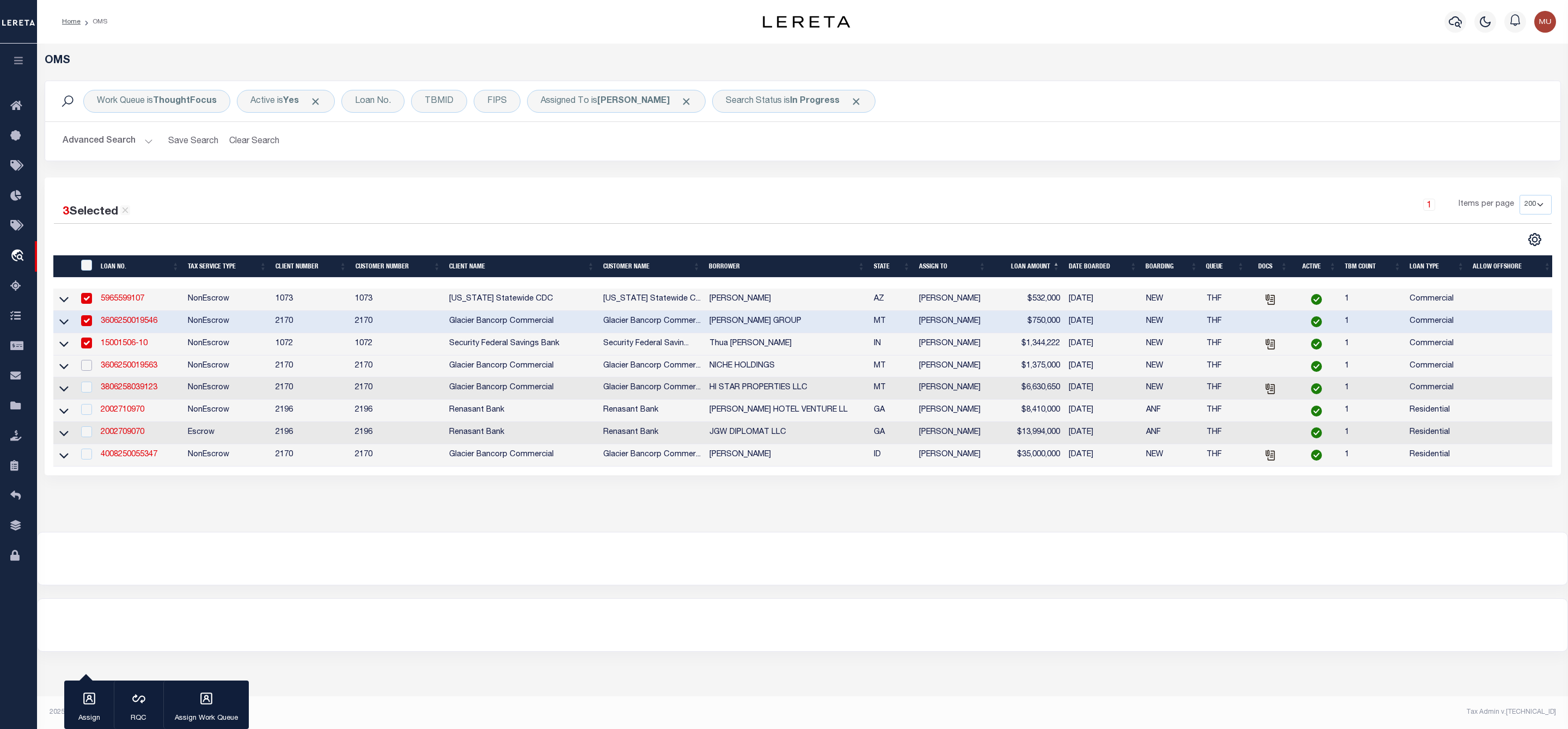
click at [90, 371] on input "checkbox" at bounding box center [86, 365] width 11 height 11
checkbox input "true"
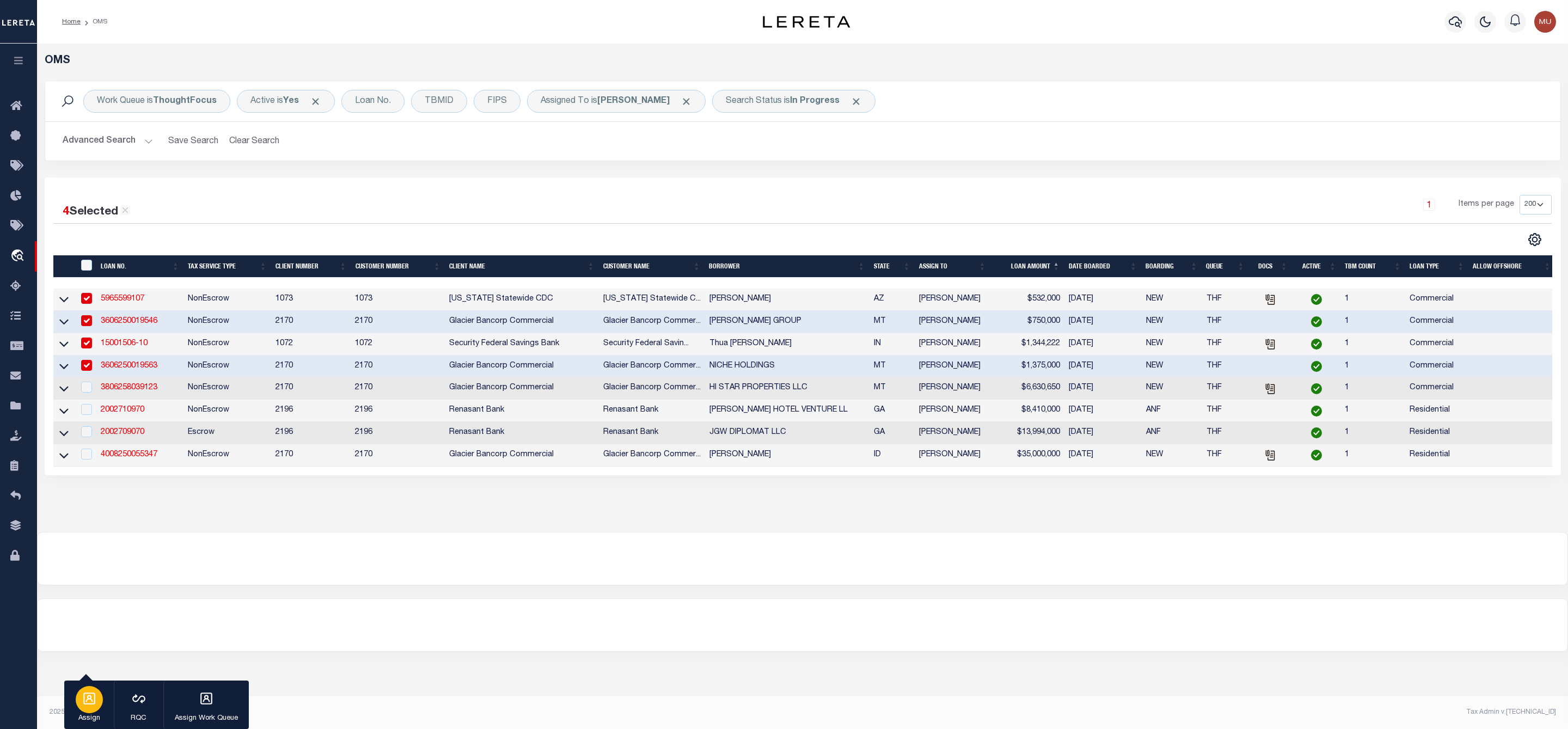
click at [91, 712] on div "button" at bounding box center [89, 699] width 27 height 27
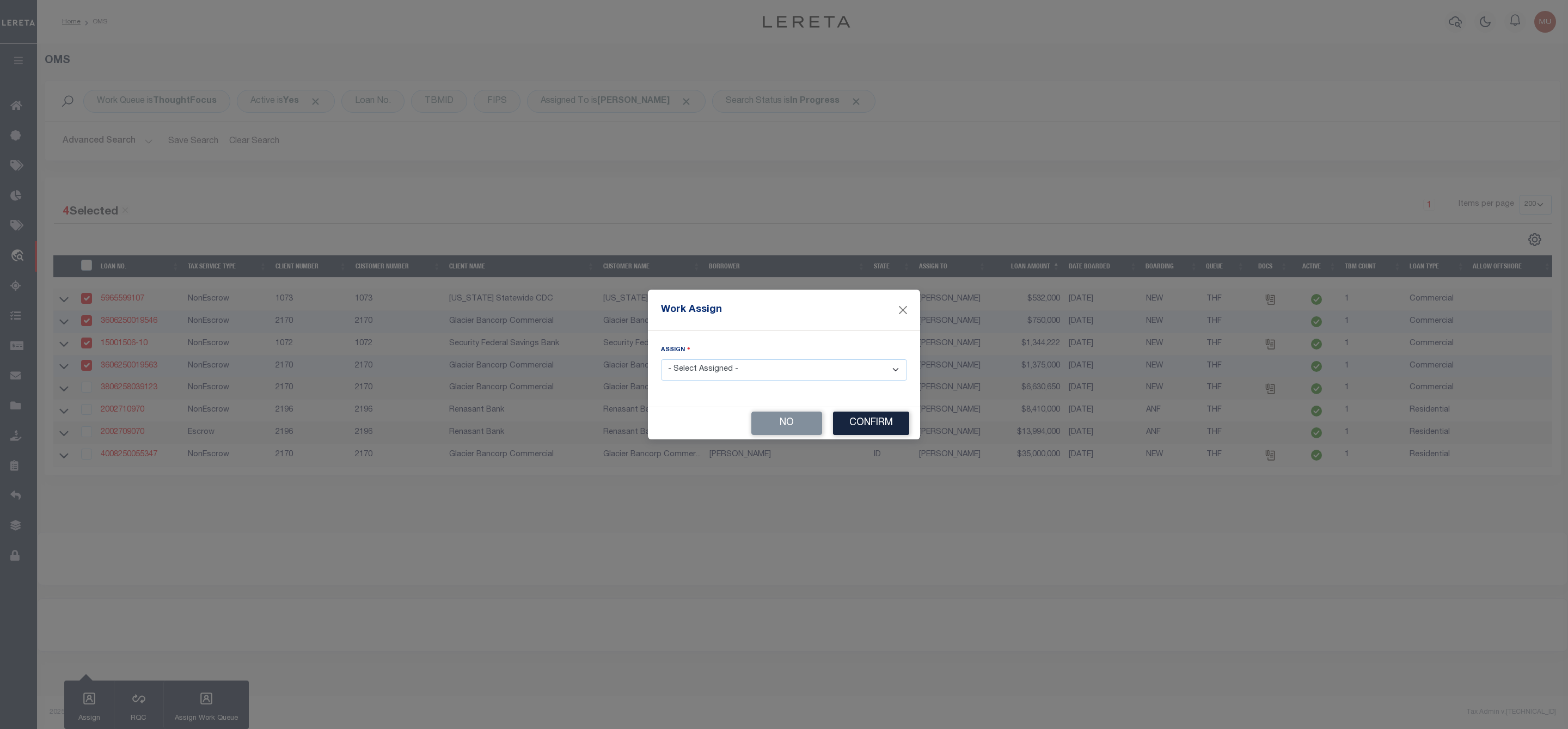
click at [755, 371] on select "- Select Assigned - --Unassigned-- [PERSON_NAME] [PERSON_NAME] [PERSON_NAME] [P…" at bounding box center [784, 369] width 246 height 21
select select "[PERSON_NAME]"
click at [661, 359] on select "- Select Assigned - --Unassigned-- [PERSON_NAME] [PERSON_NAME] [PERSON_NAME] [P…" at bounding box center [784, 369] width 246 height 21
click at [880, 420] on button "Confirm" at bounding box center [870, 423] width 76 height 23
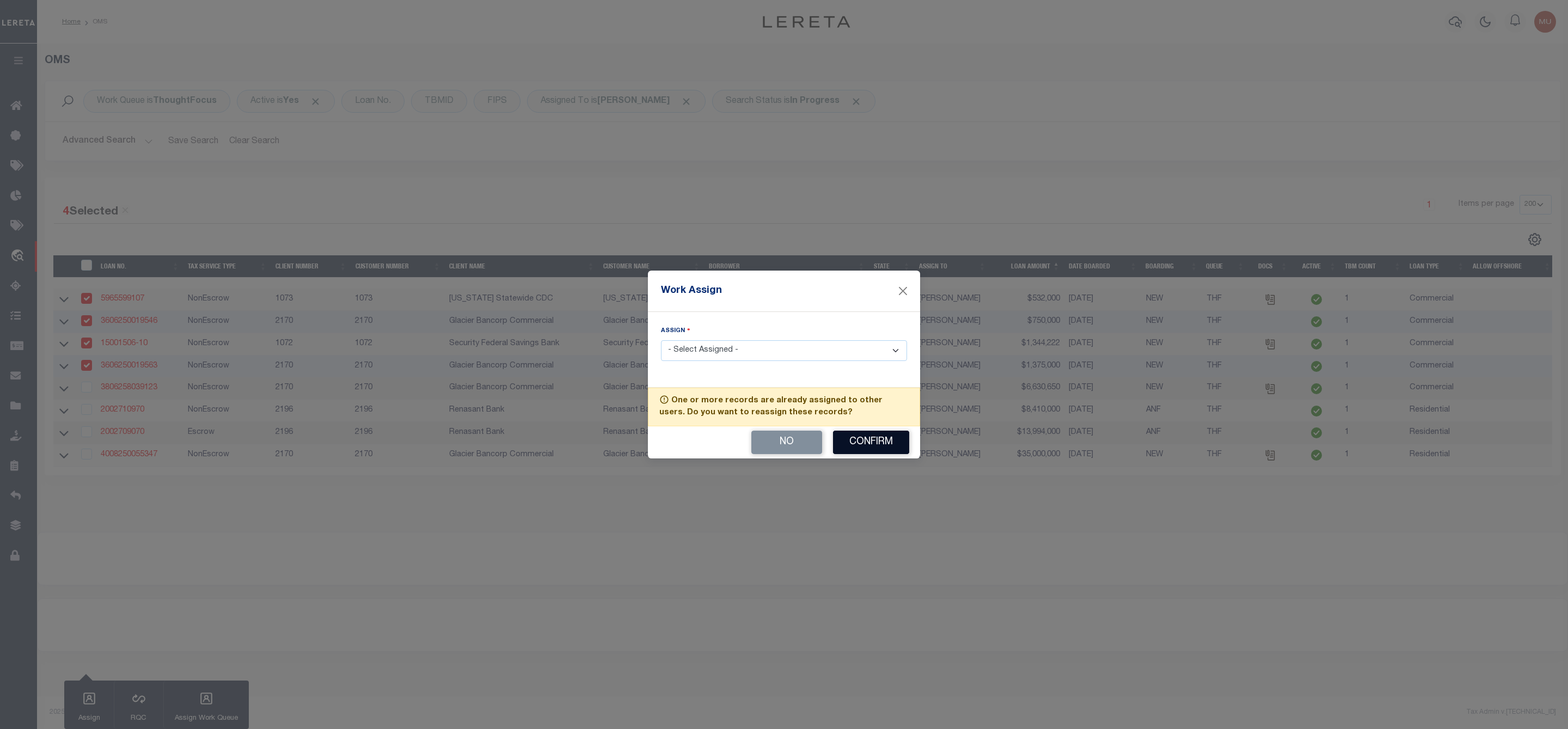
click at [877, 440] on button "Confirm" at bounding box center [870, 442] width 76 height 23
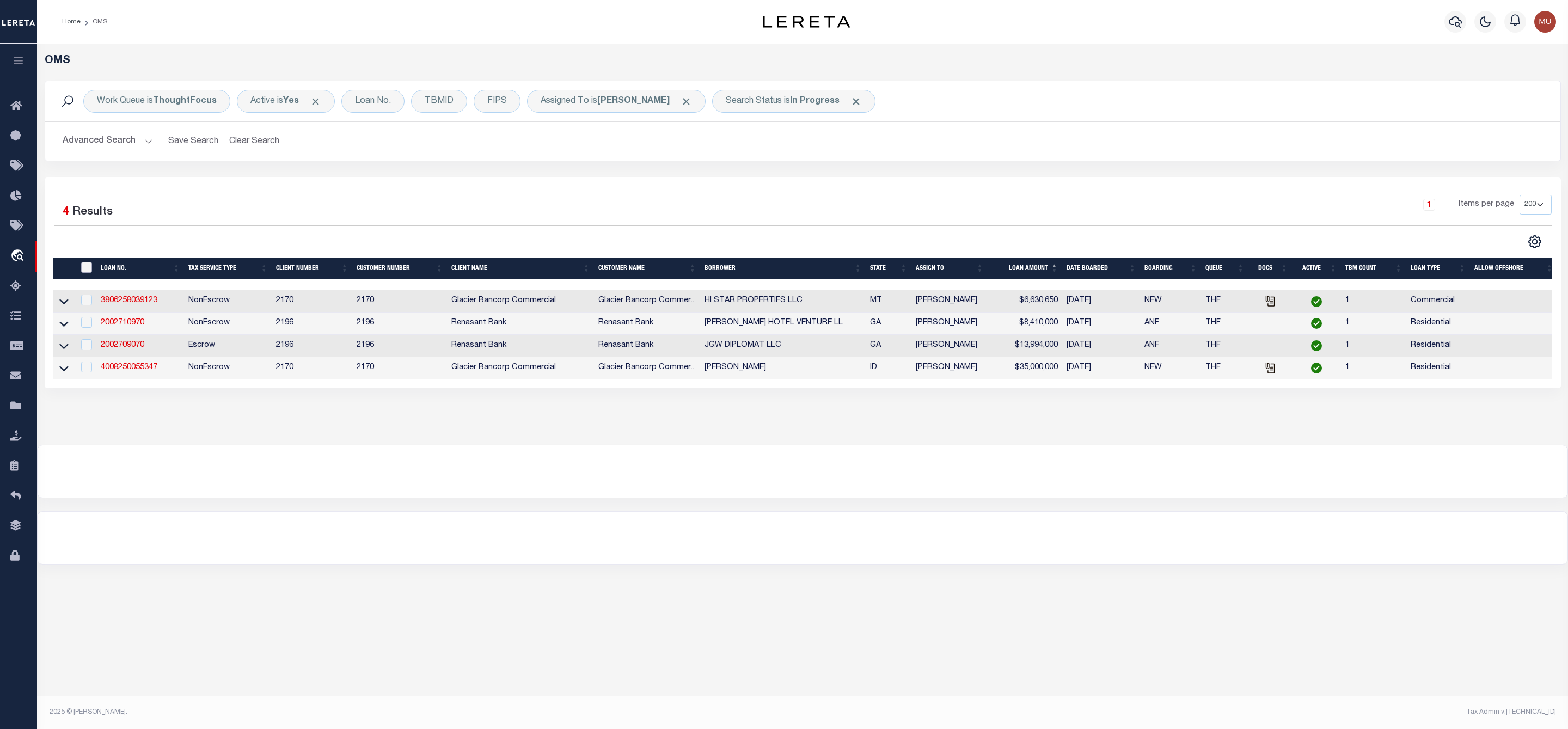
click at [87, 271] on input "" at bounding box center [86, 267] width 11 height 11
checkbox input "true"
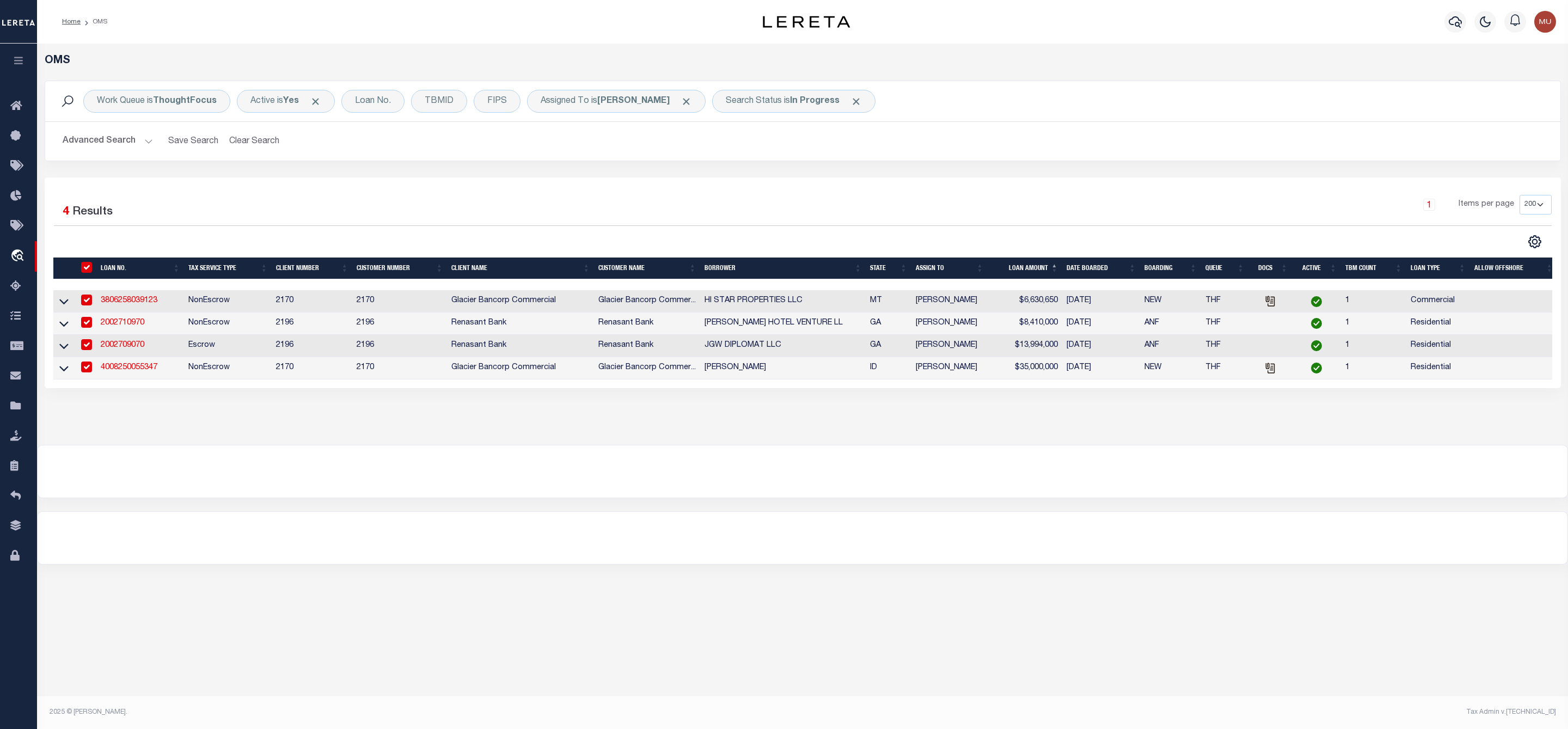
checkbox input "true"
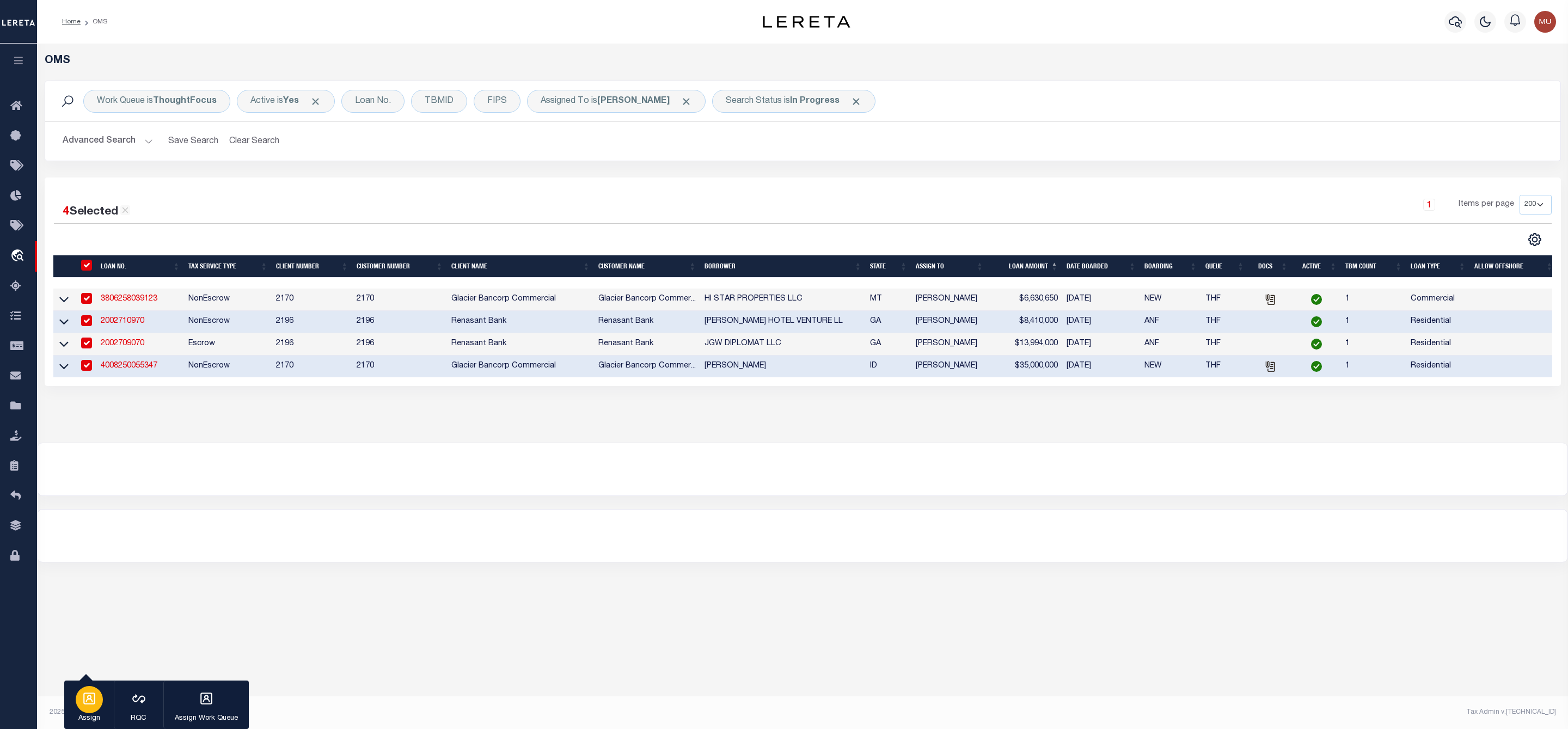
click at [89, 702] on icon "button" at bounding box center [89, 698] width 14 height 14
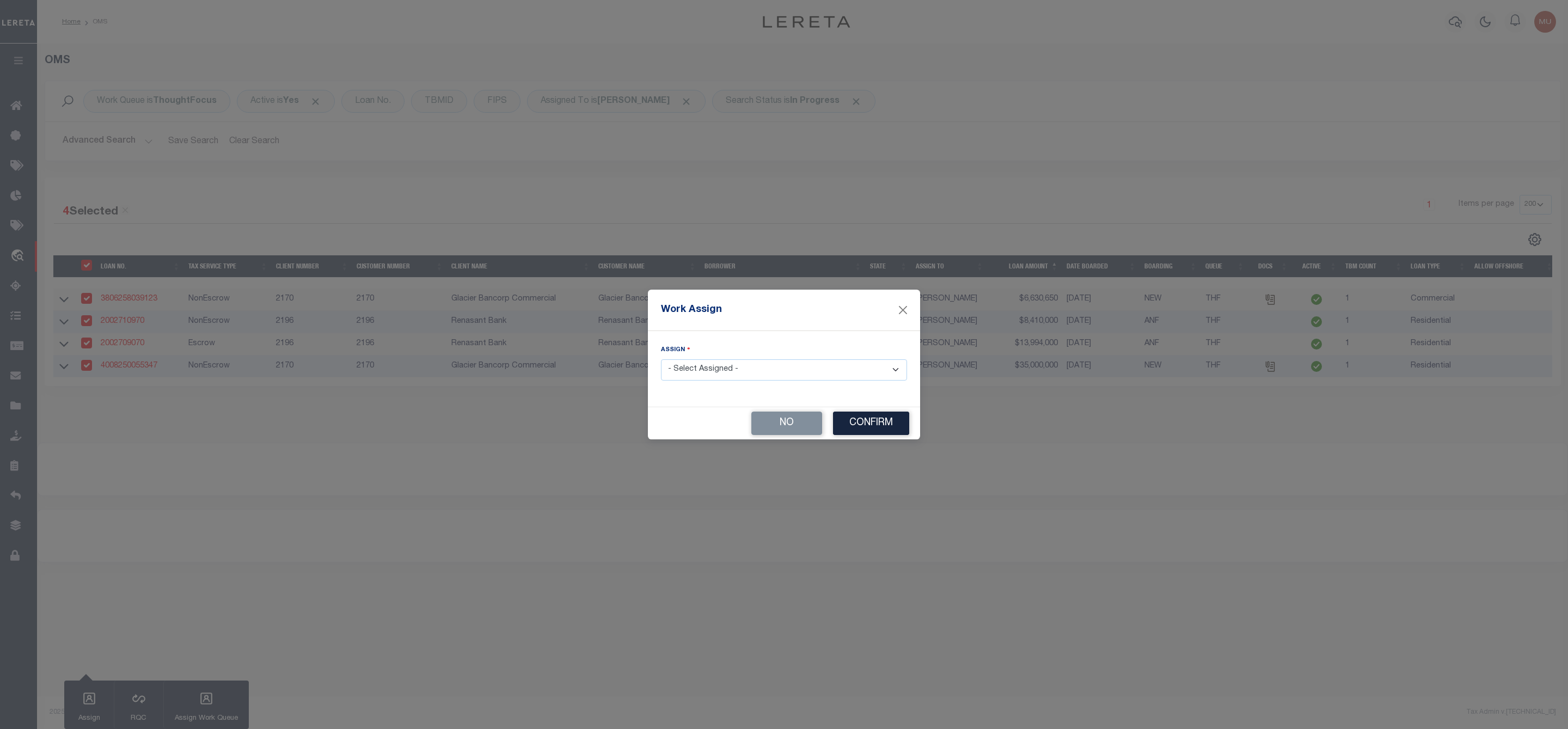
click at [725, 376] on select "- Select Assigned - --Unassigned-- [PERSON_NAME] [PERSON_NAME] [PERSON_NAME] [P…" at bounding box center [784, 369] width 246 height 21
select select "[PERSON_NAME]"
click at [661, 359] on select "- Select Assigned - --Unassigned-- [PERSON_NAME] [PERSON_NAME] [PERSON_NAME] [P…" at bounding box center [784, 369] width 246 height 21
click at [880, 424] on button "Confirm" at bounding box center [870, 423] width 76 height 23
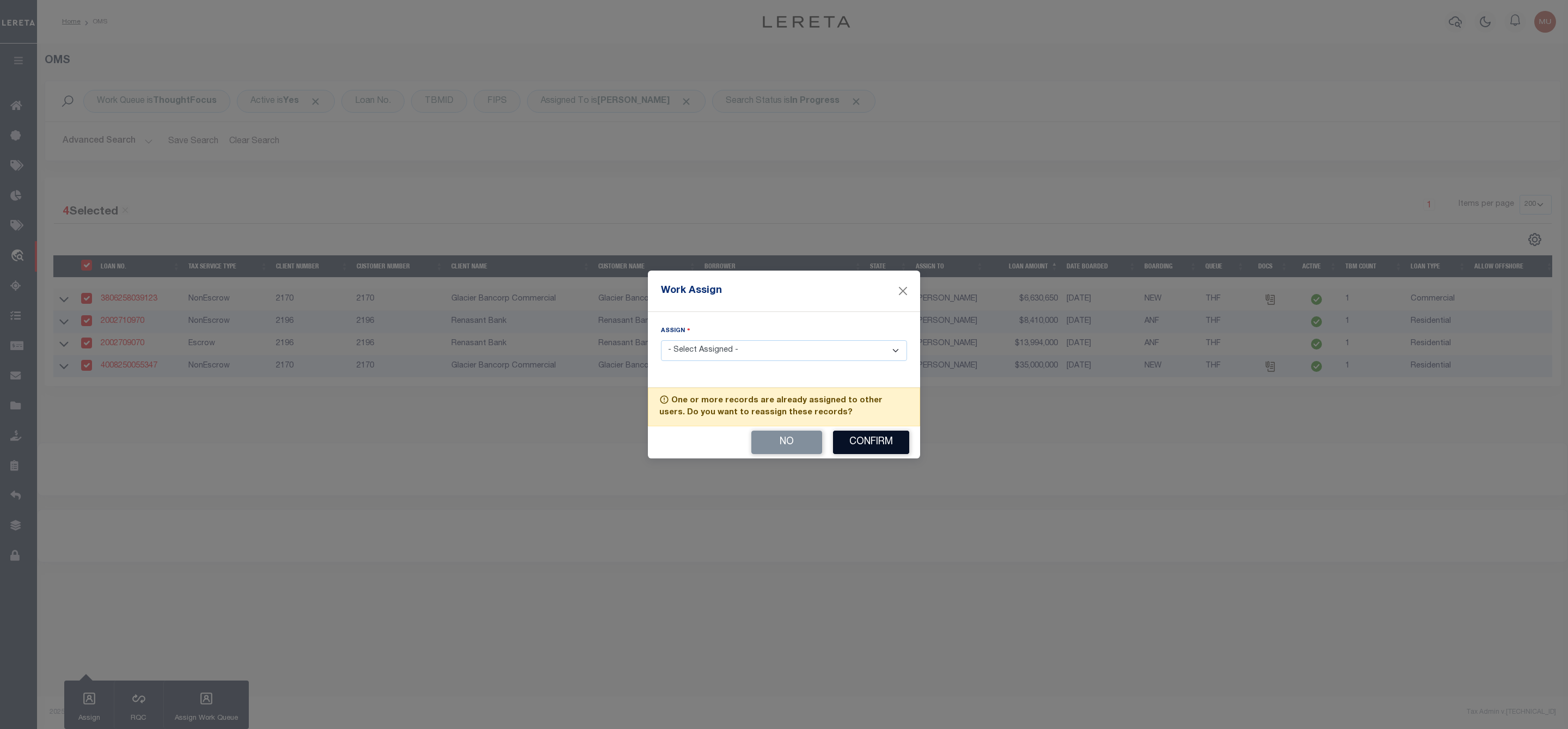
click at [870, 440] on button "Confirm" at bounding box center [870, 442] width 76 height 23
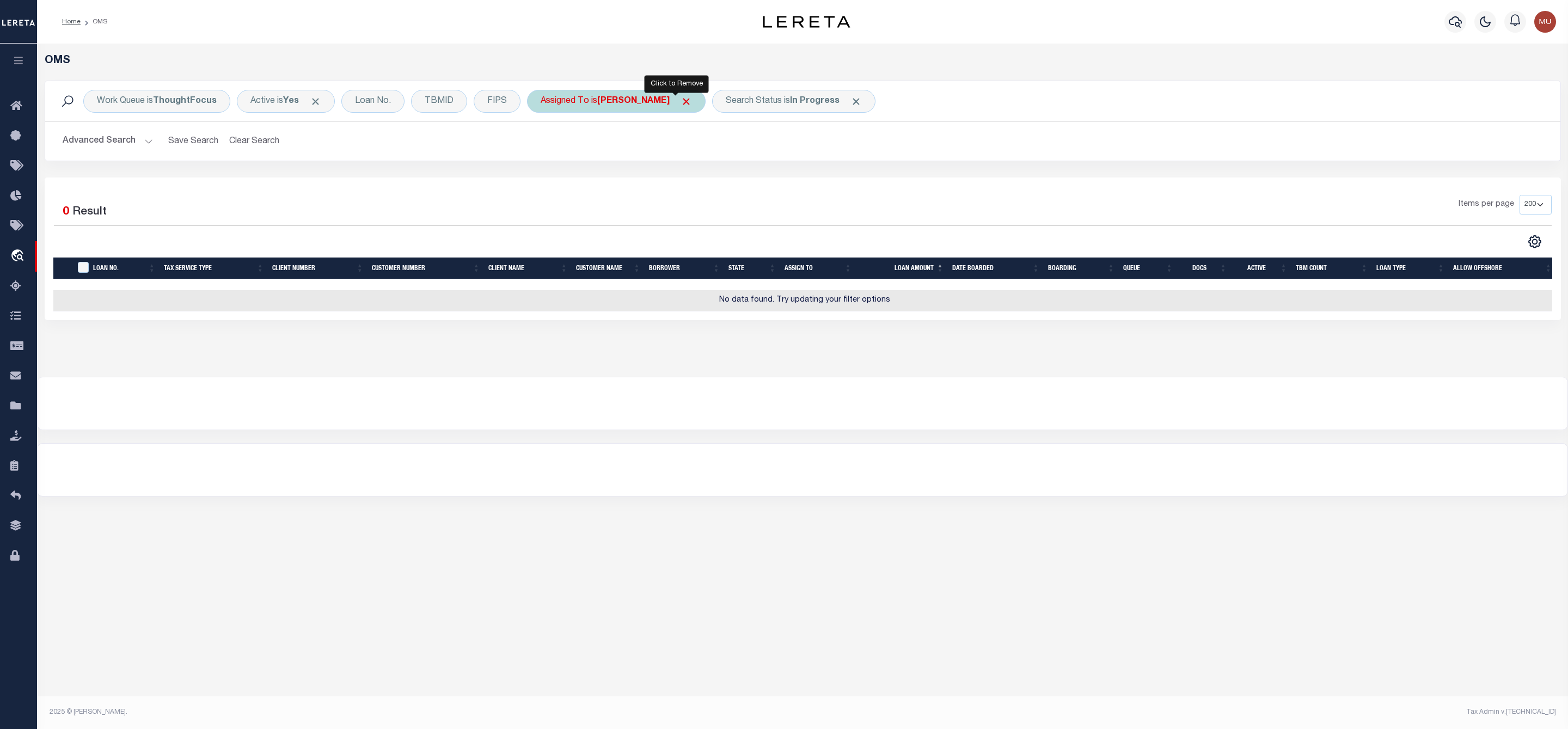
click at [681, 101] on span "Click to Remove" at bounding box center [686, 101] width 12 height 12
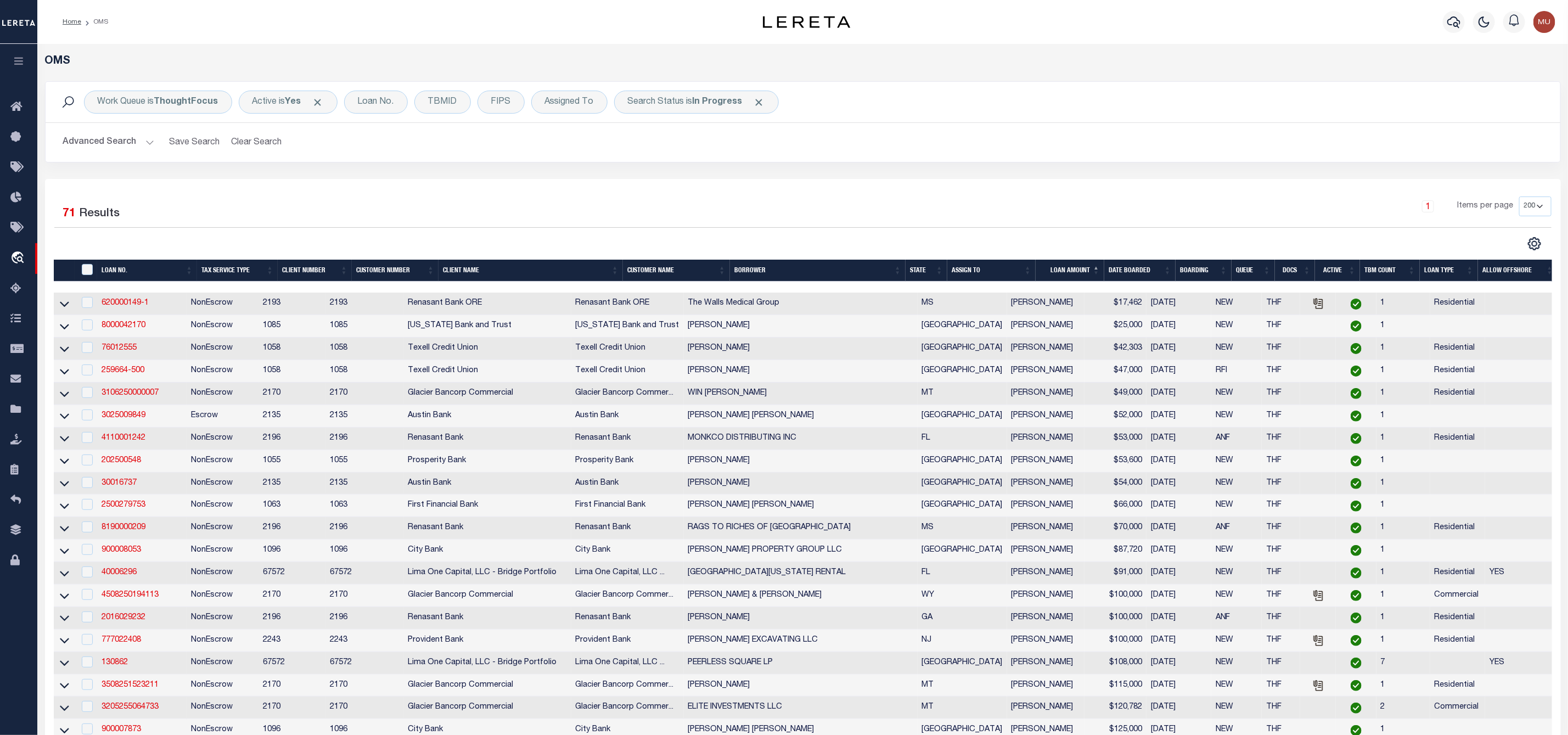
click at [1027, 270] on th "ASSIGN TO" at bounding box center [992, 271] width 88 height 23
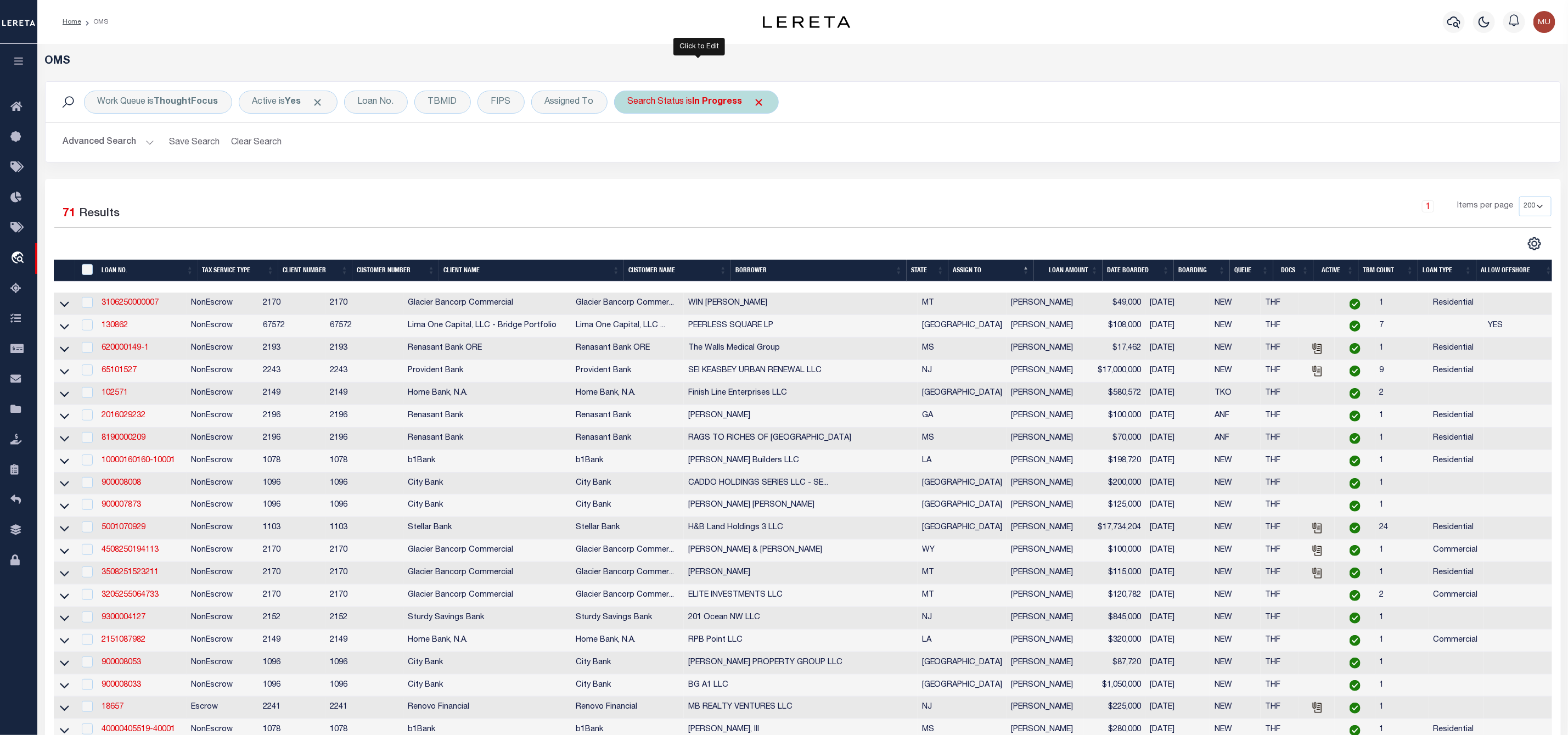
click at [701, 98] on b "In Progress" at bounding box center [717, 102] width 50 height 9
click at [680, 150] on select "Automated Search Bad Parcel Complete Duplicate Parcel High Dollar Reporting In …" at bounding box center [709, 156] width 161 height 21
select select "RD"
click at [631, 147] on select "Automated Search Bad Parcel Complete Duplicate Parcel High Dollar Reporting In …" at bounding box center [709, 156] width 161 height 21
click at [774, 183] on input "Apply" at bounding box center [773, 180] width 33 height 18
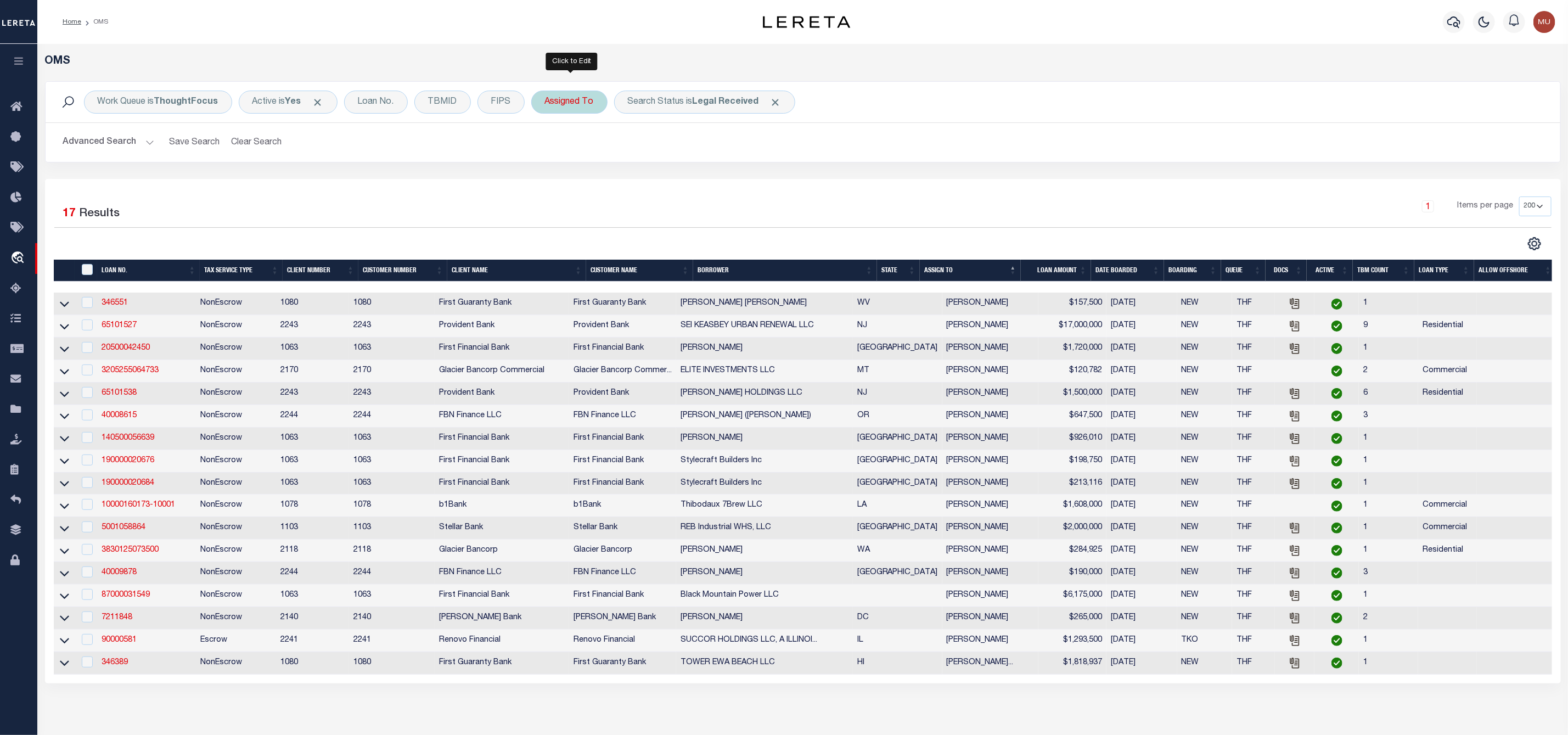
click at [569, 104] on div "Assigned To" at bounding box center [570, 102] width 76 height 23
click at [562, 158] on select "--Unassigned-- [PERSON_NAME] [PERSON_NAME] [PERSON_NAME] [PERSON_NAME], [PERSON…" at bounding box center [626, 156] width 161 height 21
select select "[PERSON_NAME]"
click at [547, 147] on select "--Unassigned-- [PERSON_NAME] [PERSON_NAME] [PERSON_NAME] [PERSON_NAME], [PERSON…" at bounding box center [626, 156] width 161 height 21
click at [699, 179] on input "Apply" at bounding box center [690, 180] width 33 height 18
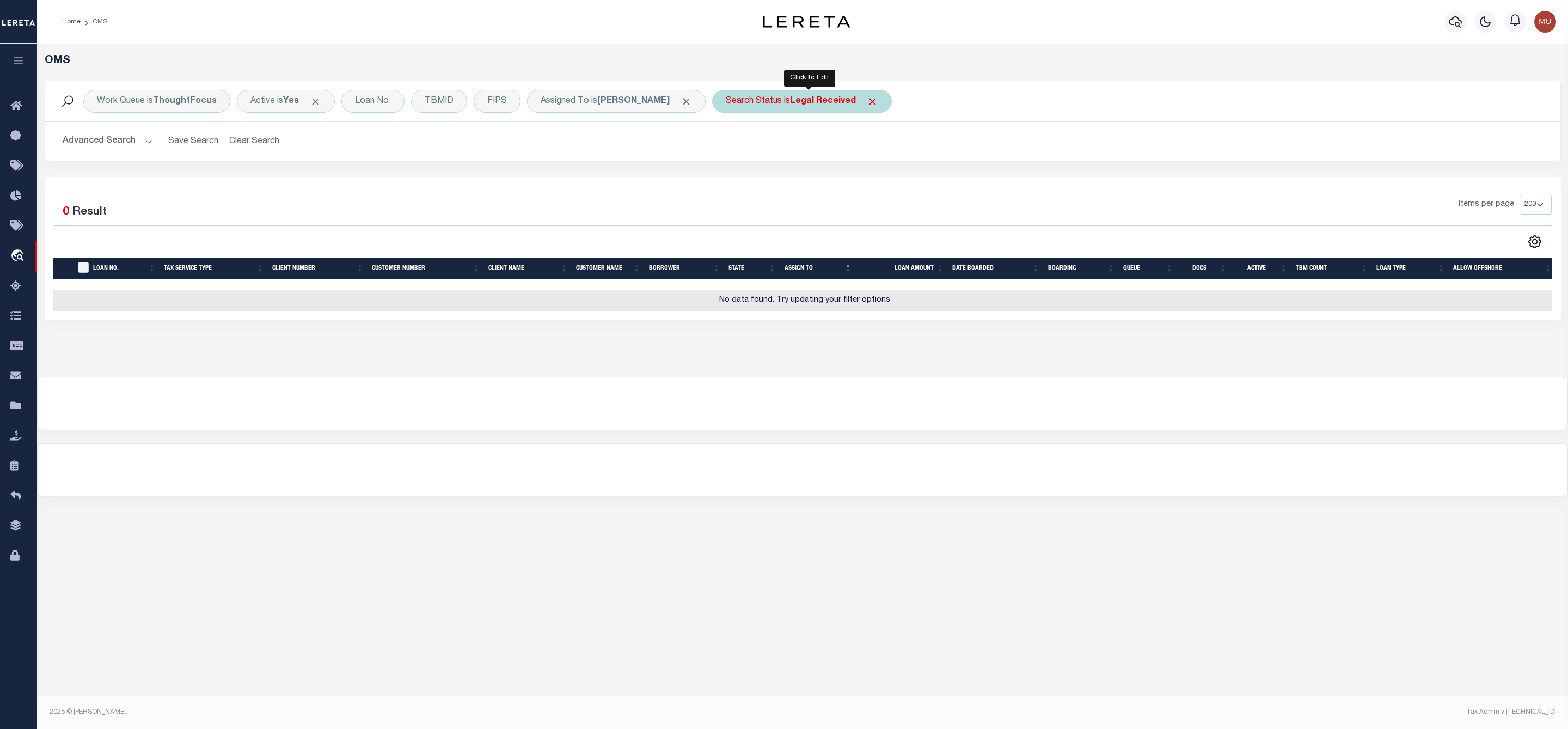
click at [774, 105] on div "Search Status is Legal Received" at bounding box center [802, 102] width 180 height 23
click at [771, 160] on select "Automated Search Bad Parcel Complete Duplicate Parcel High Dollar Reporting In …" at bounding box center [806, 155] width 160 height 21
select select "IP"
click at [733, 145] on select "Automated Search Bad Parcel Complete Duplicate Parcel High Dollar Reporting In …" at bounding box center [806, 155] width 160 height 21
click at [864, 173] on input "Apply" at bounding box center [870, 178] width 32 height 18
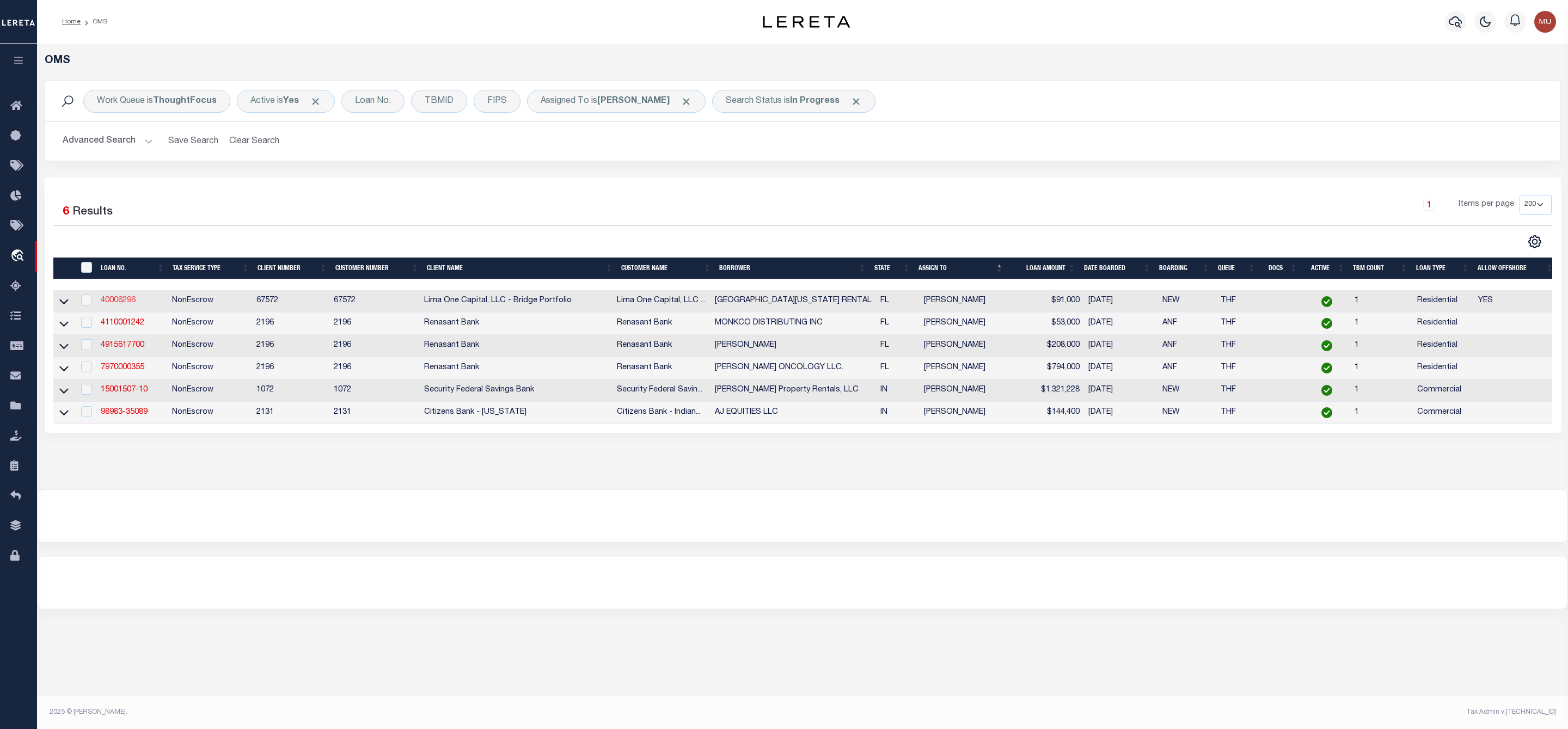
click at [131, 304] on link "40006296" at bounding box center [117, 300] width 35 height 8
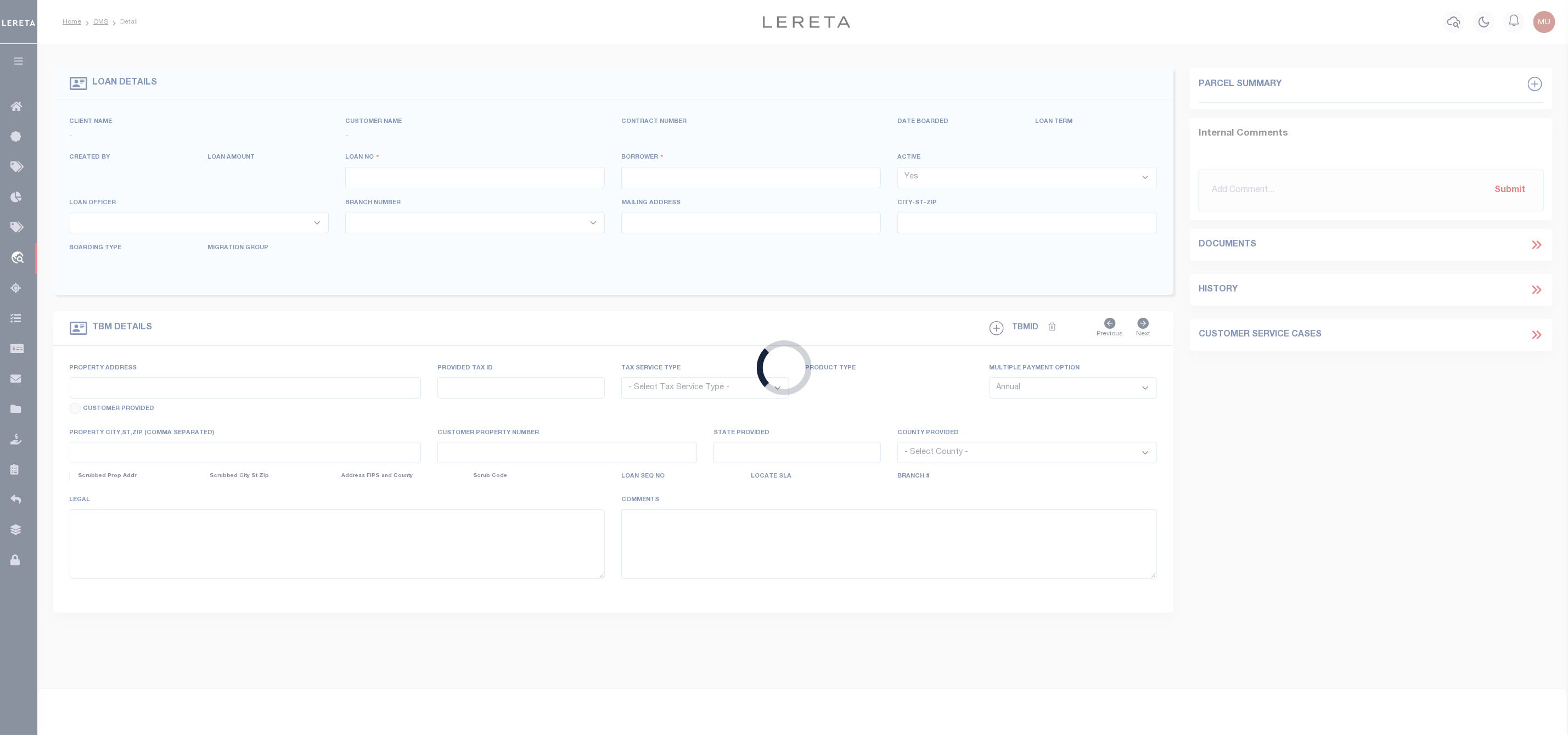
type input "40006296"
type input "[GEOGRAPHIC_DATA][US_STATE] RENTAL"
select select
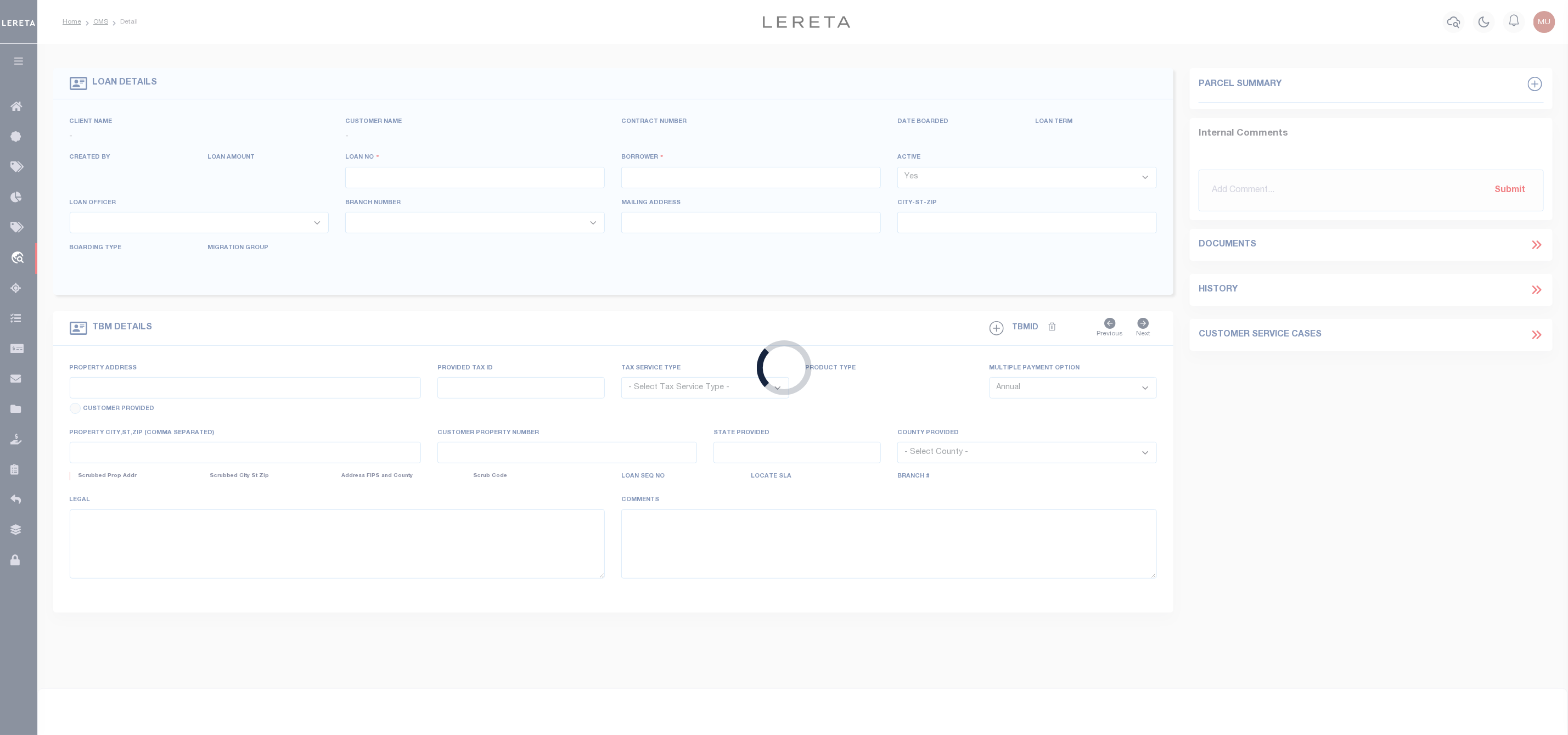
select select "10"
select select
type input "[STREET_ADDRESS]"
radio input "true"
select select "NonEscrow"
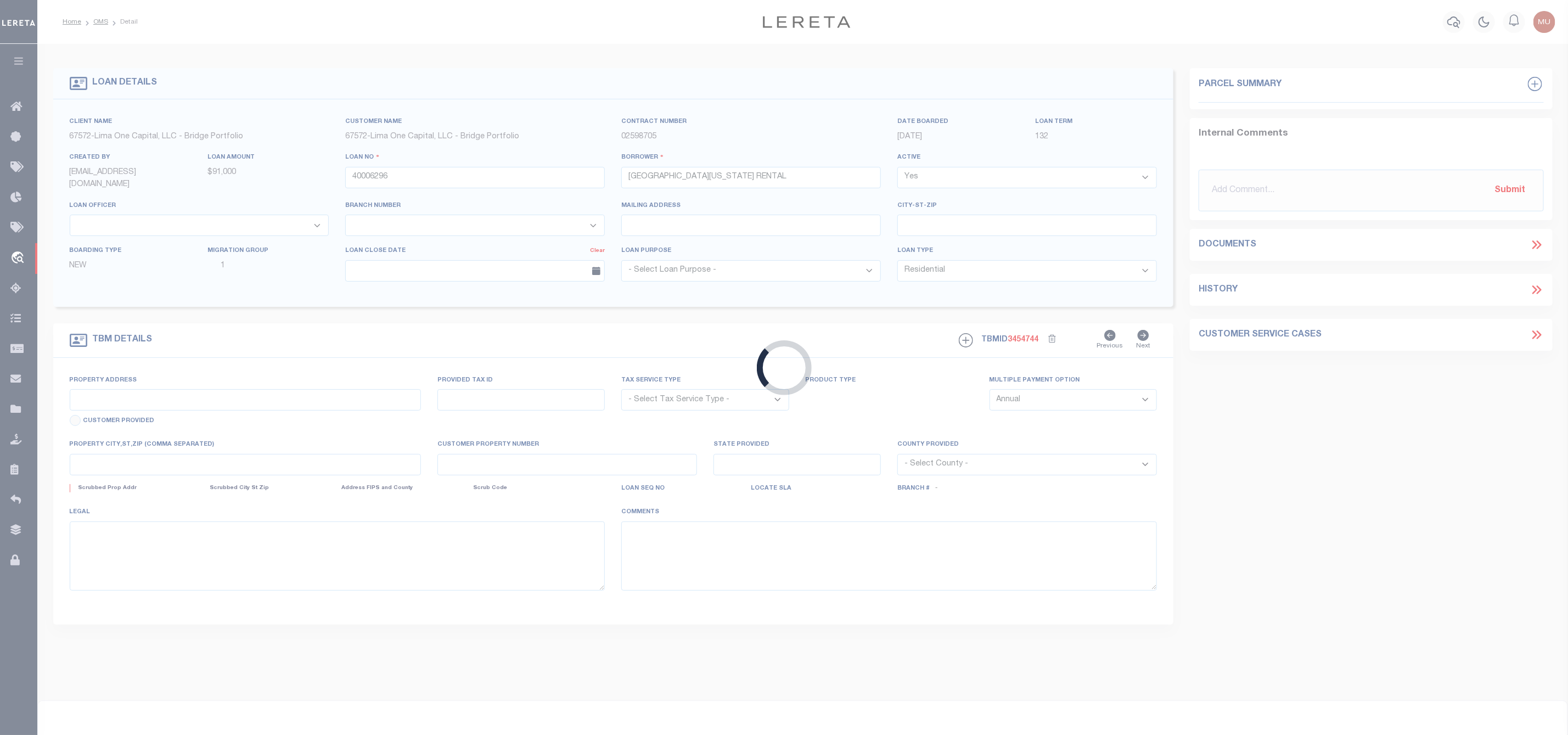
select select
type input "[GEOGRAPHIC_DATA] FL 32209"
type input "40006296-1"
type input "FL"
type textarea "SEE FILE1"
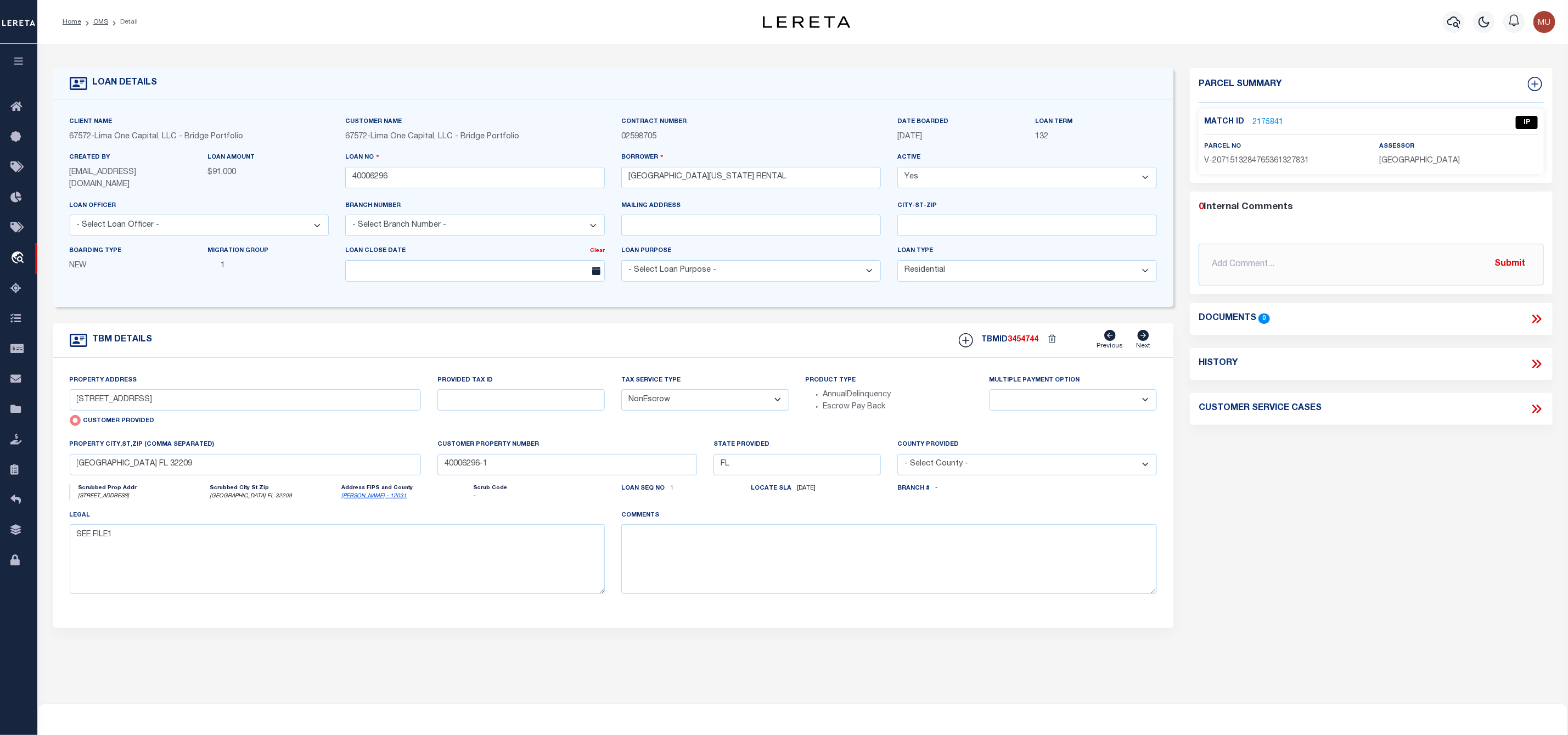
click at [1275, 117] on link "2175841" at bounding box center [1268, 123] width 31 height 12
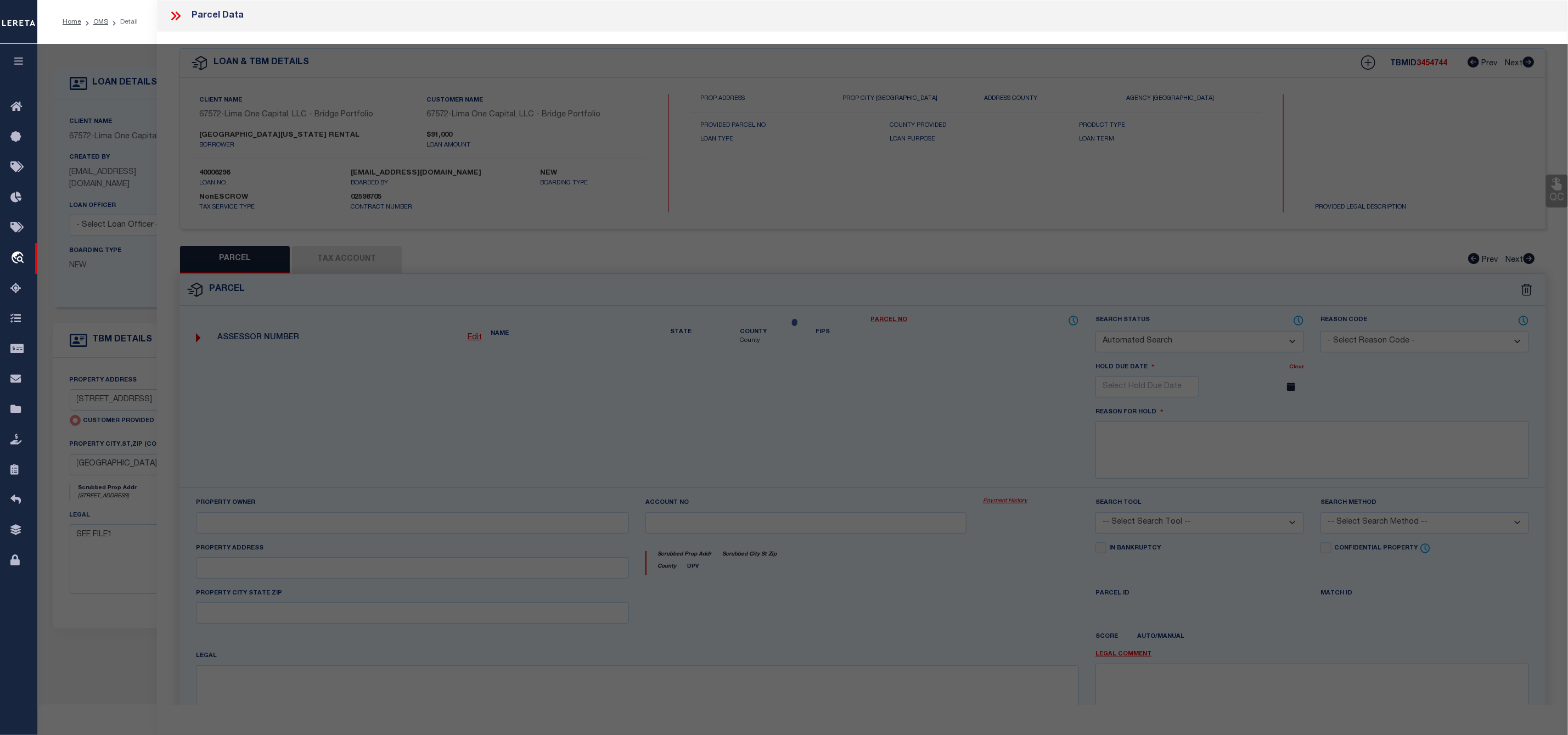
checkbox input "false"
select select "IP"
select select "AGW"
select select "ADD"
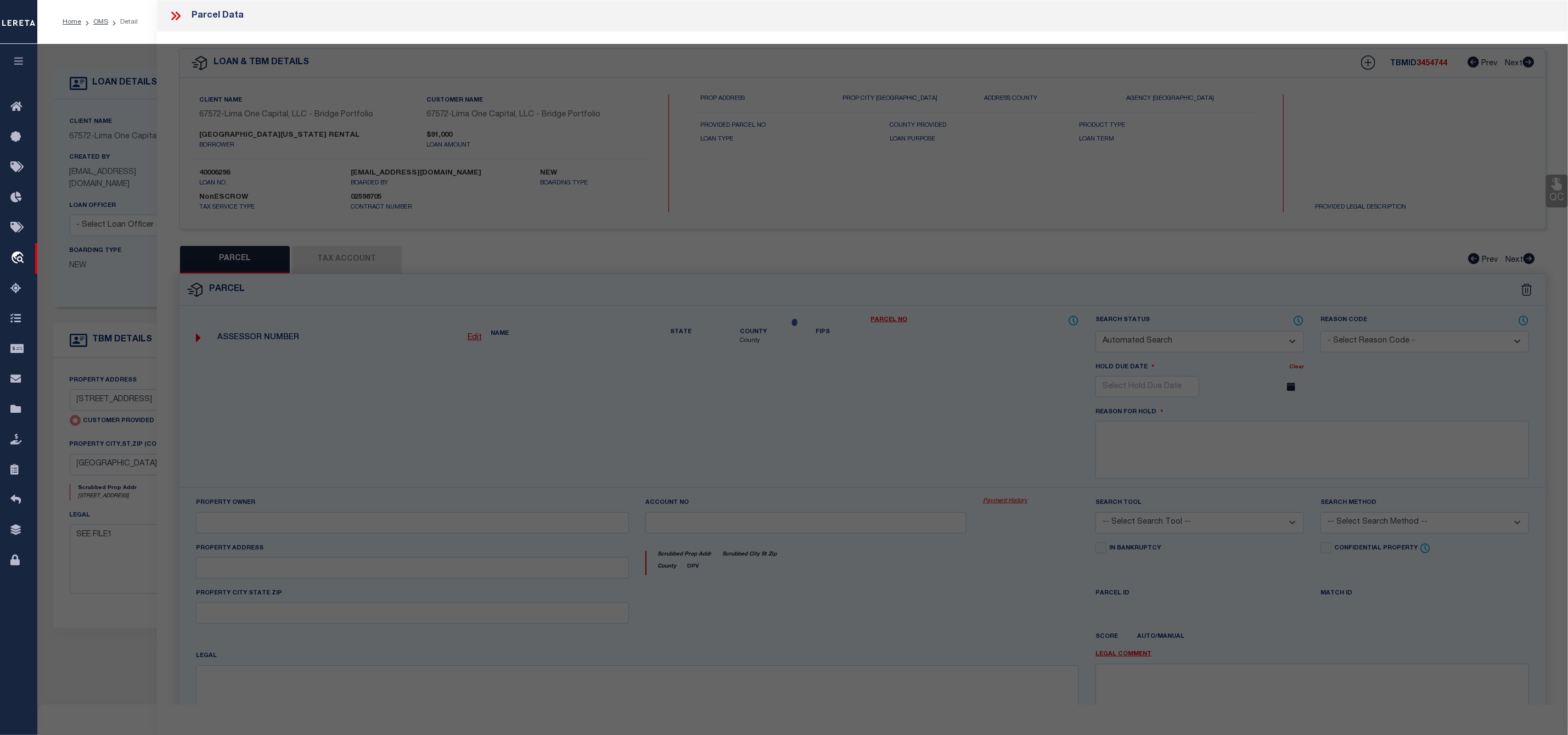
type input "[STREET_ADDRESS]"
type input "[GEOGRAPHIC_DATA] FL 32209"
type textarea "Untangled by updating parcel number to what was already in system, per teams co…"
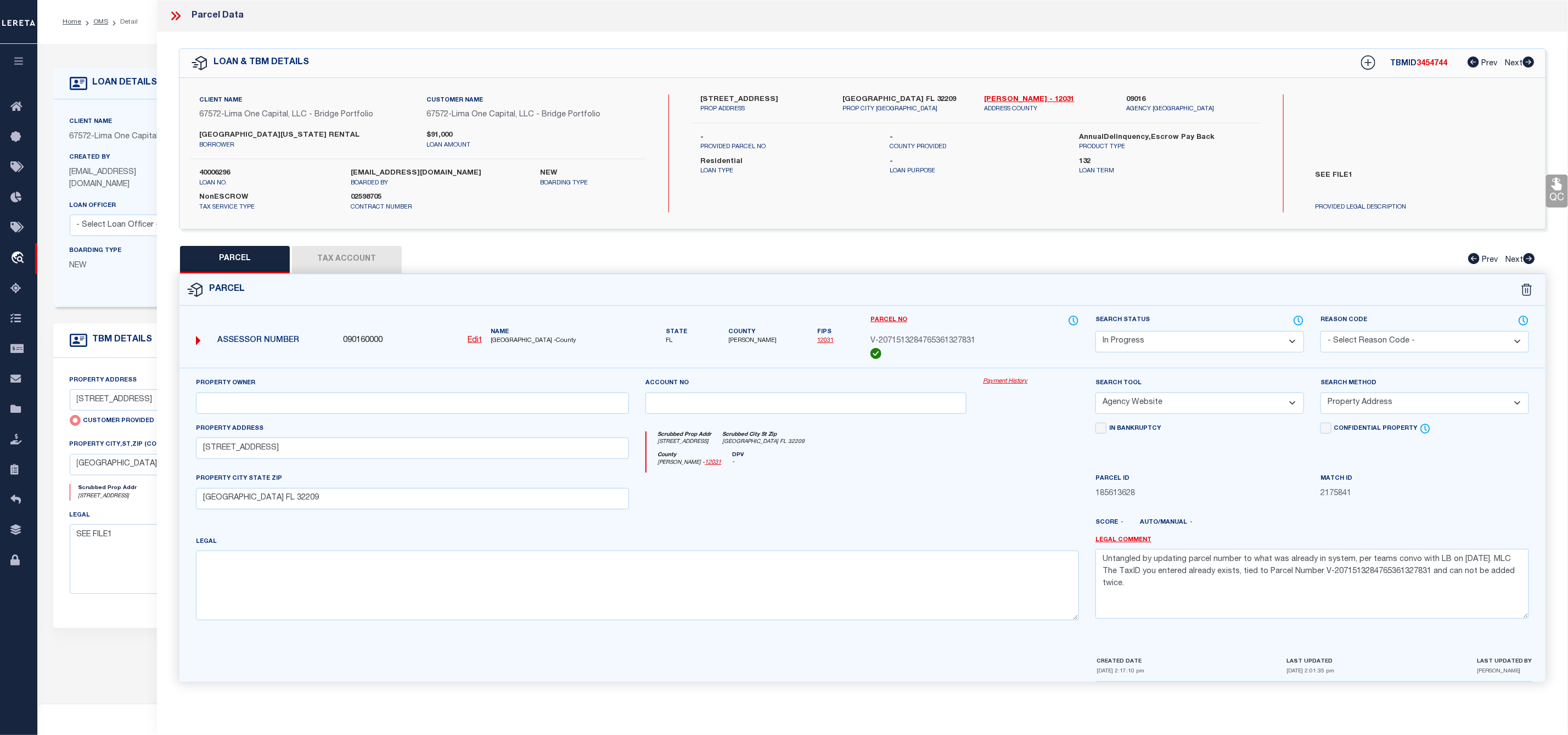
click at [740, 96] on label "[STREET_ADDRESS]" at bounding box center [763, 100] width 126 height 11
copy label "20TH"
click at [705, 99] on label "[STREET_ADDRESS]" at bounding box center [763, 100] width 126 height 11
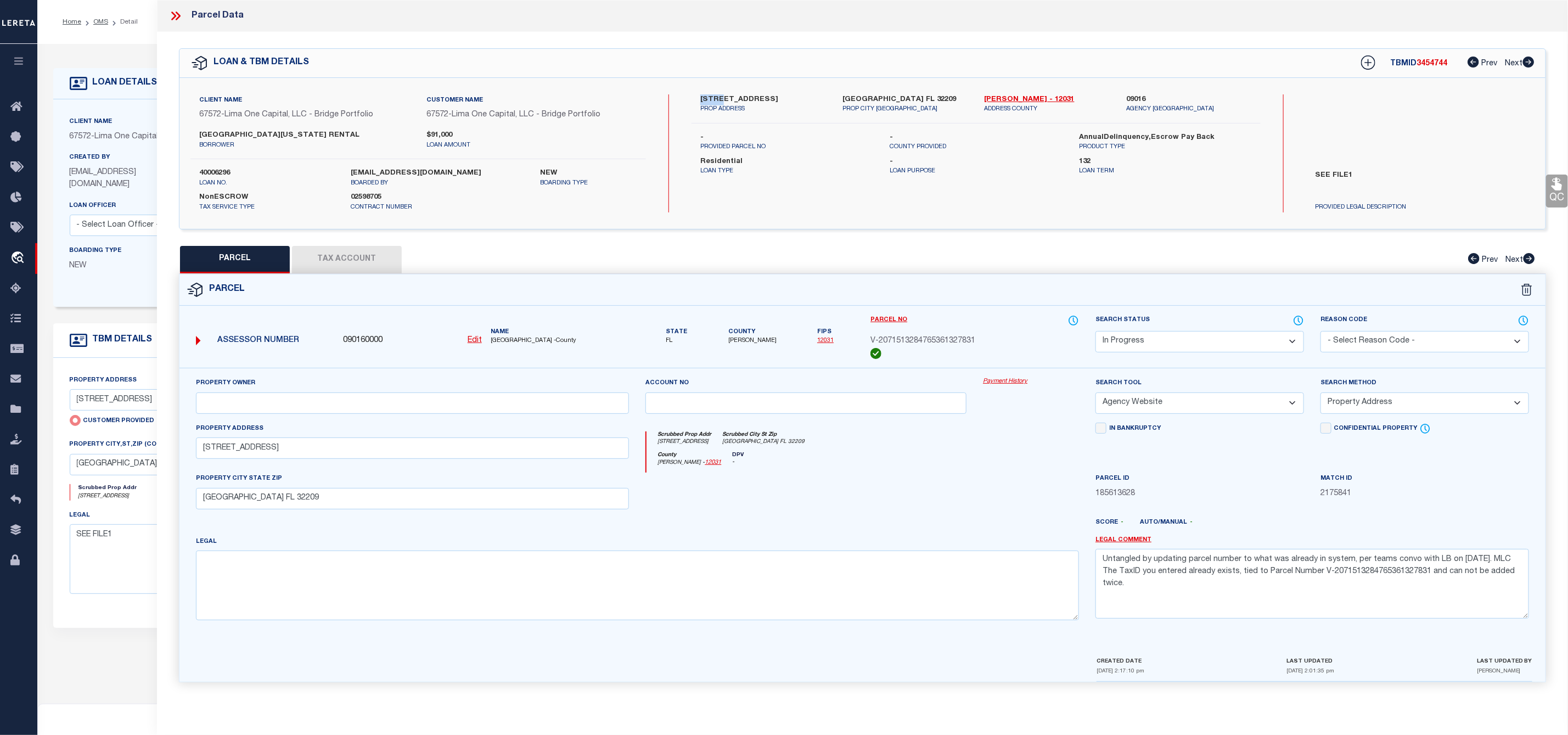
copy label "1931"
click at [175, 13] on icon at bounding box center [176, 15] width 14 height 14
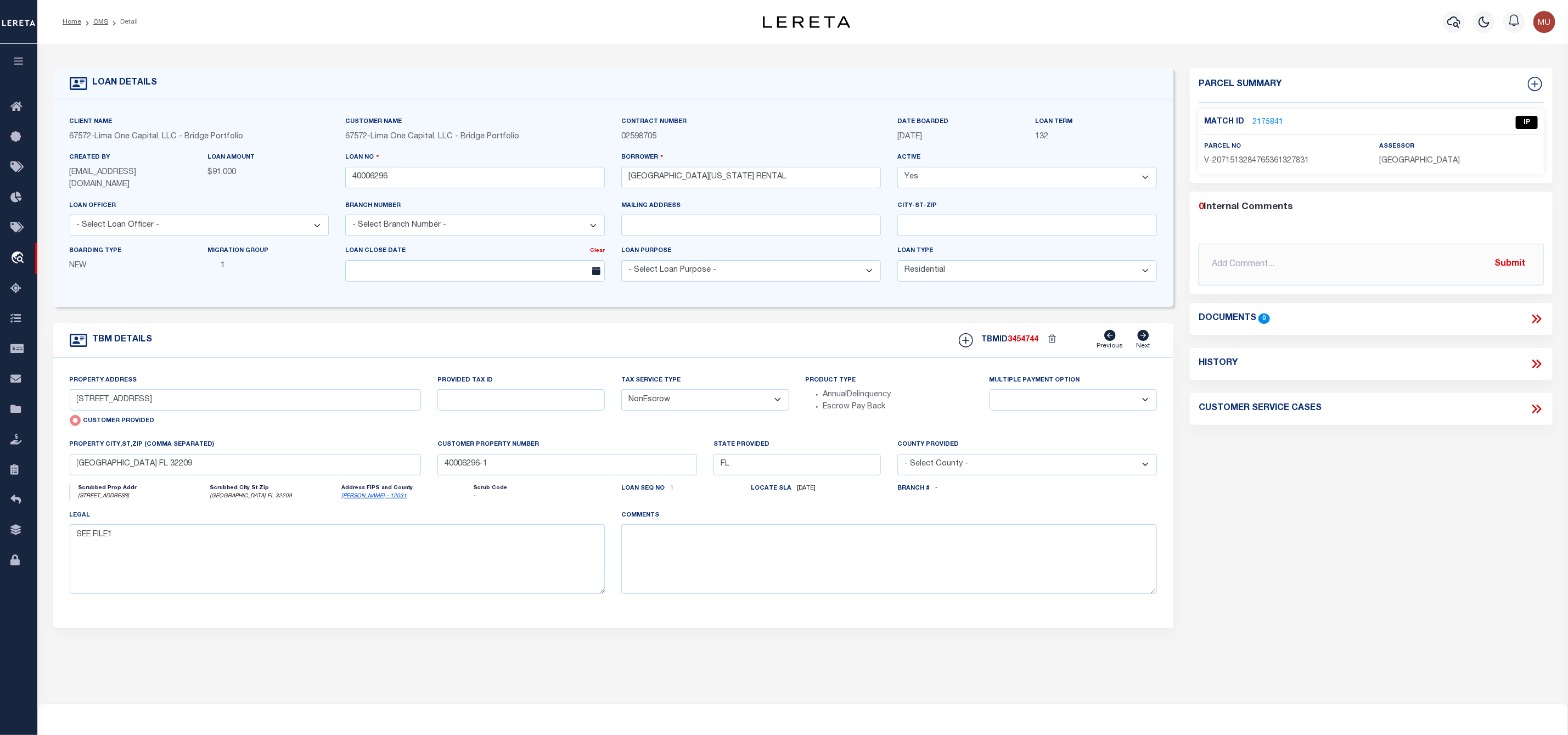
click at [1275, 121] on link "2175841" at bounding box center [1268, 123] width 31 height 12
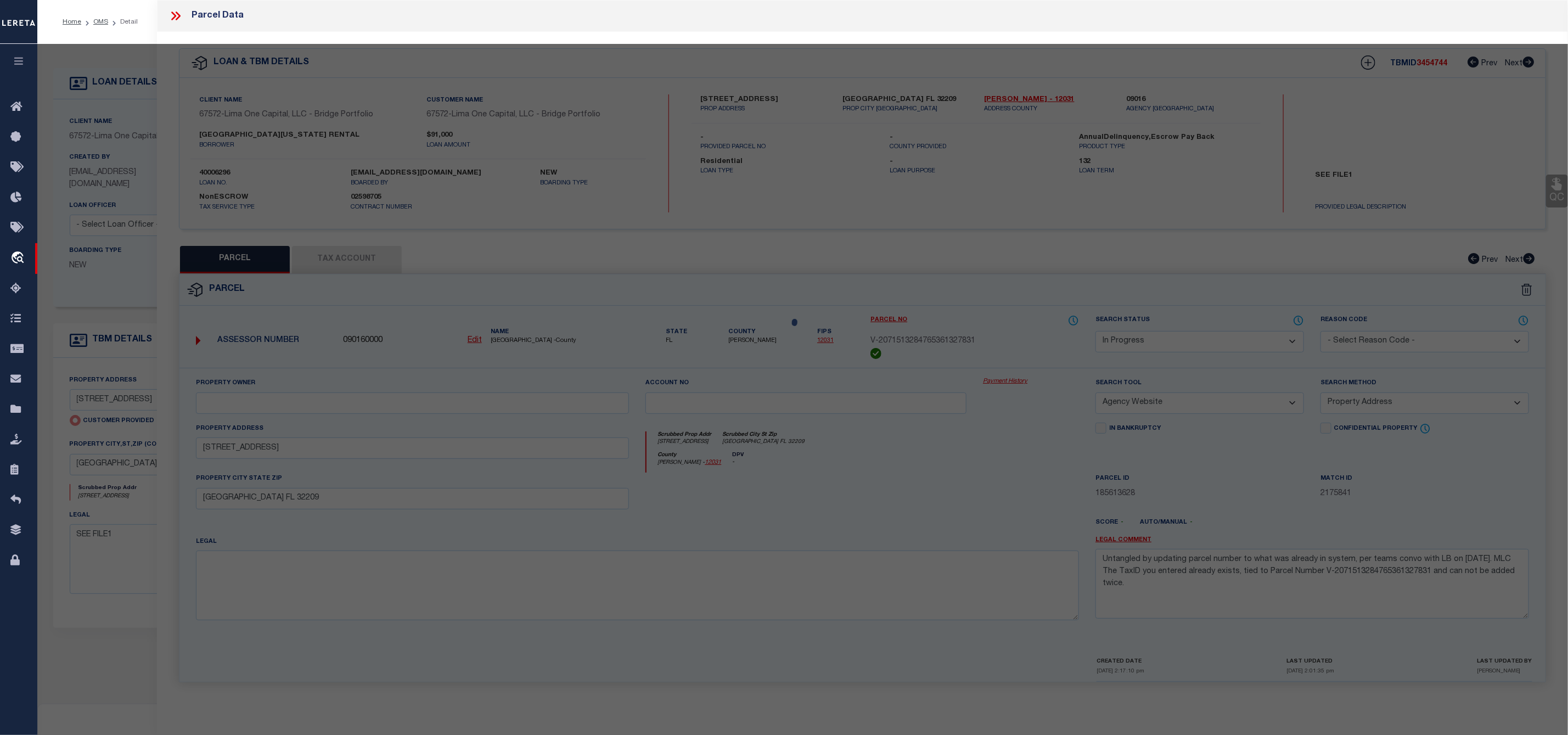
select select "AS"
select select
checkbox input "false"
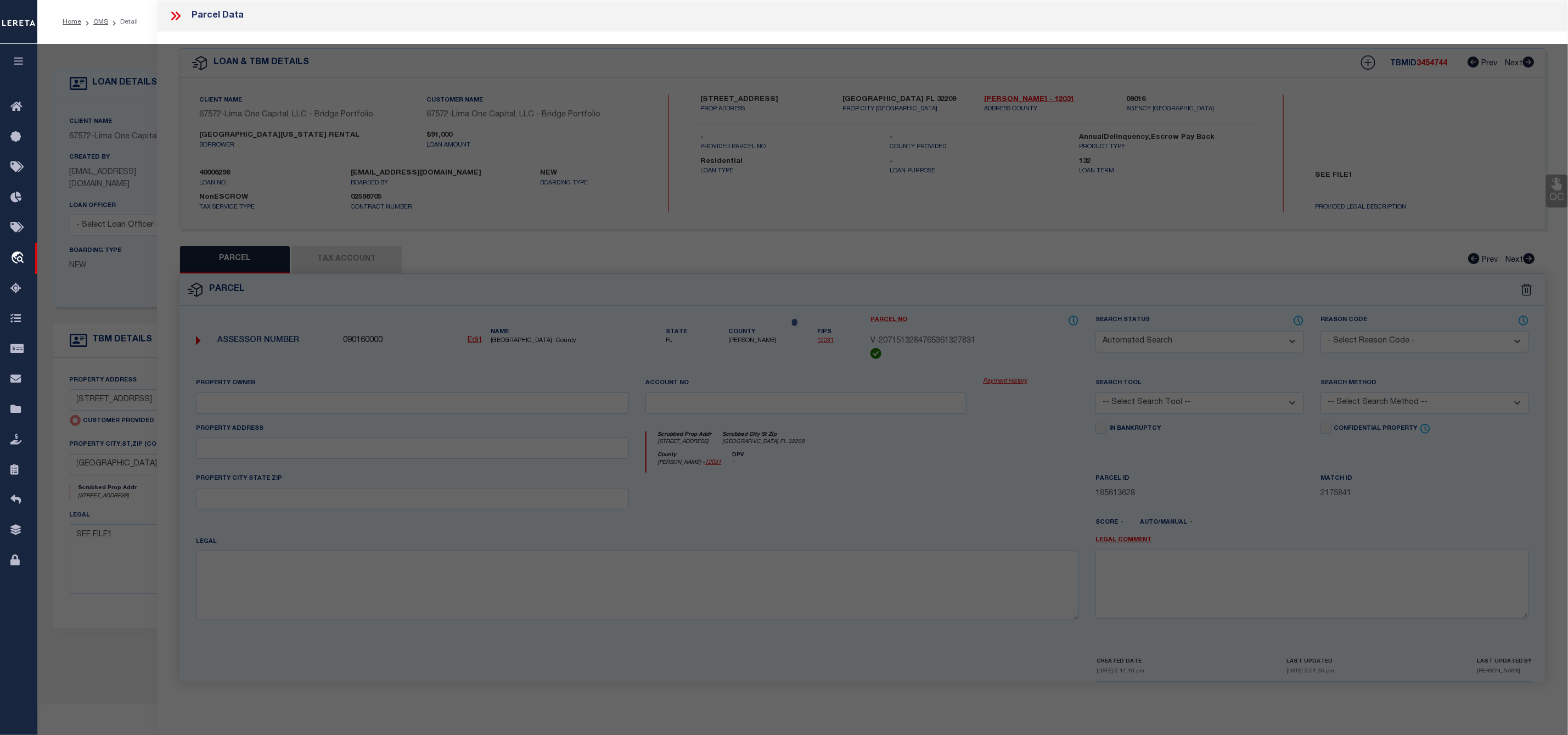
select select "IP"
select select "AGW"
select select "ADD"
type input "[STREET_ADDRESS]"
type input "[GEOGRAPHIC_DATA] FL 32209"
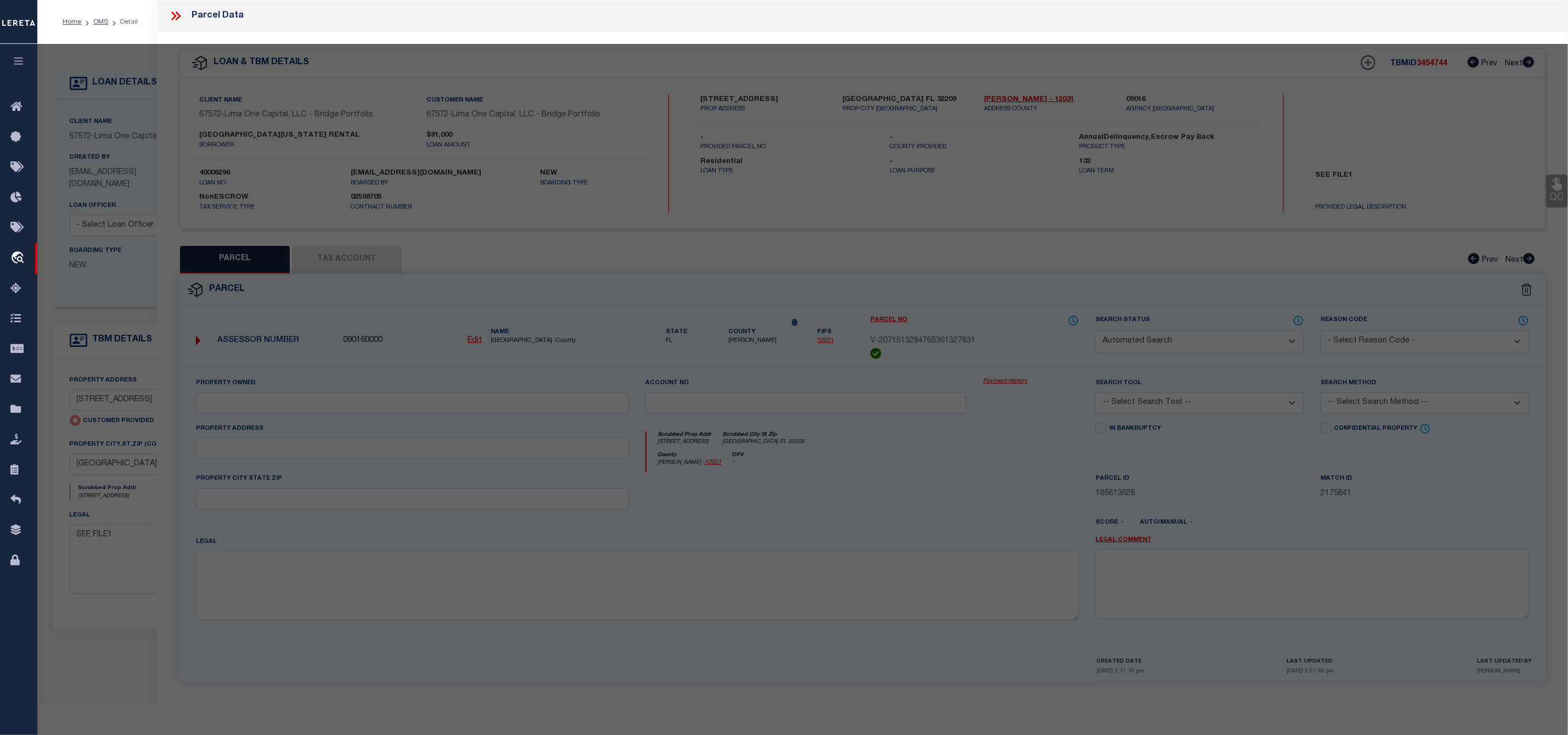
type textarea "Untangled by updating parcel number to what was already in system, per teams co…"
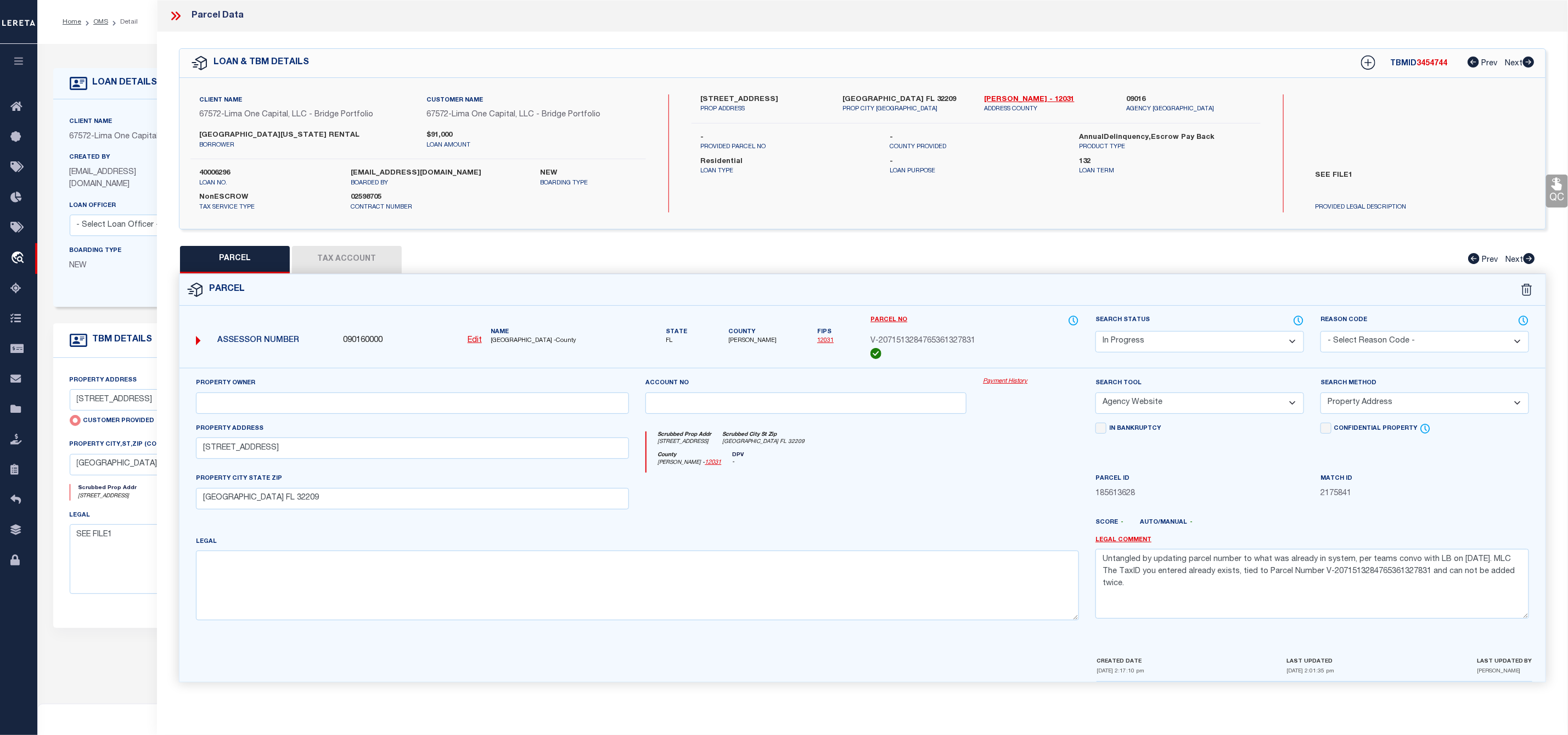
click at [479, 340] on u "Edit" at bounding box center [474, 340] width 14 height 8
type input "090160000"
type input "V-2071513284765361327831"
select select "IP"
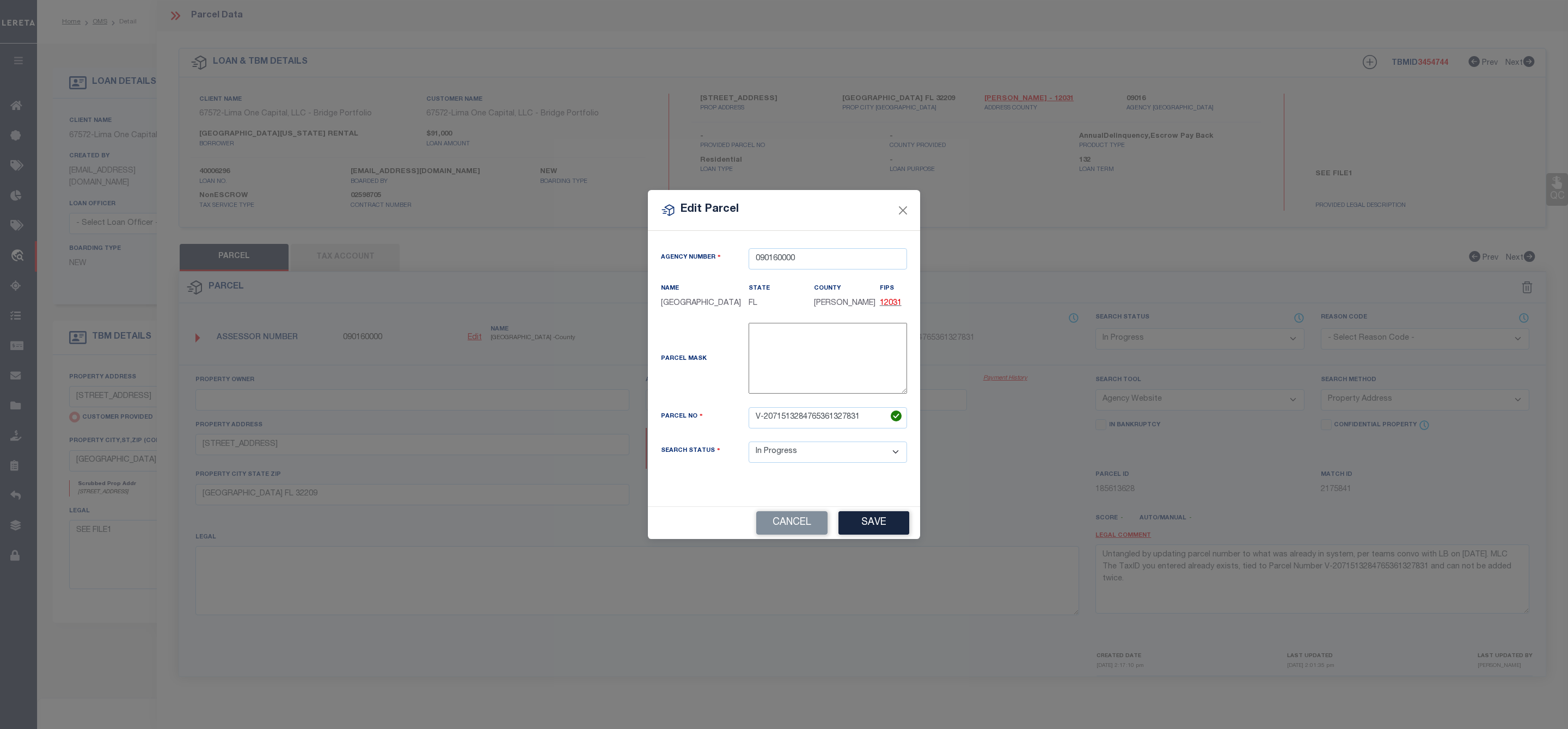
click at [471, 338] on div "Edit Parcel Agency Number 090160000 Name State" at bounding box center [784, 364] width 1568 height 729
drag, startPoint x: 869, startPoint y: 420, endPoint x: 709, endPoint y: 420, distance: 160.0
click at [709, 420] on div "Parcel No V-2071513284765361327831" at bounding box center [783, 417] width 262 height 21
paste input "045861-0000"
type input "045861-0000"
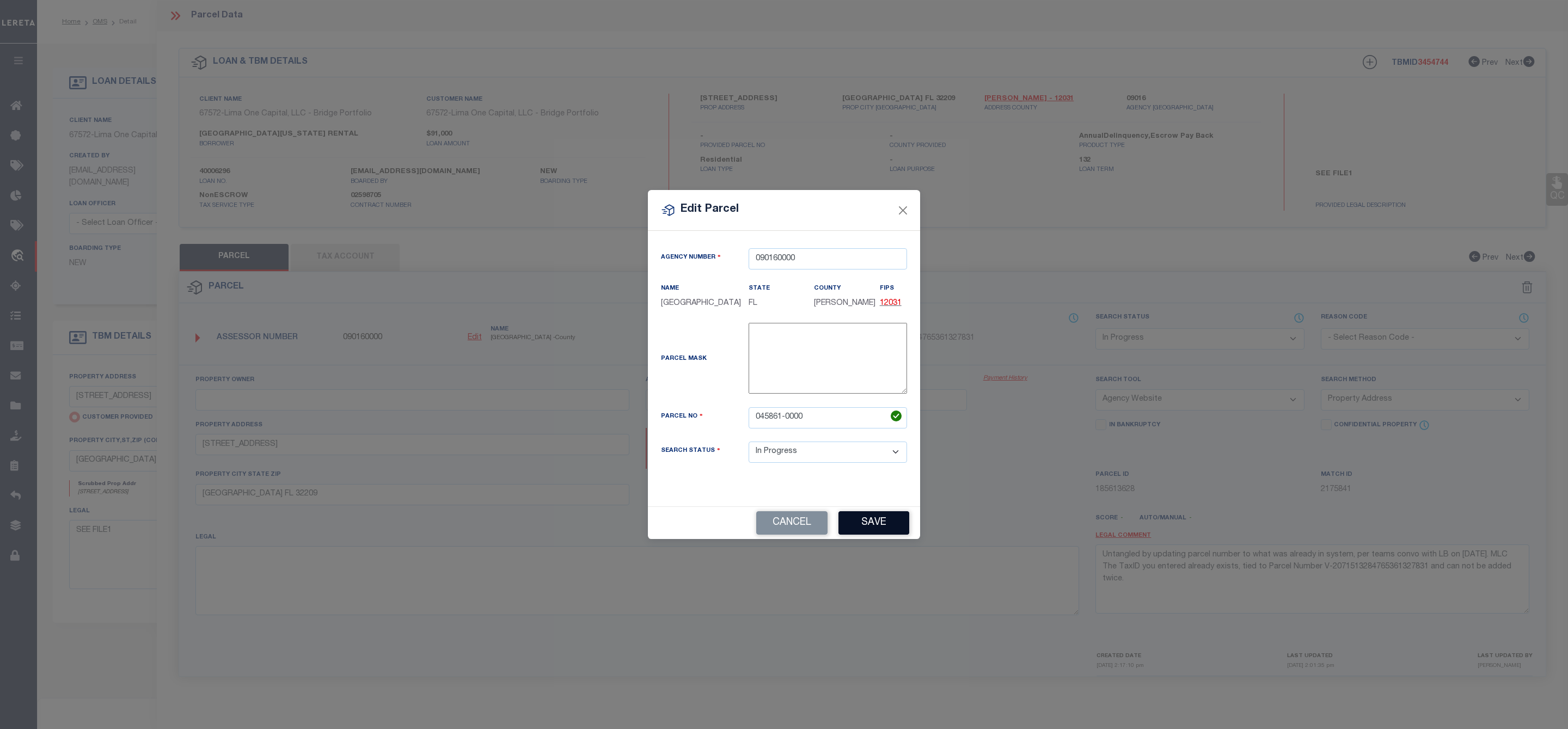
click at [890, 526] on button "Save" at bounding box center [873, 523] width 71 height 23
select select "IP"
select select
checkbox input "false"
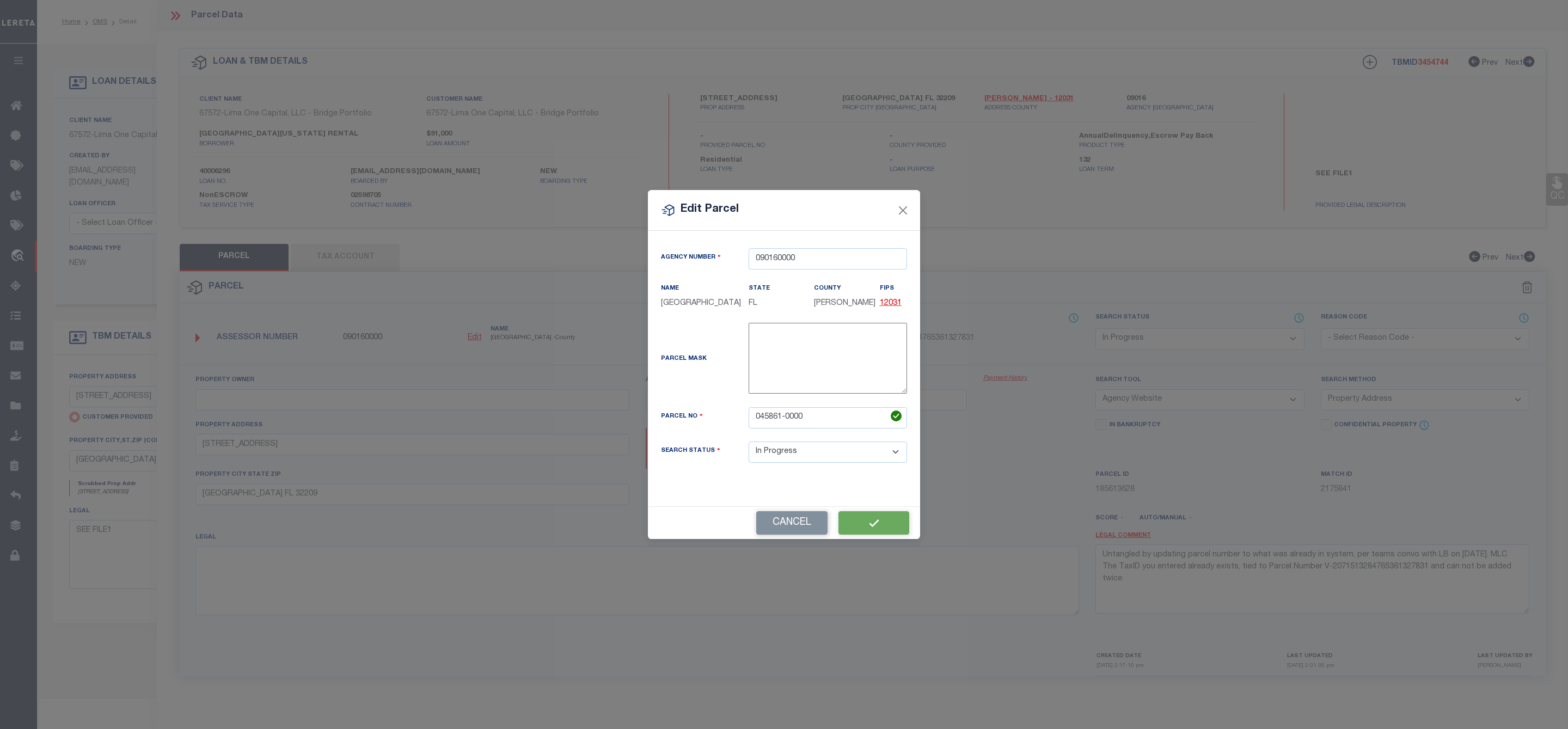
checkbox input "false"
type input "NORTH [US_STATE] RENTALS LLC"
select select "AGW"
select select "ADD"
type input "[STREET_ADDRESS]"
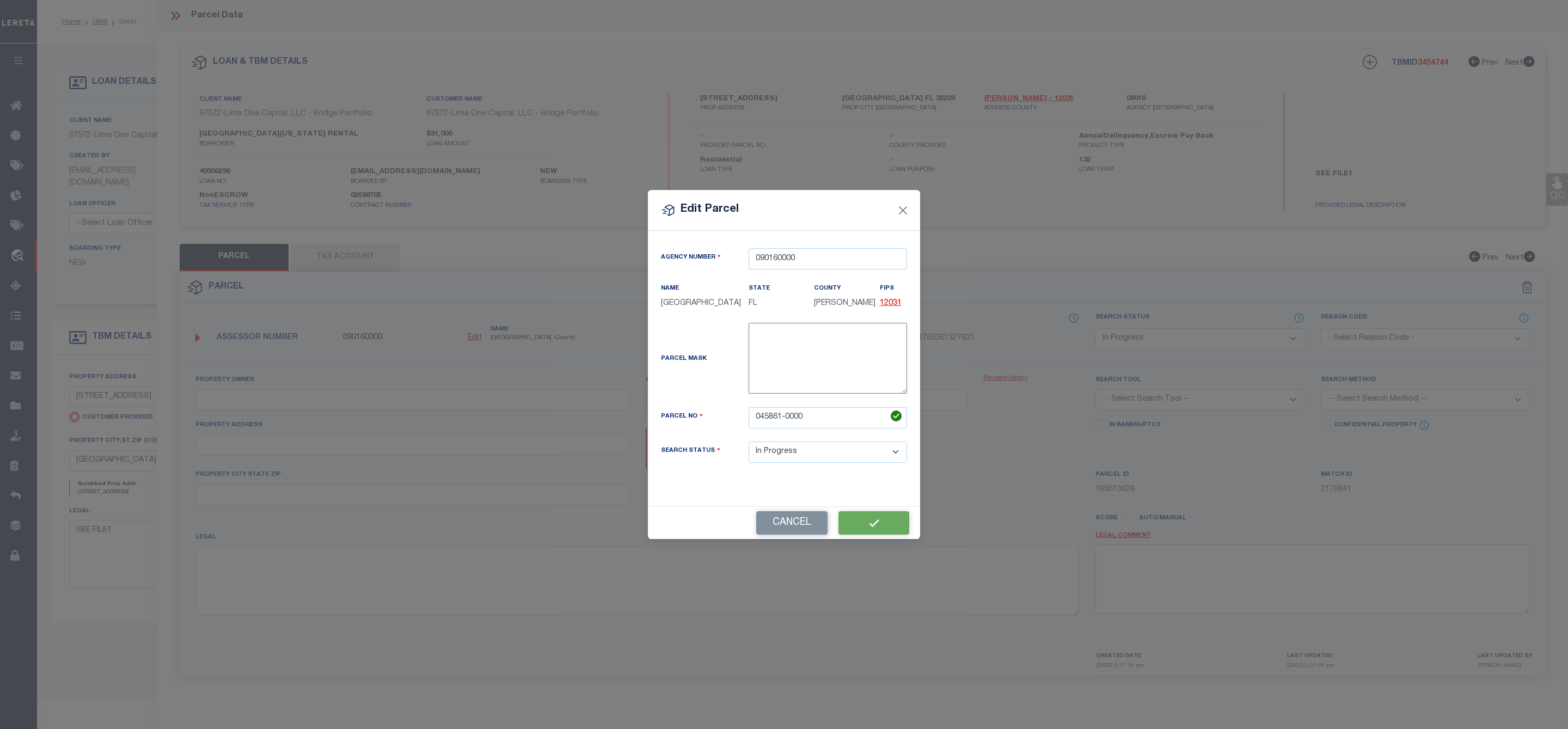
type input "[GEOGRAPHIC_DATA] [GEOGRAPHIC_DATA] 32209-"
type textarea "3-89 03-2S-[STREET_ADDRESS]"
type textarea "Untangled by updating parcel number to what was already in system, per teams co…"
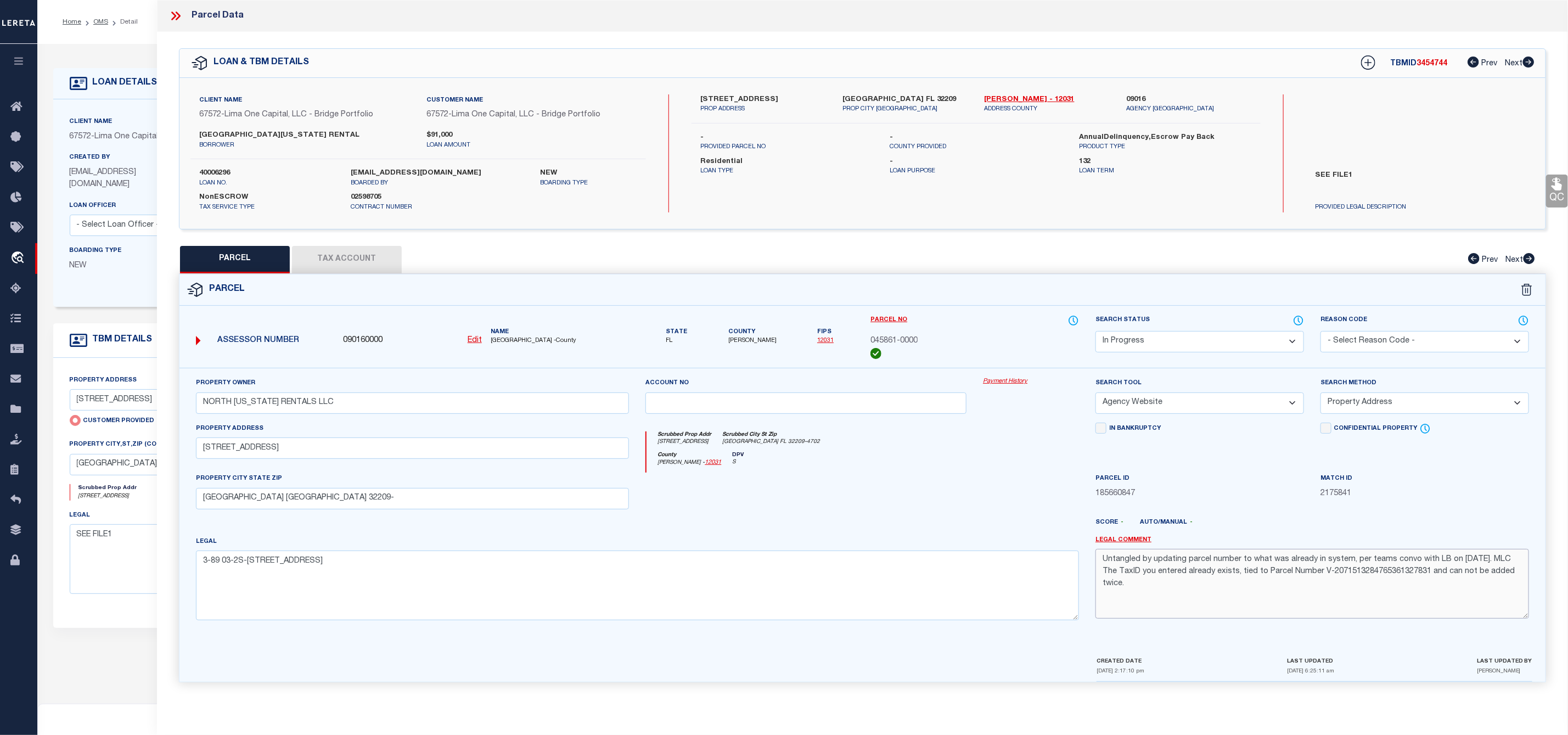
drag, startPoint x: 1140, startPoint y: 603, endPoint x: 1089, endPoint y: 563, distance: 64.8
click at [1089, 563] on div "Legal Comment Untangled by updating parcel number to what was already in system…" at bounding box center [1312, 582] width 450 height 93
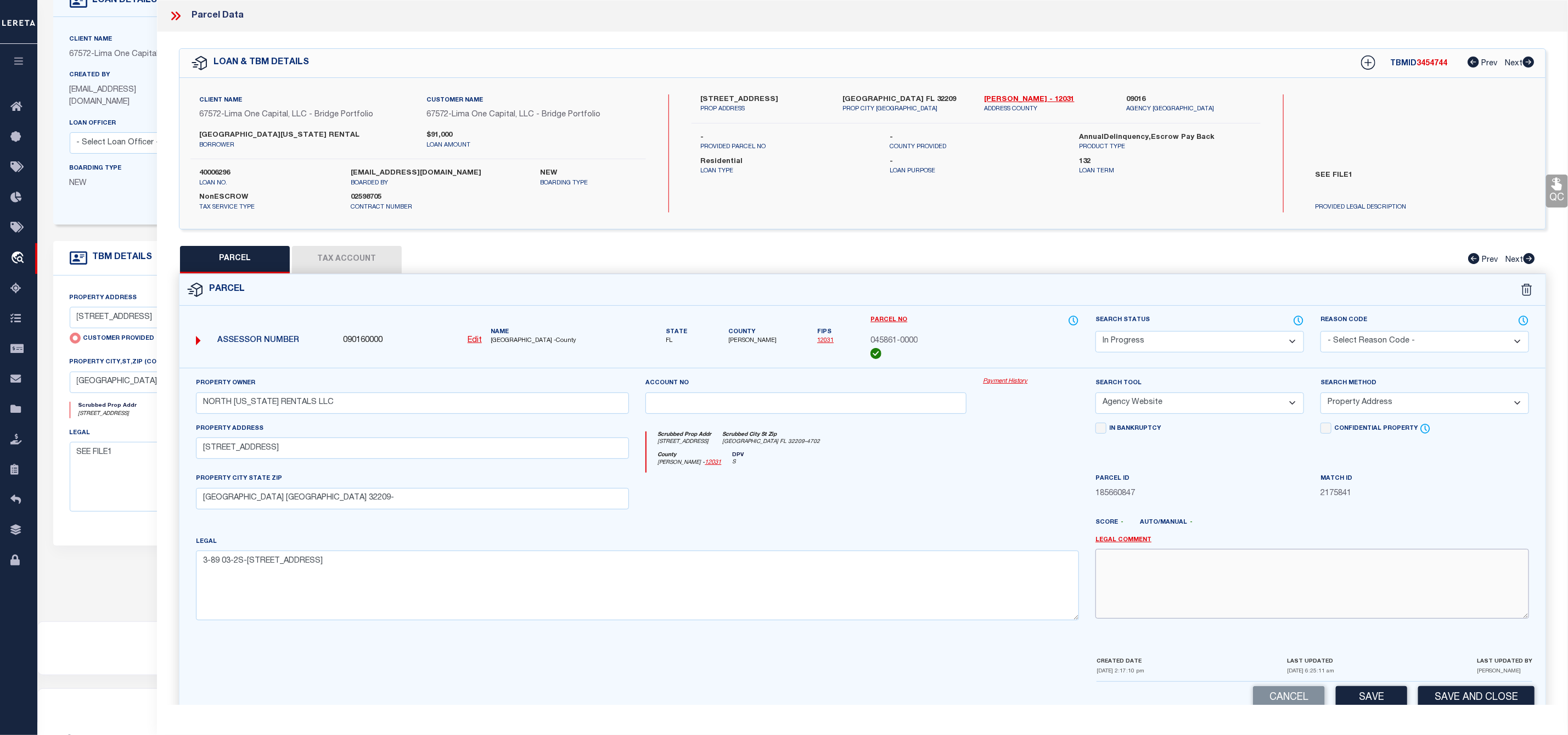
scroll to position [29, 0]
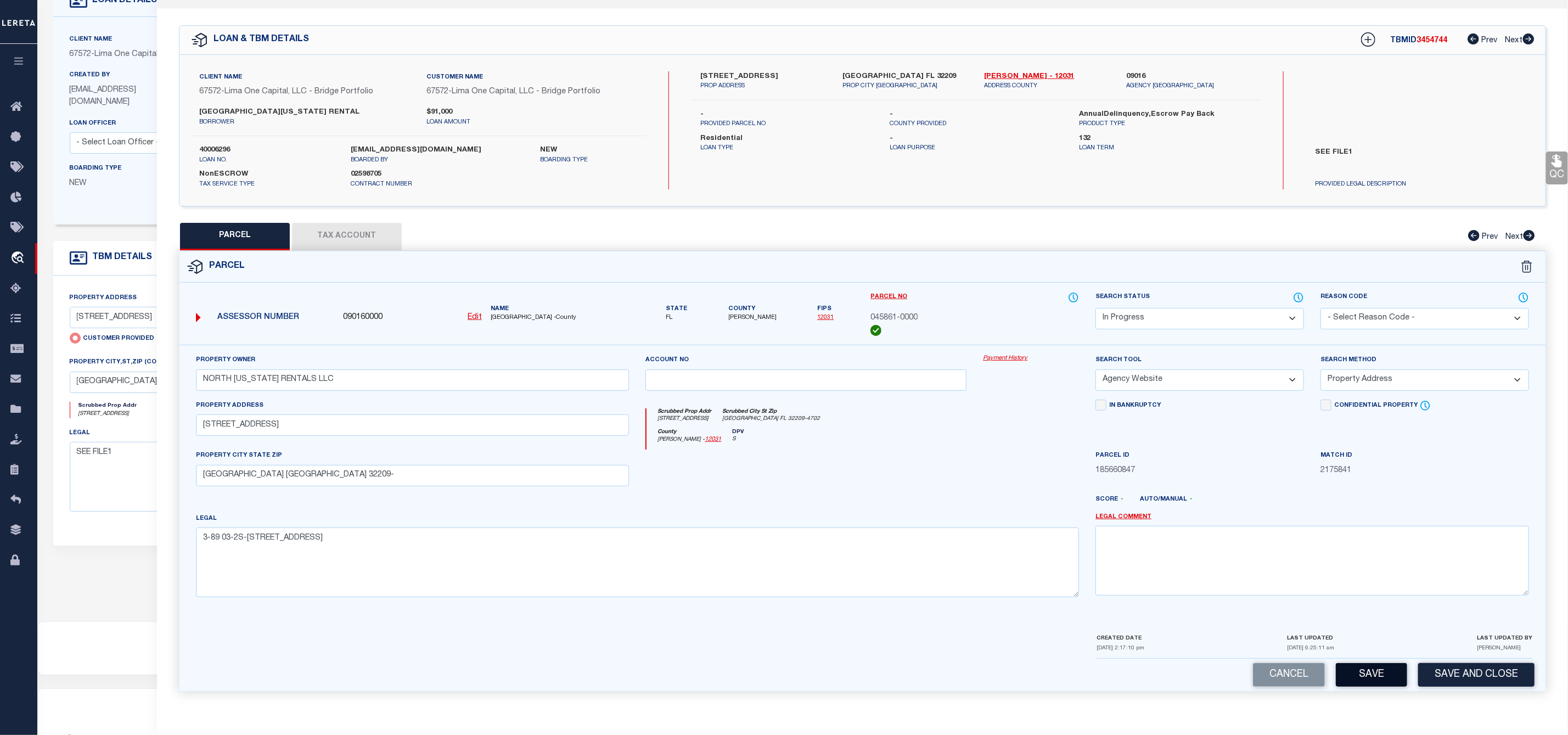
click at [1375, 673] on button "Save" at bounding box center [1372, 674] width 71 height 23
select select "AS"
select select
checkbox input "false"
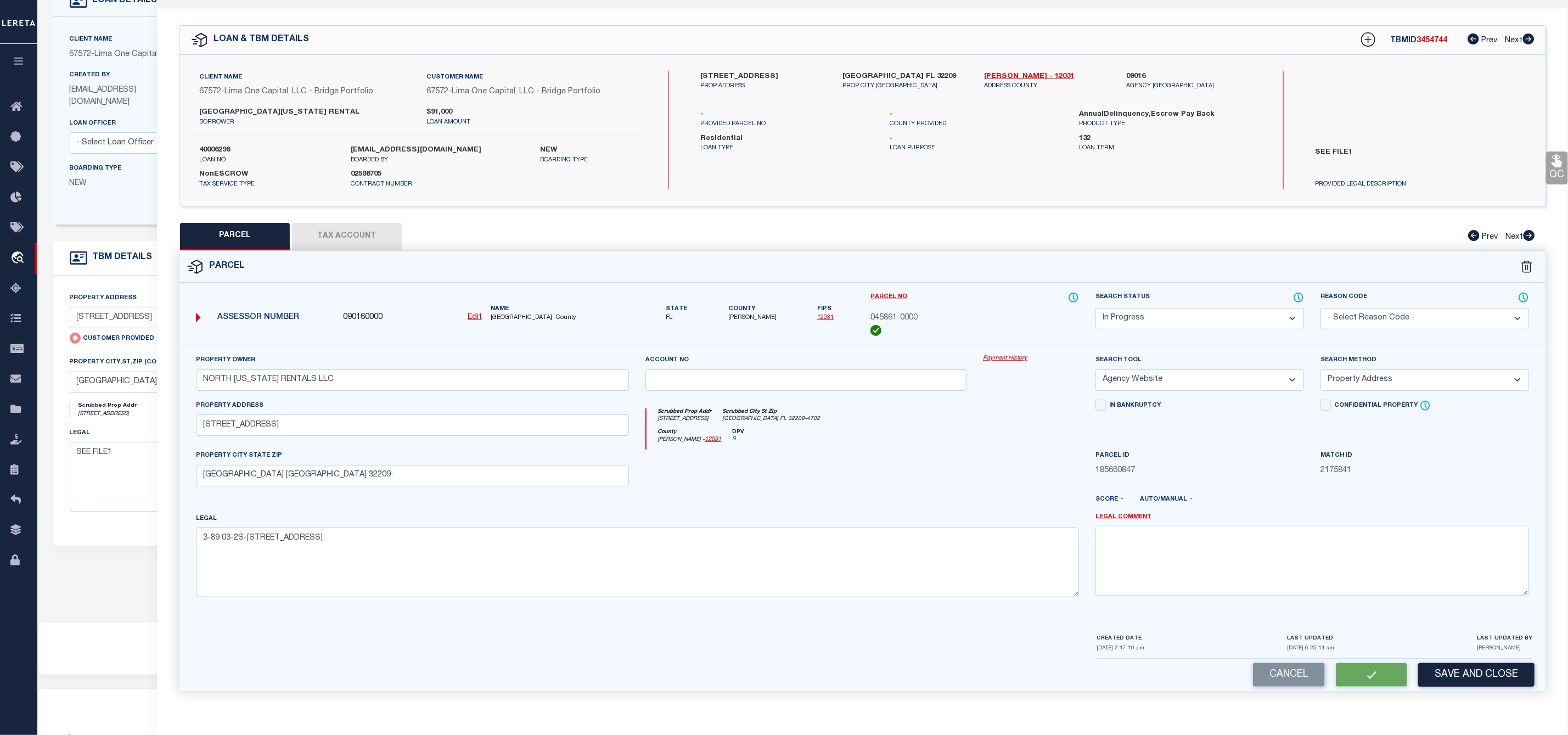
checkbox input "false"
select select "IP"
type input "NORTH [US_STATE] RENTALS LLC"
select select "AGW"
select select "ADD"
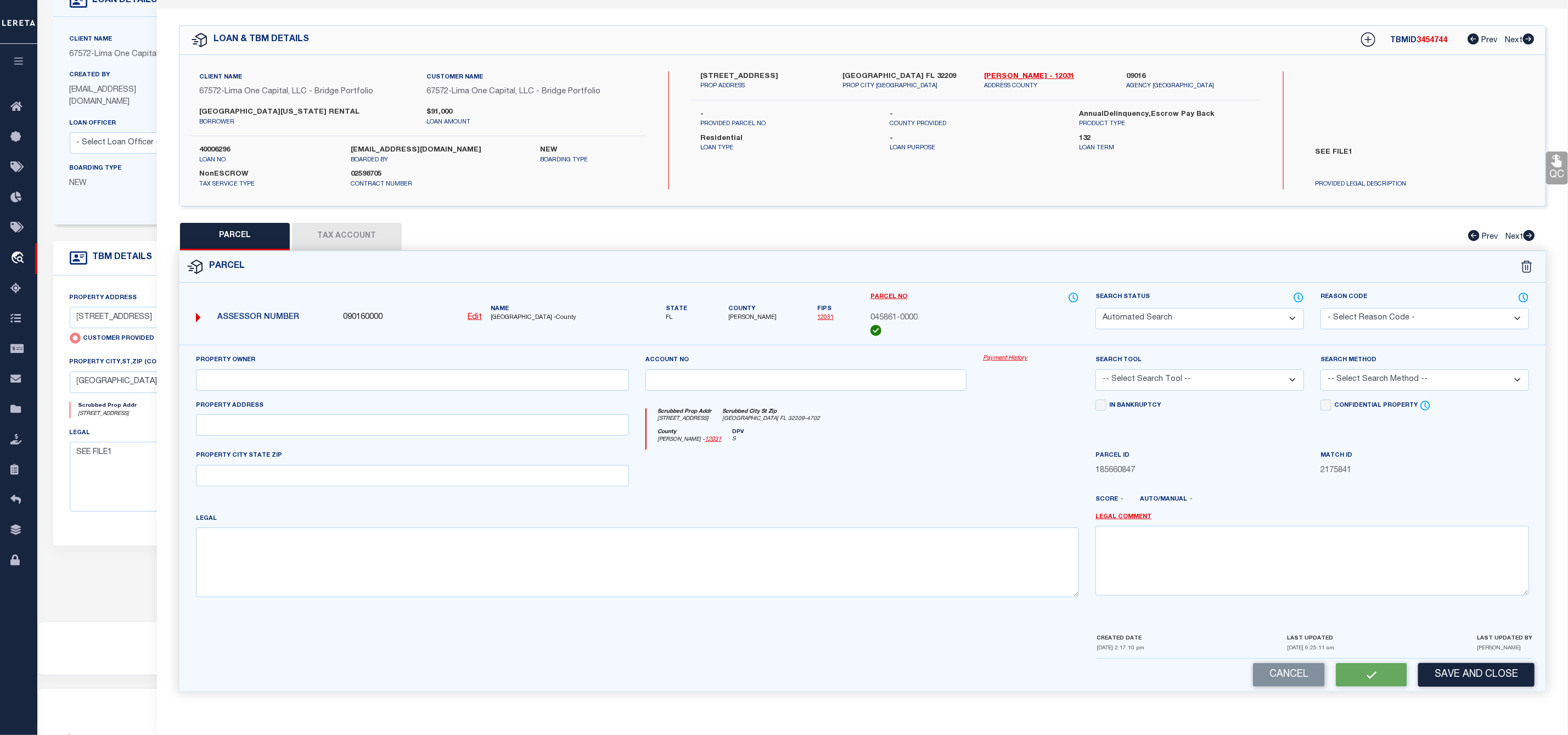
type input "[STREET_ADDRESS]"
type input "[GEOGRAPHIC_DATA] [GEOGRAPHIC_DATA] 32209-"
type textarea "3-89 03-2S-[STREET_ADDRESS]"
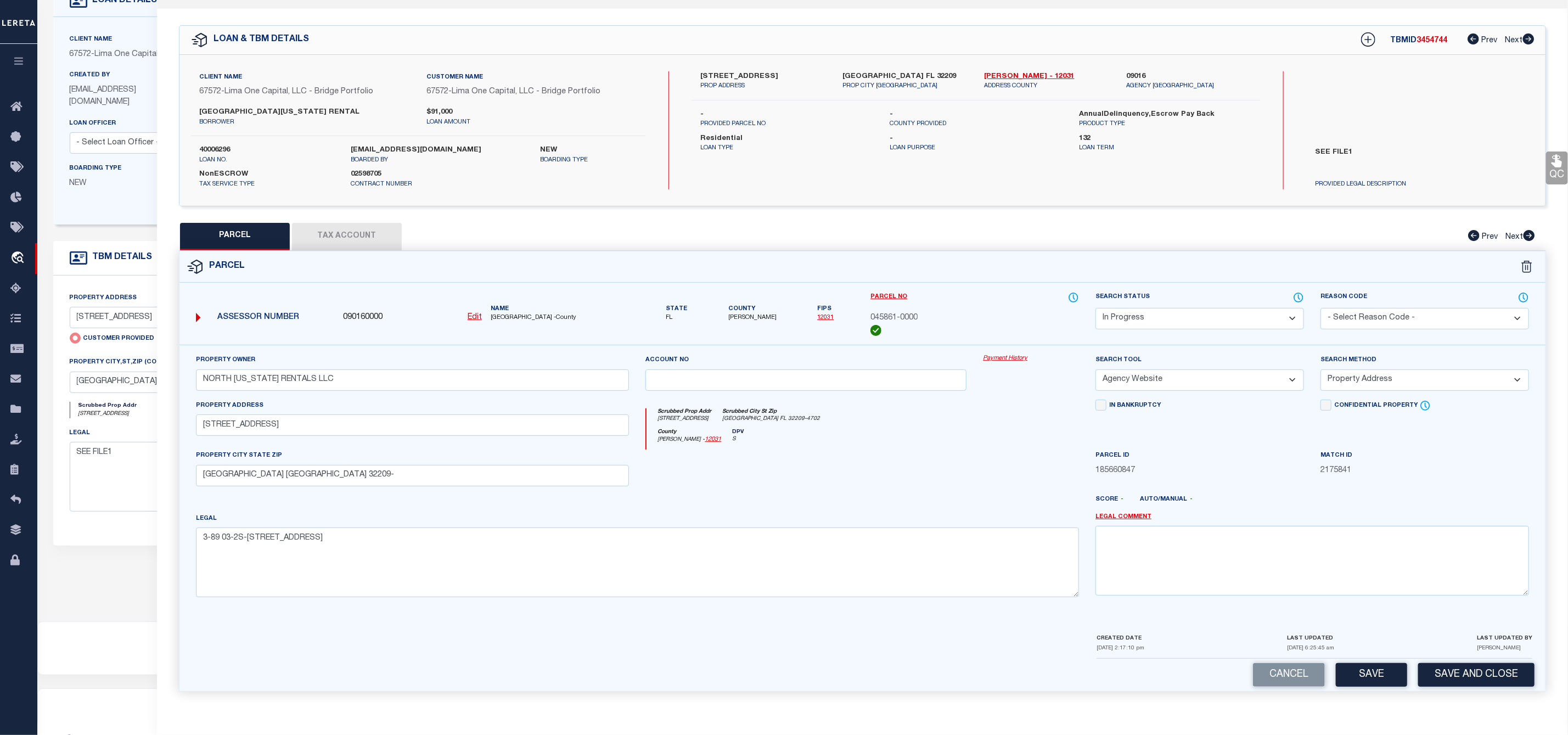
click at [367, 233] on button "Tax Account" at bounding box center [347, 236] width 110 height 28
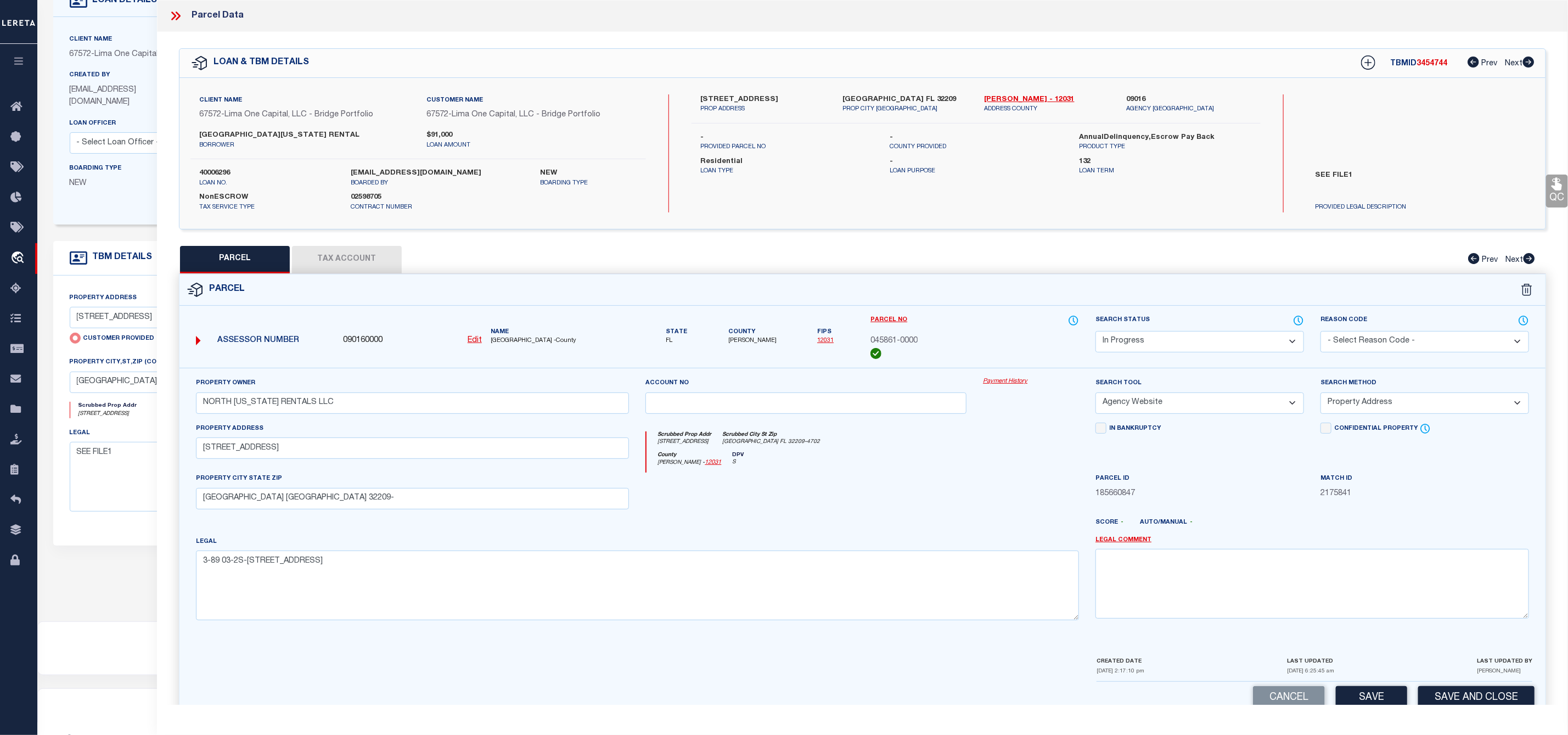
select select "100"
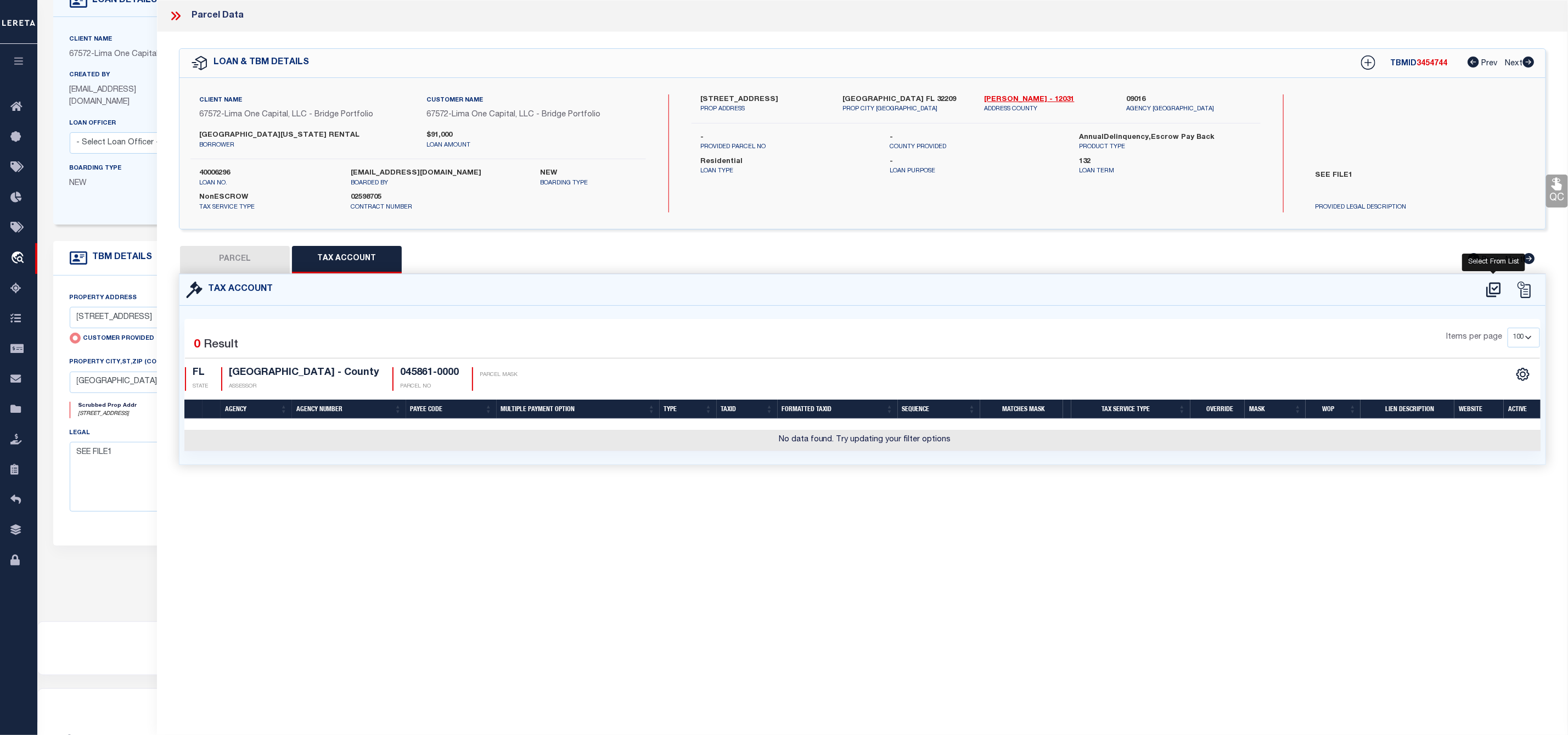
click at [1494, 291] on icon at bounding box center [1494, 290] width 18 height 18
select select "100"
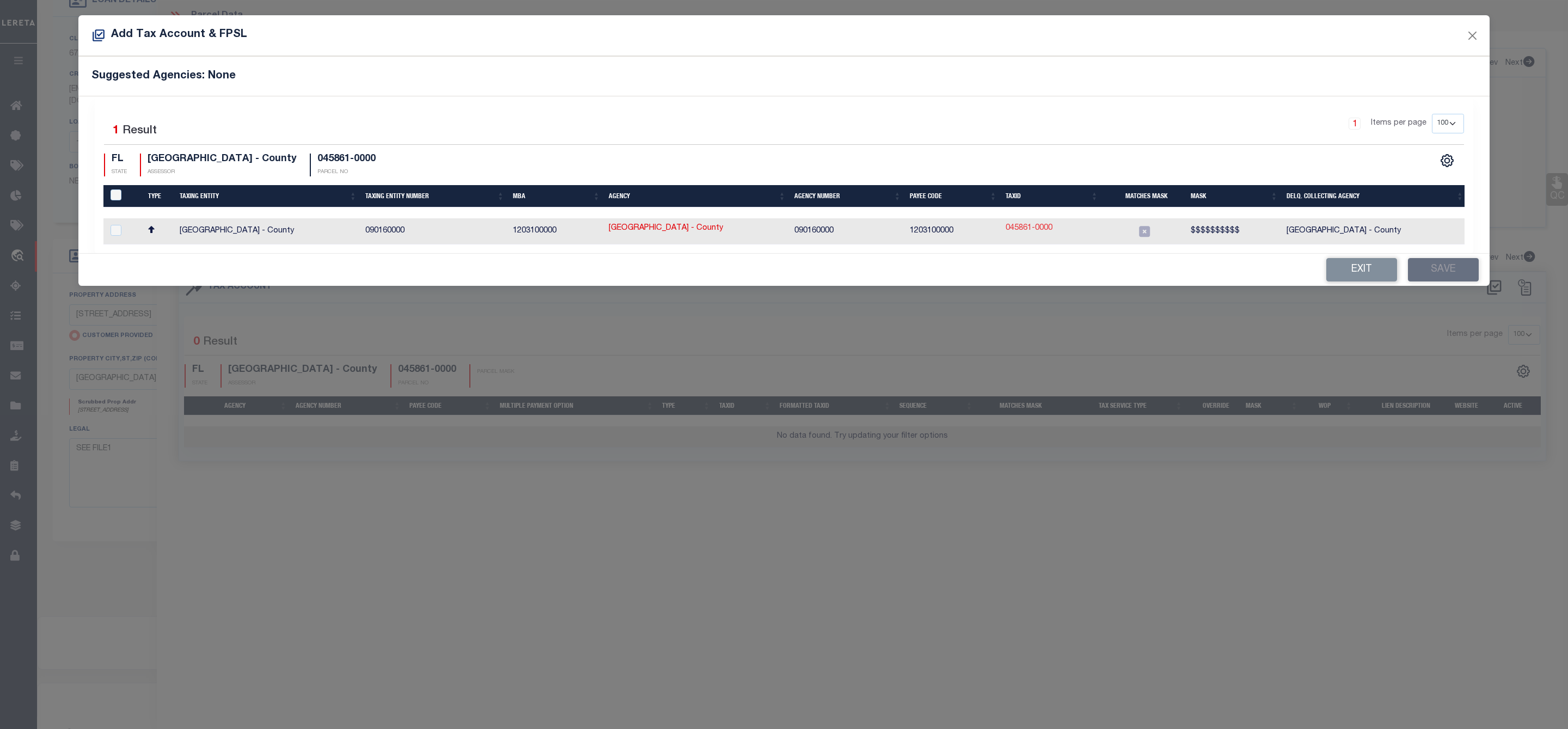
click at [1028, 232] on link "045861-0000" at bounding box center [1029, 229] width 47 height 12
type input "045861-0000"
type textarea "$$$$$$$$$$"
checkbox input "true"
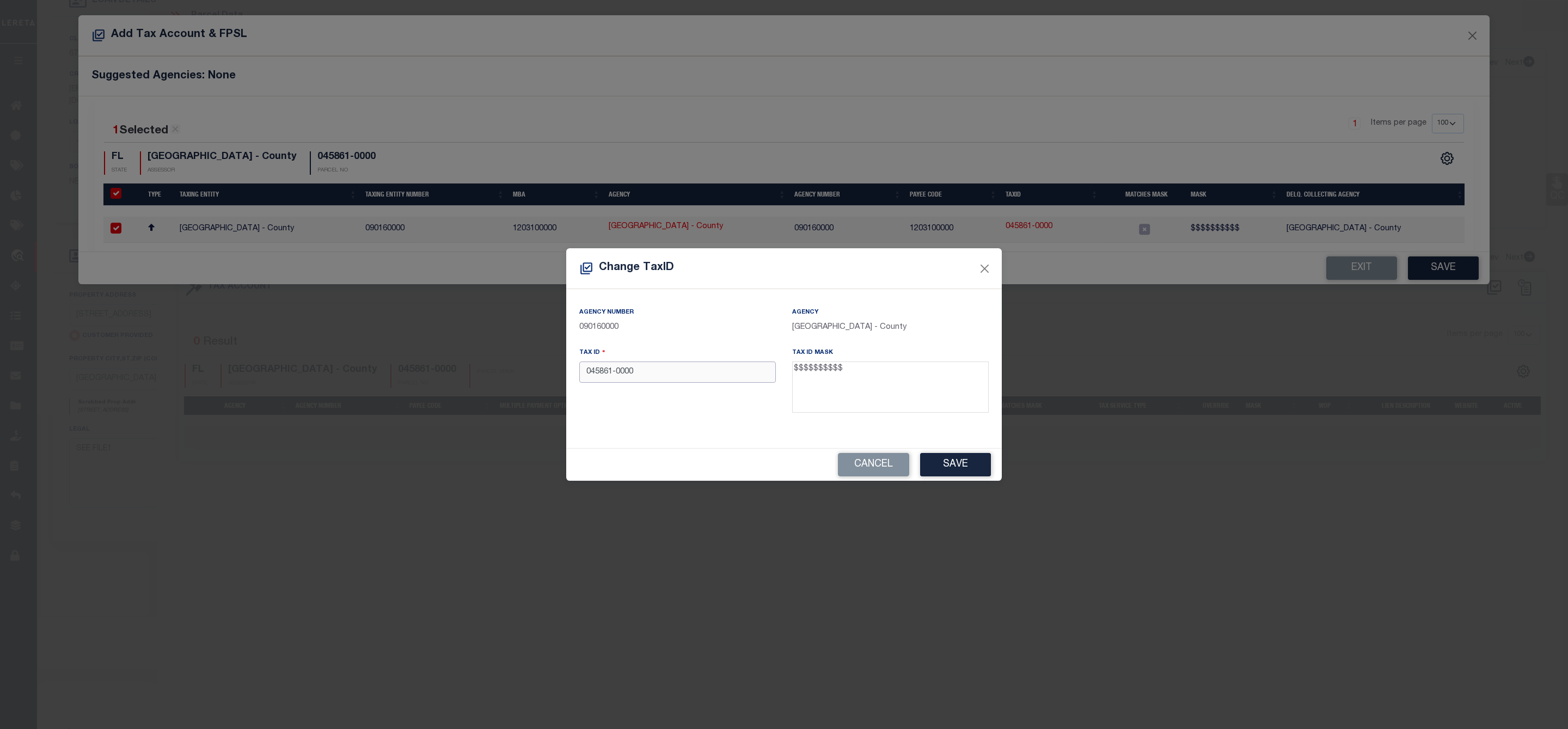
click at [617, 374] on input "045861-0000" at bounding box center [677, 372] width 197 height 21
click at [649, 374] on input "0458610000" at bounding box center [677, 372] width 197 height 21
type input "0458610000"
click at [962, 472] on button "Save" at bounding box center [956, 464] width 71 height 23
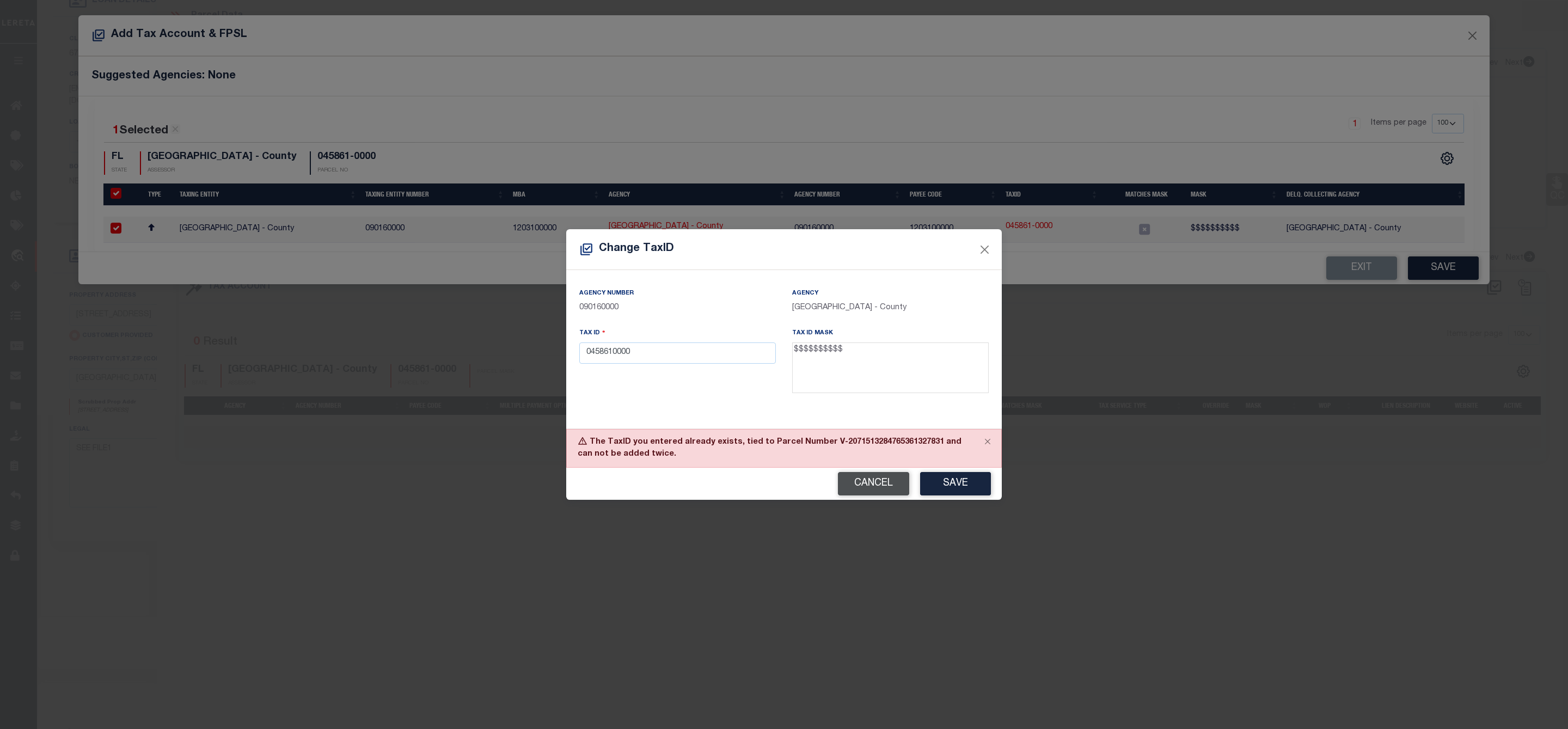
click at [870, 479] on button "Cancel" at bounding box center [873, 483] width 71 height 23
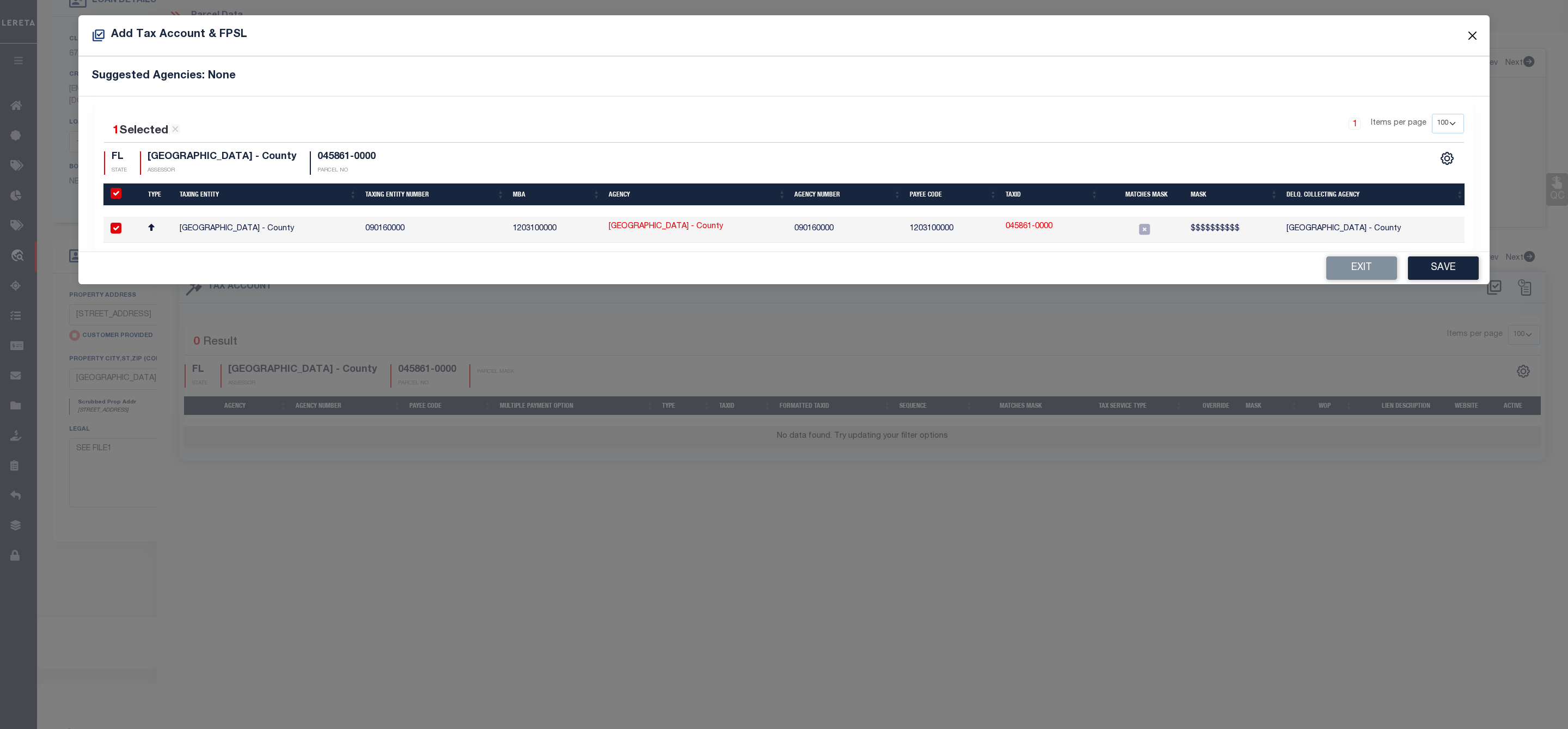
click at [1475, 33] on button "Close" at bounding box center [1472, 35] width 14 height 14
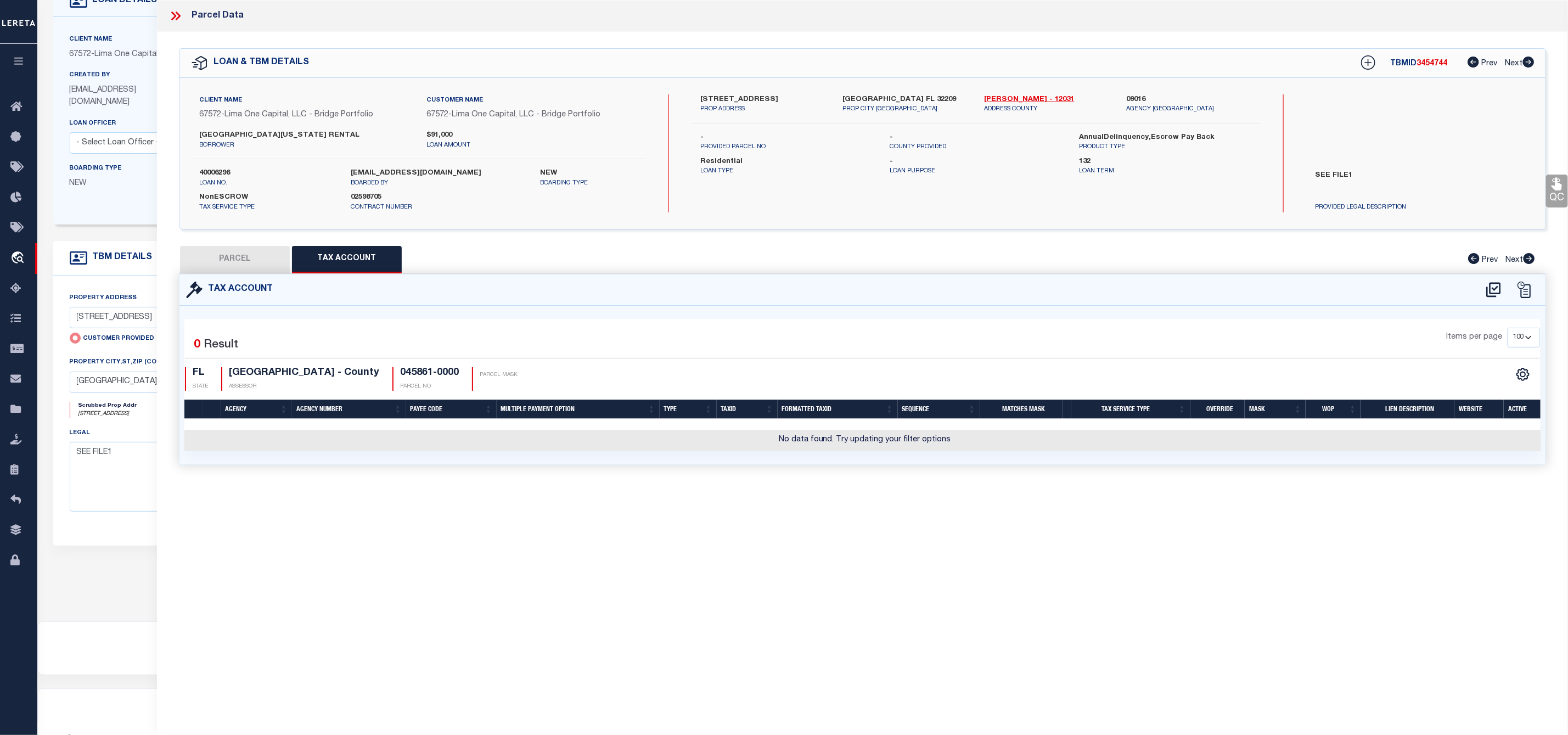
click at [241, 261] on button "PARCEL" at bounding box center [234, 260] width 110 height 28
select select "AS"
select select
checkbox input "false"
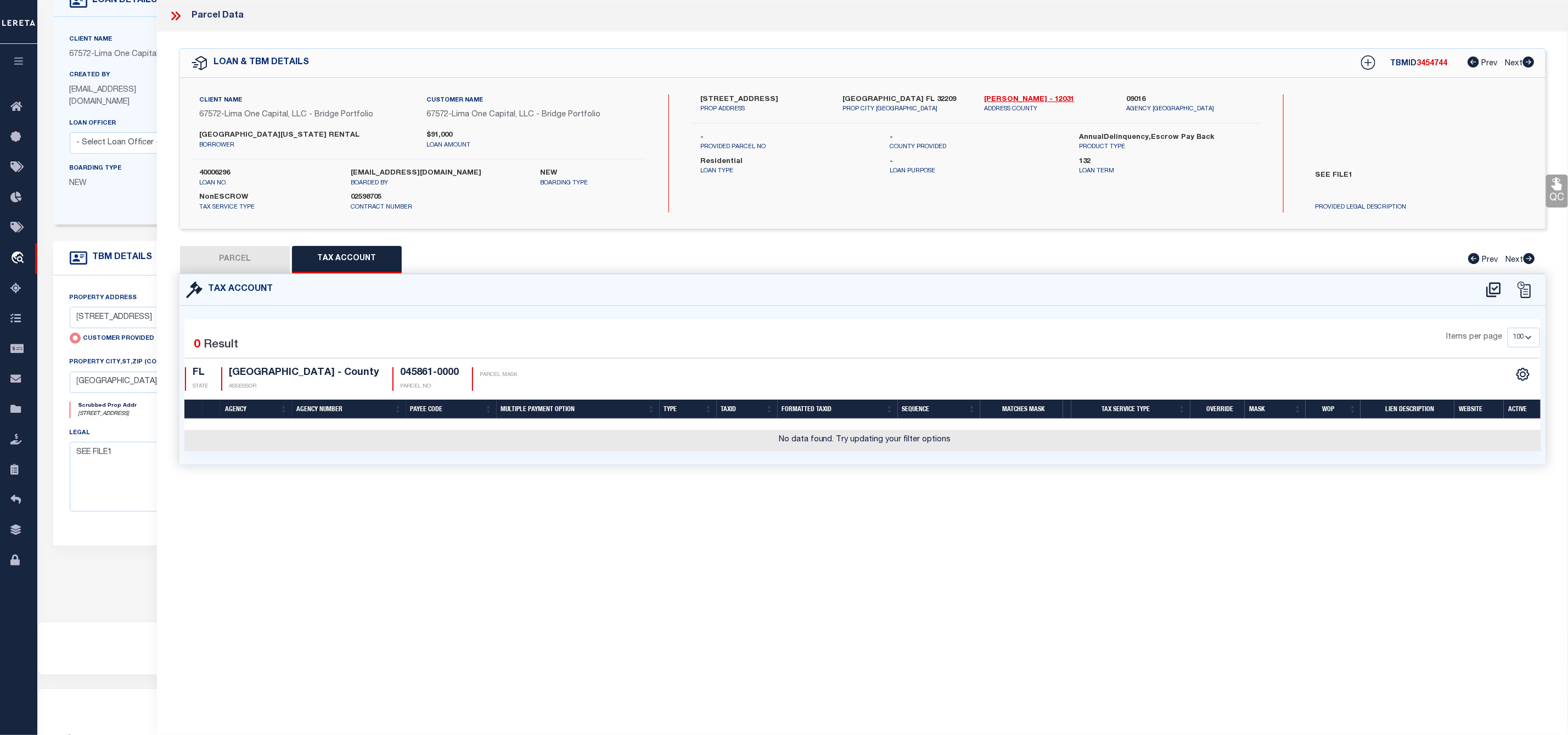
checkbox input "false"
select select "IP"
type input "NORTH [US_STATE] RENTALS LLC"
select select "AGW"
select select "ADD"
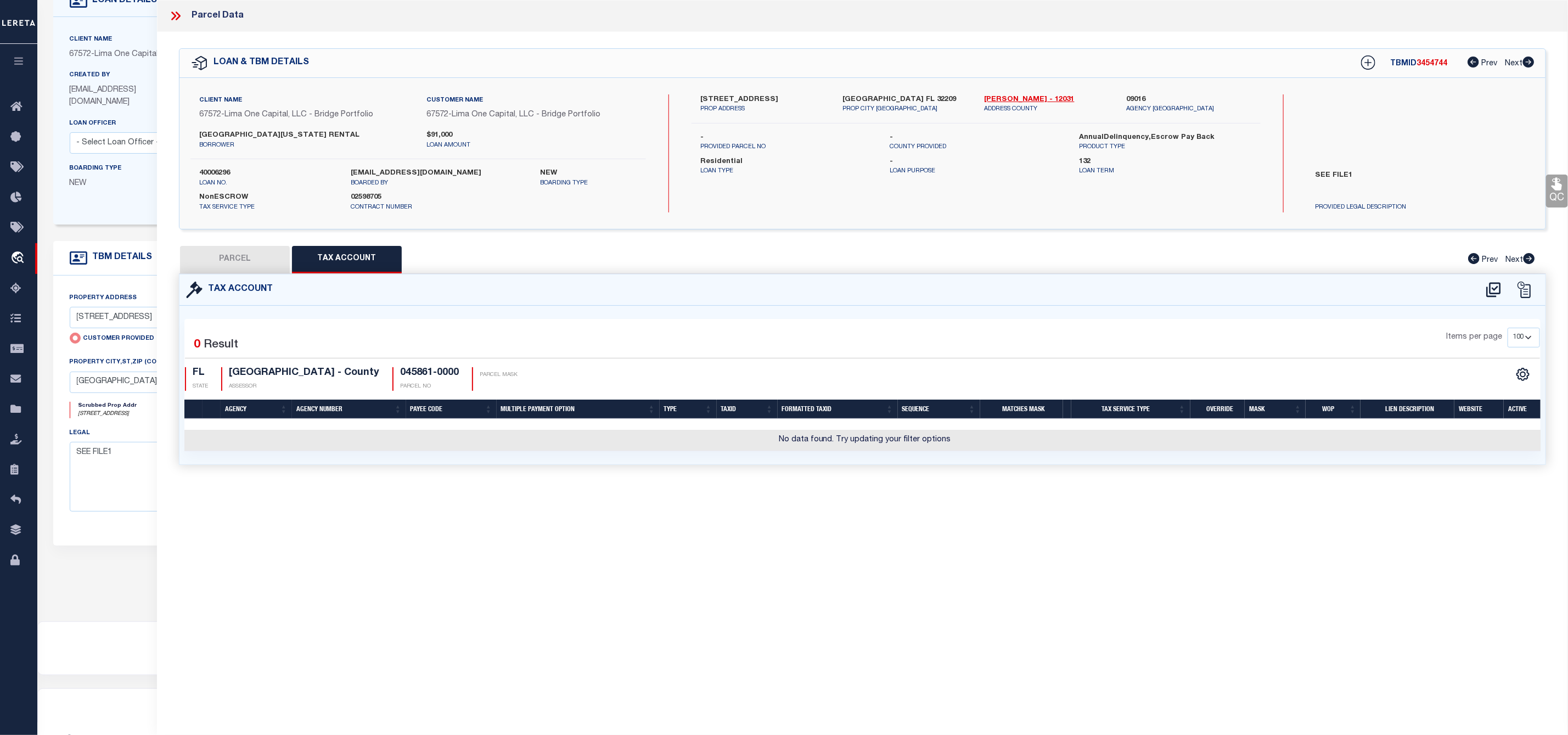
type input "[STREET_ADDRESS]"
type input "[GEOGRAPHIC_DATA] [GEOGRAPHIC_DATA] 32209-"
type textarea "3-89 03-2S-[STREET_ADDRESS]"
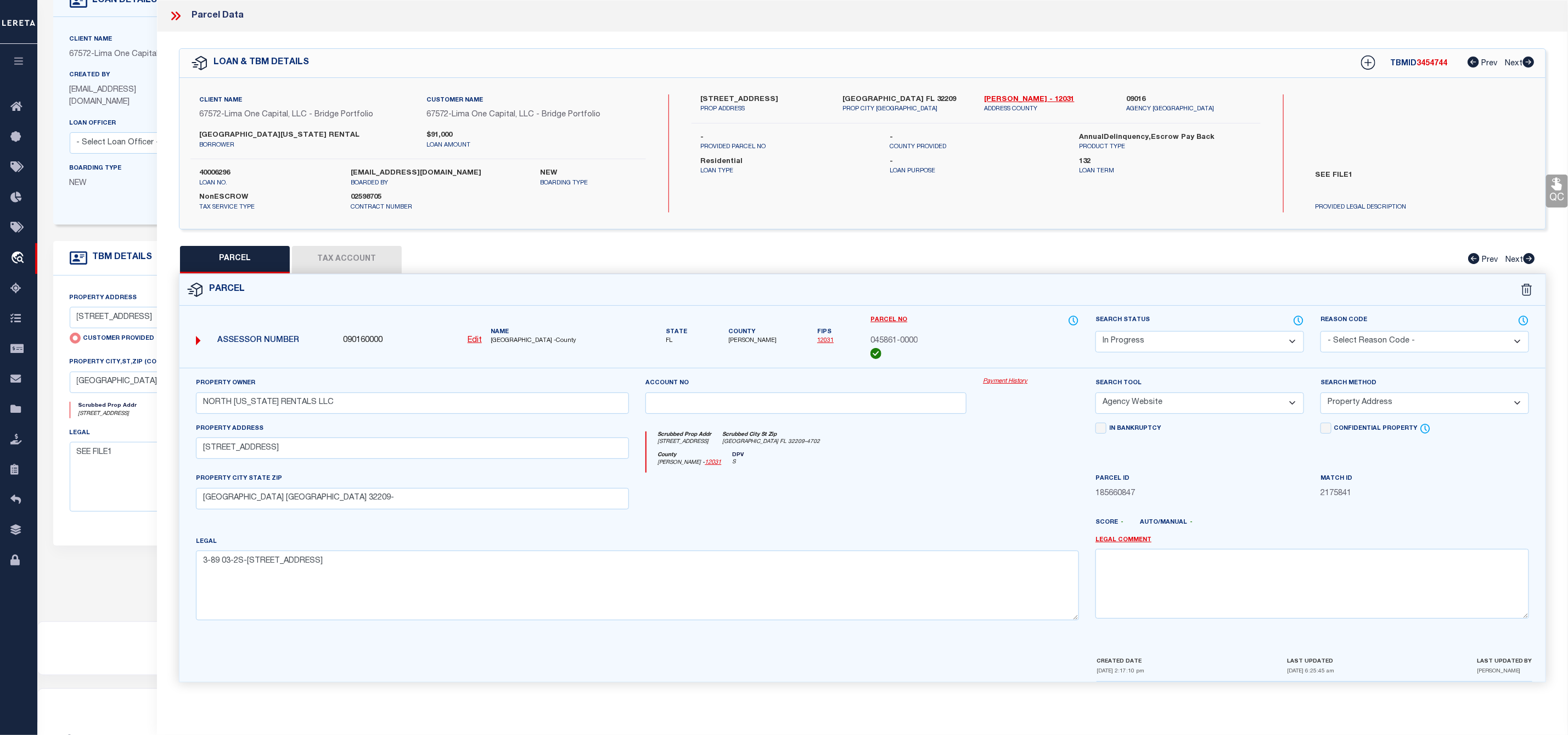
click at [174, 18] on icon at bounding box center [174, 16] width 5 height 9
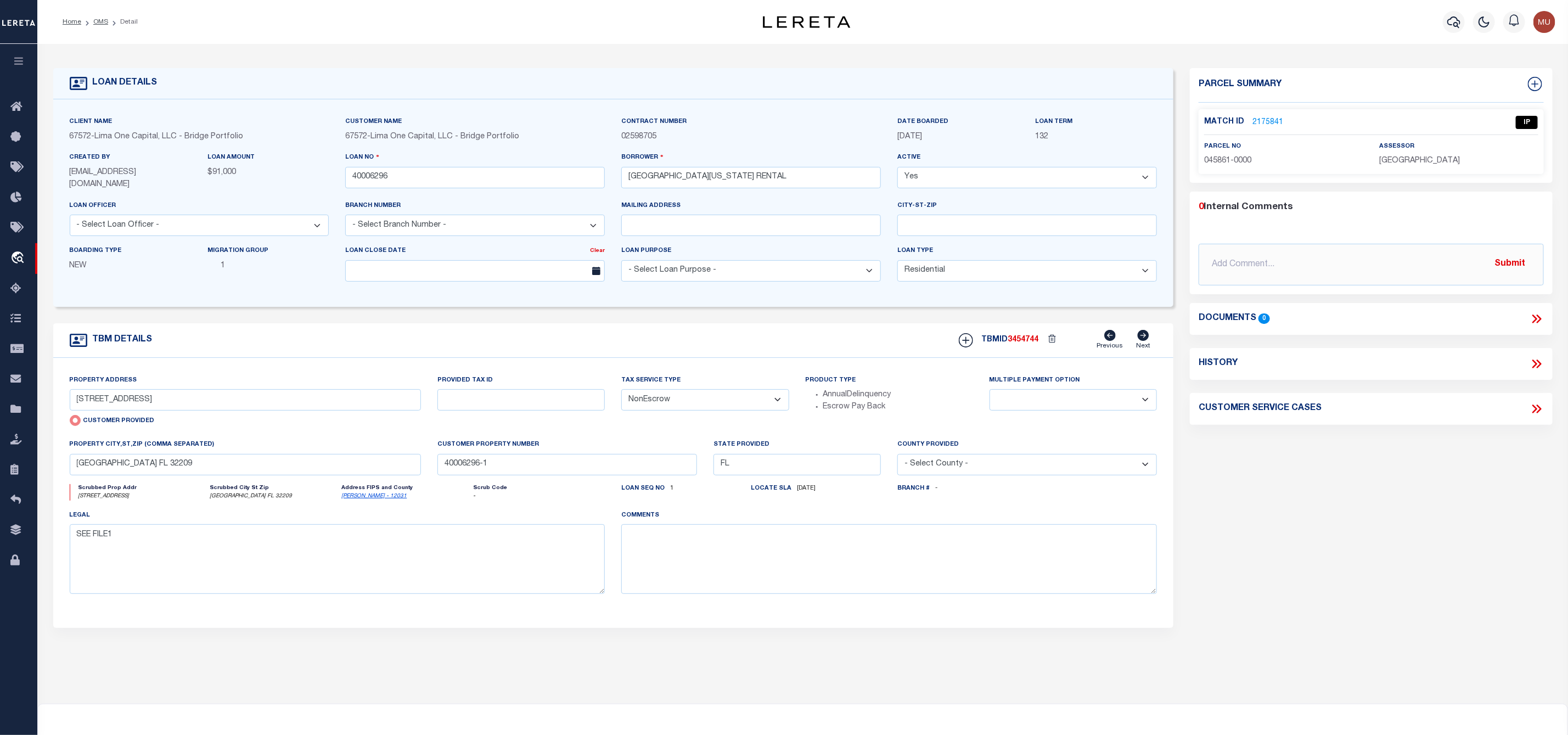
click at [109, 20] on li "Detail" at bounding box center [123, 22] width 29 height 10
click at [108, 25] on li "Detail" at bounding box center [123, 22] width 29 height 10
click at [101, 20] on link "OMS" at bounding box center [101, 21] width 15 height 7
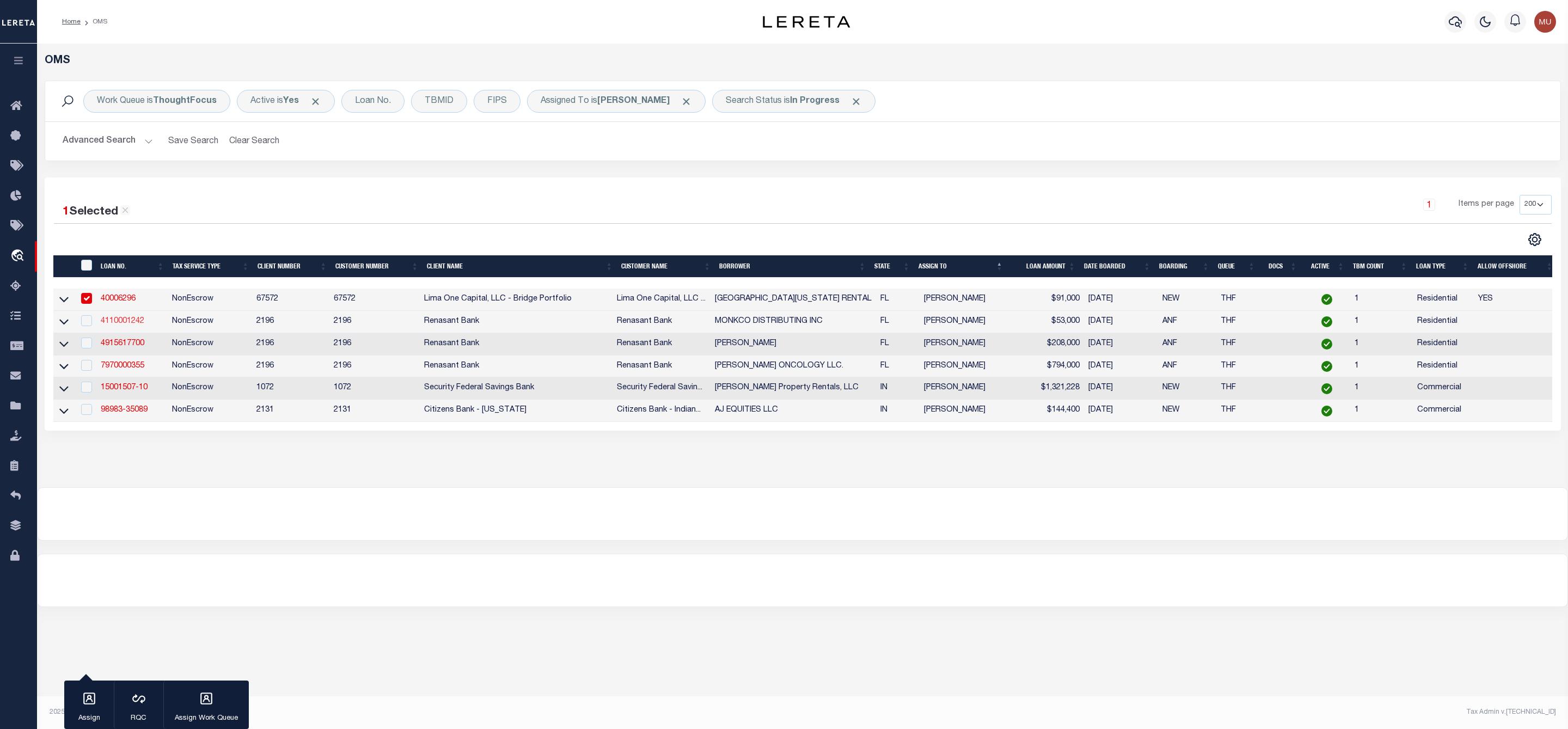
click at [133, 320] on link "4110001242" at bounding box center [122, 321] width 44 height 8
type input "4110001242"
type input "MONKCO DISTRIBUTING INC"
select select
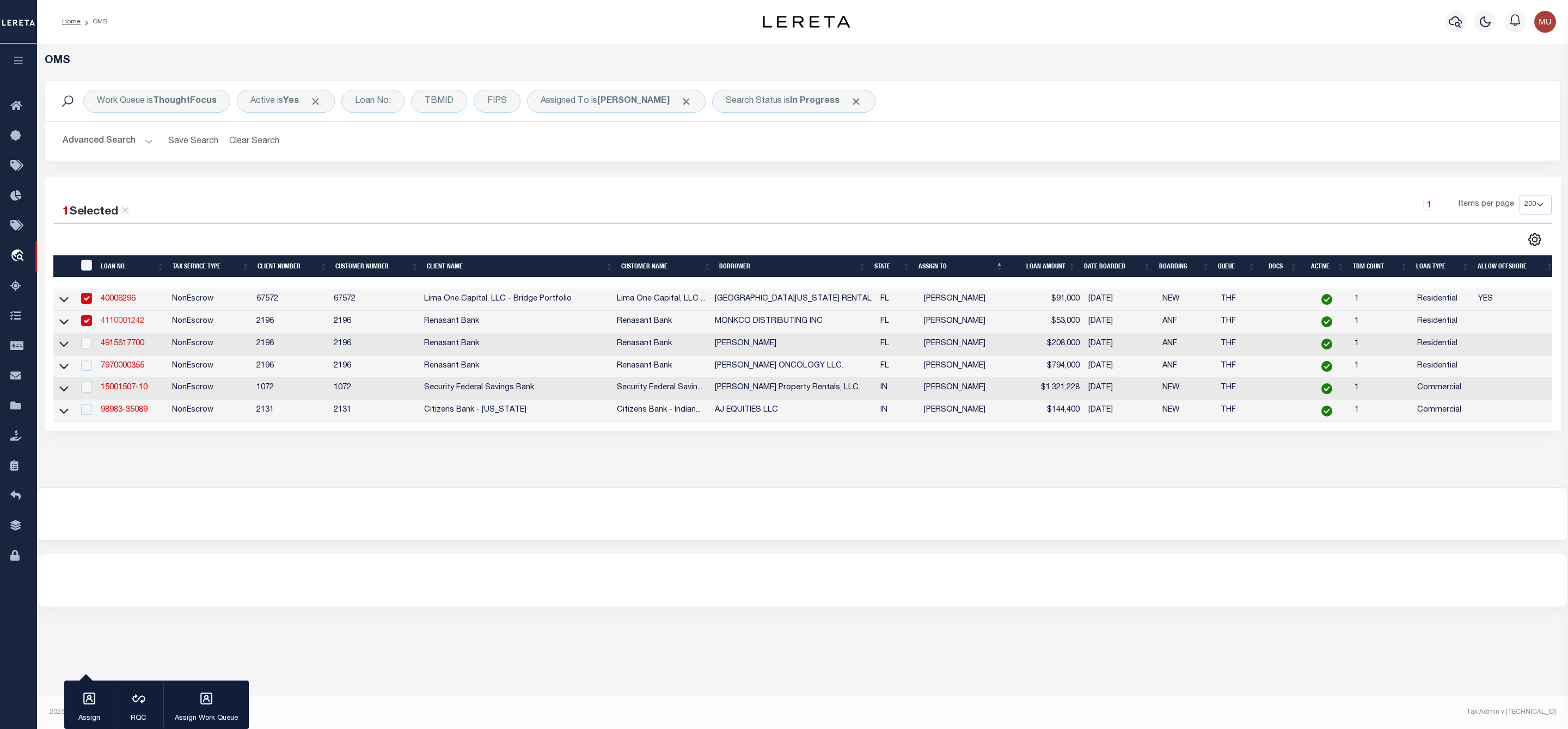
select select
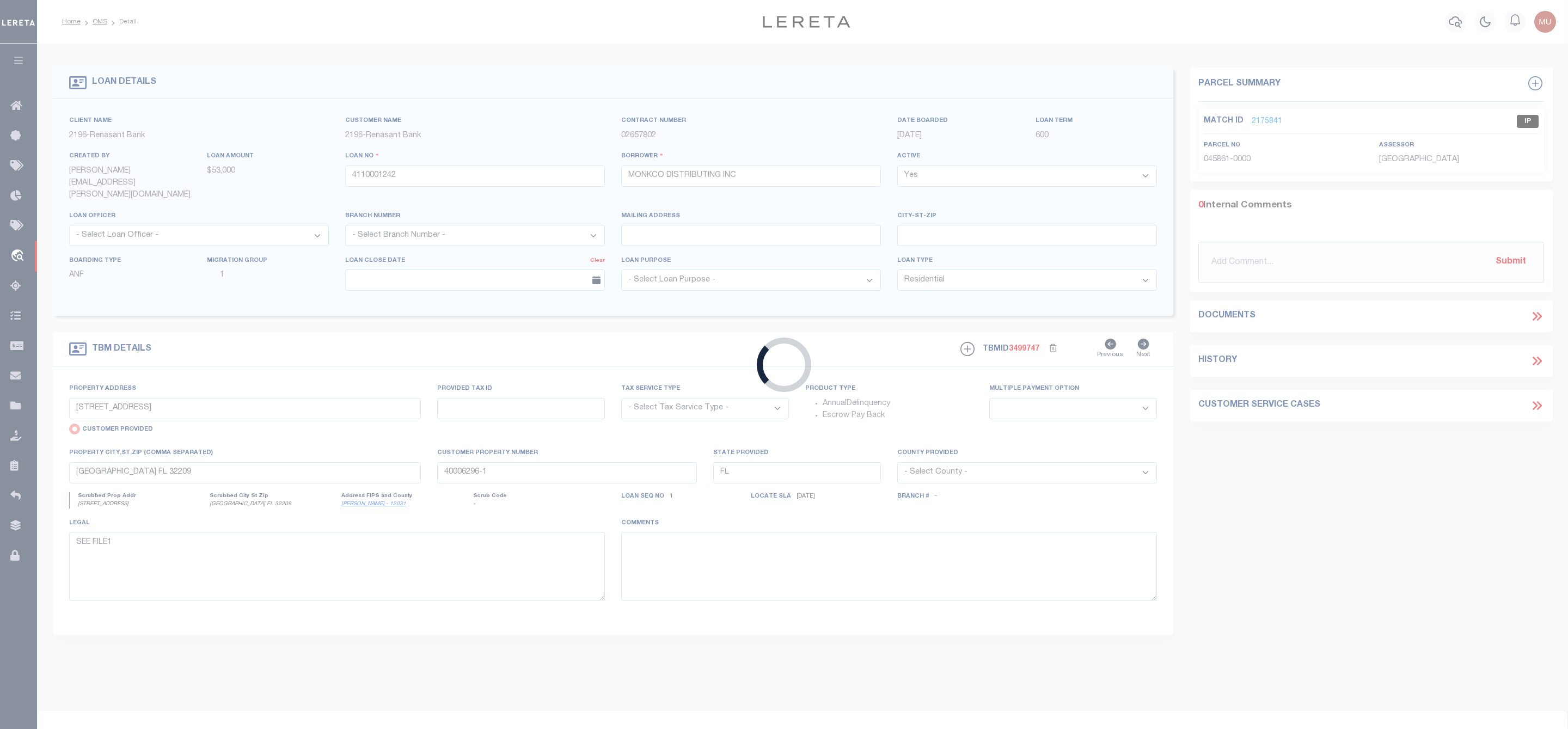
type input "[STREET_ADDRESS]"
select select "NonEscrow"
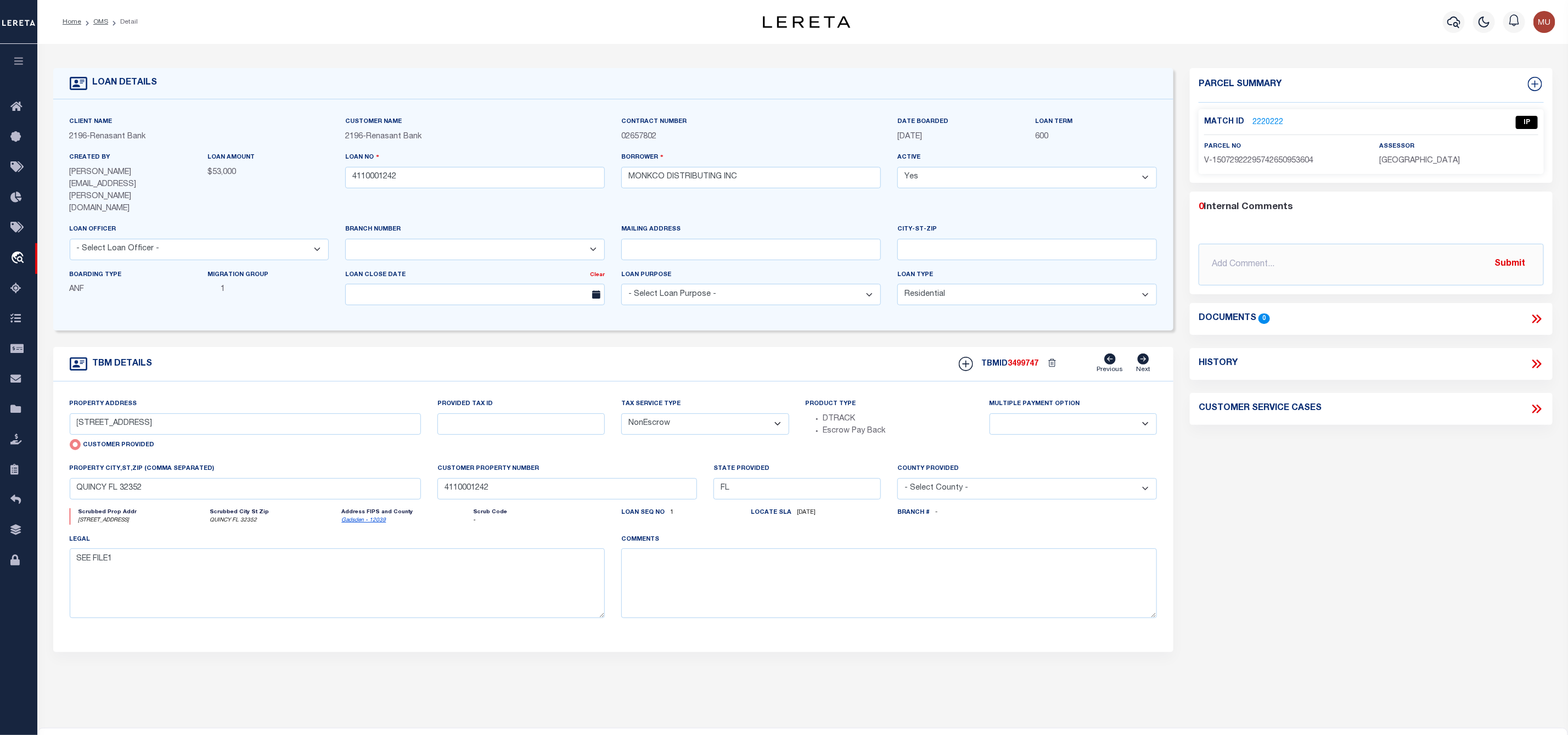
click at [1264, 117] on link "2220222" at bounding box center [1268, 123] width 31 height 12
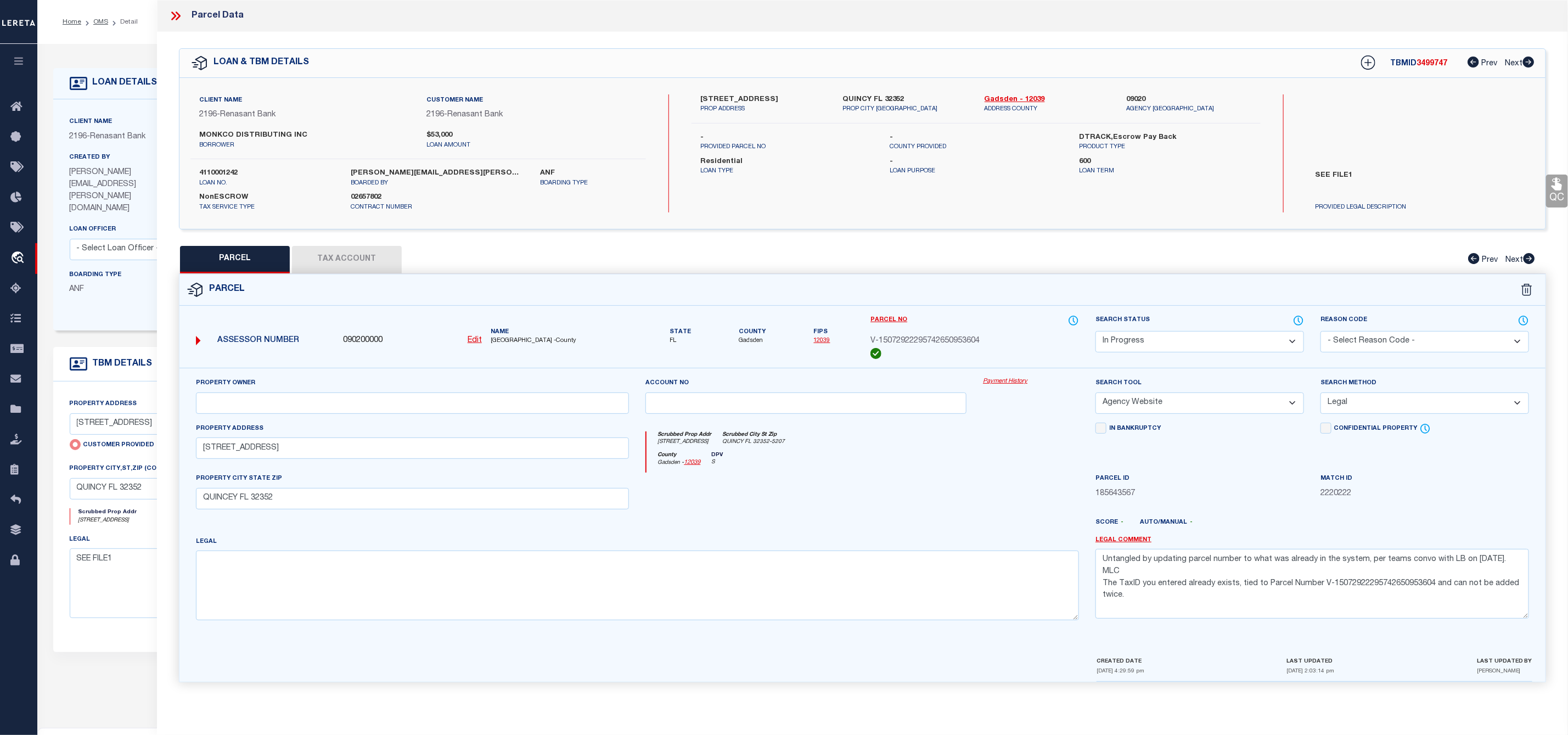
click at [372, 273] on button "Tax Account" at bounding box center [347, 260] width 110 height 28
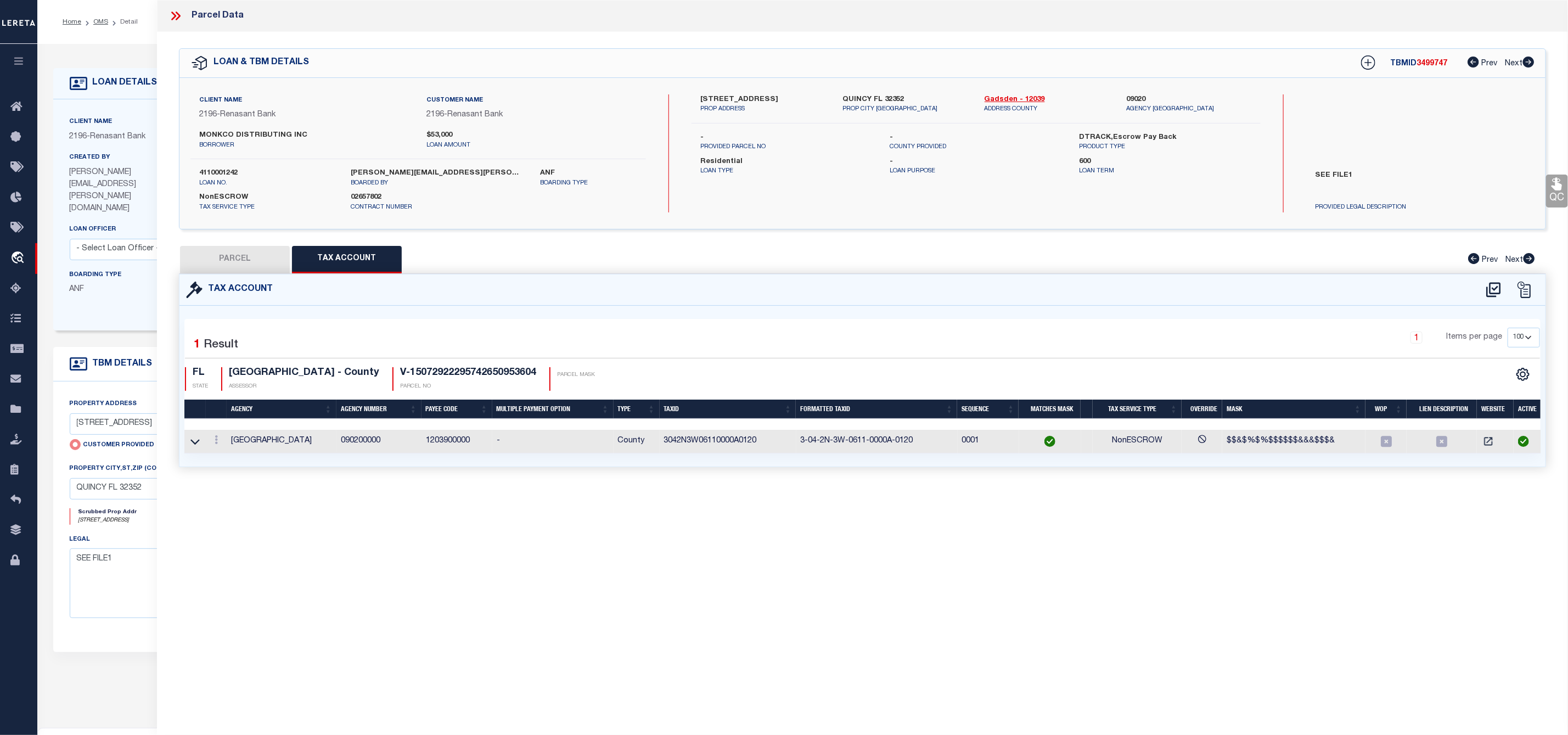
click at [262, 267] on button "PARCEL" at bounding box center [234, 260] width 110 height 28
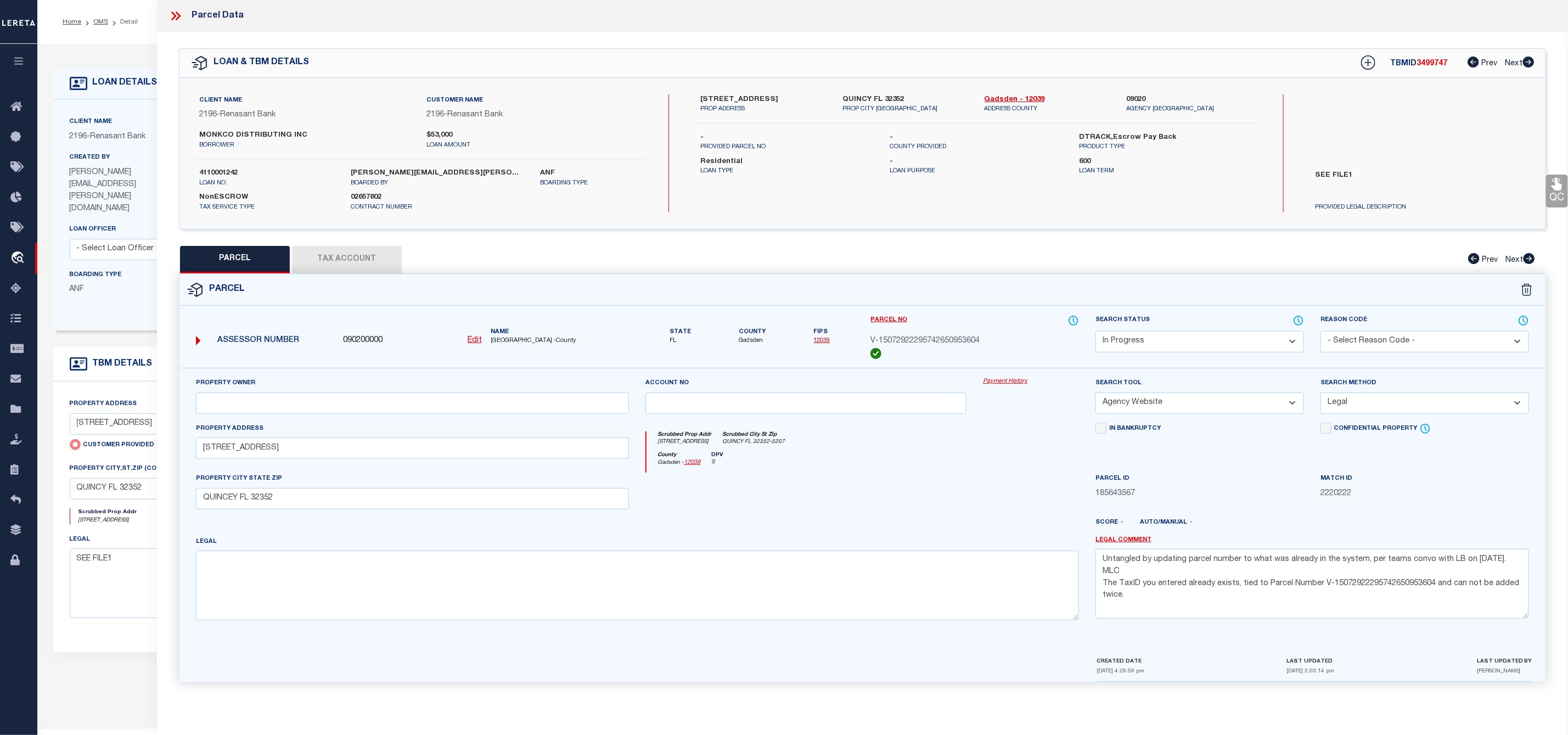
click at [178, 18] on icon at bounding box center [178, 16] width 5 height 9
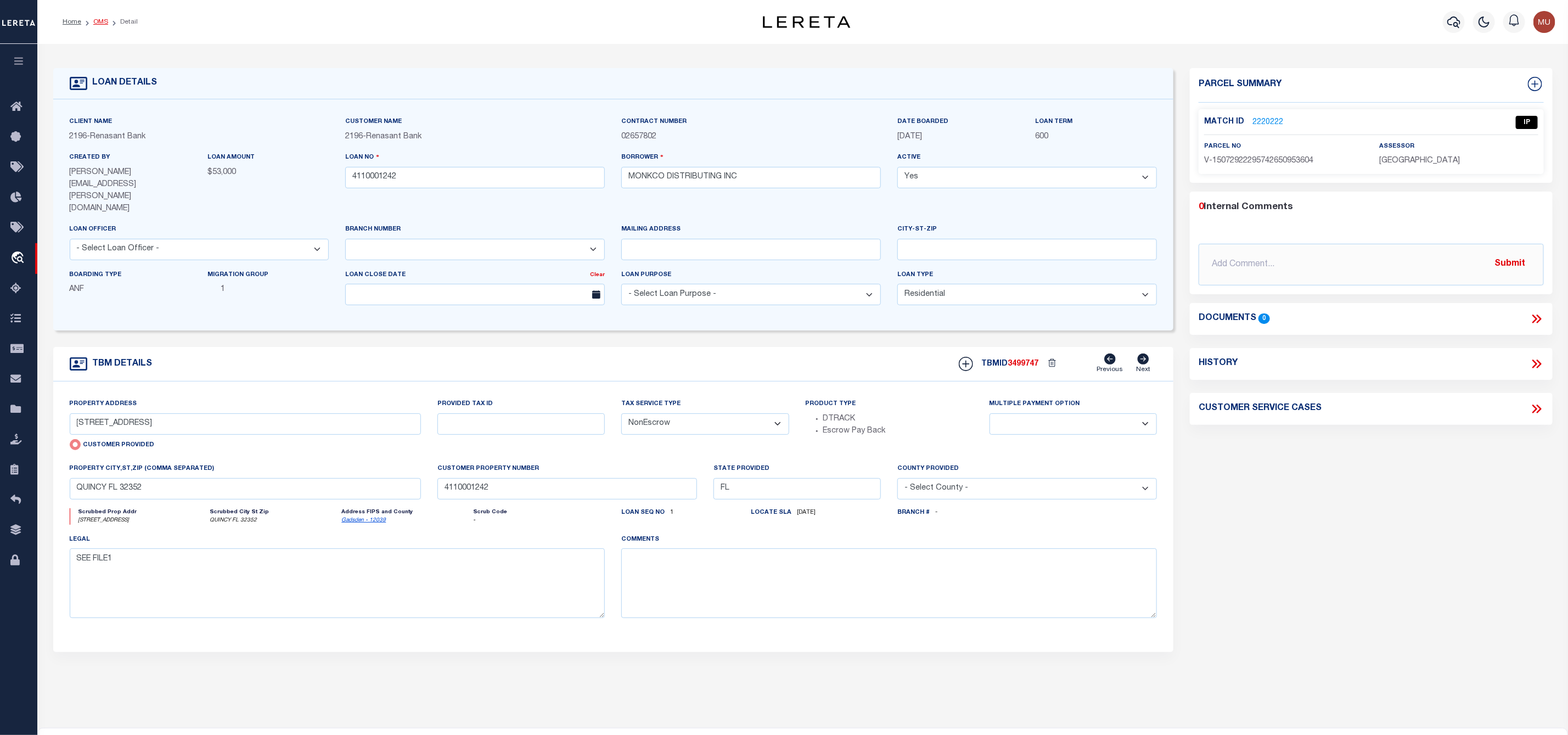
click at [101, 21] on link "OMS" at bounding box center [101, 21] width 15 height 7
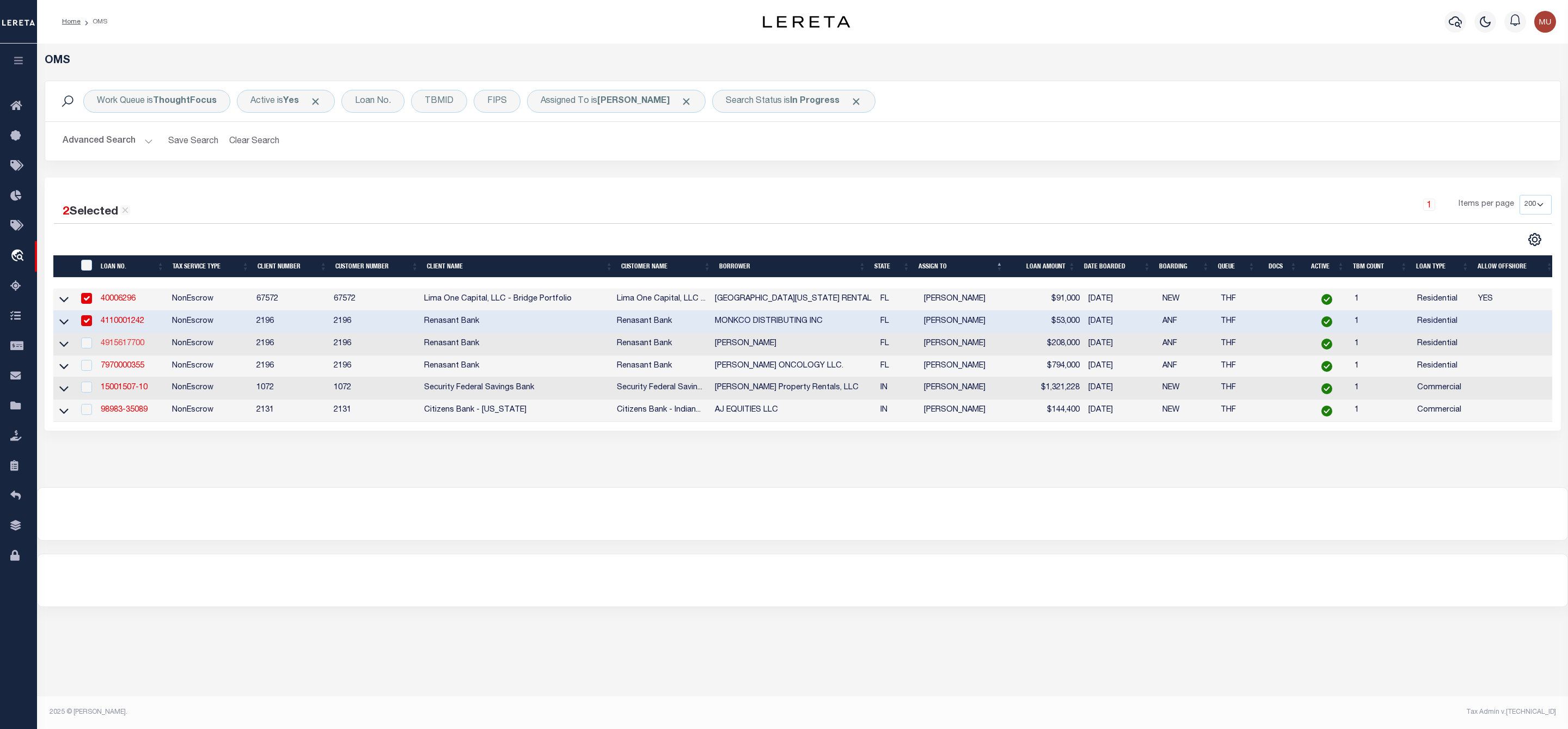
click at [119, 346] on link "4915617700" at bounding box center [122, 343] width 44 height 8
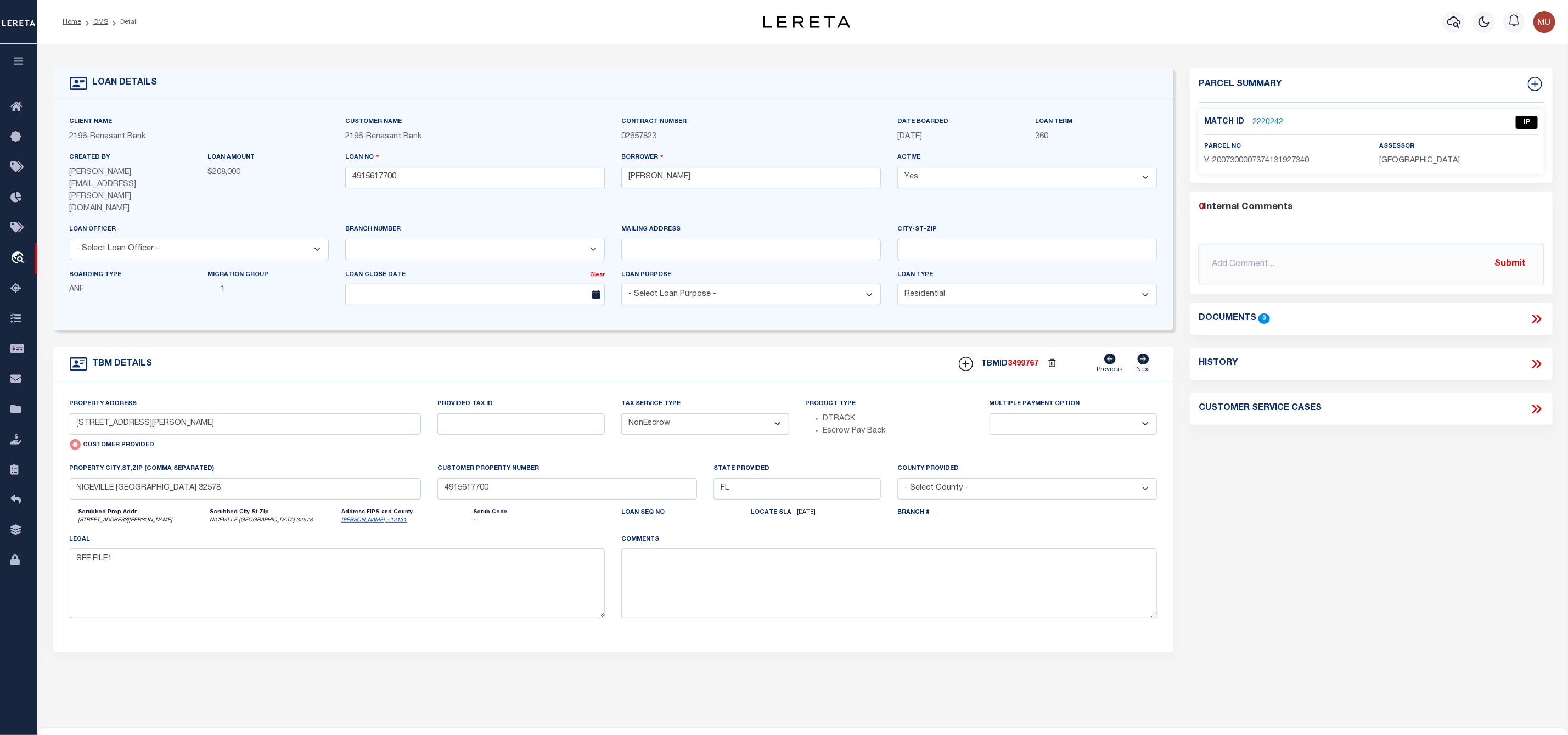
click at [1261, 119] on link "2220242" at bounding box center [1268, 123] width 31 height 12
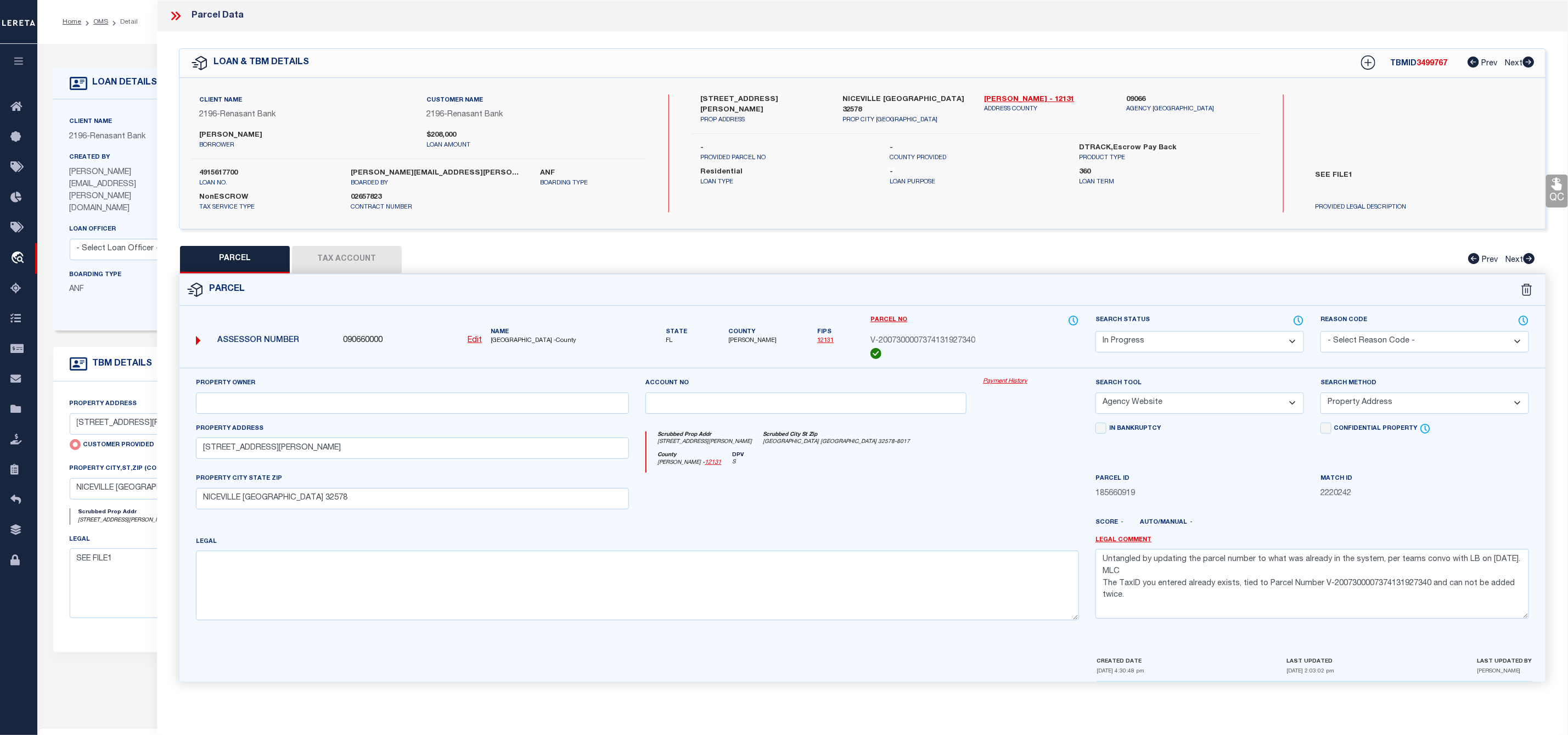
click at [173, 17] on icon at bounding box center [176, 15] width 14 height 14
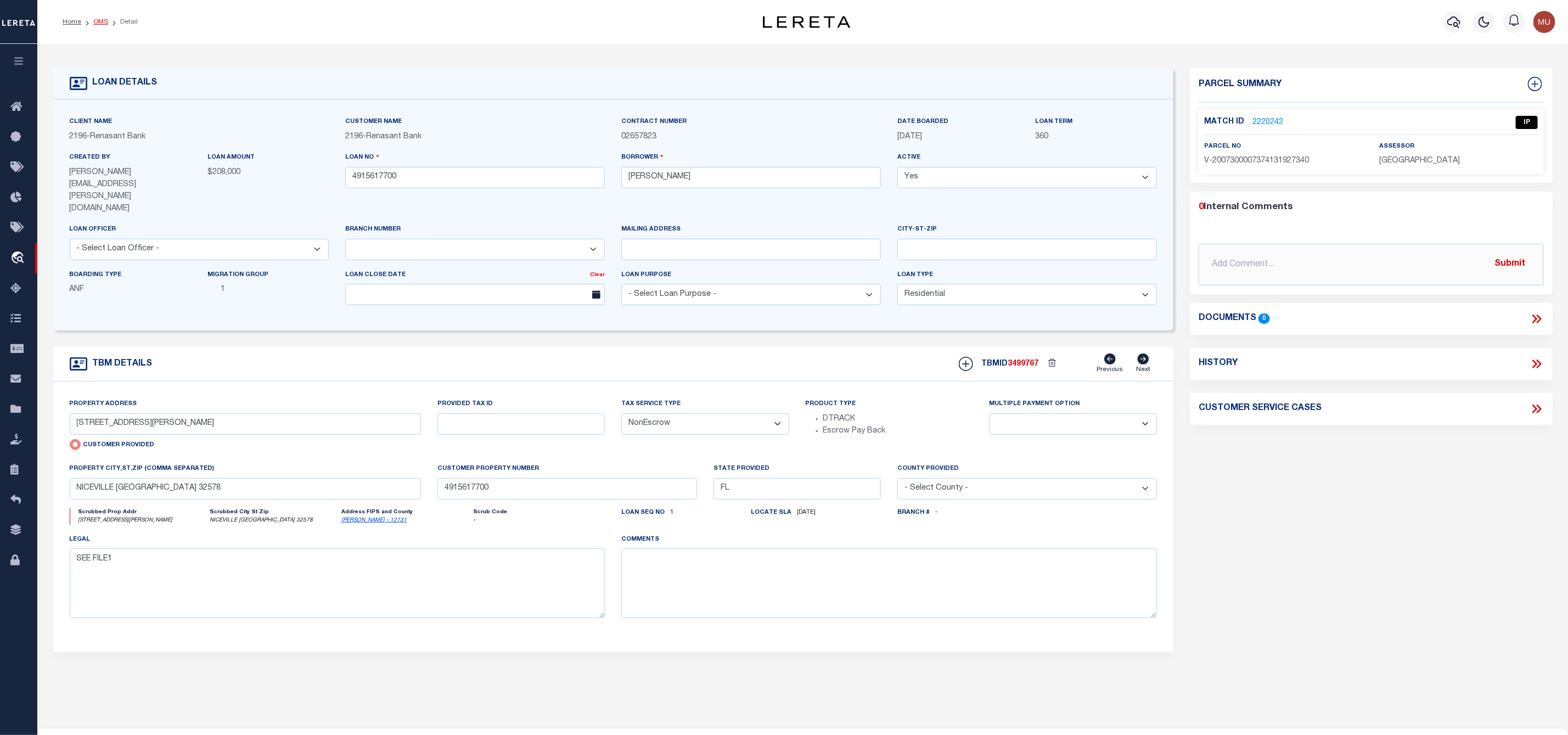
click at [101, 25] on link "OMS" at bounding box center [101, 21] width 15 height 7
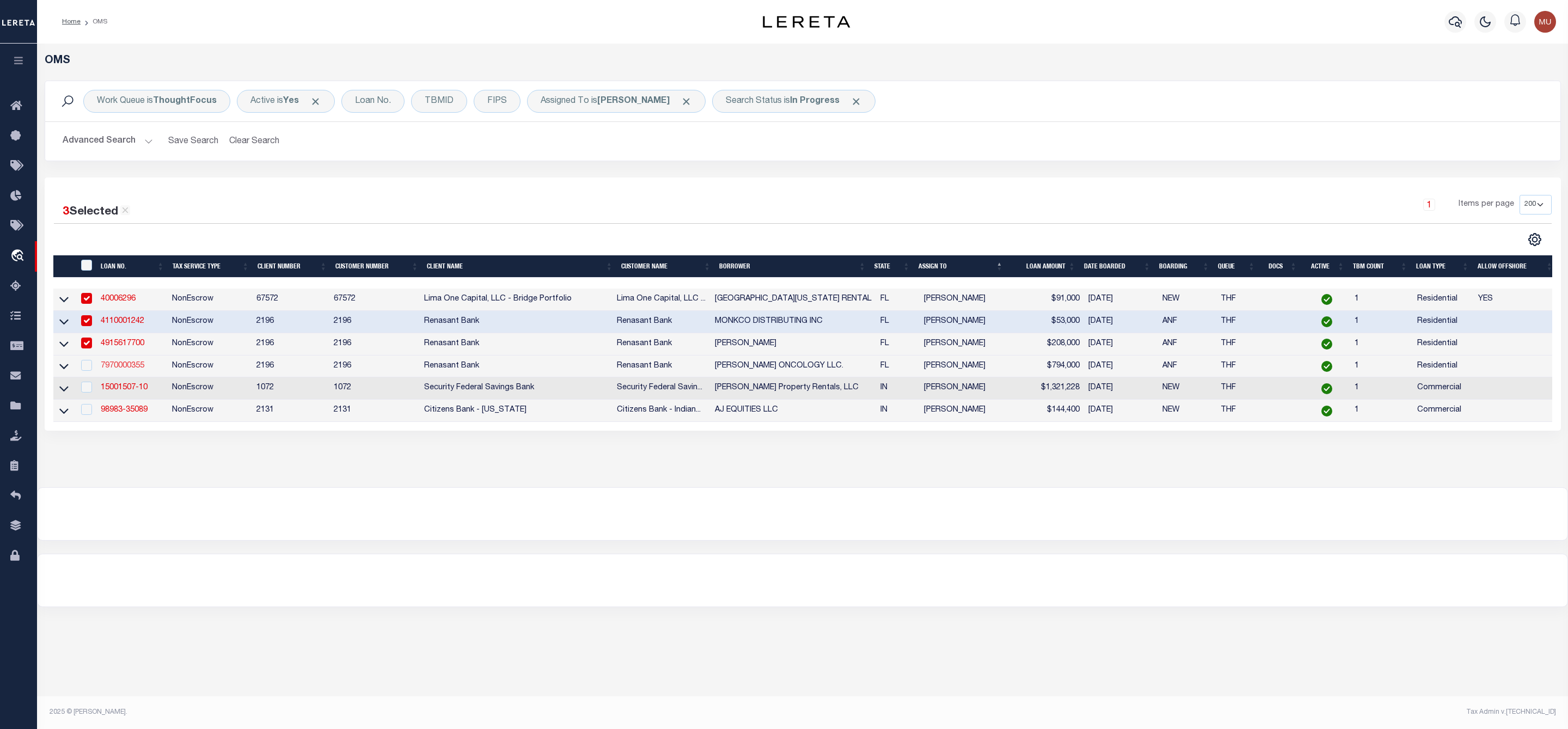
click at [119, 364] on link "7970000355" at bounding box center [122, 366] width 44 height 8
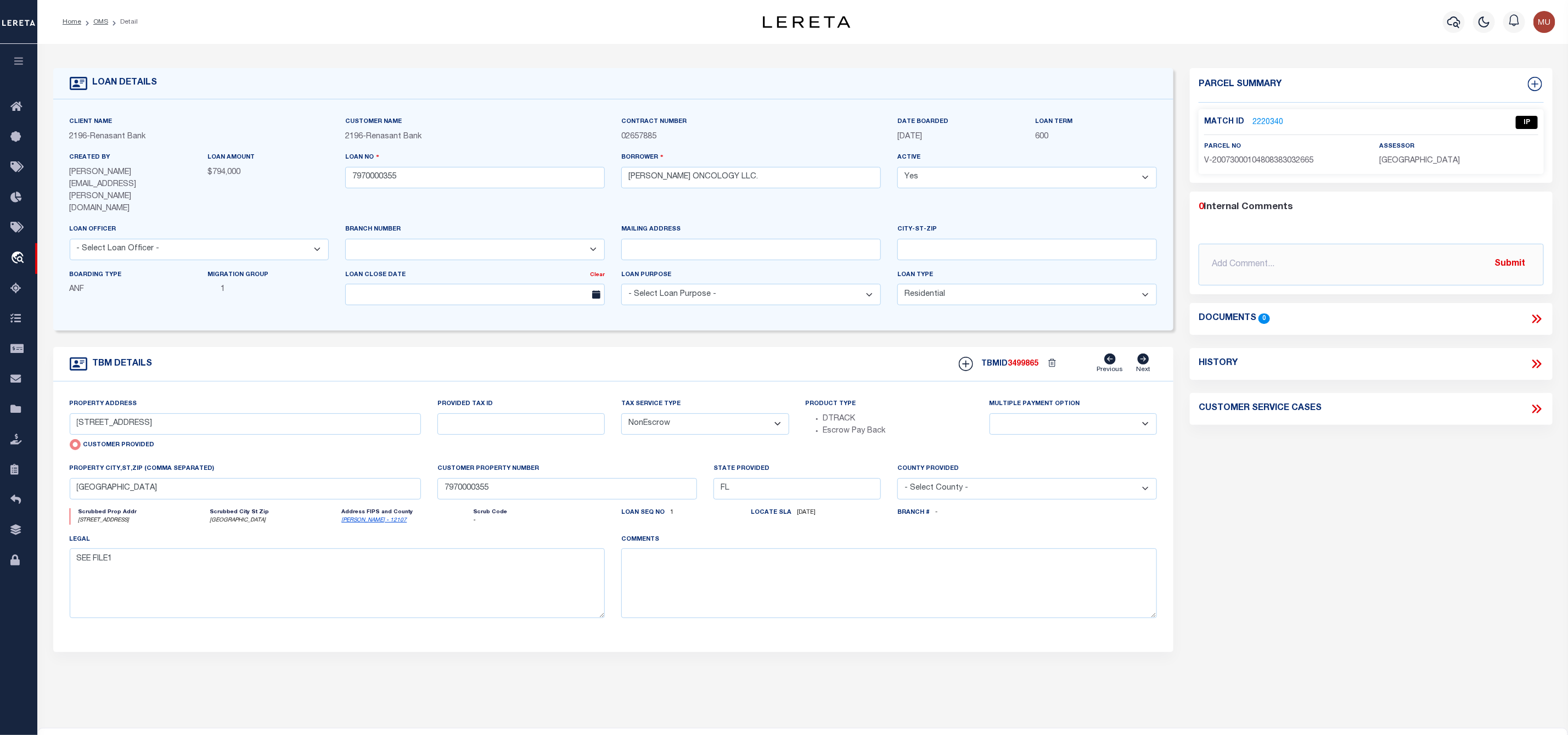
click at [1272, 120] on link "2220340" at bounding box center [1268, 123] width 31 height 12
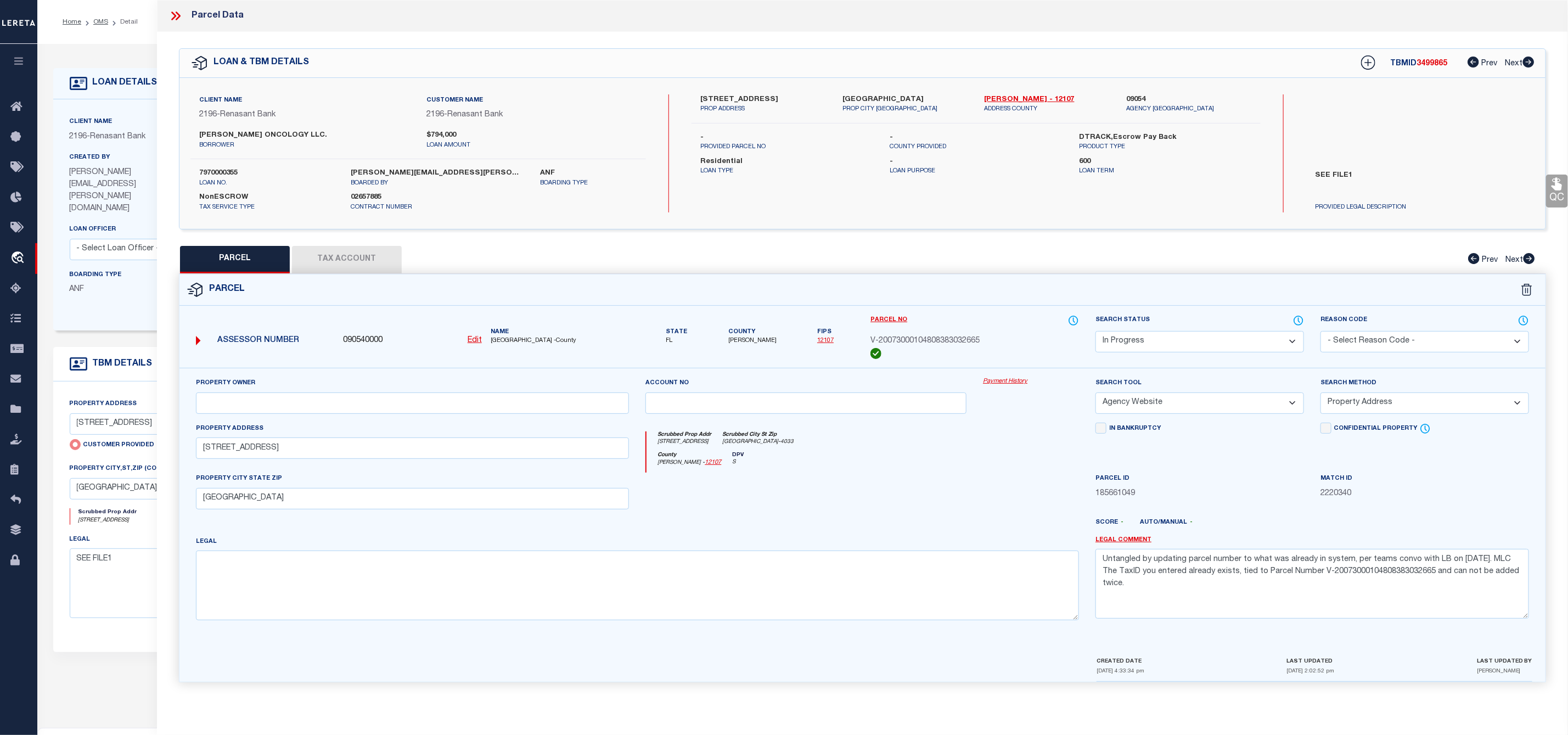
click at [177, 20] on icon at bounding box center [178, 16] width 5 height 9
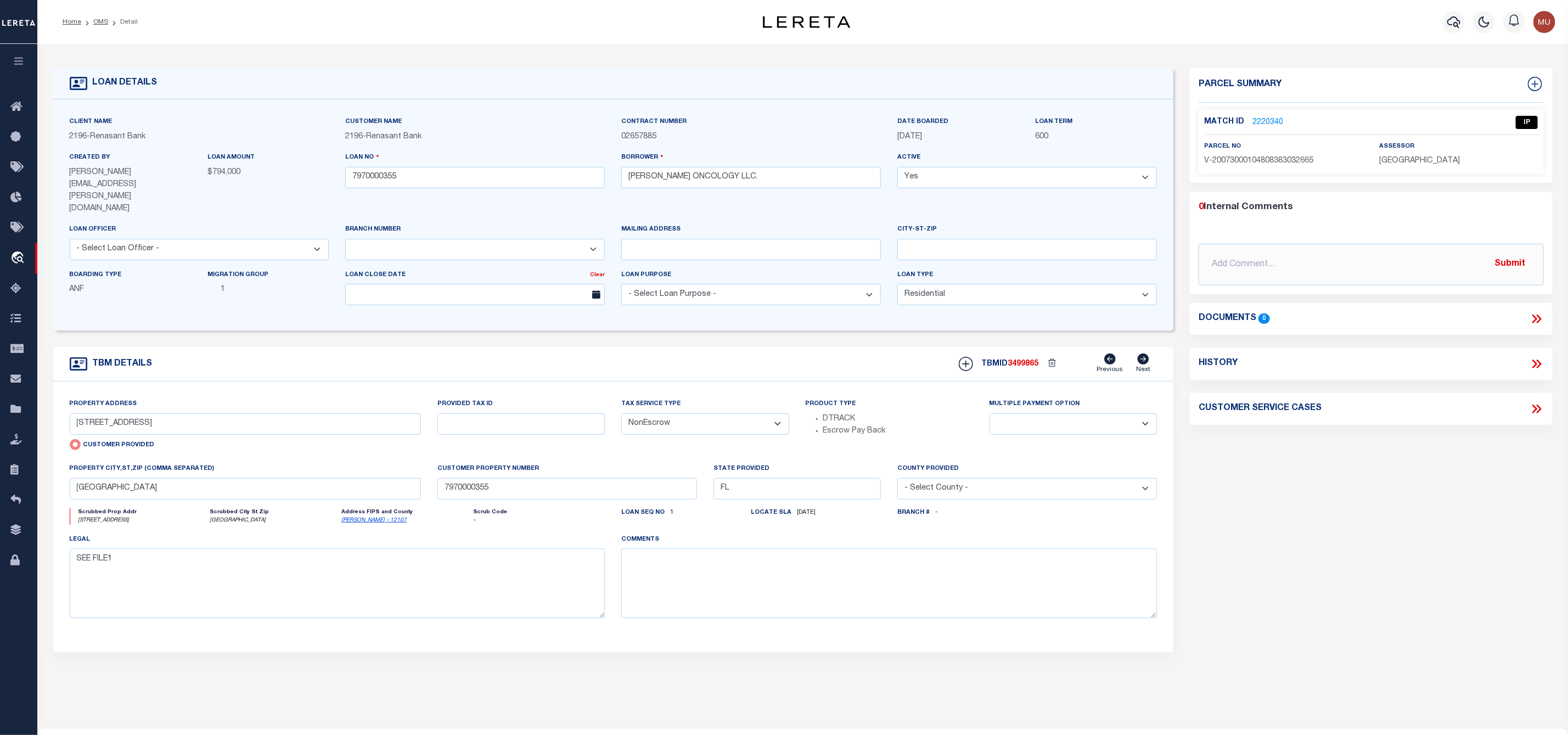
click at [114, 23] on li "Detail" at bounding box center [123, 22] width 29 height 10
click at [99, 23] on link "OMS" at bounding box center [101, 21] width 15 height 7
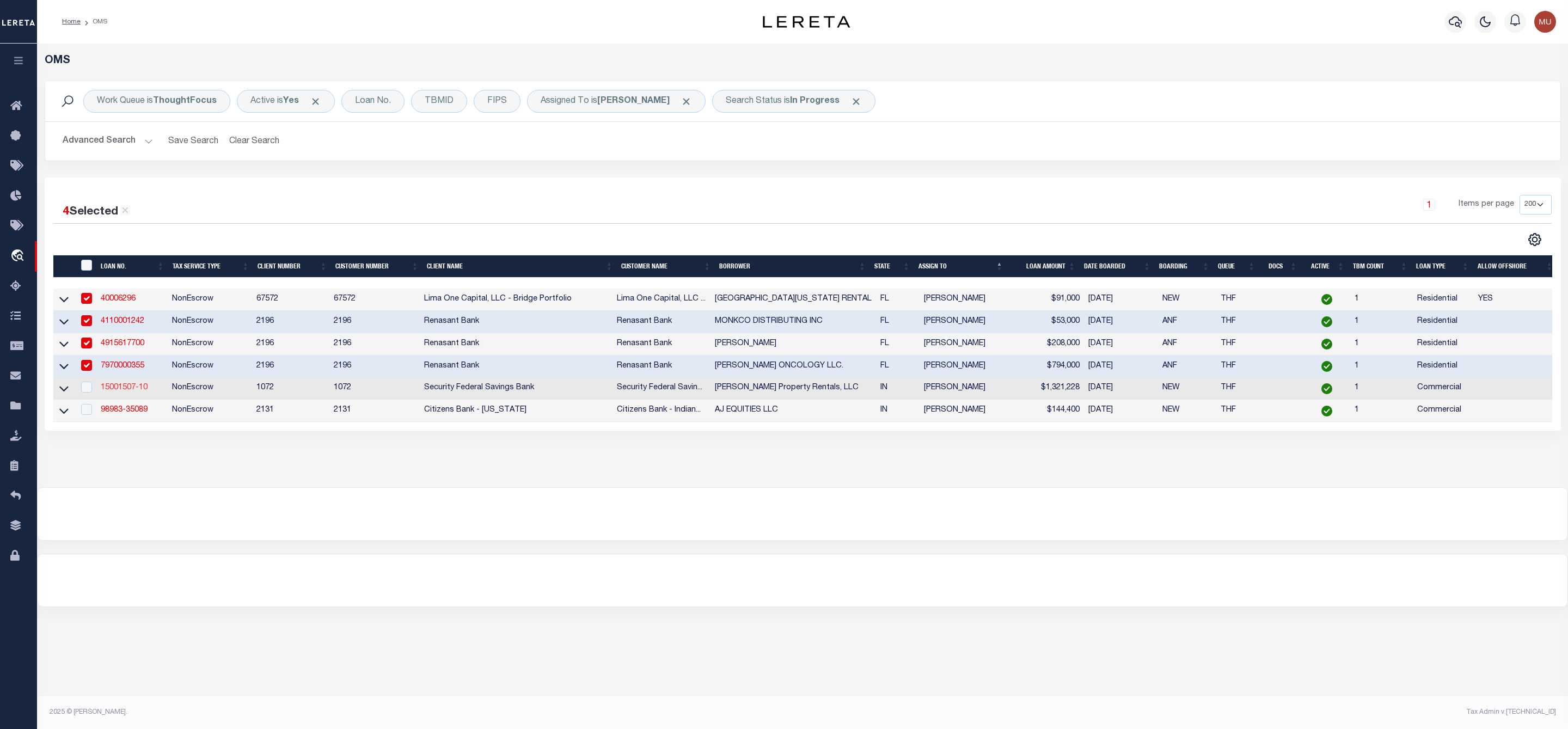
click at [119, 391] on link "15001507-10" at bounding box center [124, 388] width 47 height 8
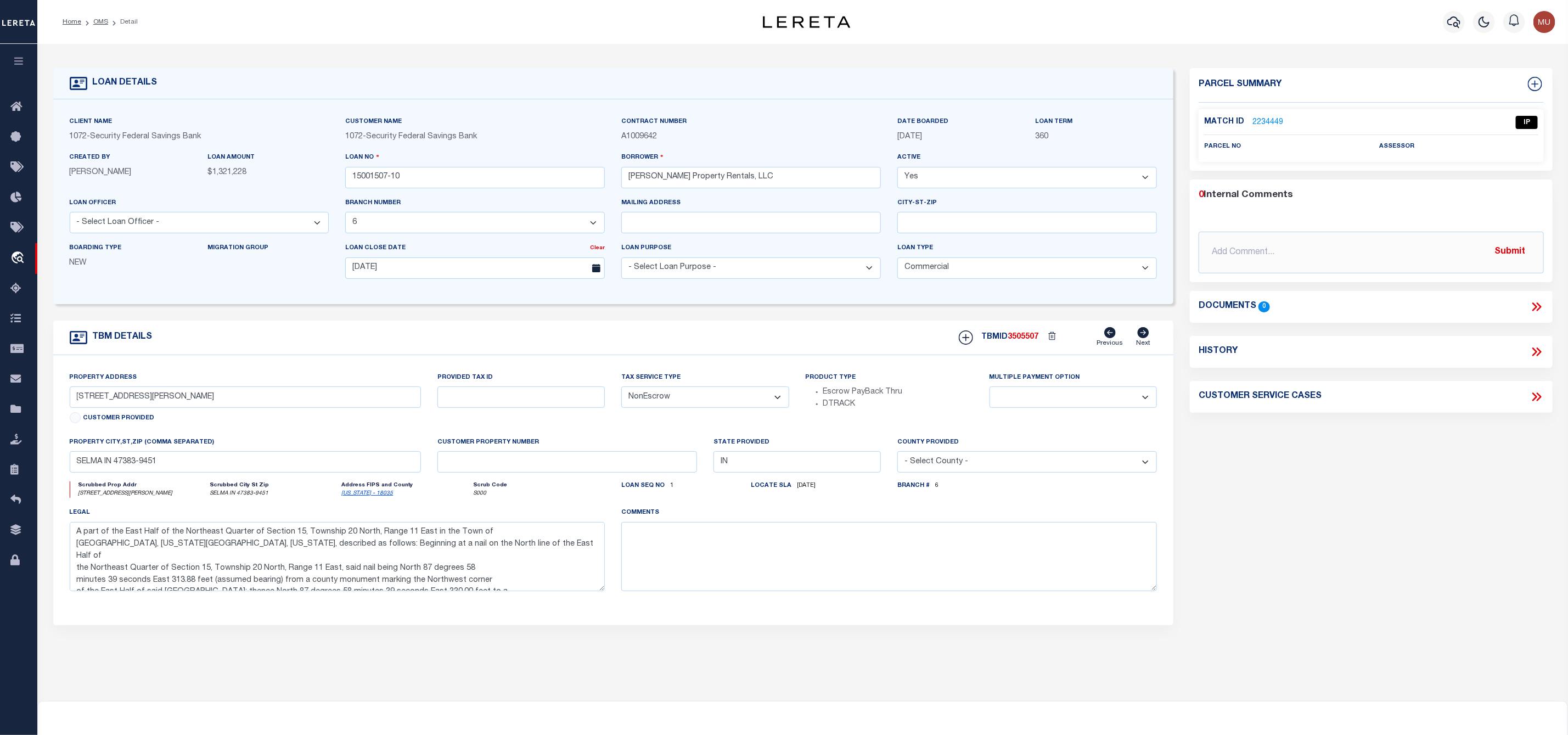
click at [1272, 125] on link "2234449" at bounding box center [1268, 123] width 31 height 12
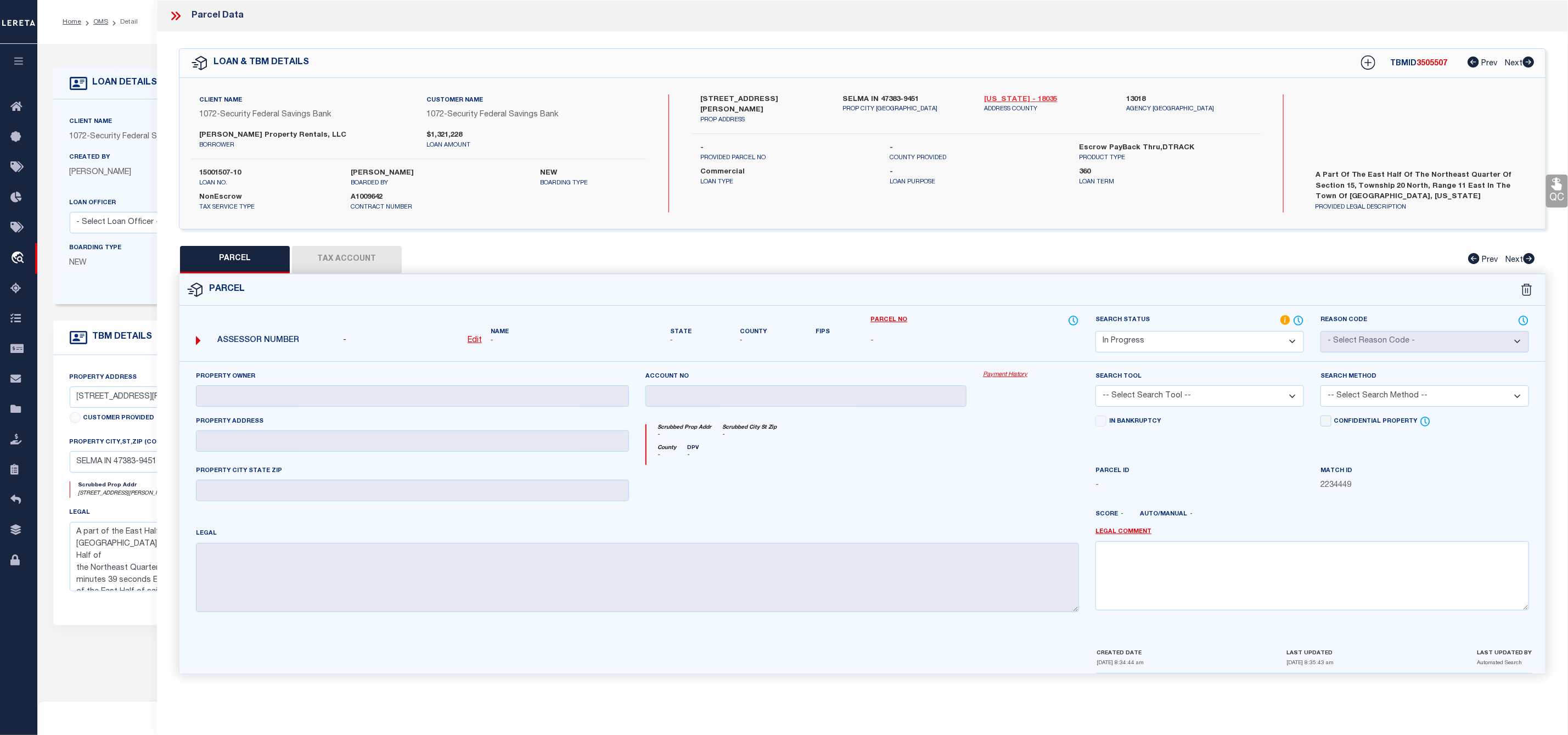
click at [1021, 94] on link "[US_STATE] - 18035" at bounding box center [1048, 100] width 126 height 11
drag, startPoint x: 698, startPoint y: 99, endPoint x: 763, endPoint y: 102, distance: 65.1
click at [763, 102] on div "[STREET_ADDRESS][GEOGRAPHIC_DATA][PERSON_NAME] ADDRESS" at bounding box center [763, 110] width 142 height 31
copy label "10903 E [PERSON_NAME]"
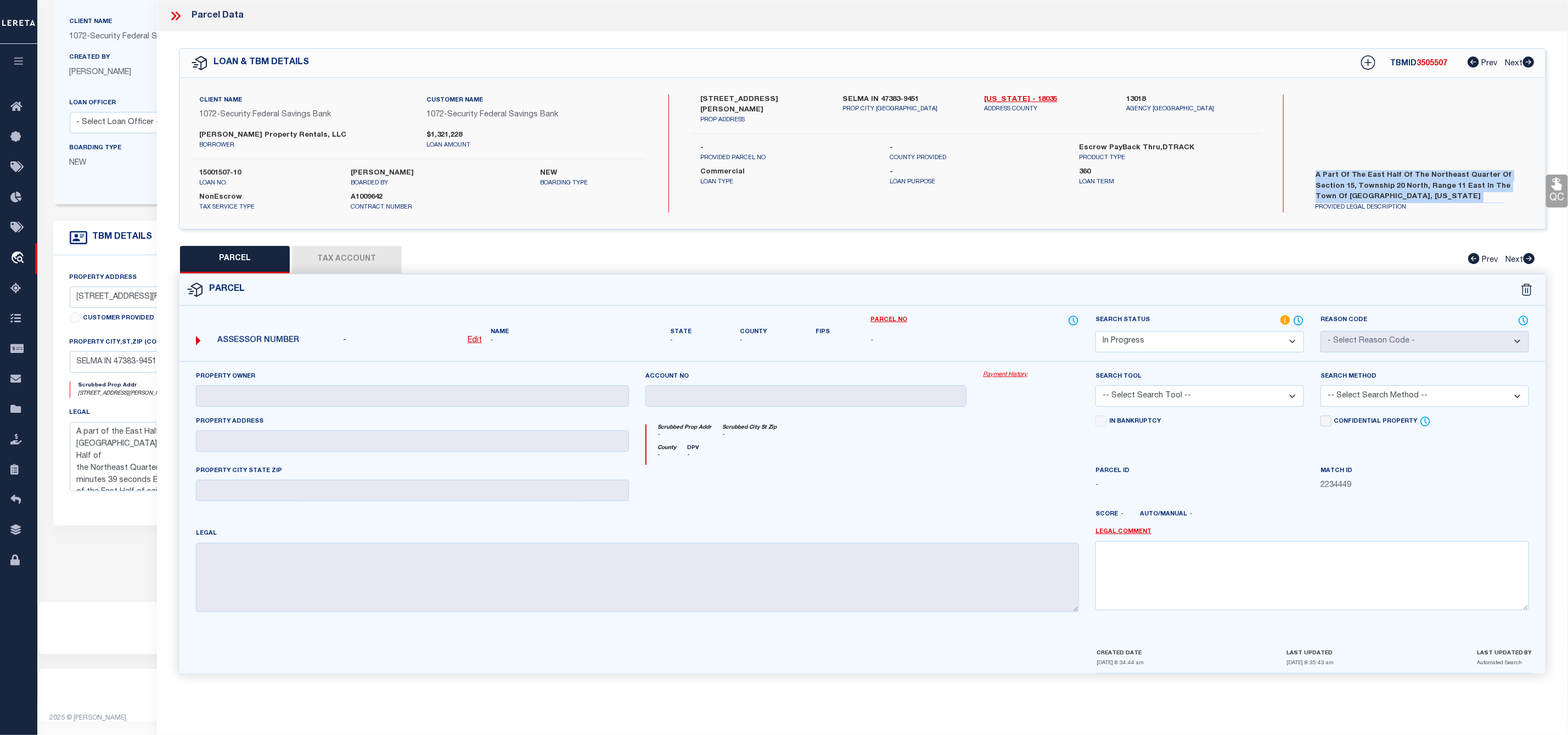
drag, startPoint x: 1448, startPoint y: 196, endPoint x: 1304, endPoint y: 165, distance: 147.3
click at [1304, 166] on div "A part of the East Half of the Northeast Quarter of Section 15, Township 20 Nor…" at bounding box center [1421, 189] width 244 height 47
copy label "A part of the East Half of the Northeast Quarter of Section 15, Township 20 Nor…"
click at [476, 339] on u "Edit" at bounding box center [474, 340] width 14 height 8
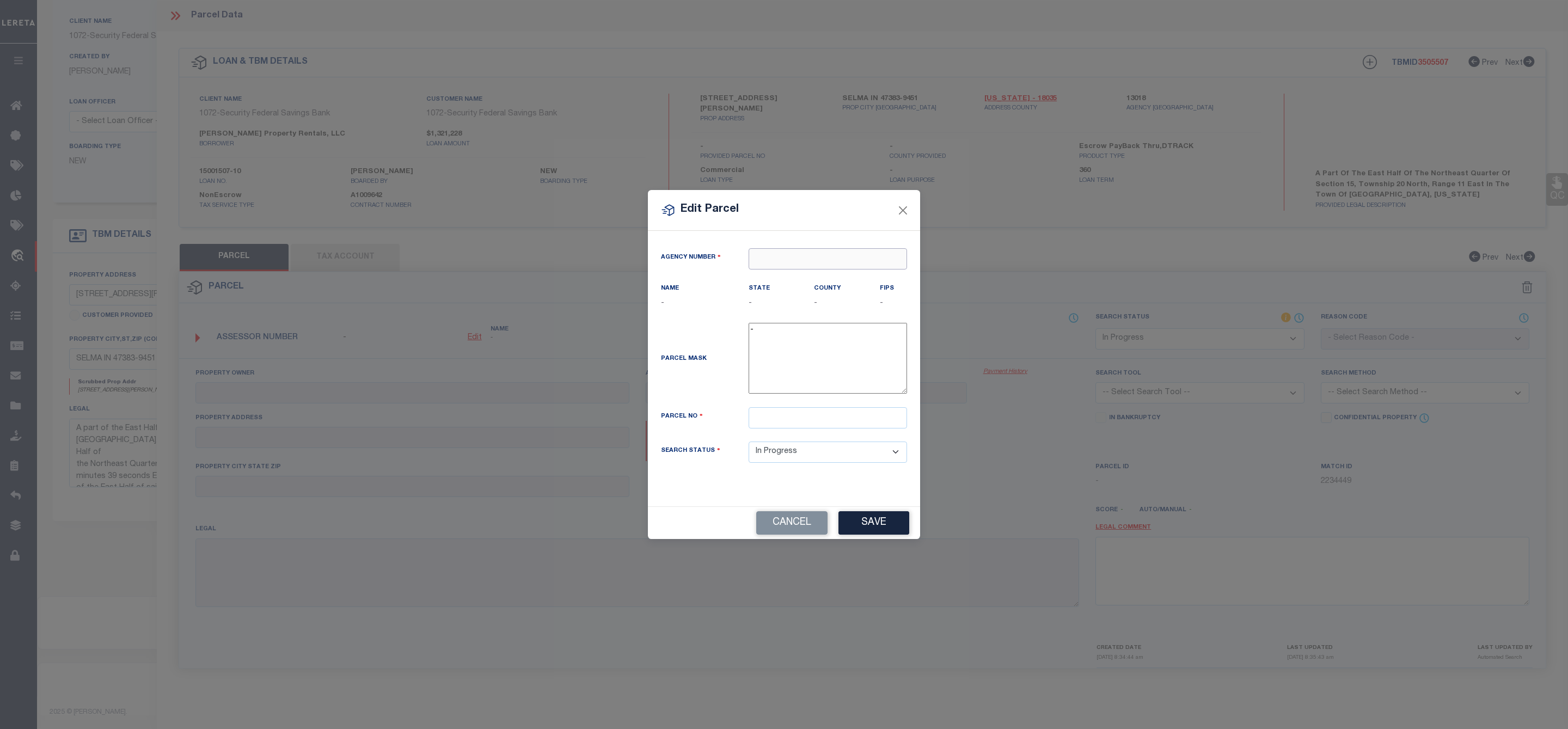
click at [796, 265] on input "text" at bounding box center [828, 259] width 158 height 21
click at [853, 278] on div "130180000 : [US_STATE][GEOGRAPHIC_DATA]" at bounding box center [830, 293] width 161 height 31
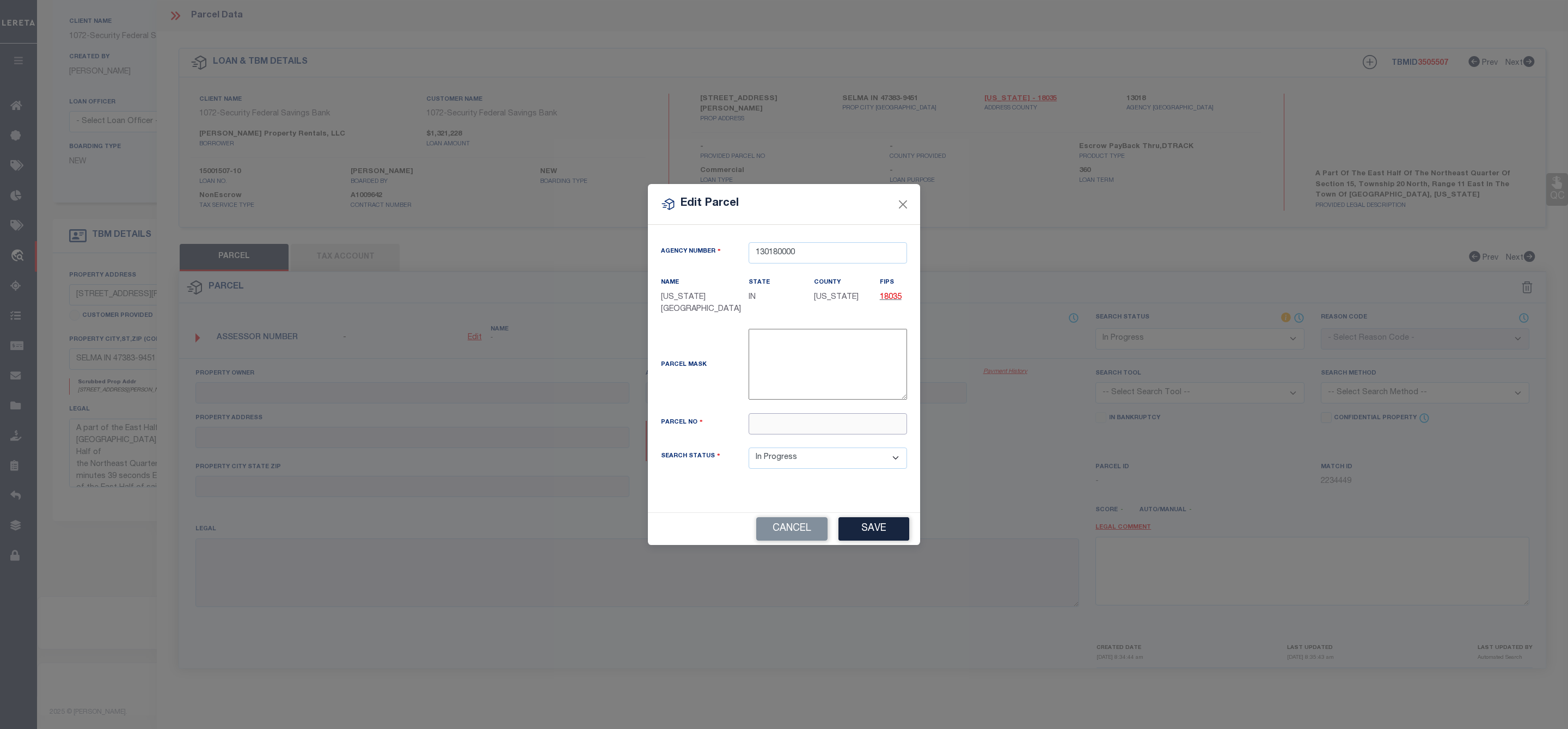
click at [778, 425] on input "text" at bounding box center [828, 424] width 158 height 21
click at [768, 419] on input "text" at bounding box center [828, 424] width 158 height 21
paste input "1215200038000"
click at [775, 428] on input "1215200038000" at bounding box center [828, 424] width 158 height 21
click at [845, 422] on input "1215200038000" at bounding box center [828, 424] width 158 height 21
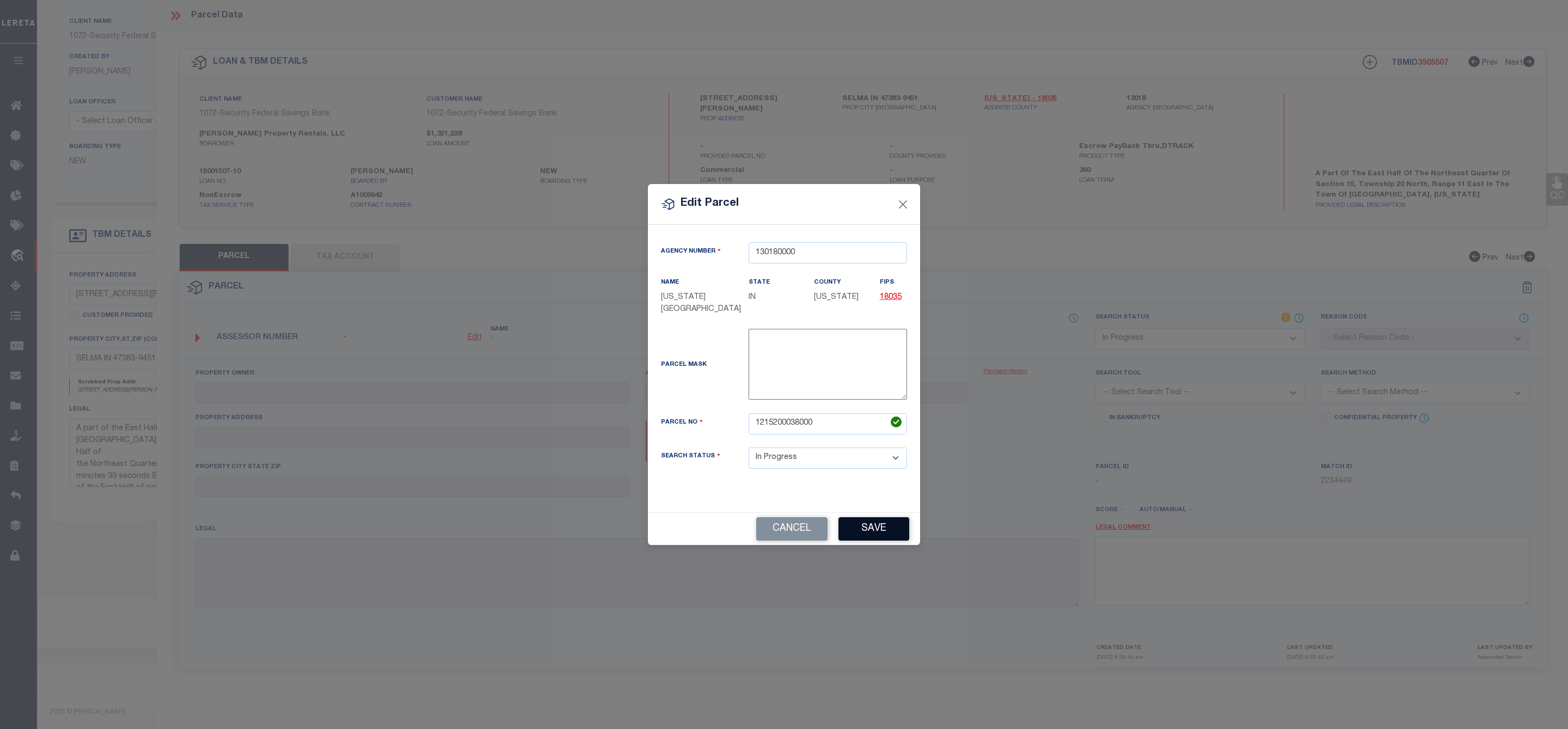
click at [869, 539] on button "Save" at bounding box center [873, 529] width 71 height 23
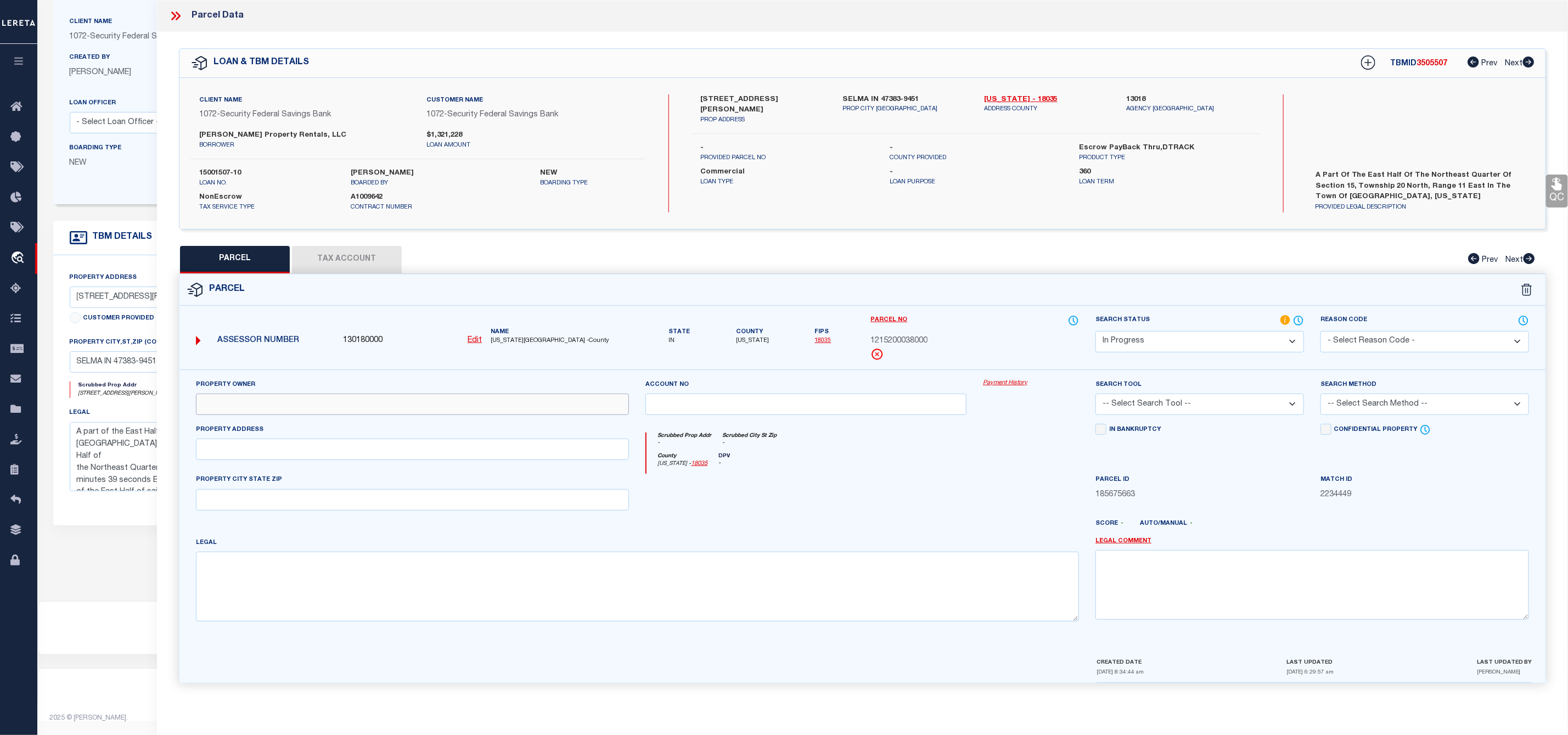
click at [304, 408] on input "text" at bounding box center [412, 404] width 434 height 21
paste input "SELMA GROUP LLC"
click at [316, 455] on input "text" at bounding box center [412, 449] width 434 height 21
paste input "[STREET_ADDRESS][PERSON_NAME]"
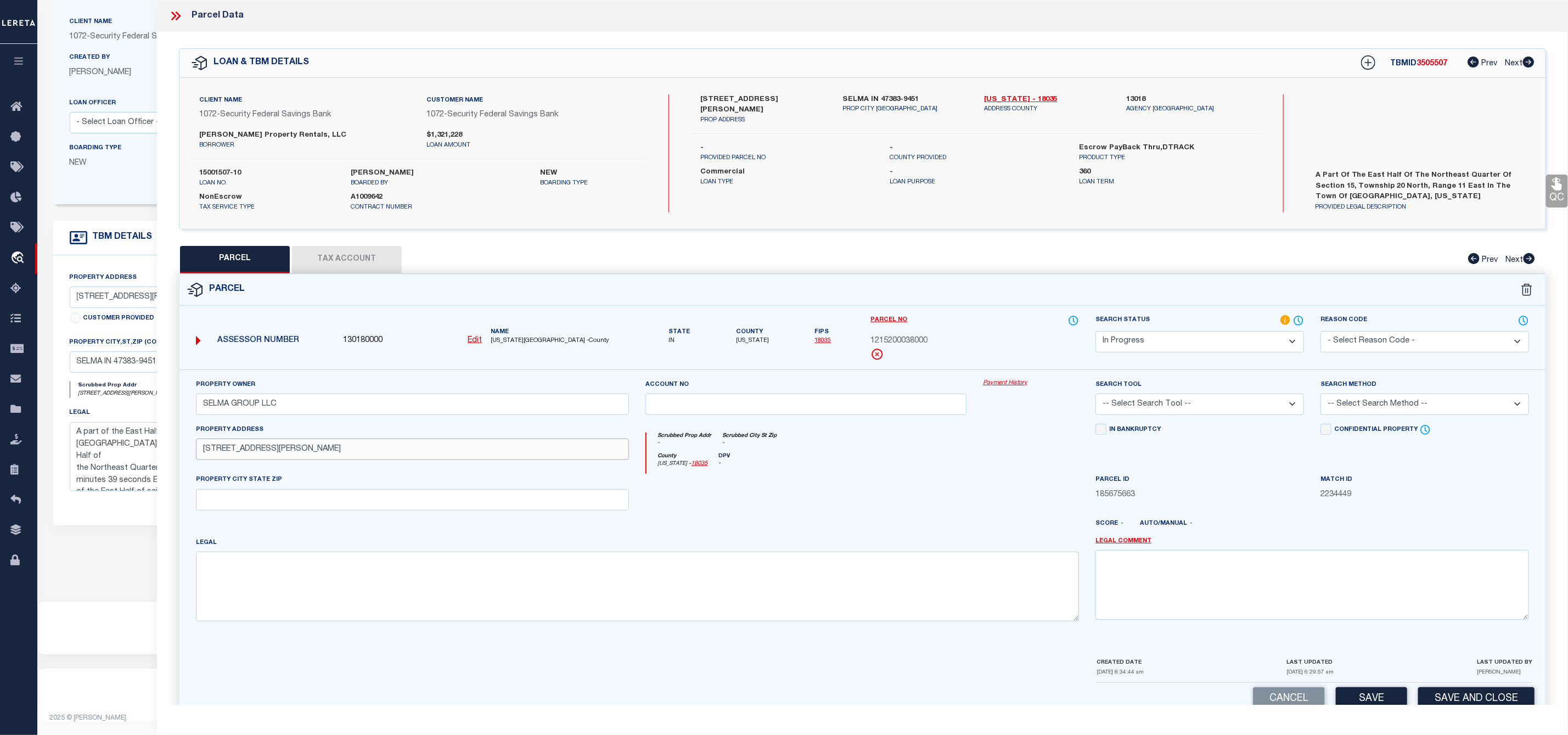
click at [221, 453] on input "[STREET_ADDRESS][PERSON_NAME]" at bounding box center [412, 449] width 434 height 21
click at [294, 458] on input "[STREET_ADDRESS][PERSON_NAME]" at bounding box center [412, 449] width 434 height 21
click at [256, 504] on input "text" at bounding box center [412, 499] width 434 height 21
paste input "[PERSON_NAME], IN 47383"
click at [270, 585] on textarea at bounding box center [638, 586] width 884 height 69
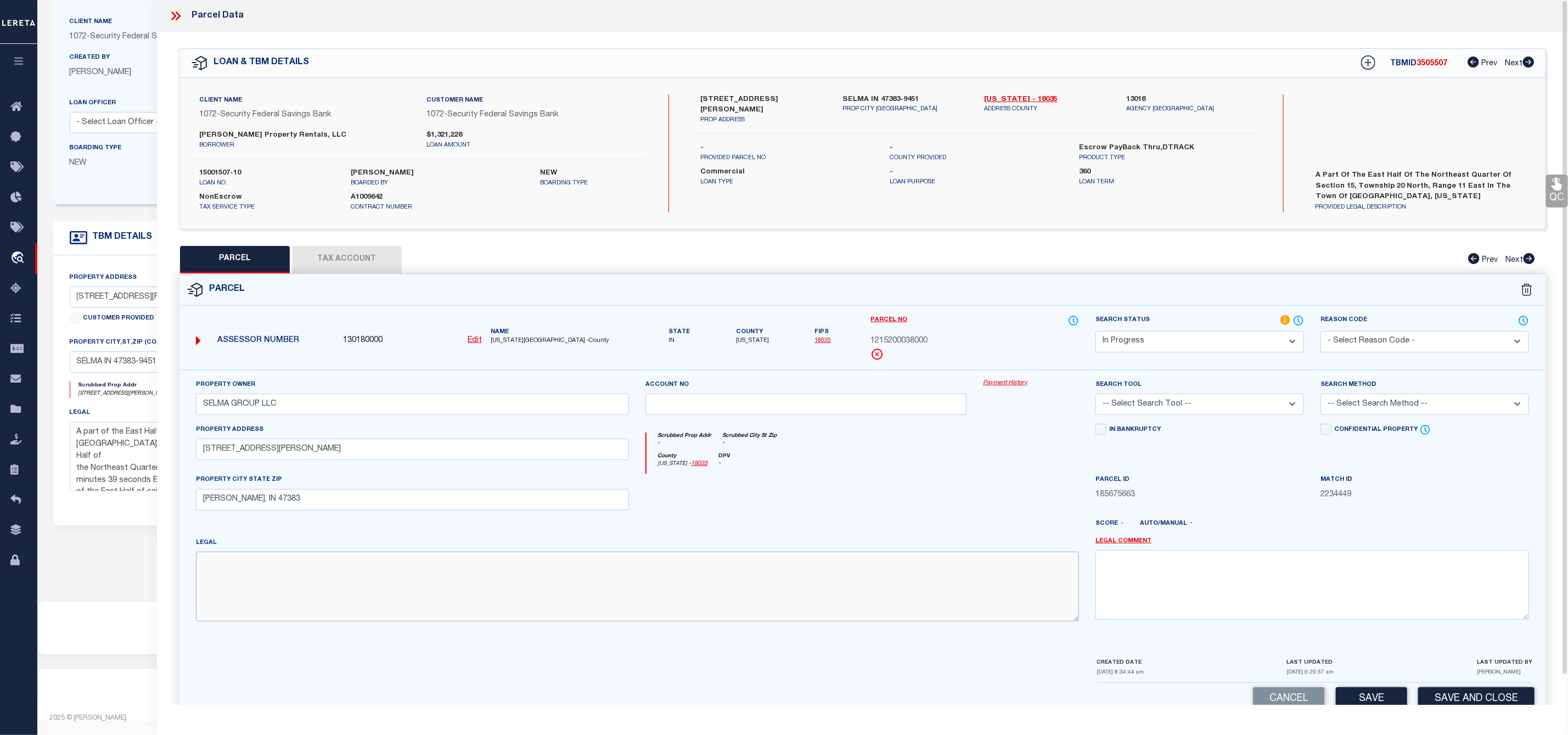
click at [275, 579] on textarea at bounding box center [638, 586] width 884 height 69
paste textarea "PT EHLF NE QTR S15 T20 R11 2.272 AC"
click at [218, 565] on textarea "PT EHLF NE QTR S15 T20 R11 2.272 AC" at bounding box center [638, 586] width 884 height 69
click at [391, 569] on textarea "PT EHLF NE QTR S15 T20 R11 2.272 AC" at bounding box center [638, 586] width 884 height 69
click at [1153, 351] on select "Automated Search Bad Parcel Complete Duplicate Parcel High Dollar Reporting In …" at bounding box center [1200, 341] width 209 height 21
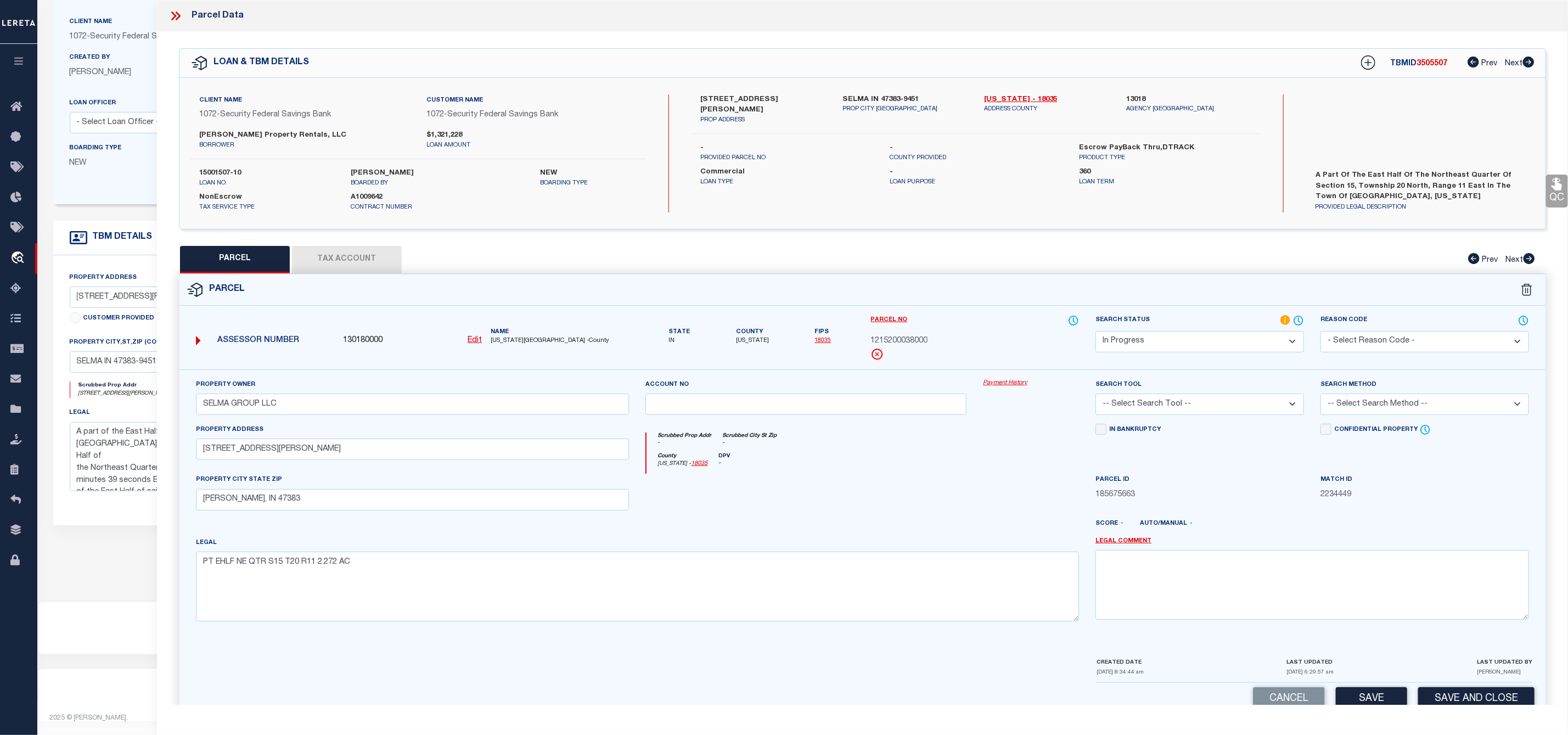
click at [1153, 351] on select "Automated Search Bad Parcel Complete Duplicate Parcel High Dollar Reporting In …" at bounding box center [1200, 341] width 209 height 21
click at [1200, 406] on select "-- Select Search Tool -- 3rd Party Website Agency File Agency Website ATLS CNV-…" at bounding box center [1200, 404] width 209 height 21
click at [1095, 397] on select "-- Select Search Tool -- 3rd Party Website Agency File Agency Website ATLS CNV-…" at bounding box center [1200, 404] width 209 height 21
click at [1361, 399] on select "-- Select Search Method -- Property Address Legal Liability Info Provided" at bounding box center [1425, 404] width 209 height 21
click at [1321, 397] on select "-- Select Search Method -- Property Address Legal Liability Info Provided" at bounding box center [1425, 404] width 209 height 21
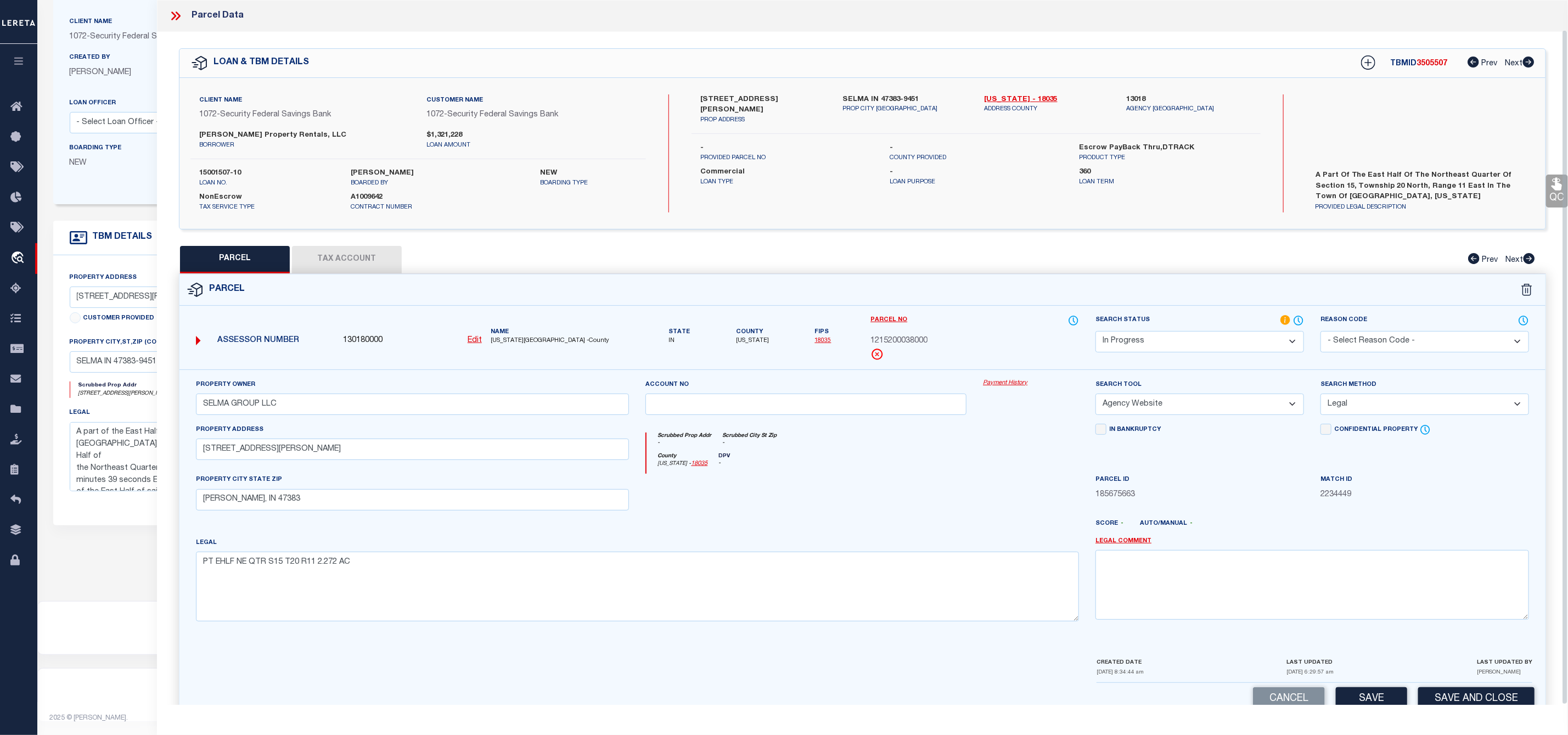
scroll to position [31, 0]
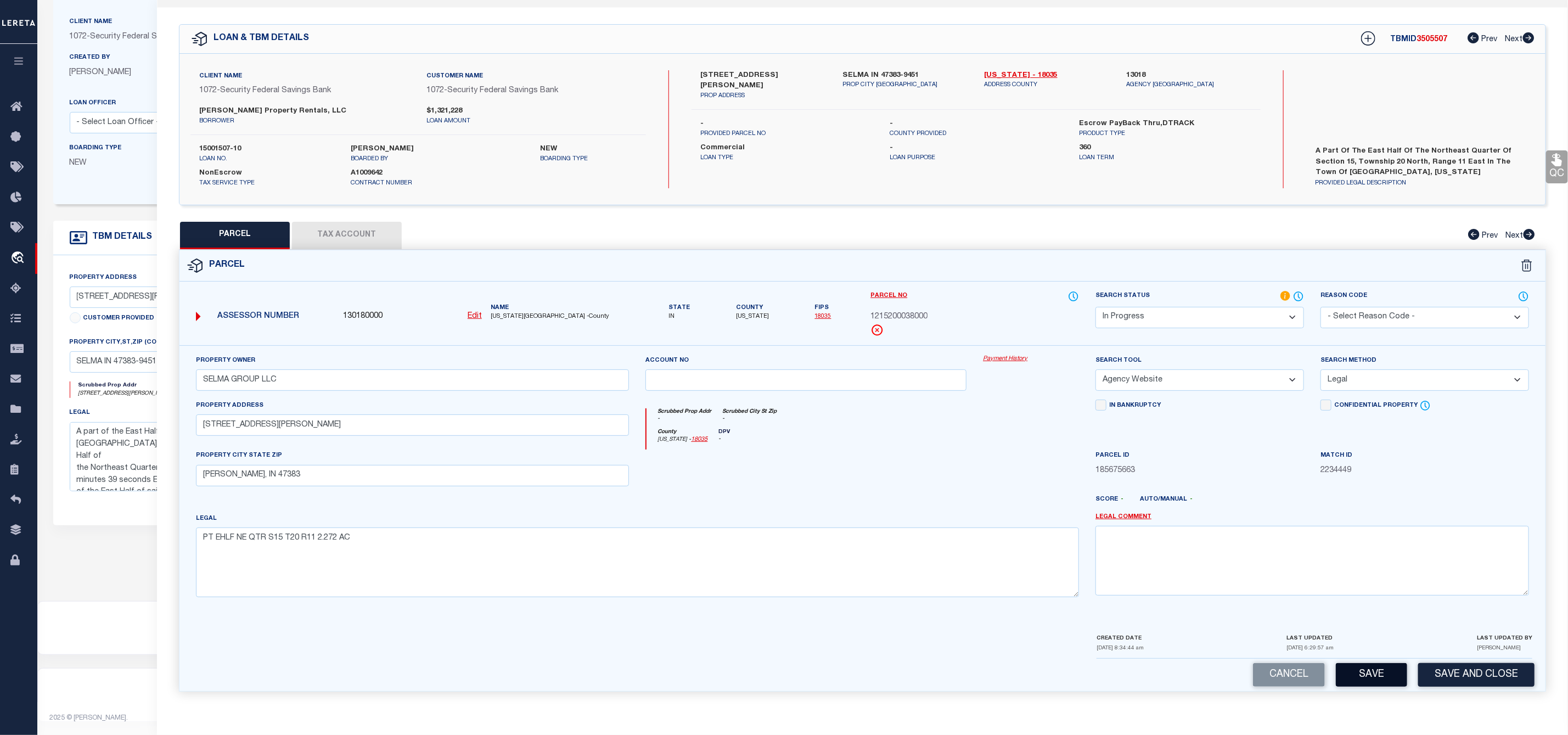
click at [1357, 679] on button "Save" at bounding box center [1372, 674] width 71 height 23
click at [333, 231] on button "Tax Account" at bounding box center [347, 235] width 110 height 28
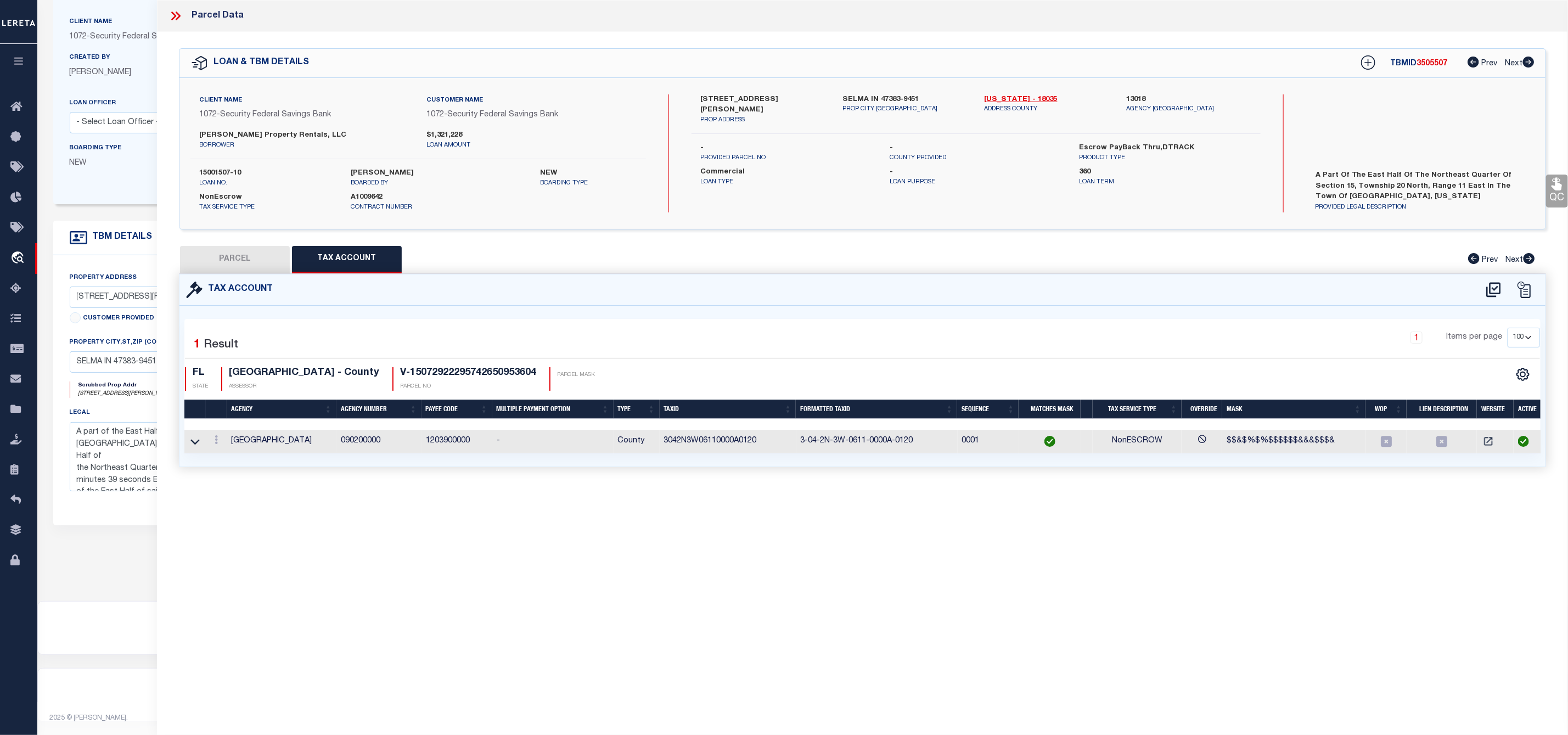
scroll to position [0, 0]
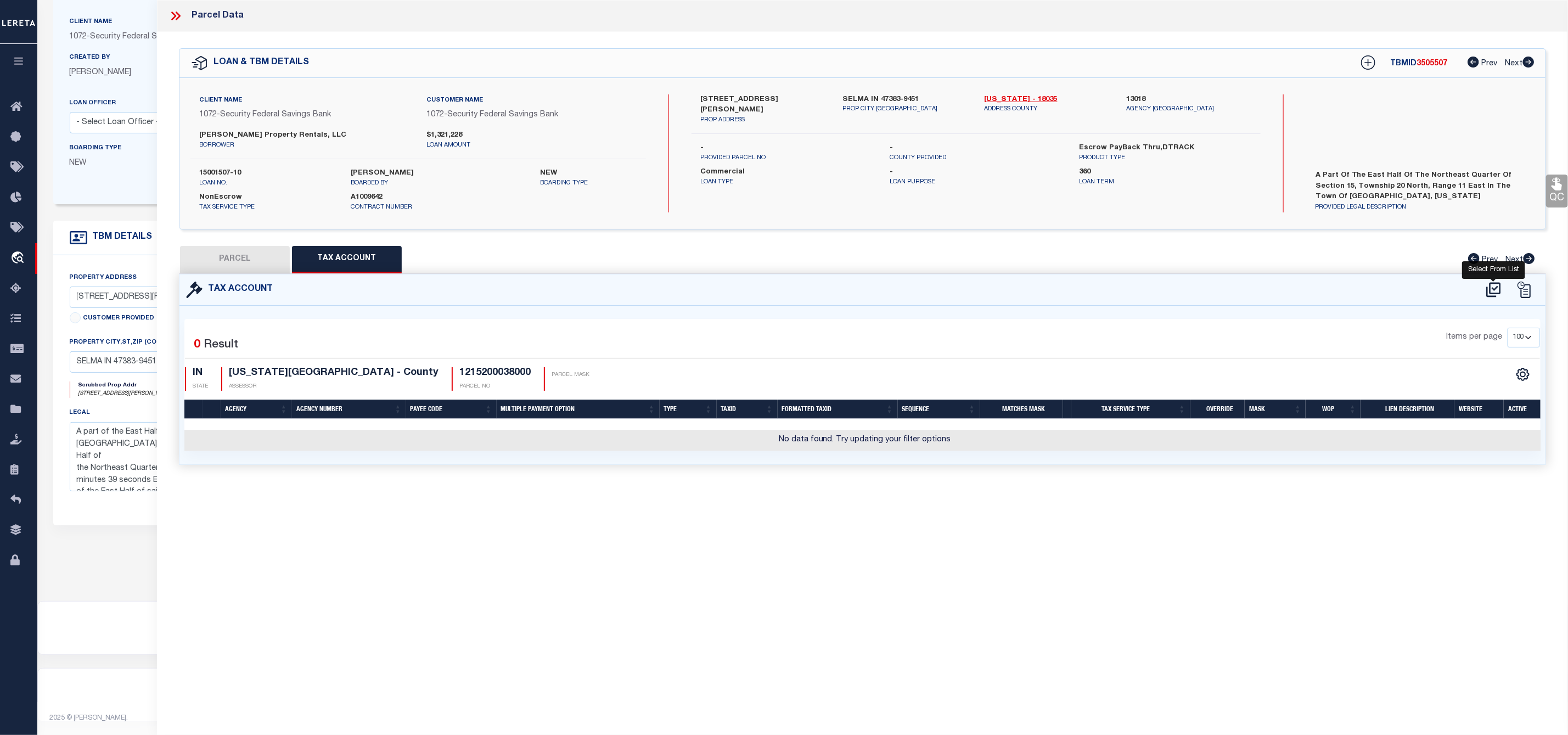
click at [1489, 292] on icon at bounding box center [1494, 290] width 18 height 18
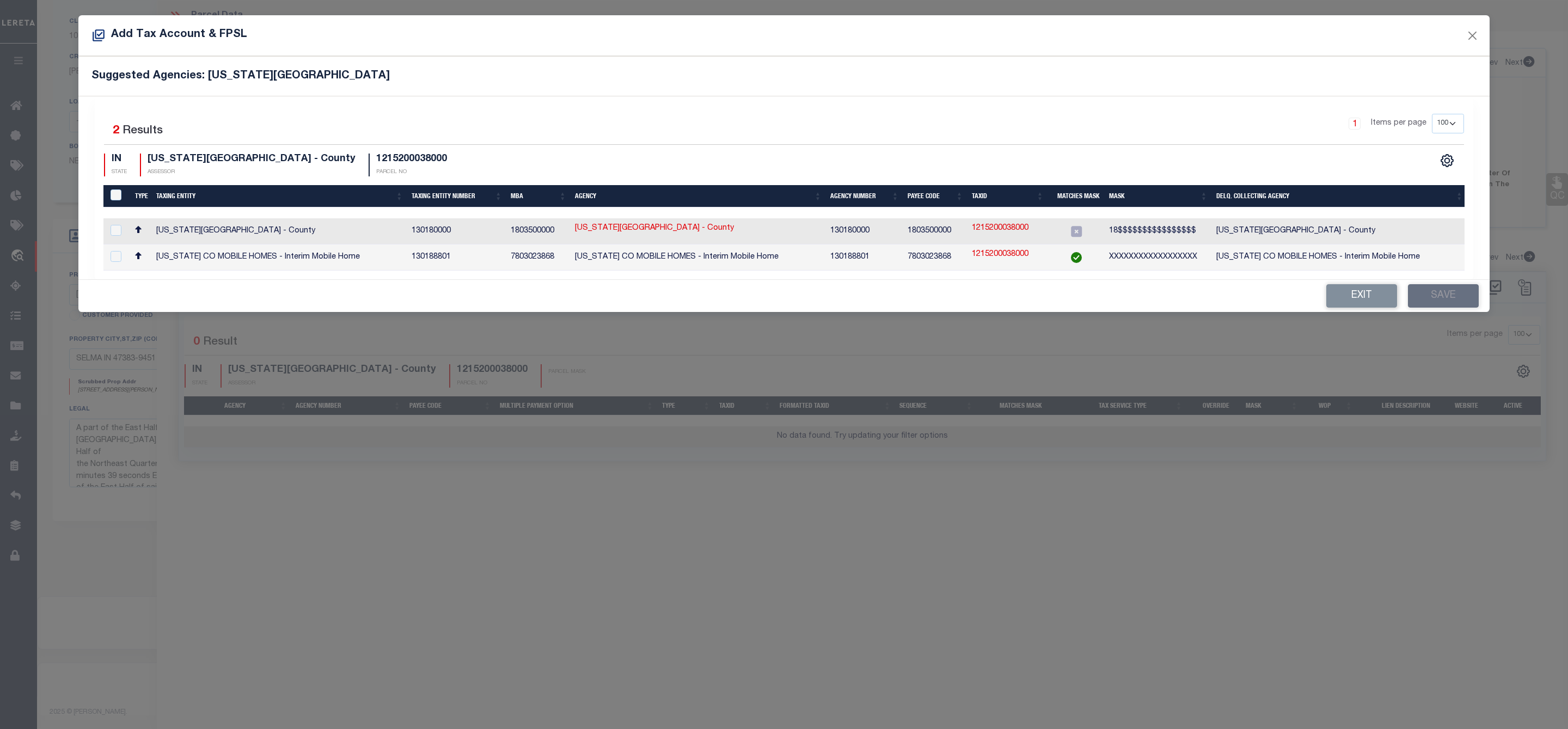
click at [1477, 290] on div "Exit Save" at bounding box center [784, 296] width 1411 height 32
click at [114, 232] on input "checkbox" at bounding box center [116, 230] width 11 height 11
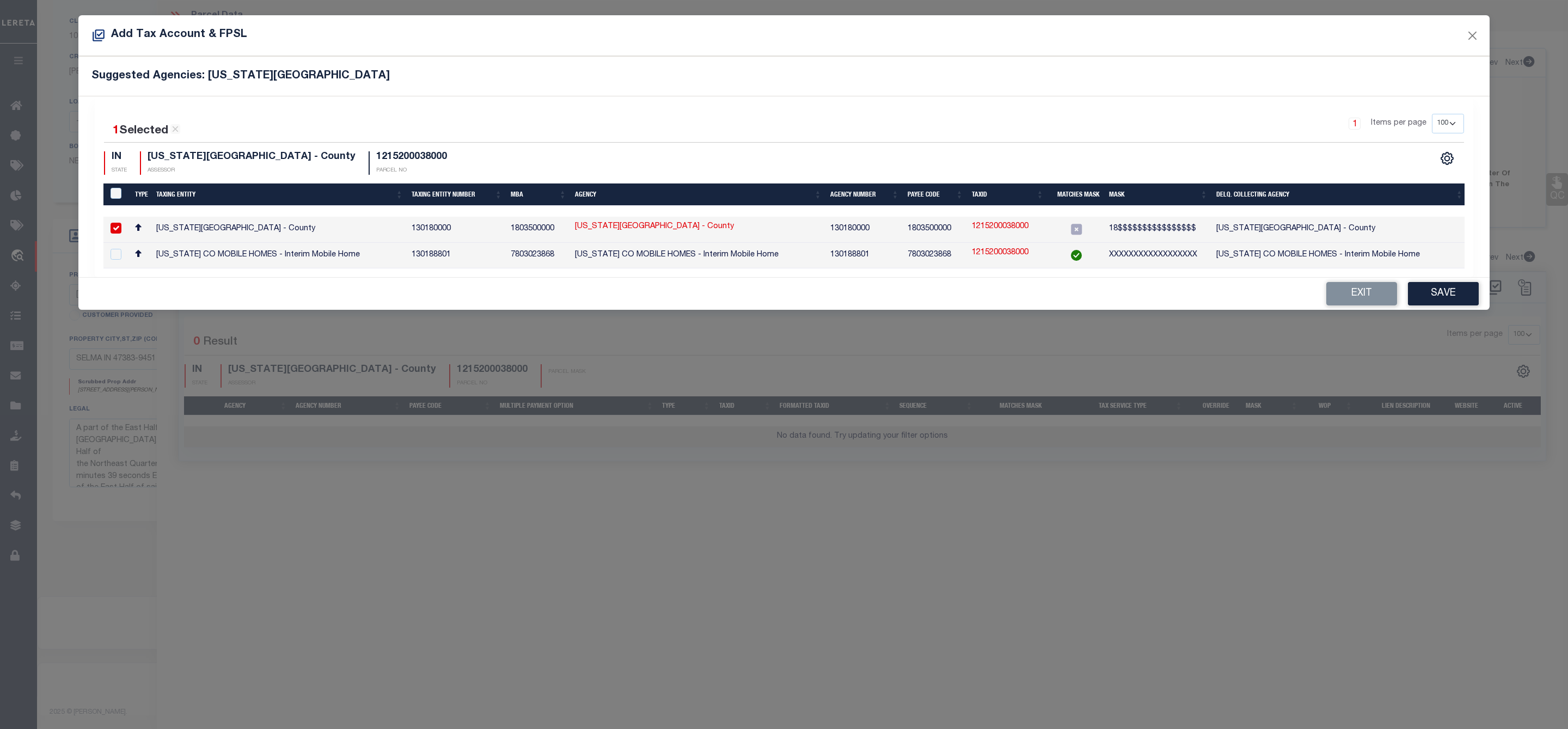
click at [997, 224] on link "1215200038000" at bounding box center [1000, 227] width 57 height 12
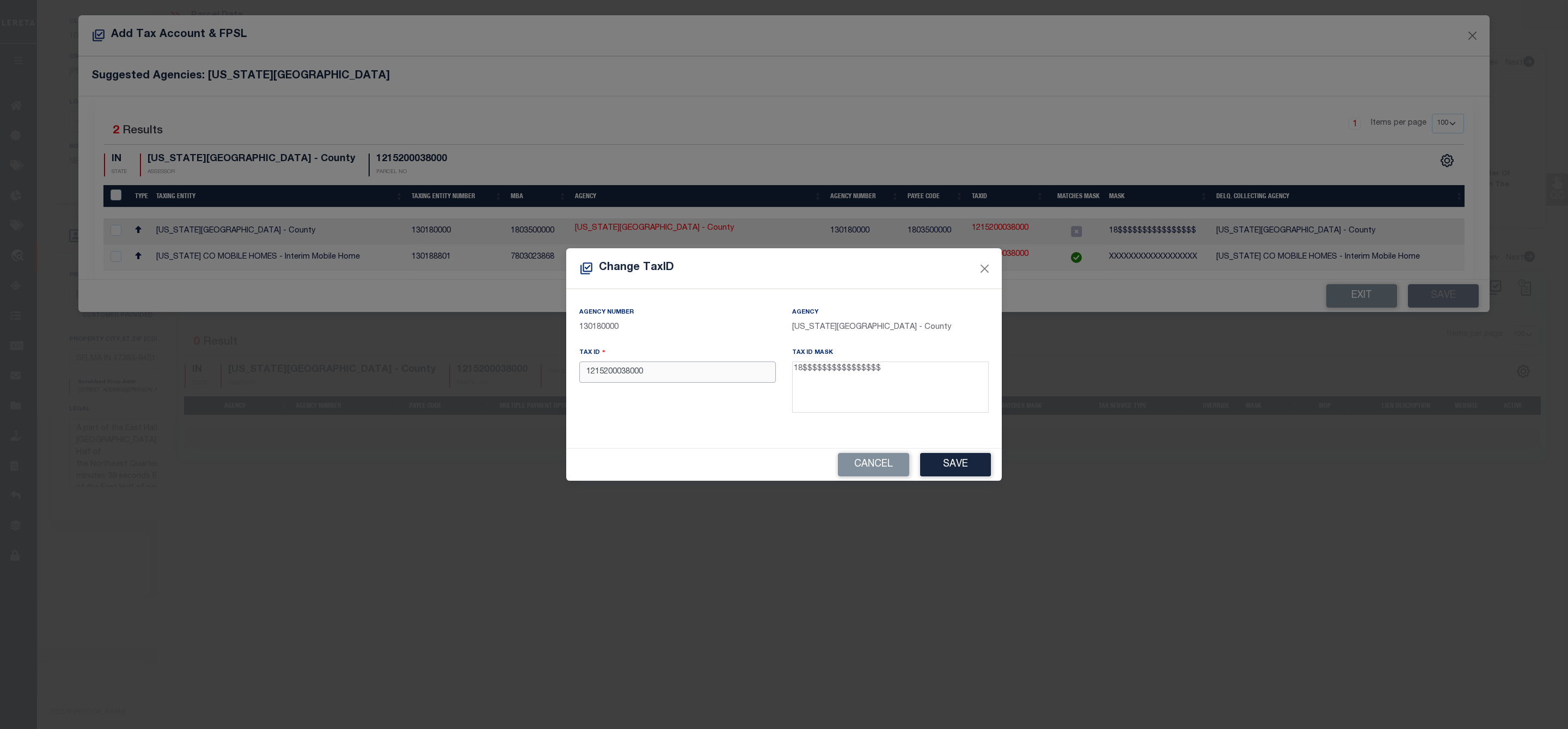
click at [583, 371] on input "1215200038000" at bounding box center [677, 372] width 197 height 21
click at [971, 469] on button "Save" at bounding box center [956, 464] width 71 height 23
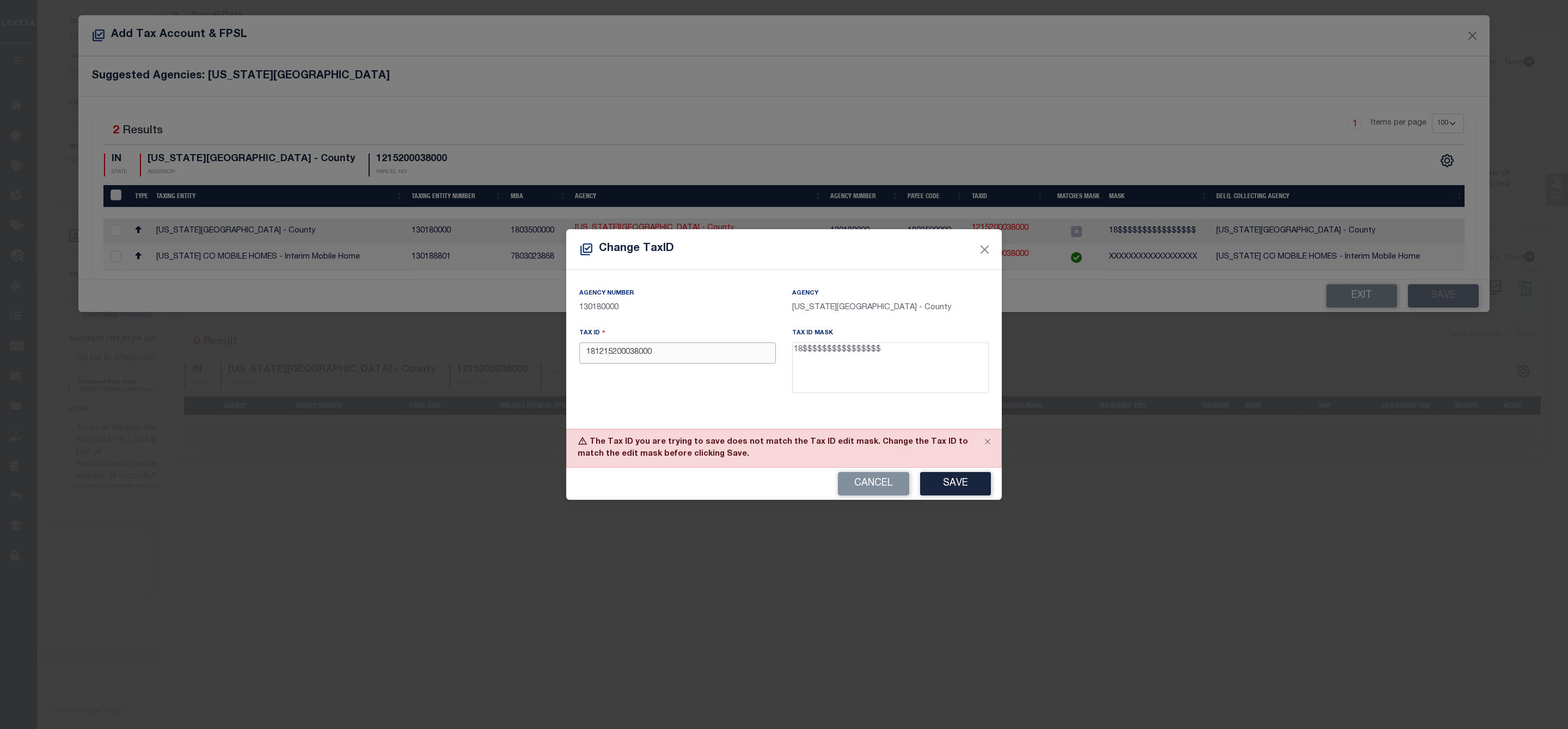
drag, startPoint x: 665, startPoint y: 356, endPoint x: 567, endPoint y: 357, distance: 98.0
click at [567, 357] on div "Agency Number 130180000 Agency [US_STATE][GEOGRAPHIC_DATA] - County Tax ID 1812…" at bounding box center [784, 349] width 436 height 158
paste input "18-12-15-200-038.000-011"
click at [690, 353] on input "18-12-15-200-038.000-011" at bounding box center [677, 353] width 197 height 21
click at [672, 352] on input "18-12-15-200-038.000011" at bounding box center [677, 353] width 197 height 21
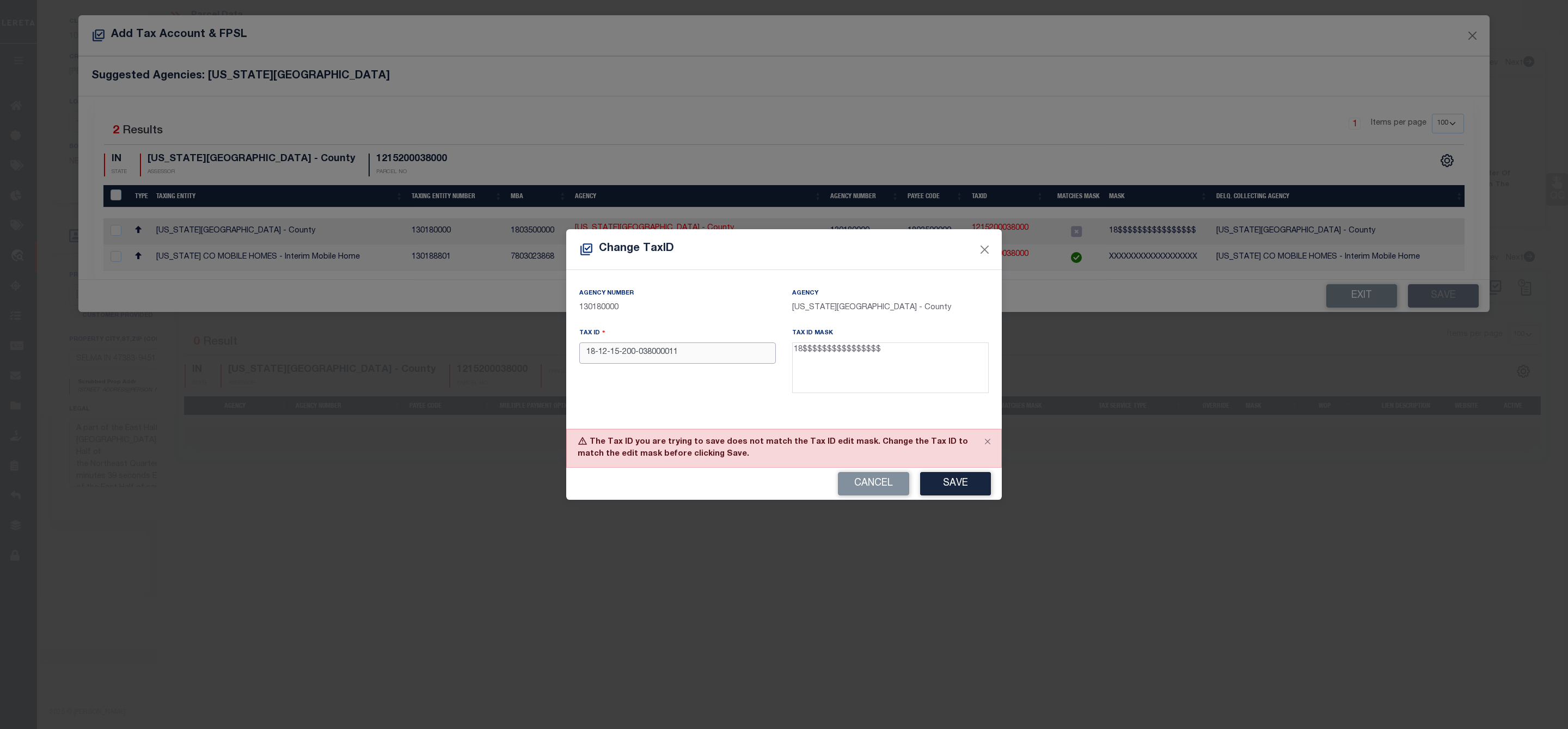
click at [657, 352] on input "18-12-15-200-038000011" at bounding box center [677, 353] width 197 height 21
click at [639, 352] on input "18-12-15-200038000011" at bounding box center [677, 353] width 197 height 21
click at [631, 355] on input "[PHONE_NUMBER]" at bounding box center [677, 353] width 197 height 21
click at [618, 352] on input "18-1215200038000011" at bounding box center [677, 353] width 197 height 21
drag, startPoint x: 693, startPoint y: 352, endPoint x: 604, endPoint y: 352, distance: 89.0
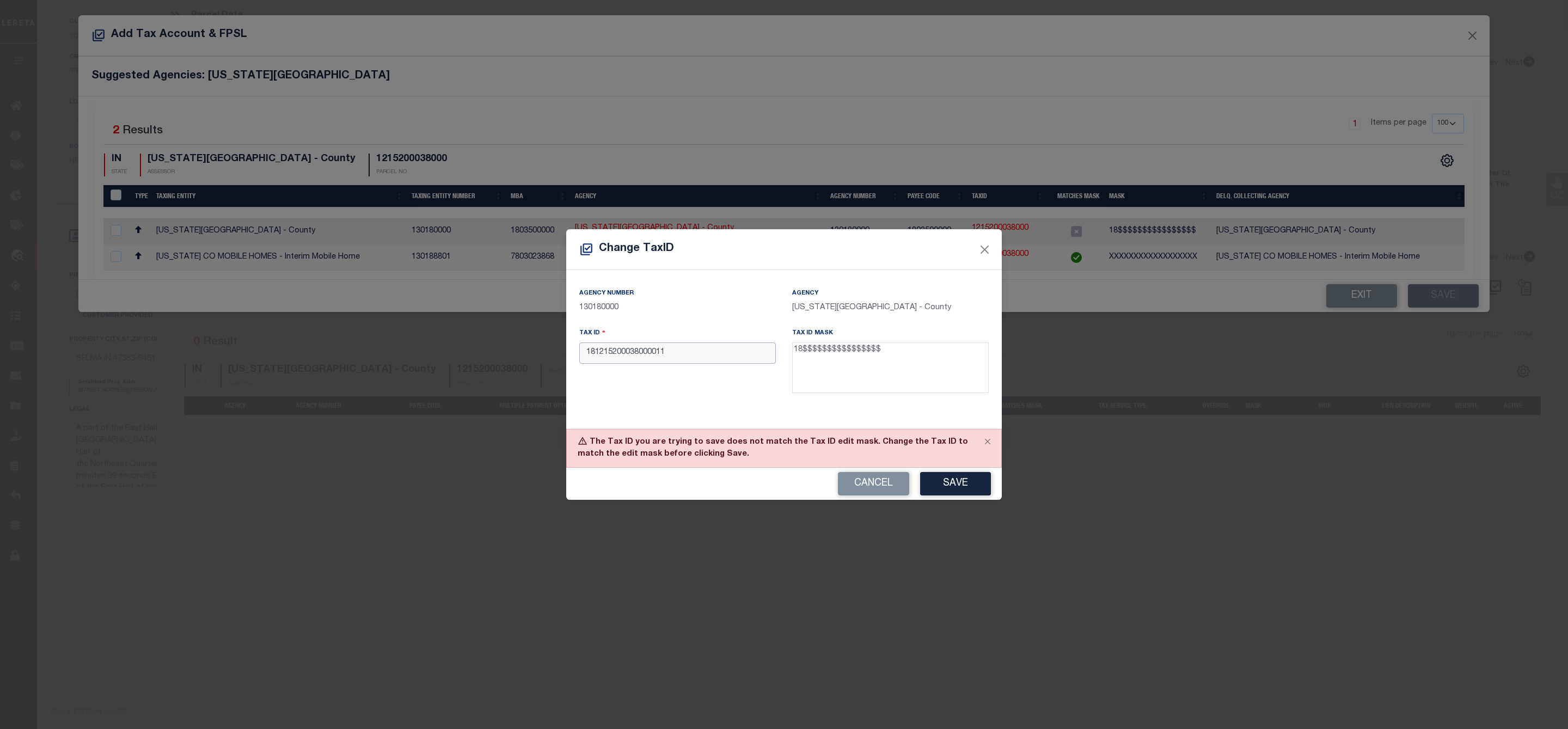
click at [604, 352] on input "181215200038000011" at bounding box center [677, 353] width 197 height 21
paste input "181215200038000011"
click at [947, 481] on button "Save" at bounding box center [956, 483] width 71 height 23
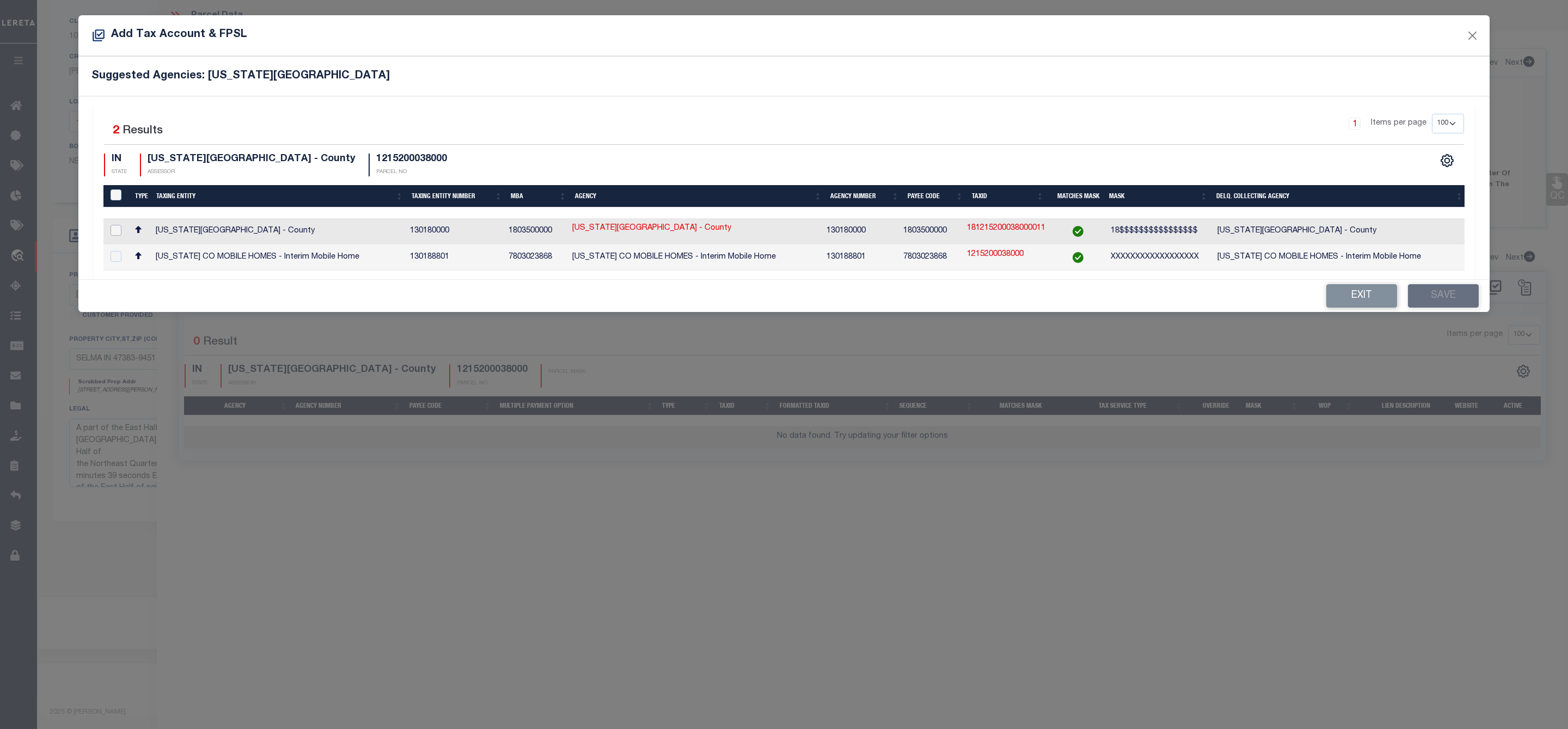
click at [113, 232] on input "checkbox" at bounding box center [116, 230] width 11 height 11
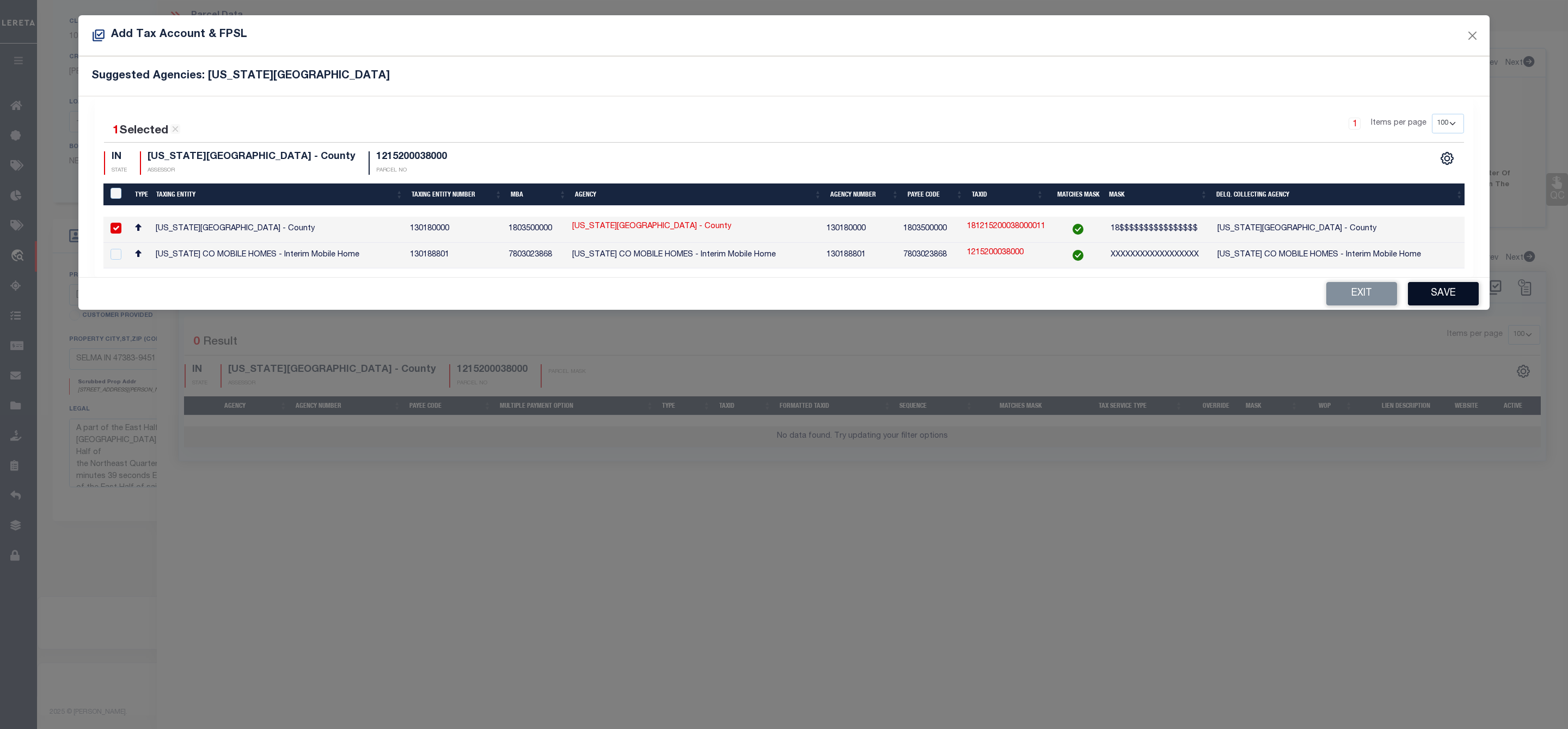
click at [1442, 302] on button "Save" at bounding box center [1443, 293] width 71 height 23
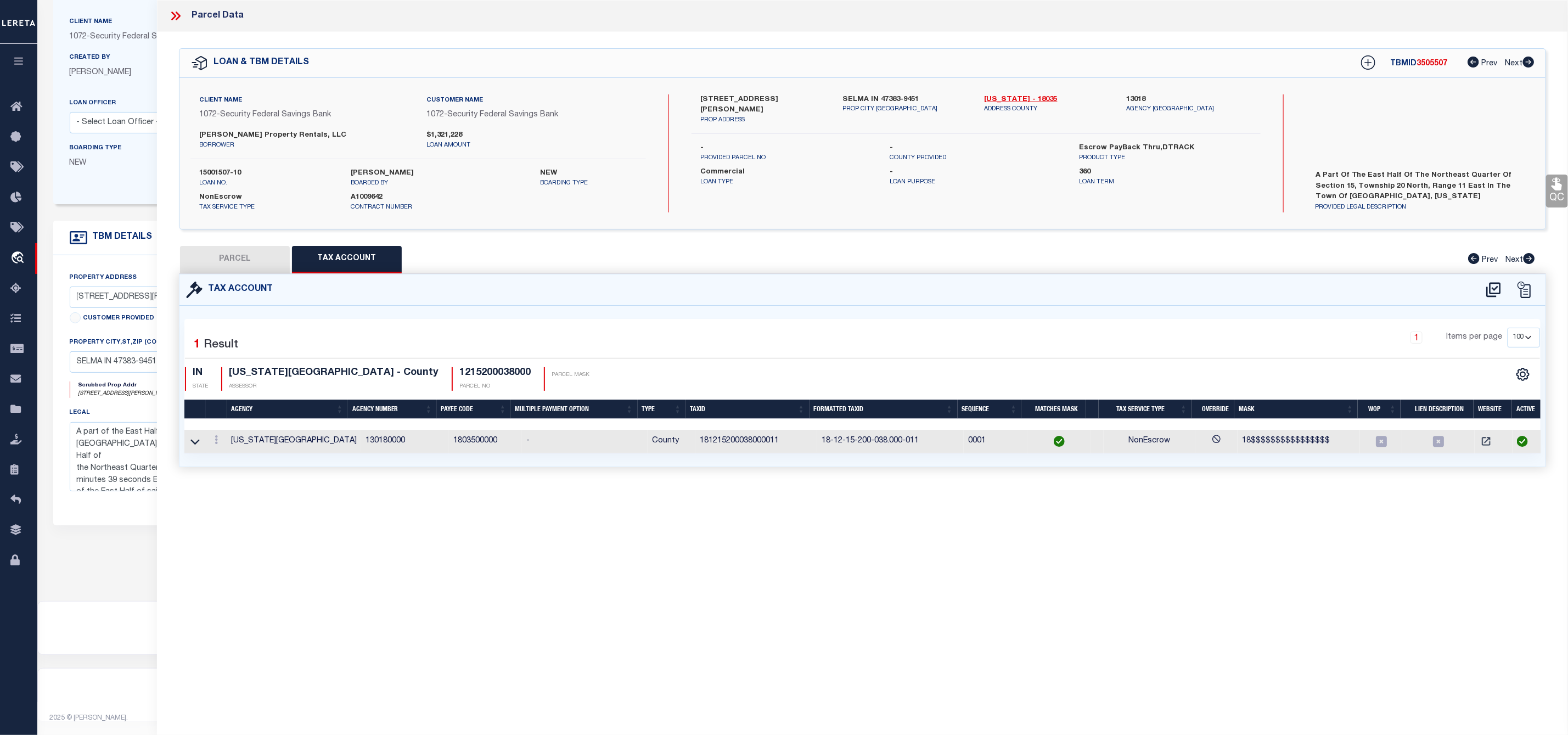
click at [256, 257] on button "PARCEL" at bounding box center [234, 260] width 110 height 28
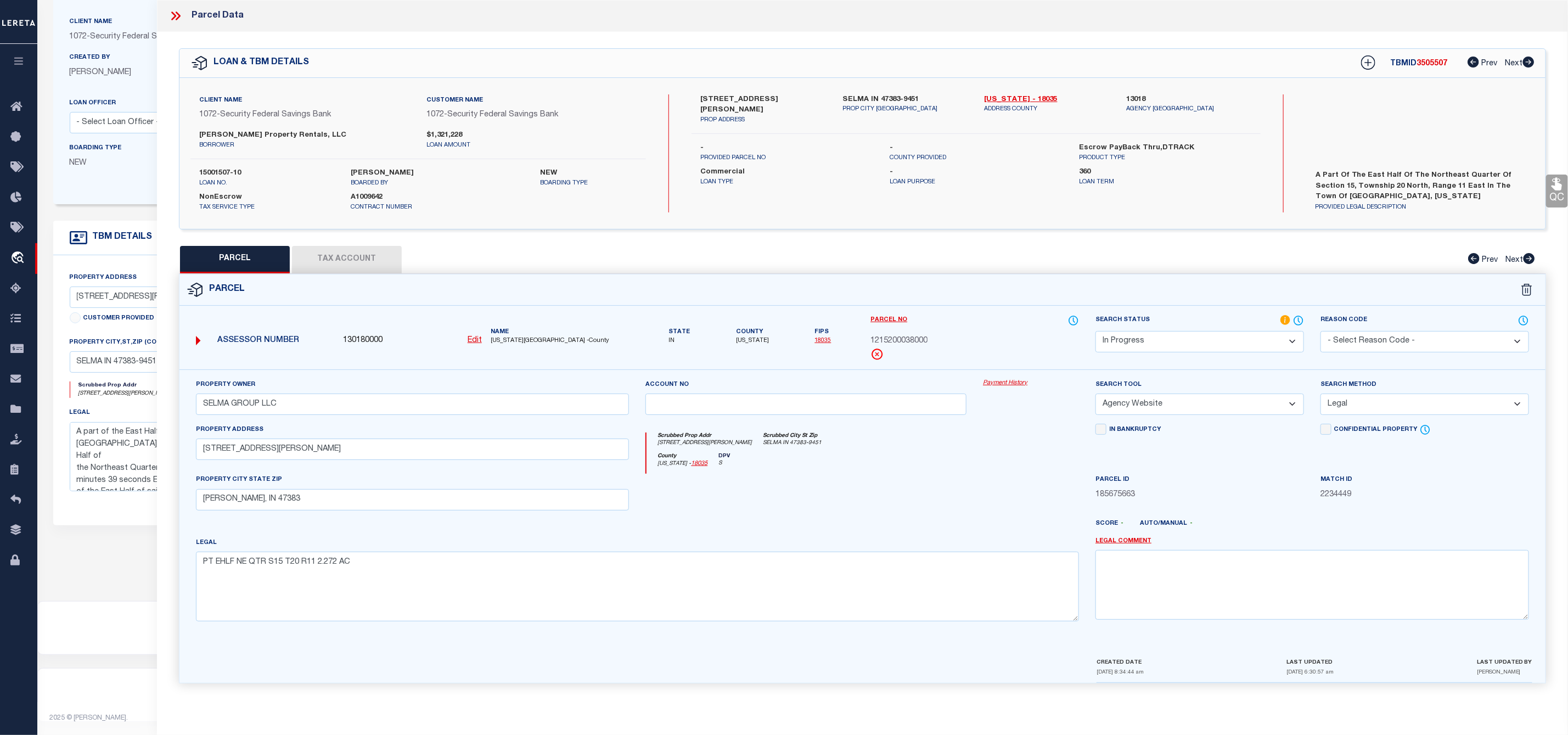
click at [1191, 337] on select "Automated Search Bad Parcel Complete Duplicate Parcel High Dollar Reporting In …" at bounding box center [1200, 341] width 209 height 21
click at [1095, 332] on select "Automated Search Bad Parcel Complete Duplicate Parcel High Dollar Reporting In …" at bounding box center [1200, 341] width 209 height 21
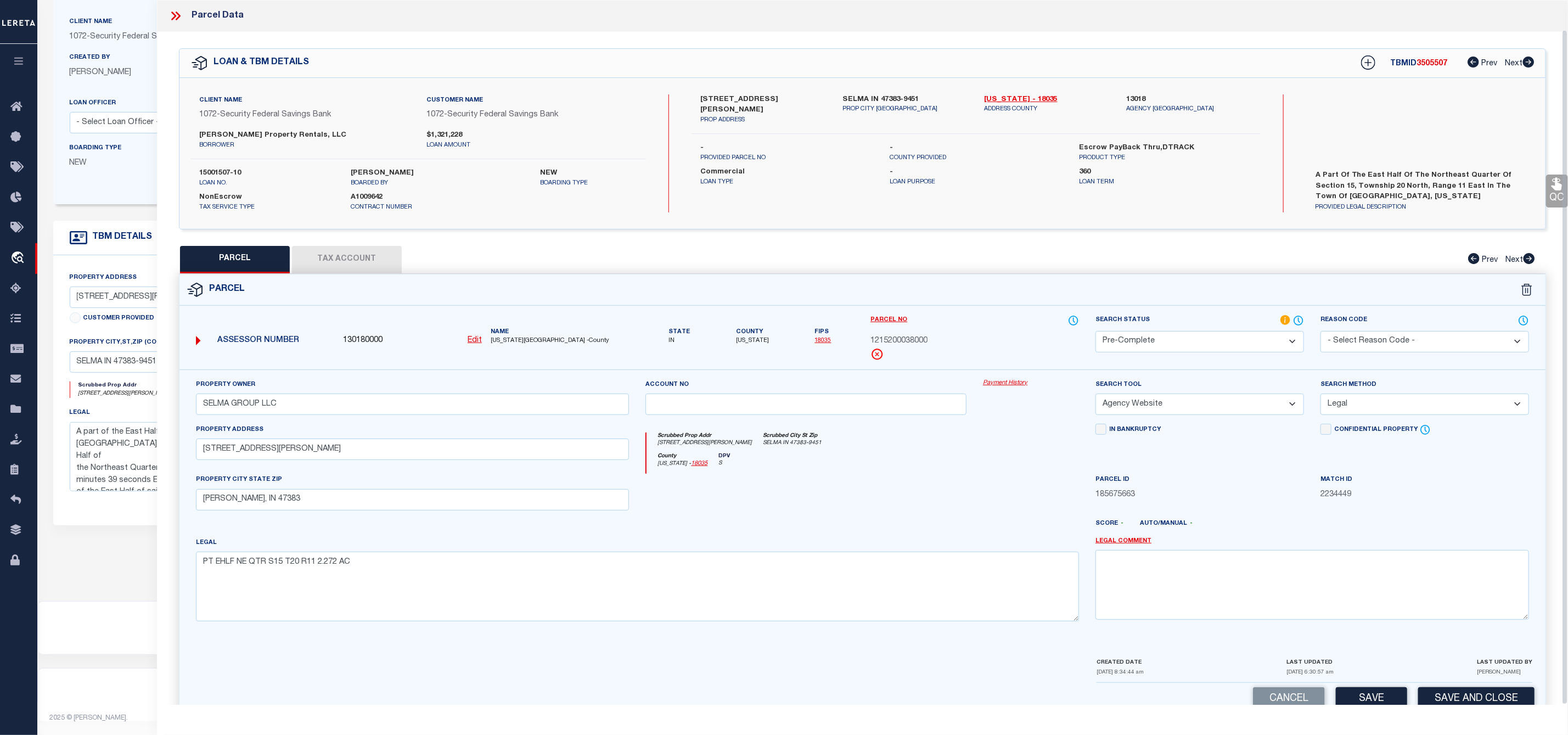
scroll to position [31, 0]
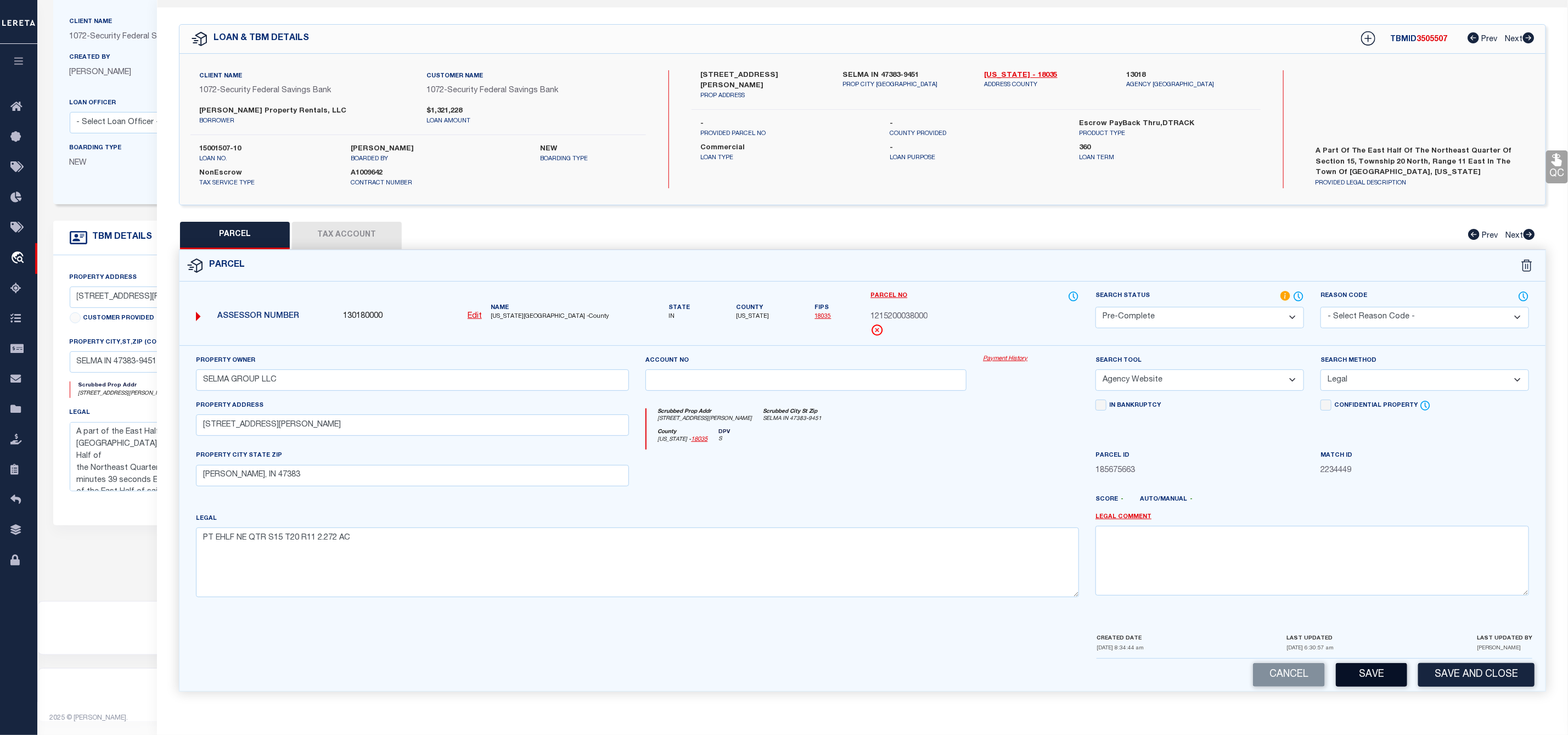
click at [1377, 673] on button "Save" at bounding box center [1372, 674] width 71 height 23
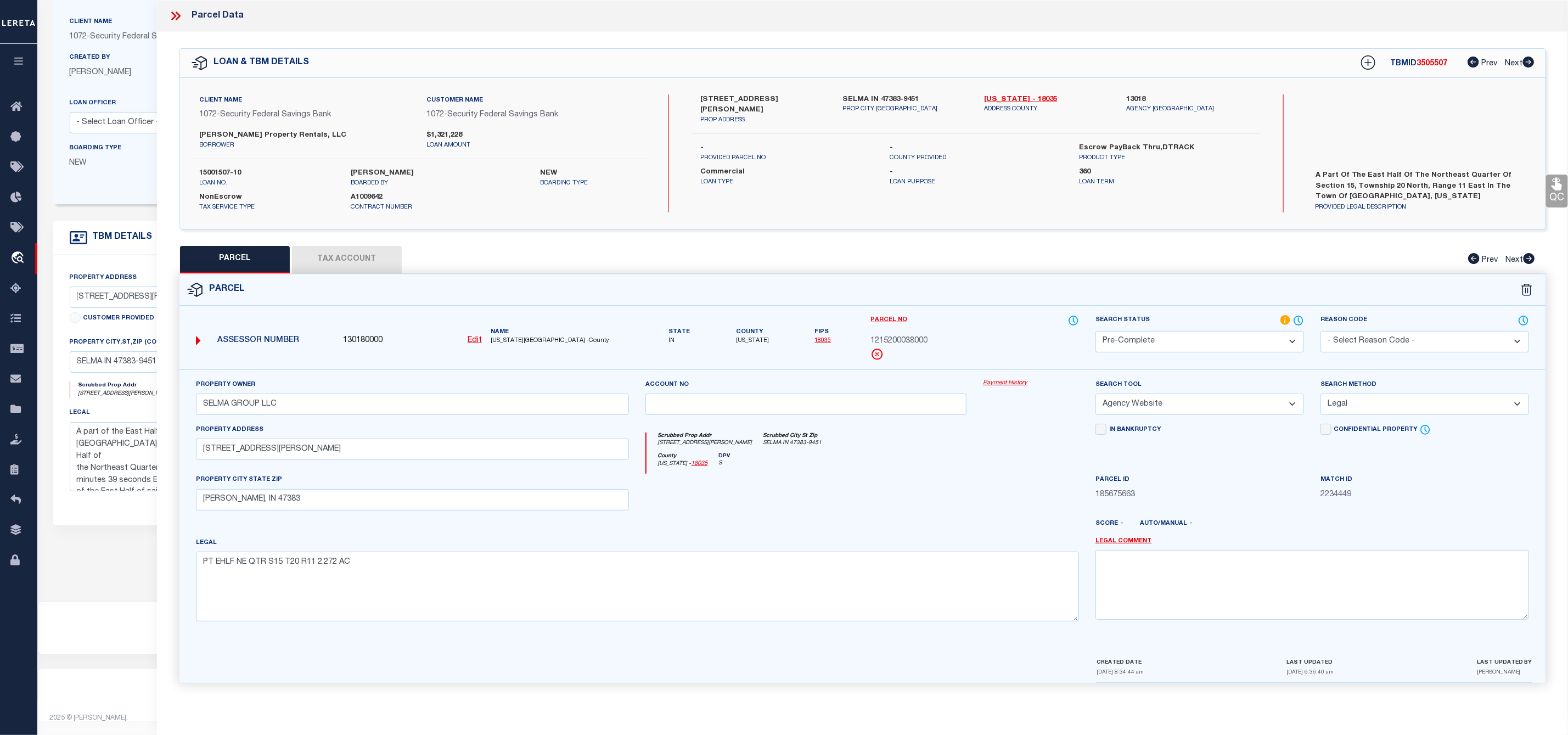
click at [1442, 66] on span "3505507" at bounding box center [1432, 63] width 31 height 8
click at [1438, 63] on span "3505507" at bounding box center [1432, 63] width 31 height 8
copy span "3505507"
click at [225, 171] on label "15001507-10" at bounding box center [267, 174] width 135 height 11
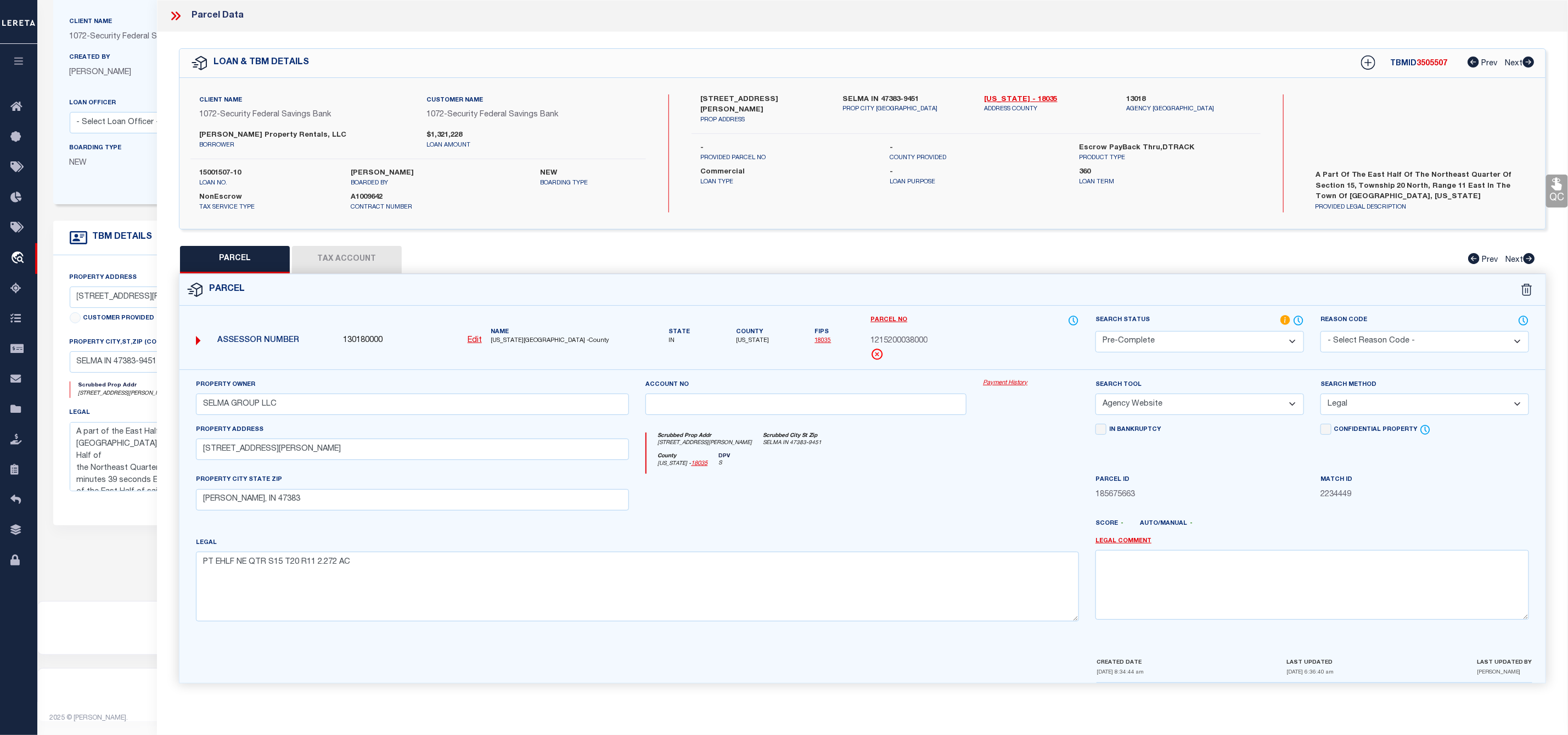
click at [225, 171] on label "15001507-10" at bounding box center [267, 174] width 135 height 11
click at [267, 172] on label "15001507-10" at bounding box center [267, 174] width 135 height 11
drag, startPoint x: 242, startPoint y: 169, endPoint x: 187, endPoint y: 171, distance: 55.0
click at [187, 171] on div "15001507-10 loan no. [PERSON_NAME] boarded by NEW boarding type" at bounding box center [418, 178] width 472 height 20
copy label "15001507-10"
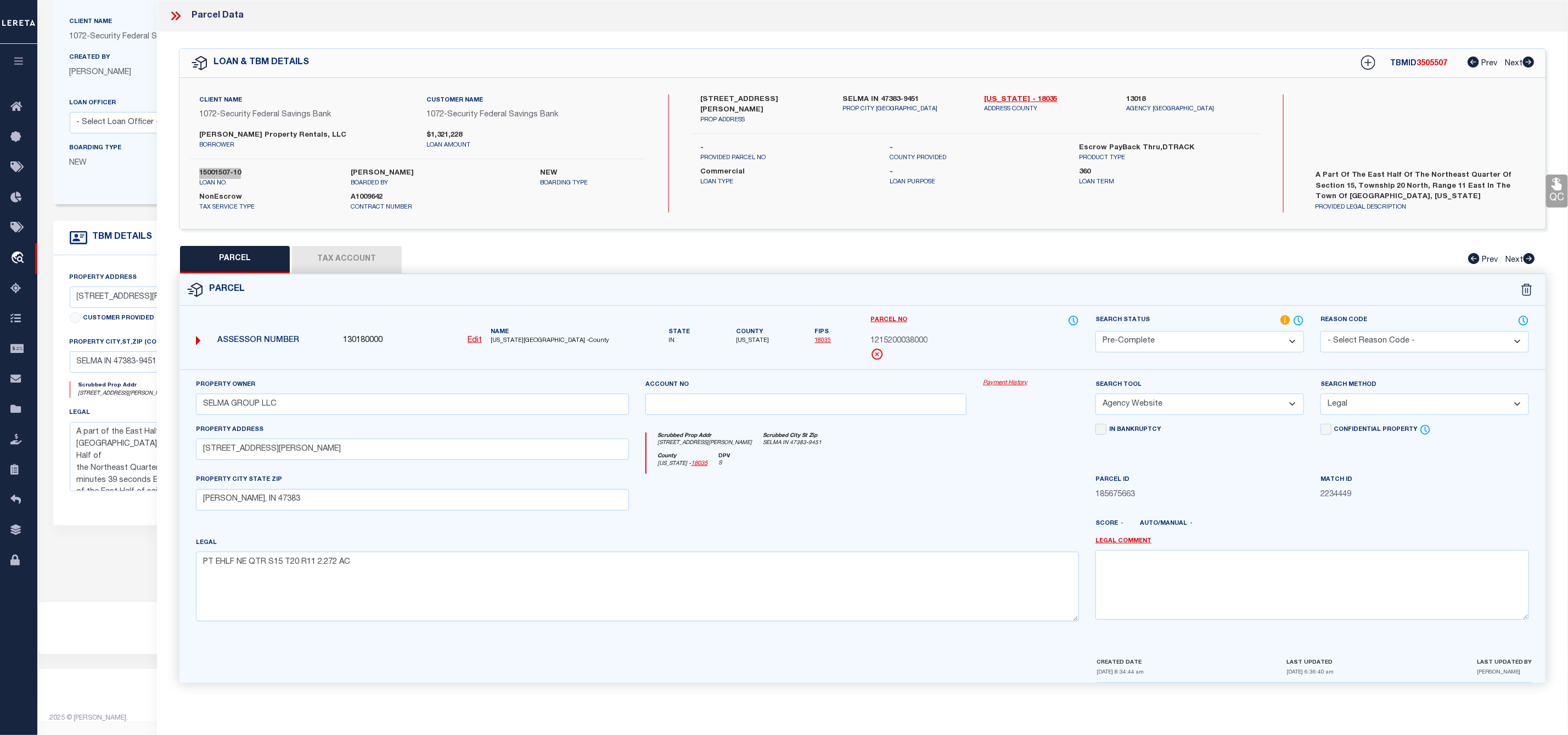
scroll to position [28, 0]
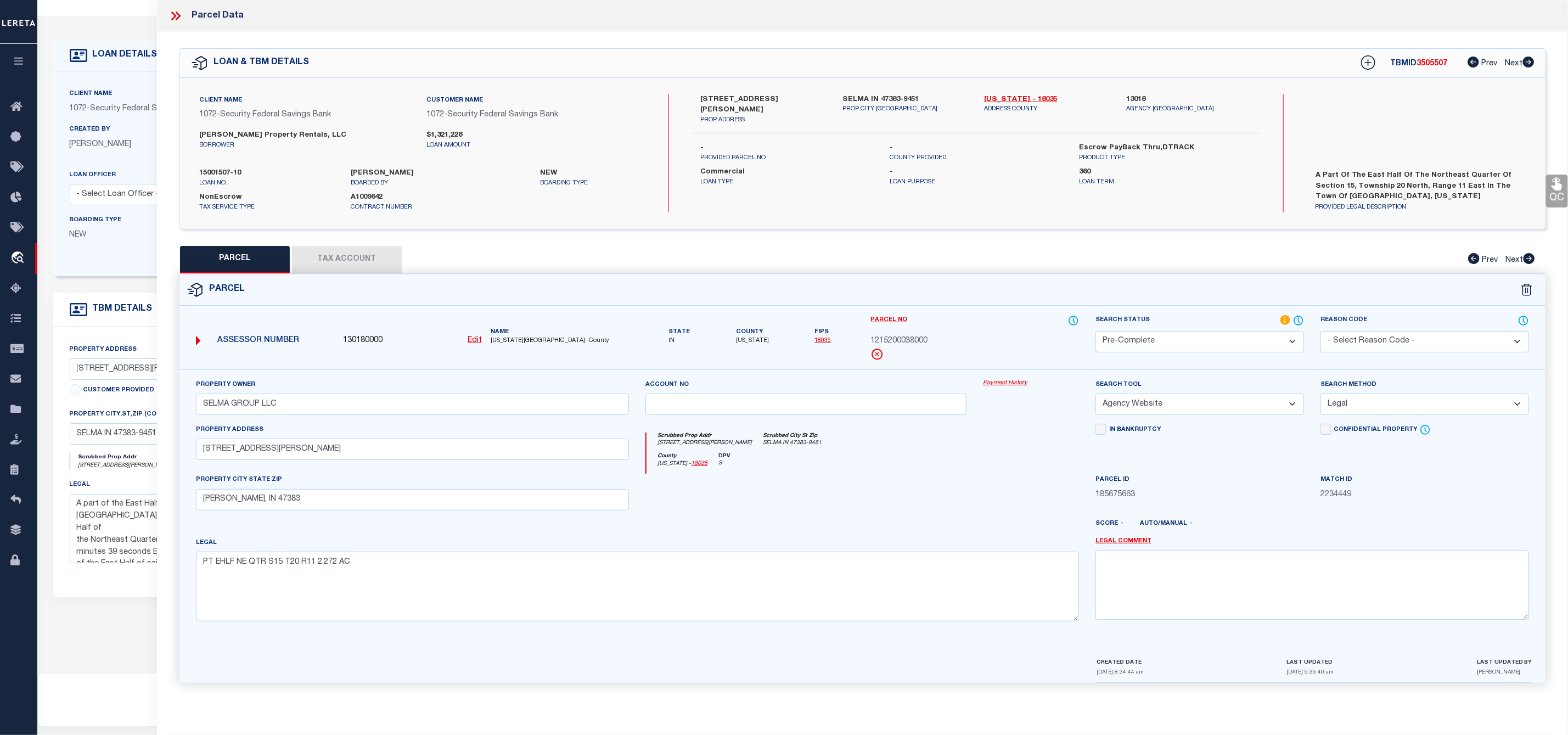
click at [753, 345] on span "[US_STATE]" at bounding box center [752, 341] width 33 height 9
copy span "[US_STATE]"
click at [351, 250] on button "Tax Account" at bounding box center [347, 260] width 110 height 28
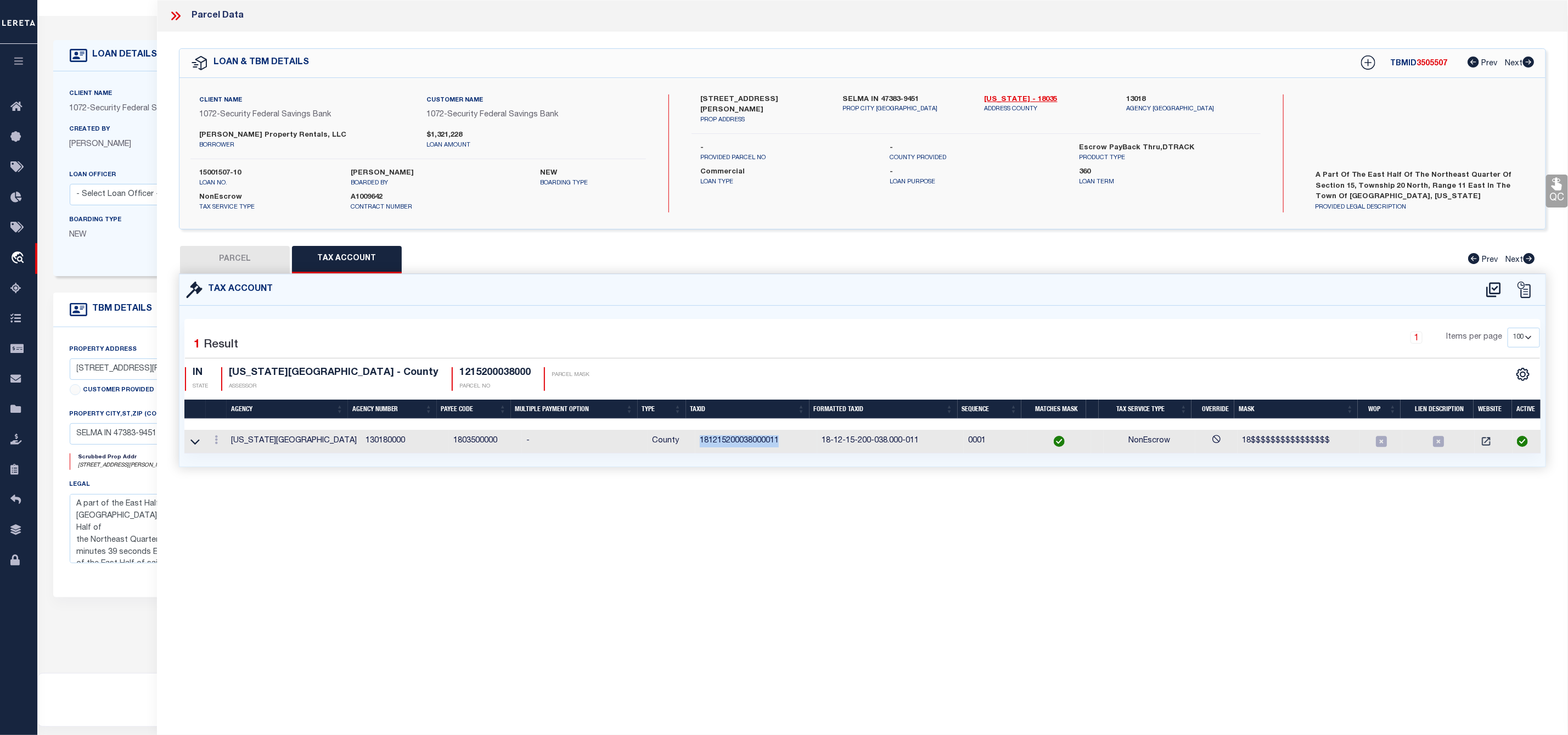
drag, startPoint x: 778, startPoint y: 444, endPoint x: 690, endPoint y: 445, distance: 88.0
click at [695, 445] on td "181215200038000011" at bounding box center [756, 441] width 122 height 23
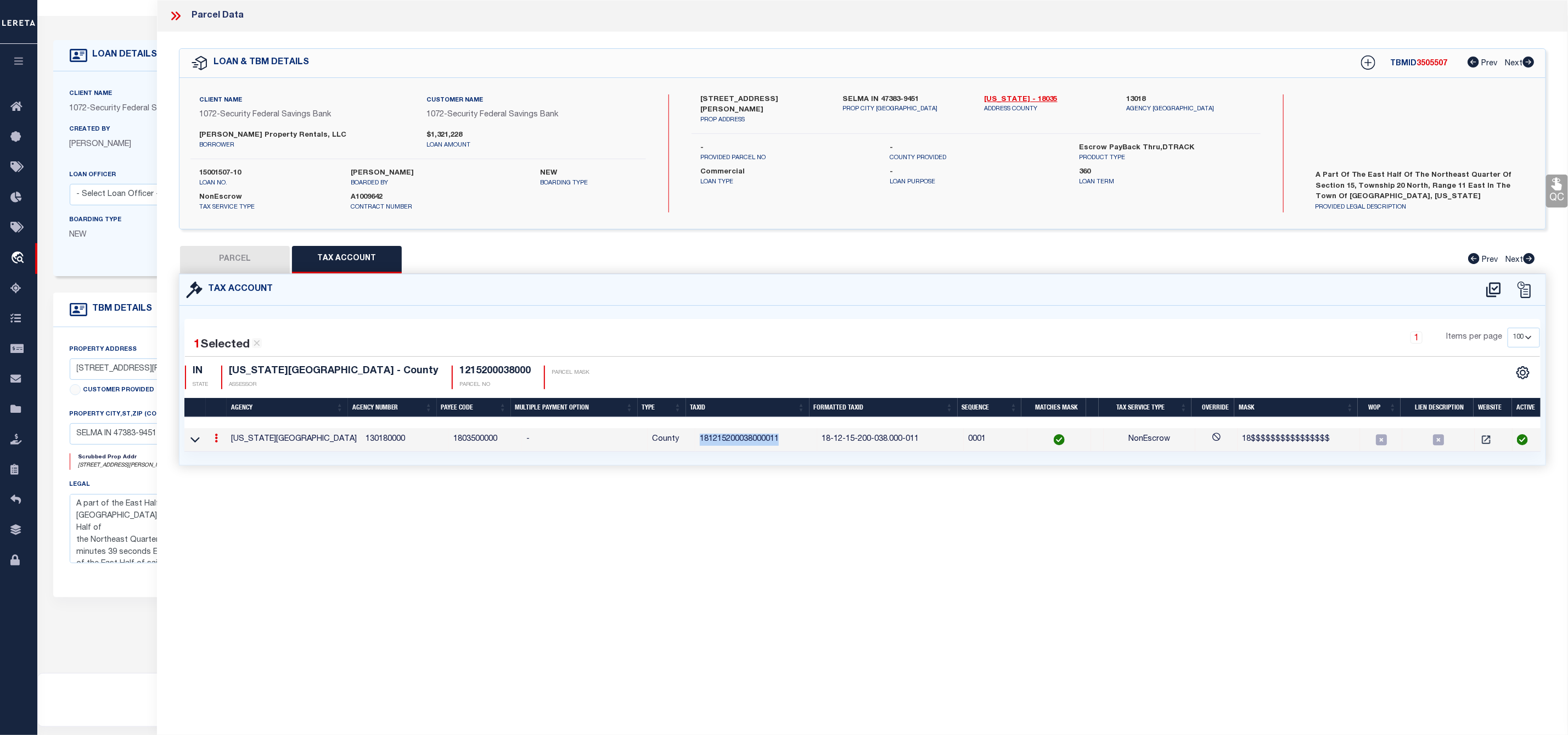
copy td "181215200038000011"
click at [239, 257] on button "PARCEL" at bounding box center [234, 260] width 110 height 28
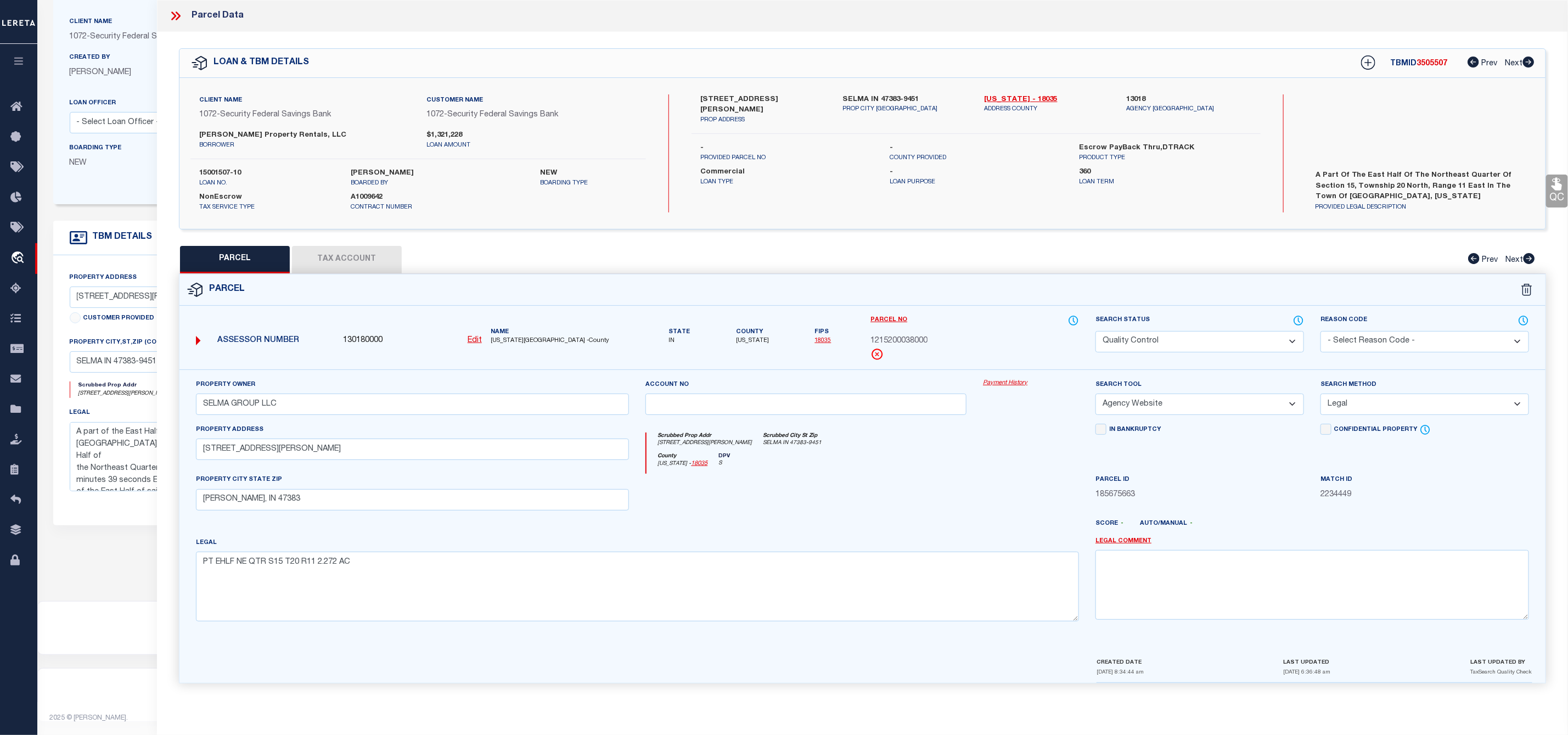
scroll to position [0, 0]
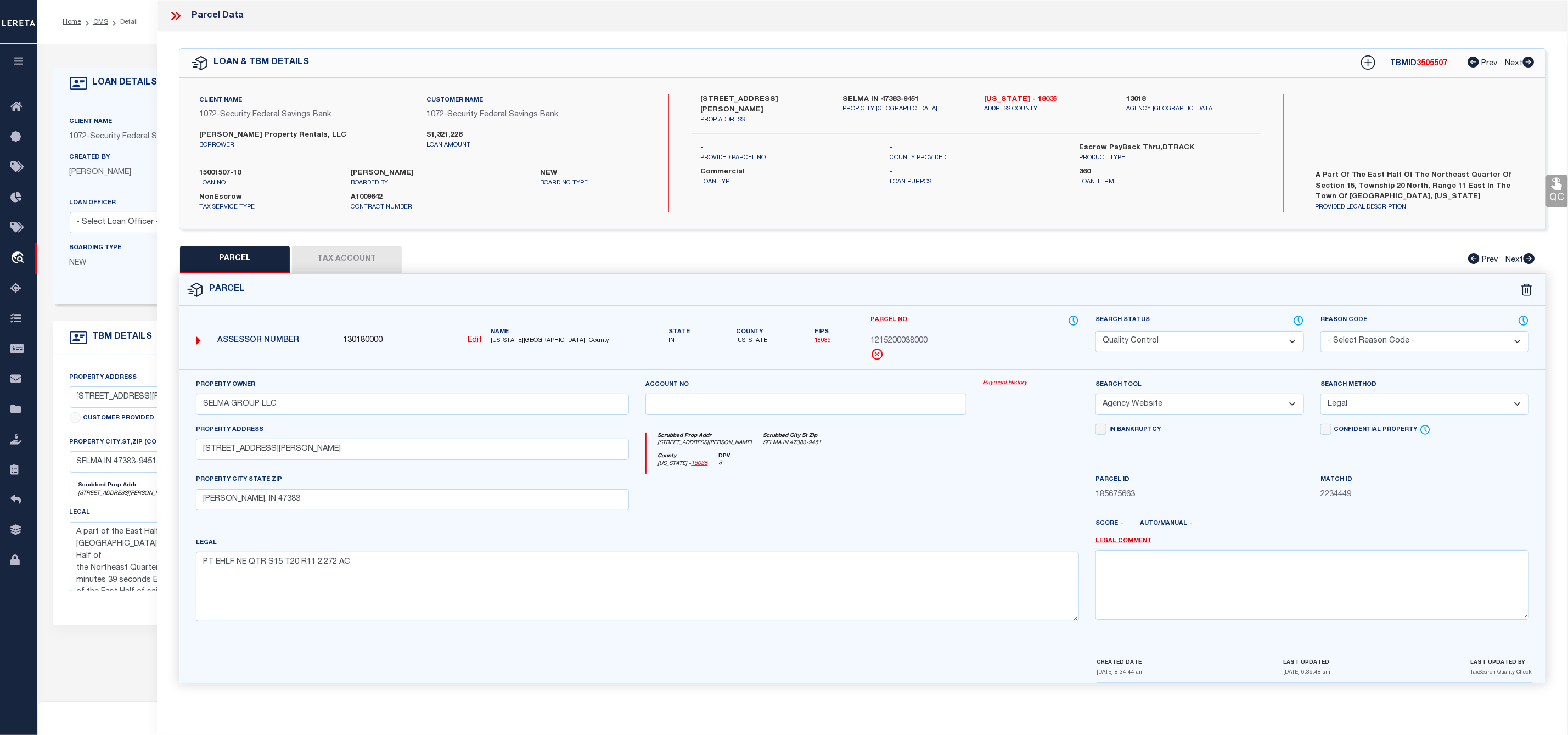
click at [177, 17] on icon at bounding box center [176, 15] width 14 height 14
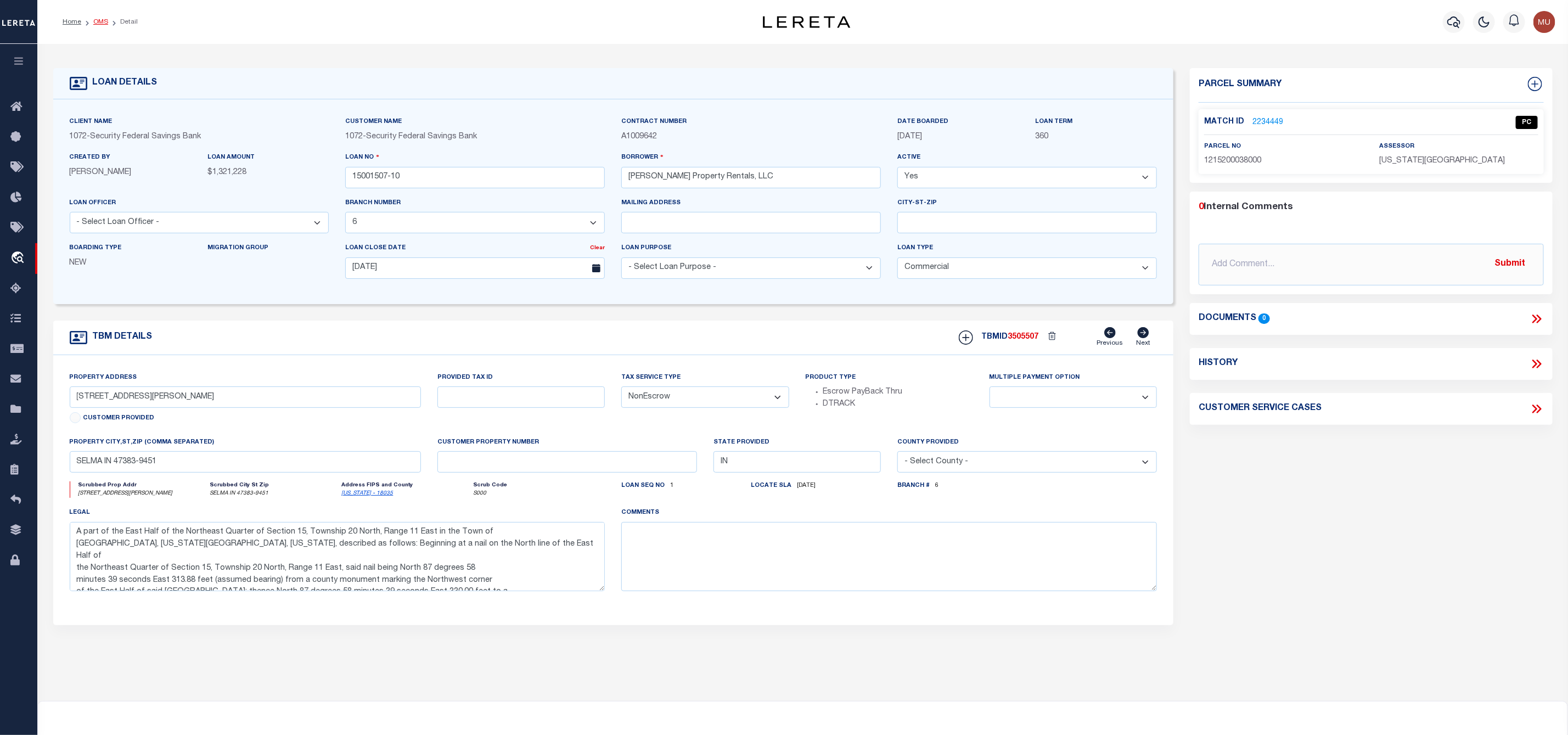
click at [101, 23] on link "OMS" at bounding box center [101, 21] width 15 height 7
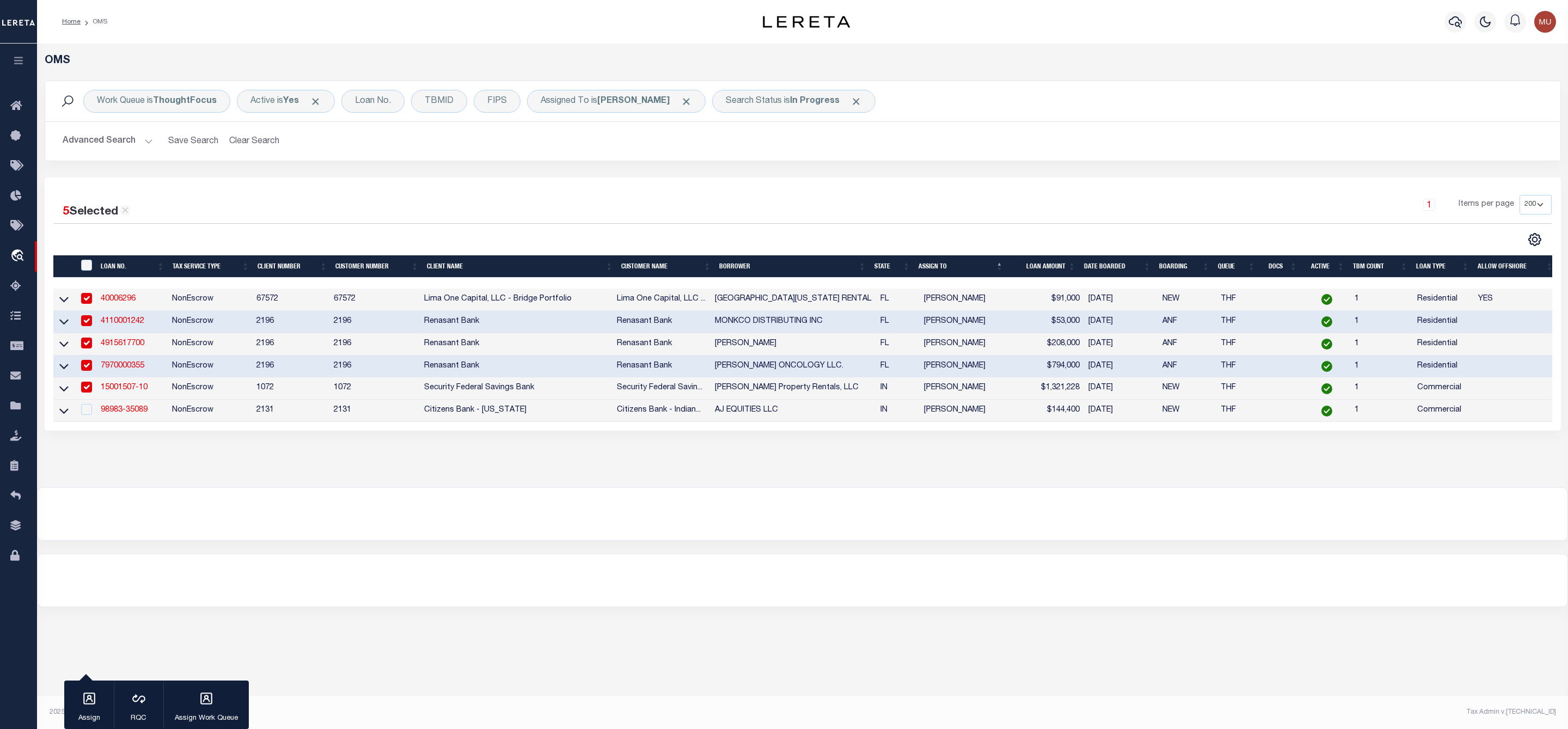
click at [131, 418] on td "98983-35089" at bounding box center [131, 411] width 71 height 23
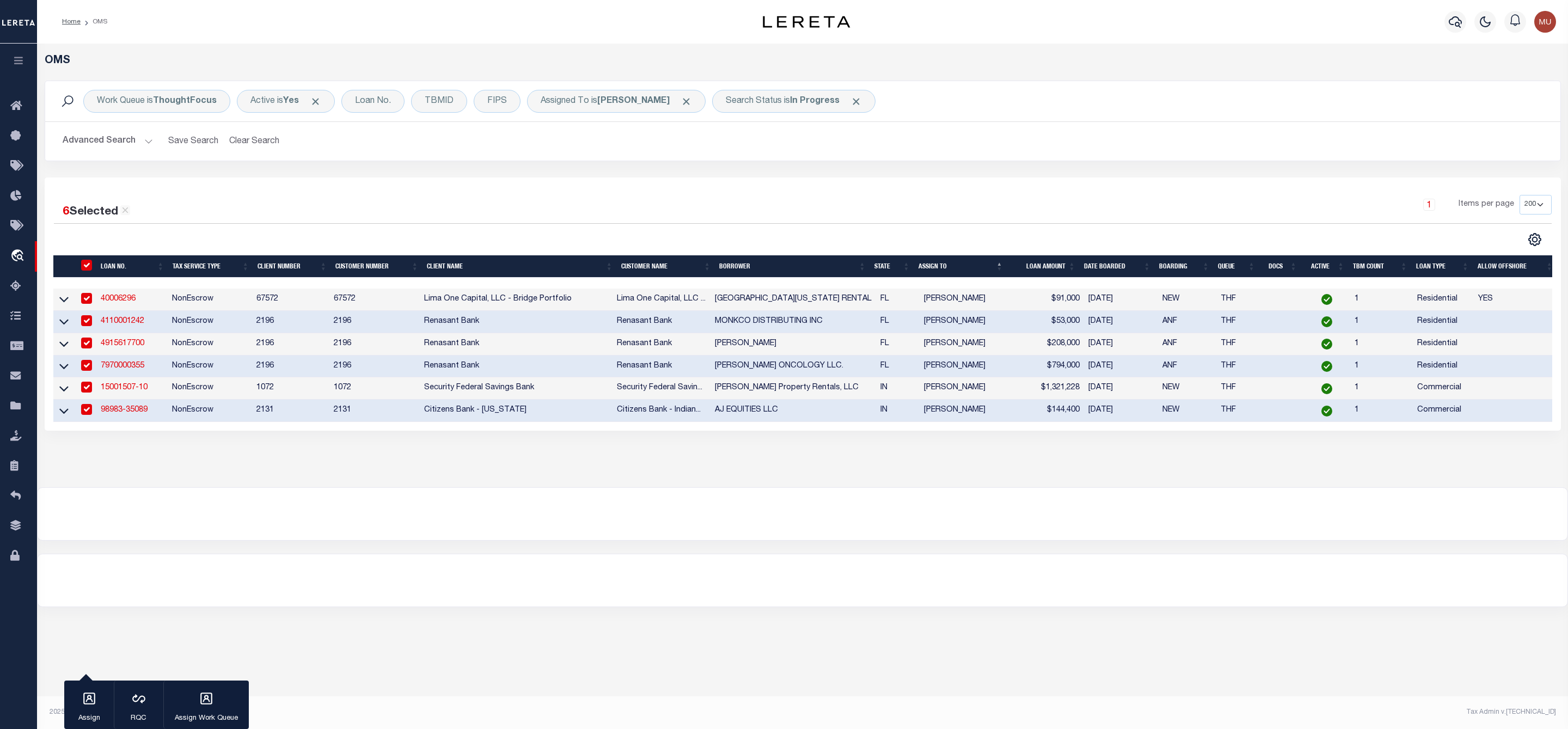
click at [139, 414] on link "98983-35089" at bounding box center [124, 410] width 47 height 8
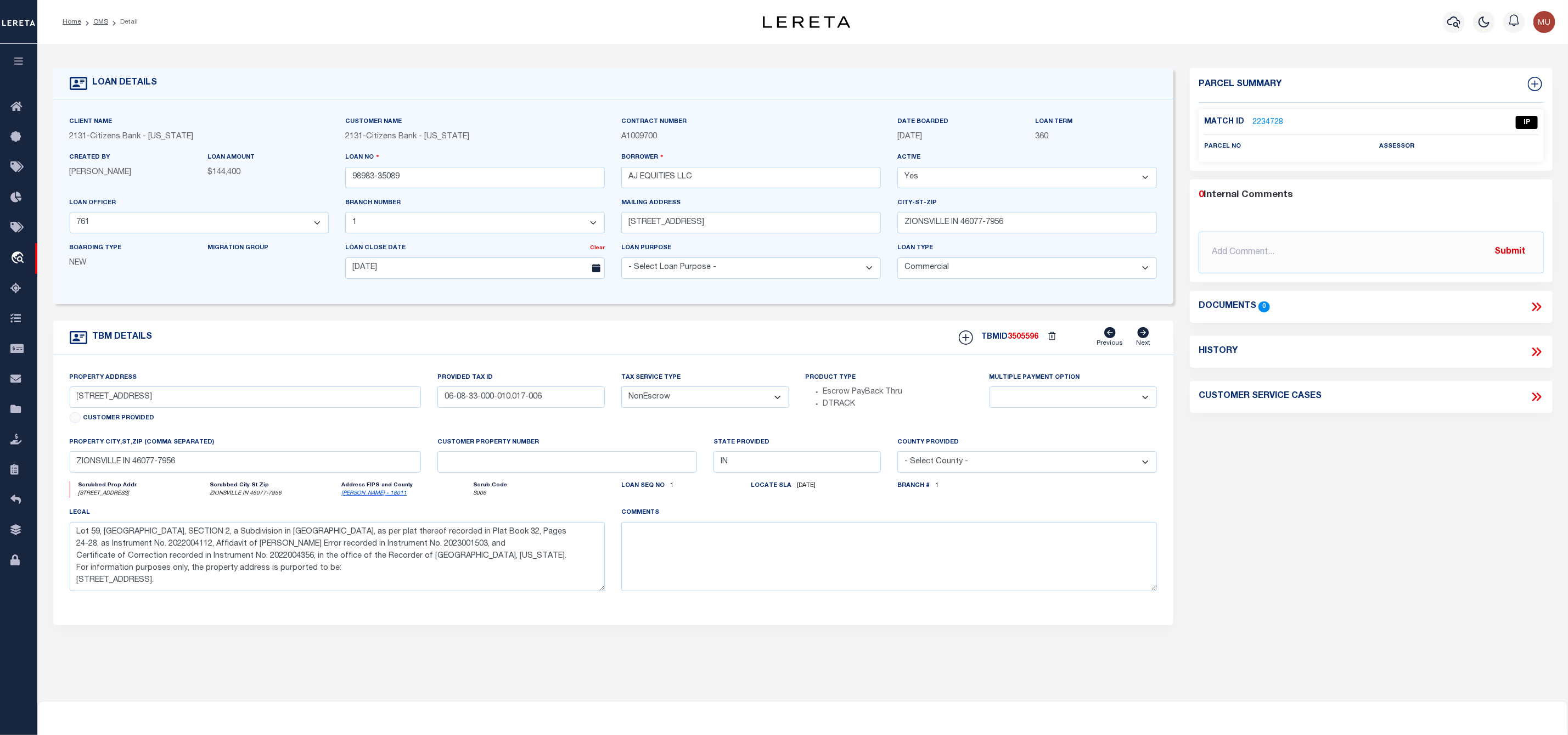
click at [142, 415] on div "Property Address [STREET_ADDRESS] Customer Provided" at bounding box center [245, 399] width 352 height 56
click at [1273, 125] on link "2234728" at bounding box center [1268, 123] width 31 height 12
